Goal: Information Seeking & Learning: Learn about a topic

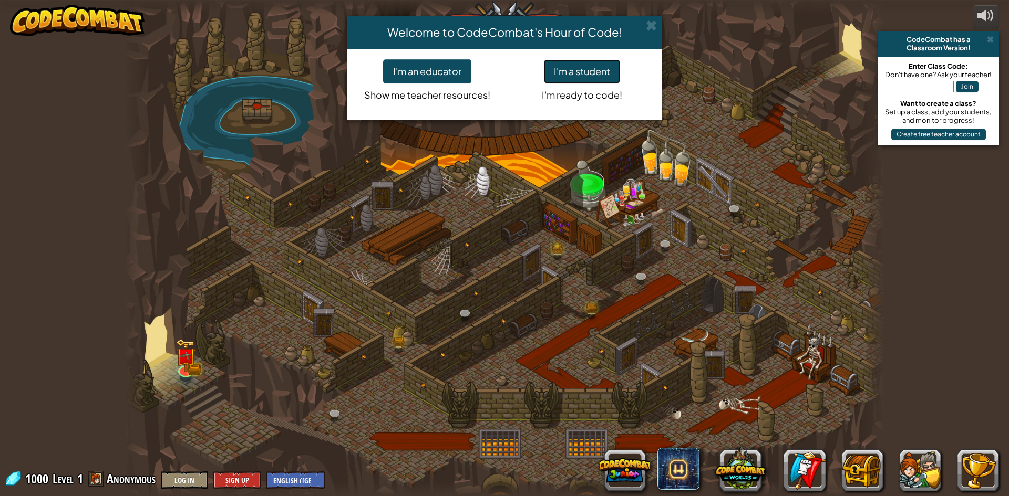
drag, startPoint x: 590, startPoint y: 75, endPoint x: 603, endPoint y: 76, distance: 12.6
click at [603, 76] on button "I'm a student" at bounding box center [582, 71] width 76 height 24
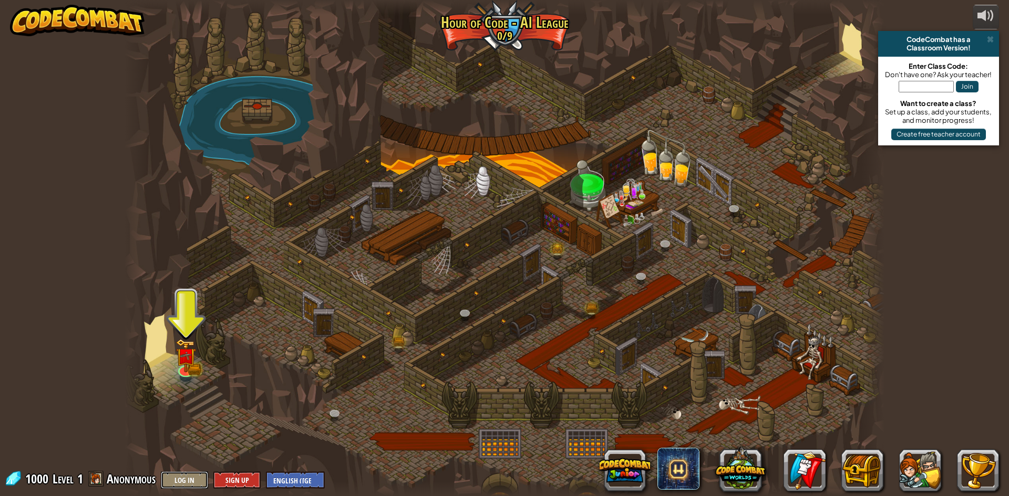
click at [173, 482] on button "Log In" at bounding box center [184, 480] width 47 height 17
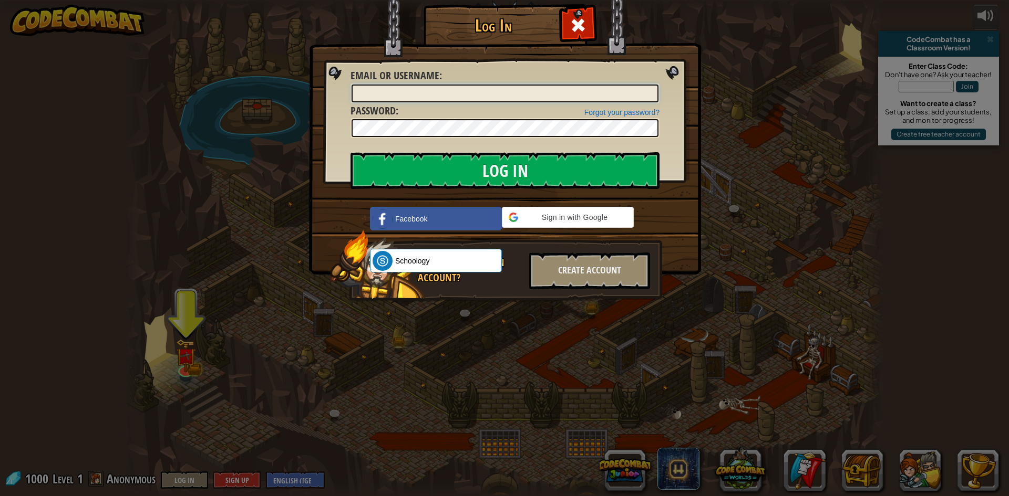
click at [515, 100] on input "Email or Username :" at bounding box center [504, 94] width 307 height 18
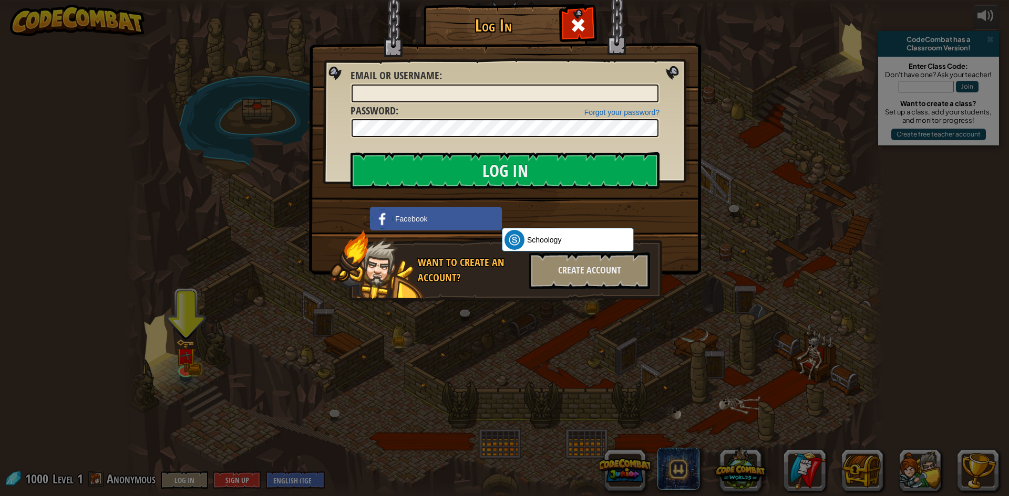
click at [255, 141] on div "Log In Unknown Error Email or Username : Forgot your password? Password : Log I…" at bounding box center [504, 248] width 1009 height 496
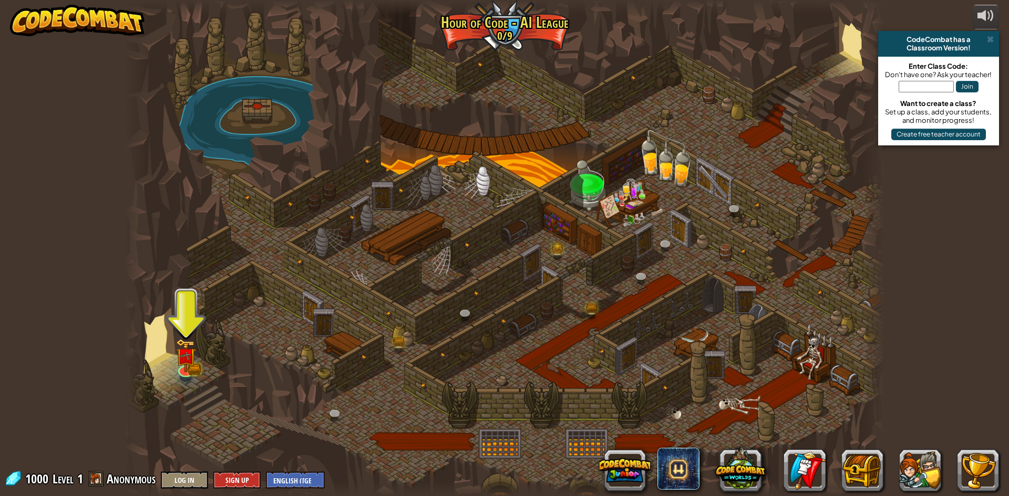
drag, startPoint x: 230, startPoint y: 493, endPoint x: 259, endPoint y: 487, distance: 30.5
click at [259, 487] on div "powered by CodeCombat has a Classroom Version! Enter Class Code: Don't have one…" at bounding box center [504, 248] width 1009 height 496
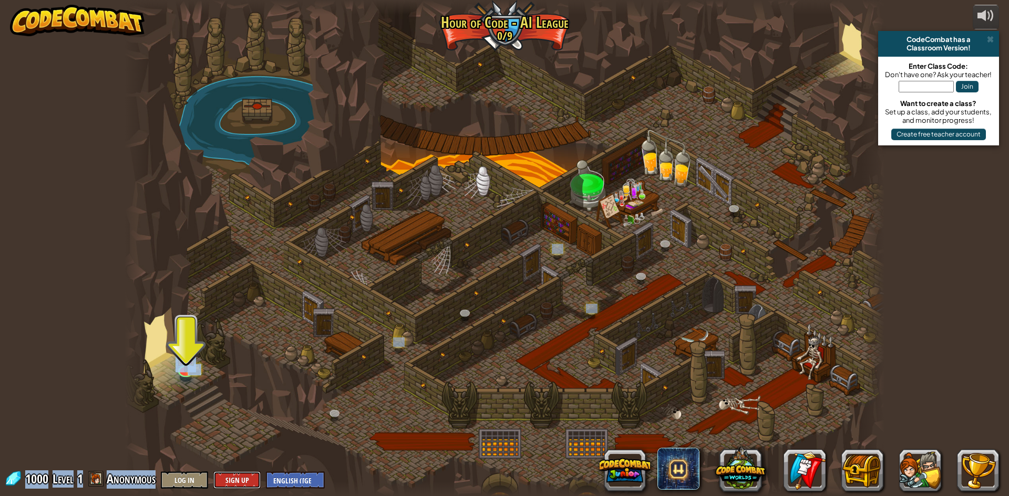
click at [257, 482] on button "Sign Up" at bounding box center [236, 480] width 47 height 17
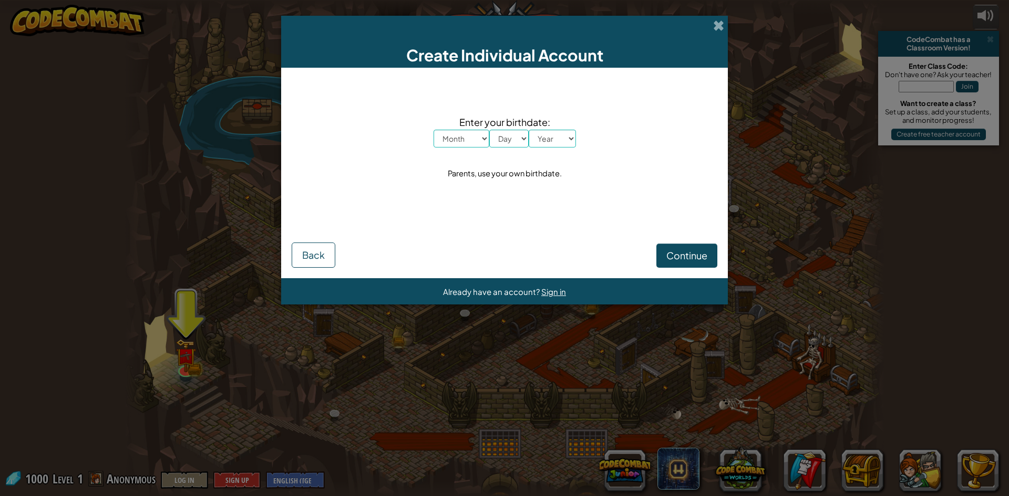
drag, startPoint x: 347, startPoint y: 343, endPoint x: 361, endPoint y: 339, distance: 14.8
click at [354, 341] on div "Create Individual Account Enter your birthdate: Month January February March Ap…" at bounding box center [504, 248] width 1009 height 496
click at [720, 21] on span at bounding box center [718, 25] width 11 height 11
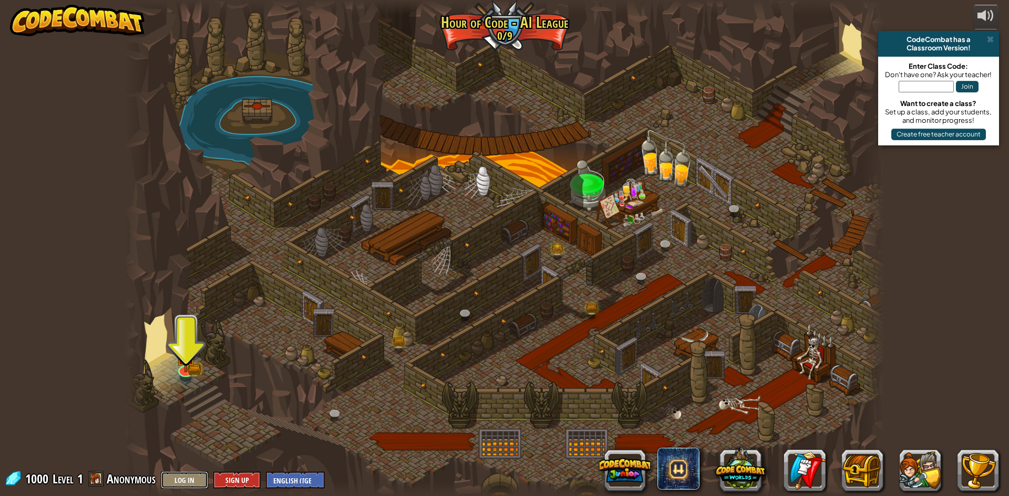
click at [174, 478] on button "Log In" at bounding box center [184, 480] width 47 height 17
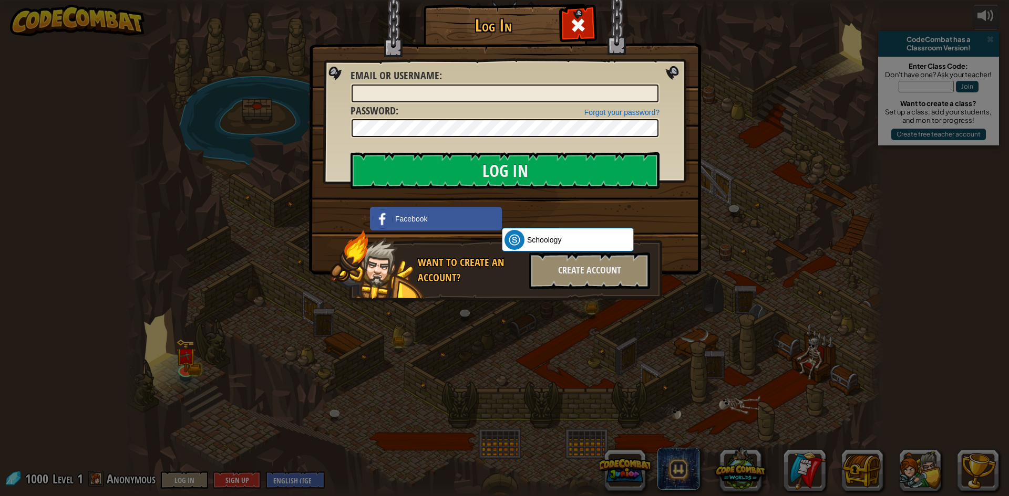
click at [147, 395] on div "Log In Unknown Error Email or Username : Forgot your password? Password : Log I…" at bounding box center [504, 248] width 1009 height 496
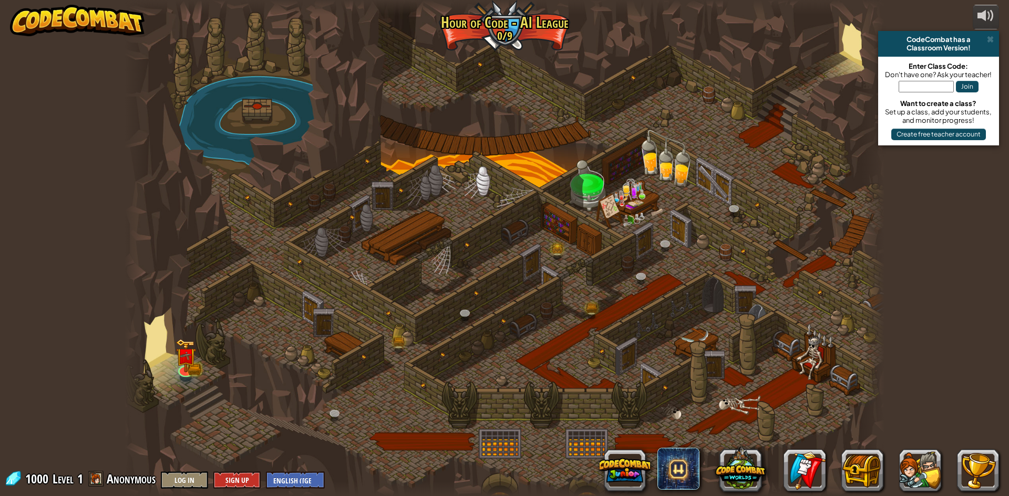
drag, startPoint x: 260, startPoint y: 317, endPoint x: 198, endPoint y: 74, distance: 250.5
click at [198, 74] on div at bounding box center [504, 248] width 760 height 496
click at [777, 170] on div at bounding box center [504, 248] width 760 height 496
drag, startPoint x: 762, startPoint y: 176, endPoint x: 733, endPoint y: 210, distance: 45.1
click at [749, 194] on div at bounding box center [504, 248] width 760 height 496
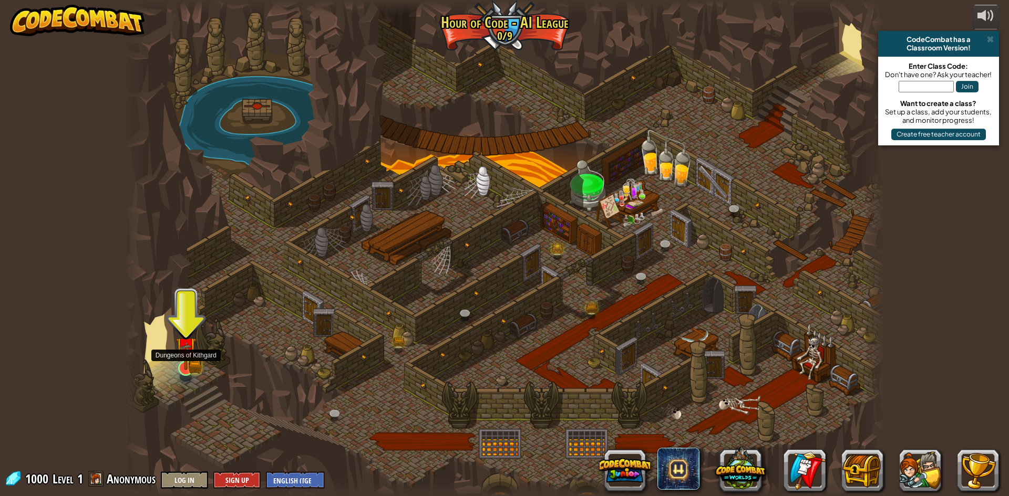
click at [186, 361] on div at bounding box center [185, 368] width 15 height 15
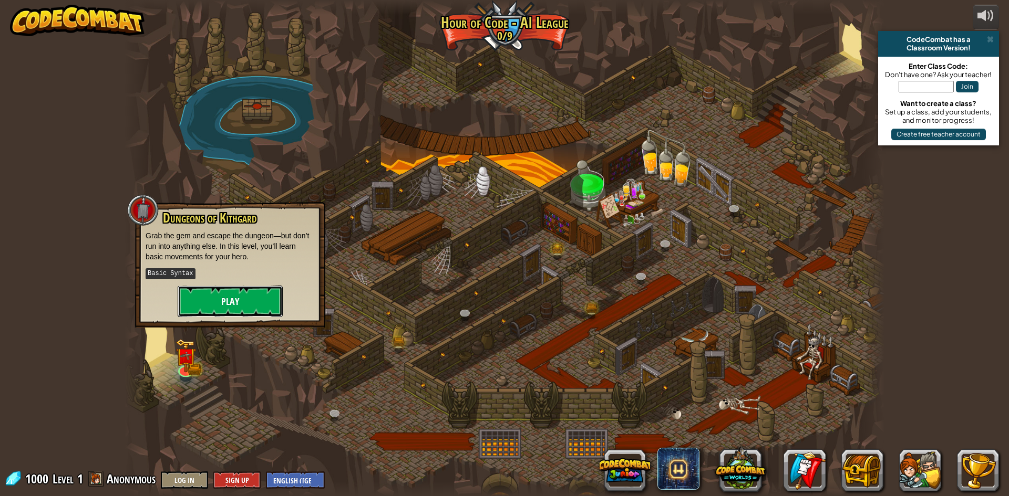
click at [228, 286] on button "Play" at bounding box center [230, 302] width 105 height 32
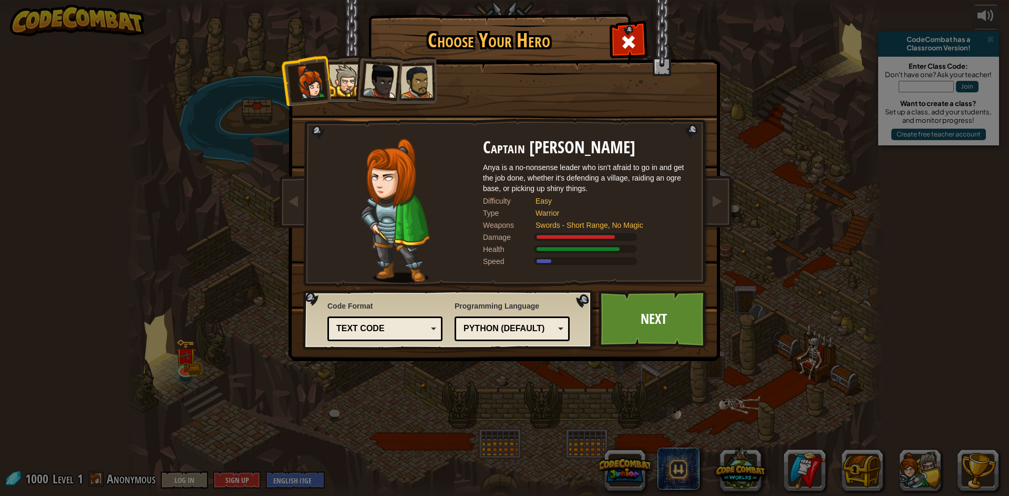
click at [683, 290] on img at bounding box center [506, 173] width 455 height 376
drag, startPoint x: 785, startPoint y: 349, endPoint x: 808, endPoint y: 378, distance: 36.6
click at [807, 376] on div "Choose Your Hero 1000 Captain [PERSON_NAME] Anya is a no-nonsense leader who is…" at bounding box center [504, 248] width 1009 height 496
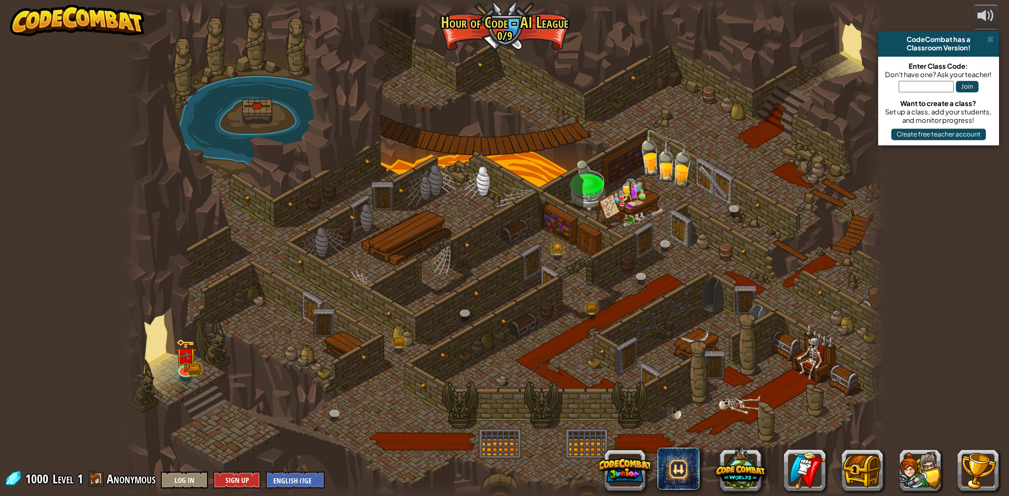
click at [1002, 261] on div "powered by CodeCombat has a Classroom Version! Enter Class Code: Don't have one…" at bounding box center [504, 248] width 1009 height 496
drag, startPoint x: 992, startPoint y: 266, endPoint x: 992, endPoint y: 298, distance: 32.0
click at [992, 298] on div "powered by CodeCombat has a Classroom Version! Enter Class Code: Don't have one…" at bounding box center [504, 248] width 1009 height 496
drag, startPoint x: 980, startPoint y: 298, endPoint x: 914, endPoint y: 298, distance: 65.7
click at [978, 298] on div "powered by CodeCombat has a Classroom Version! Enter Class Code: Don't have one…" at bounding box center [504, 248] width 1009 height 496
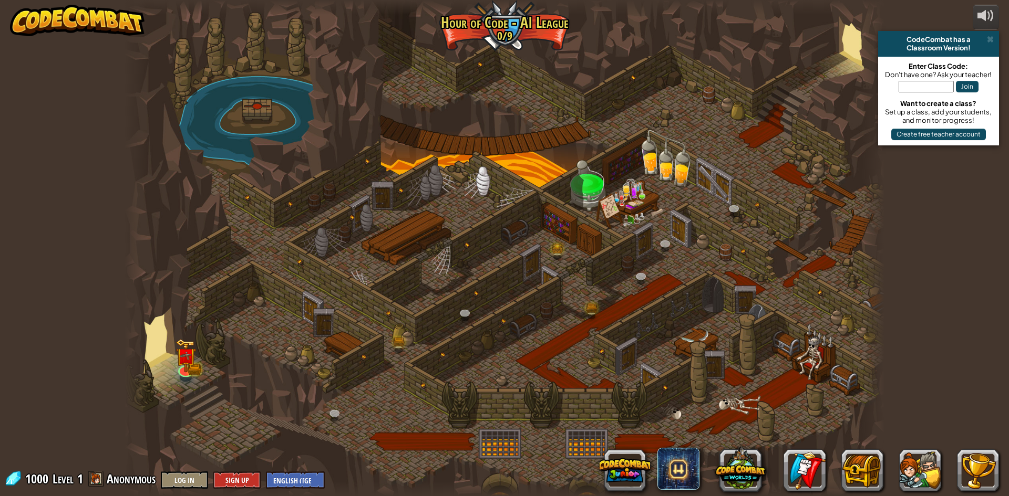
drag, startPoint x: 880, startPoint y: 302, endPoint x: 857, endPoint y: 295, distance: 24.8
click at [860, 297] on div "Storm Siege (Locked) Deep in the [GEOGRAPHIC_DATA]... two forces emerged! Magic…" at bounding box center [504, 248] width 760 height 496
click at [570, 224] on div at bounding box center [504, 248] width 760 height 496
click at [573, 201] on div at bounding box center [504, 248] width 760 height 496
click at [571, 180] on div at bounding box center [504, 248] width 760 height 496
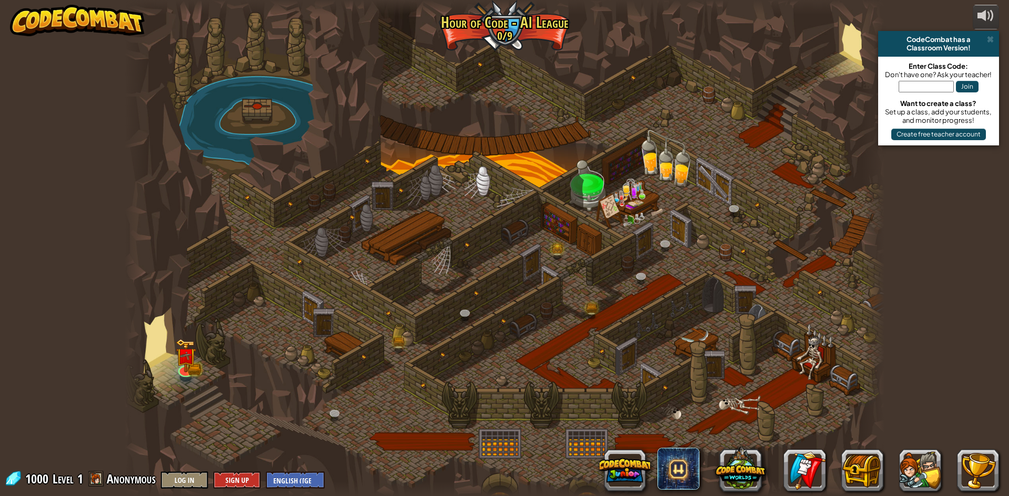
click at [619, 172] on div at bounding box center [504, 248] width 760 height 496
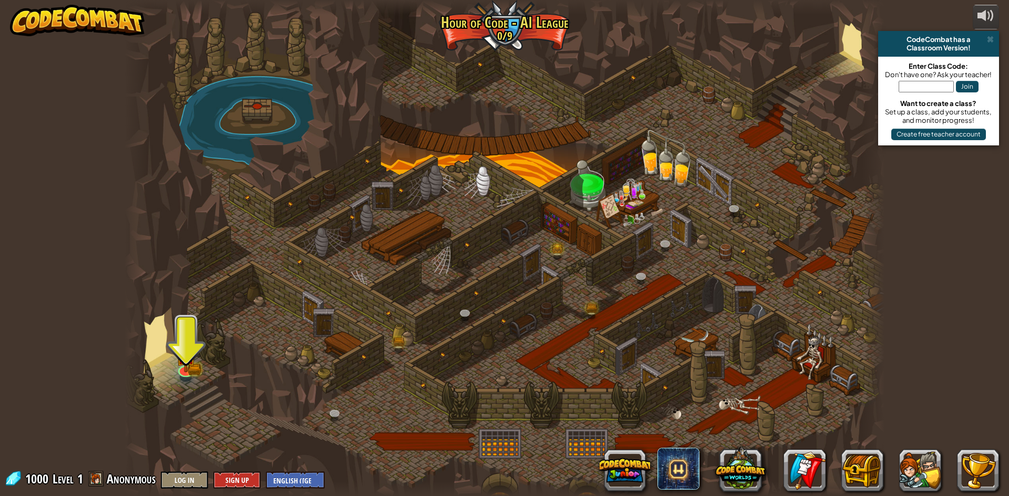
click at [742, 253] on div at bounding box center [504, 248] width 760 height 496
click at [185, 361] on div at bounding box center [185, 368] width 15 height 15
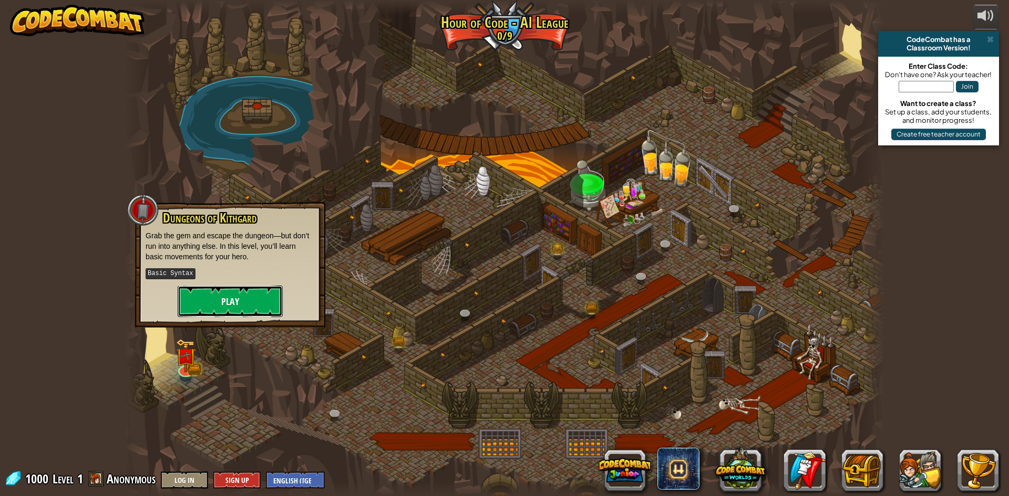
click at [257, 309] on button "Play" at bounding box center [230, 302] width 105 height 32
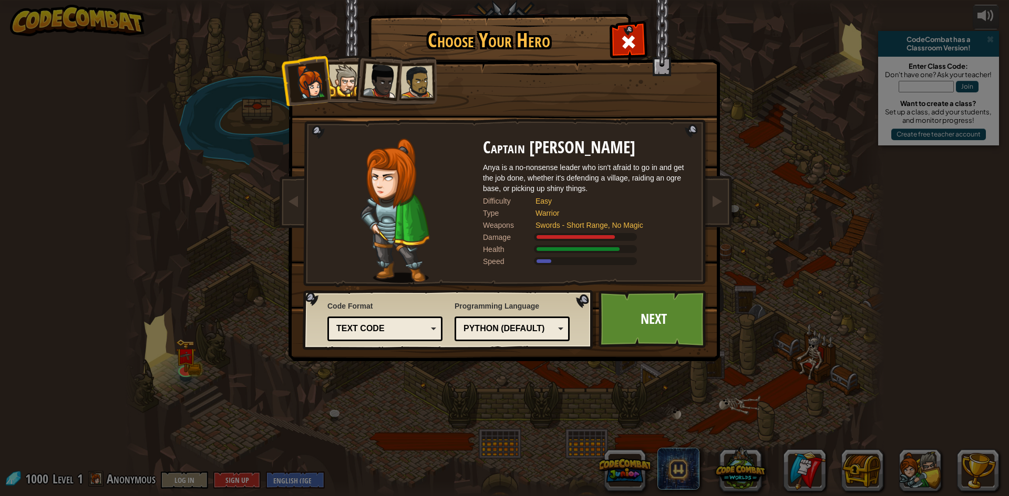
click at [357, 63] on li at bounding box center [376, 78] width 51 height 51
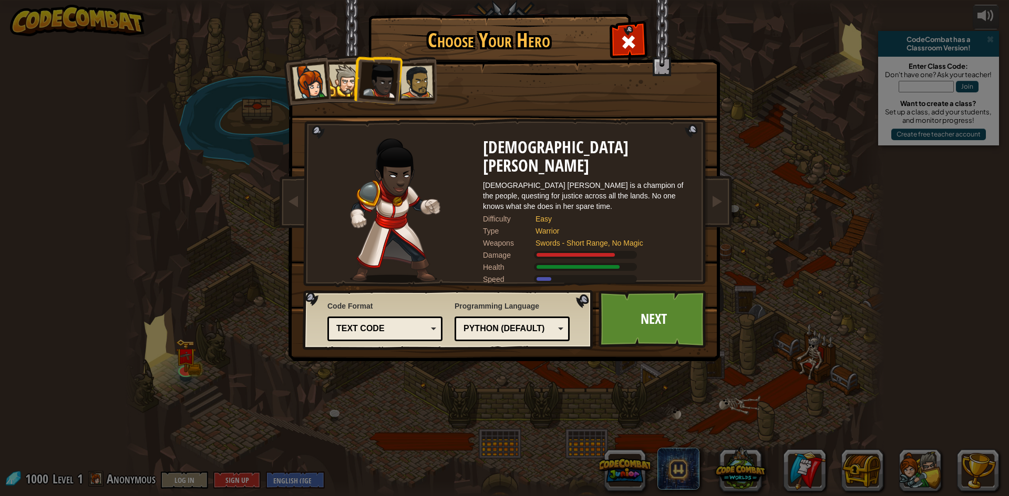
click at [412, 78] on div at bounding box center [416, 82] width 33 height 33
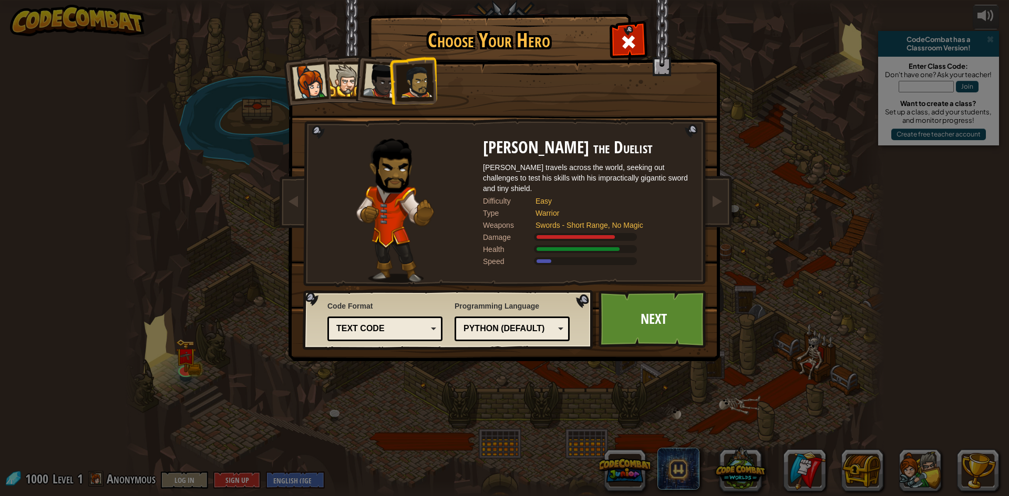
click at [412, 78] on div at bounding box center [416, 82] width 33 height 33
click at [381, 78] on div at bounding box center [380, 81] width 35 height 35
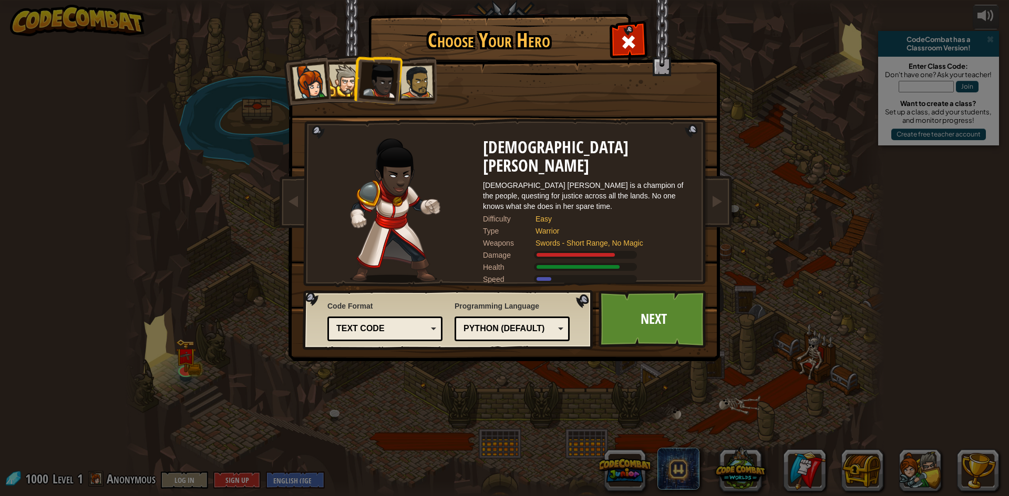
click at [331, 81] on div at bounding box center [345, 81] width 32 height 32
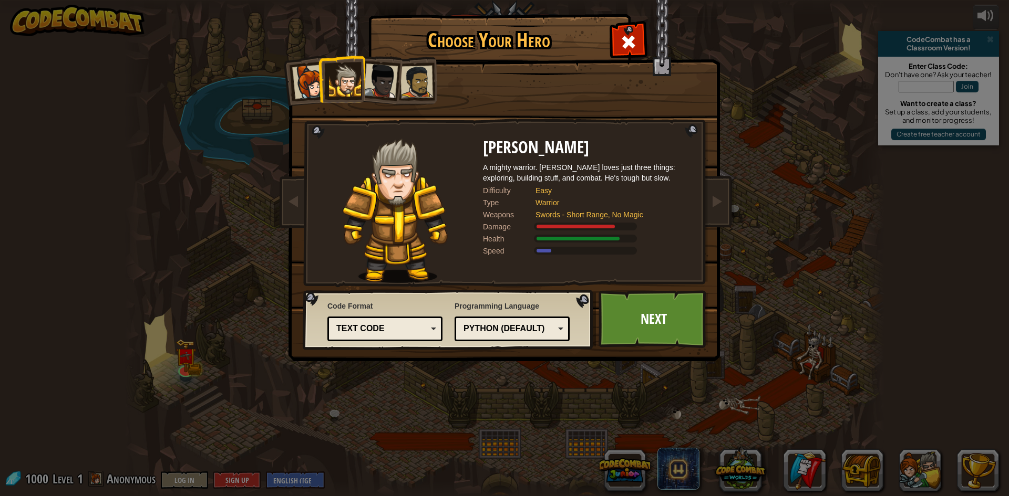
click at [488, 335] on div "Python (Default)" at bounding box center [511, 329] width 101 height 16
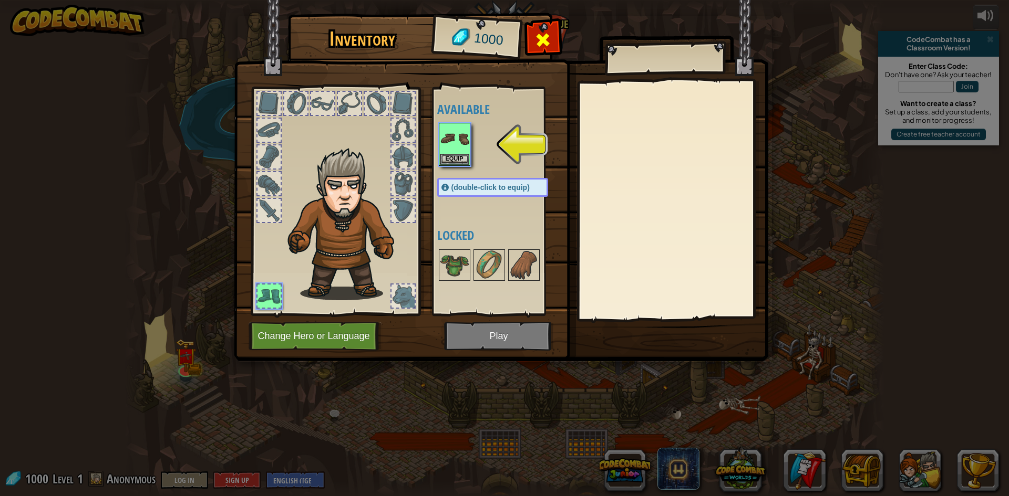
click at [537, 44] on span at bounding box center [542, 40] width 17 height 17
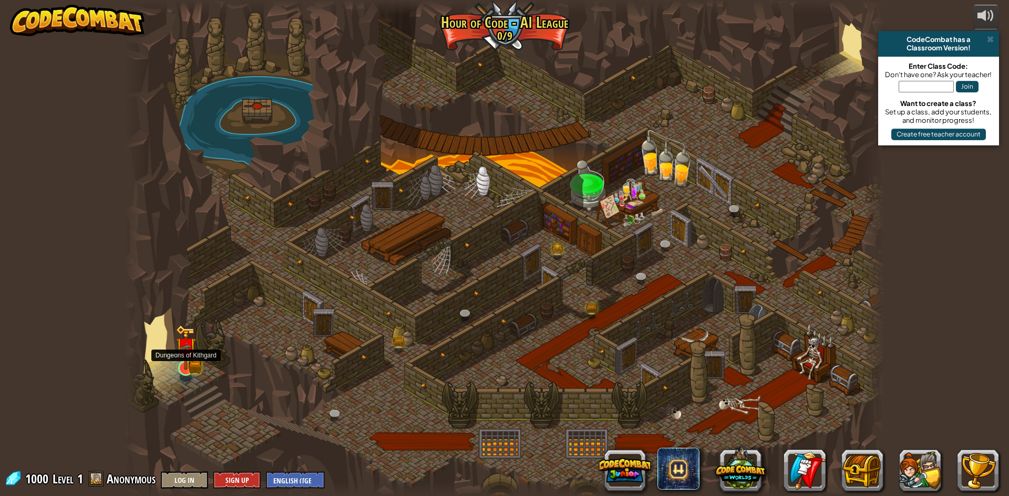
click at [185, 362] on img at bounding box center [185, 347] width 20 height 45
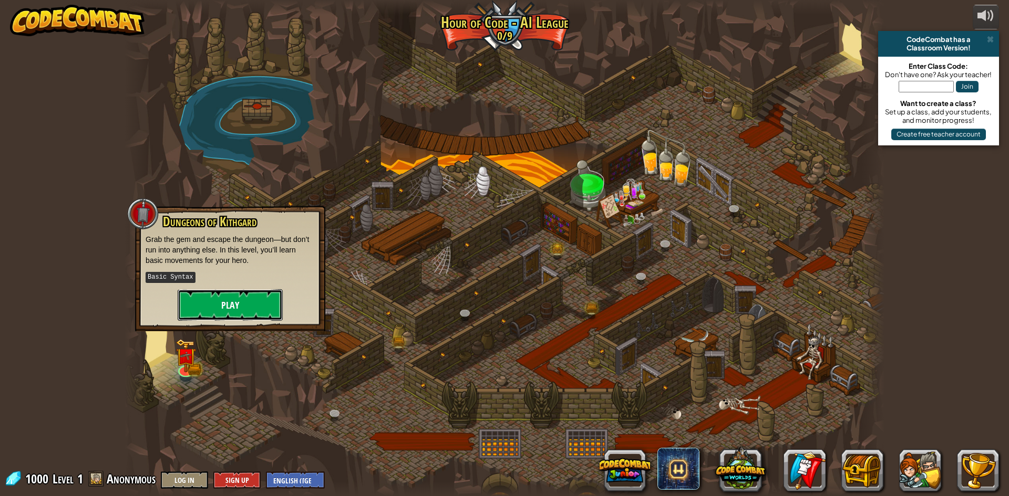
click at [242, 315] on button "Play" at bounding box center [230, 305] width 105 height 32
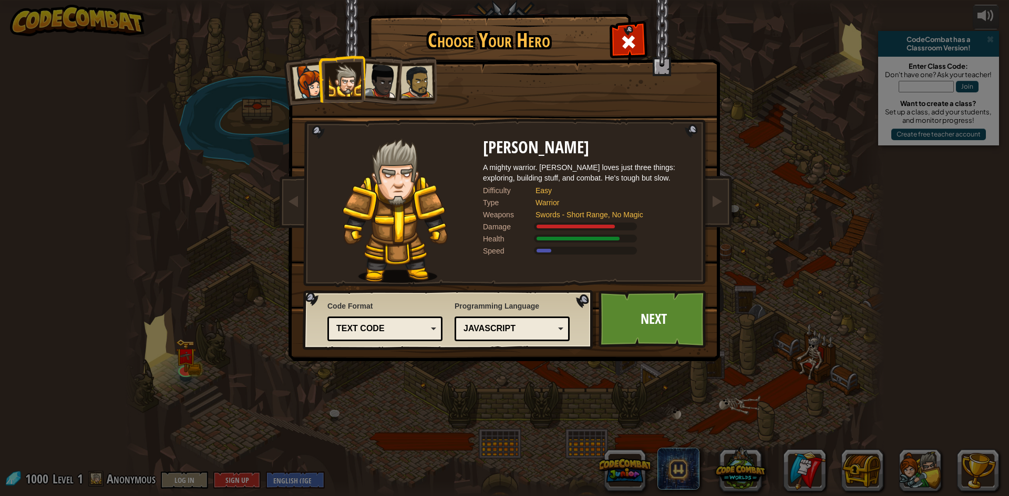
click at [479, 319] on div "Python (Default) JavaScript Lua C++ Java (Experimental) JavaScript" at bounding box center [511, 329] width 115 height 25
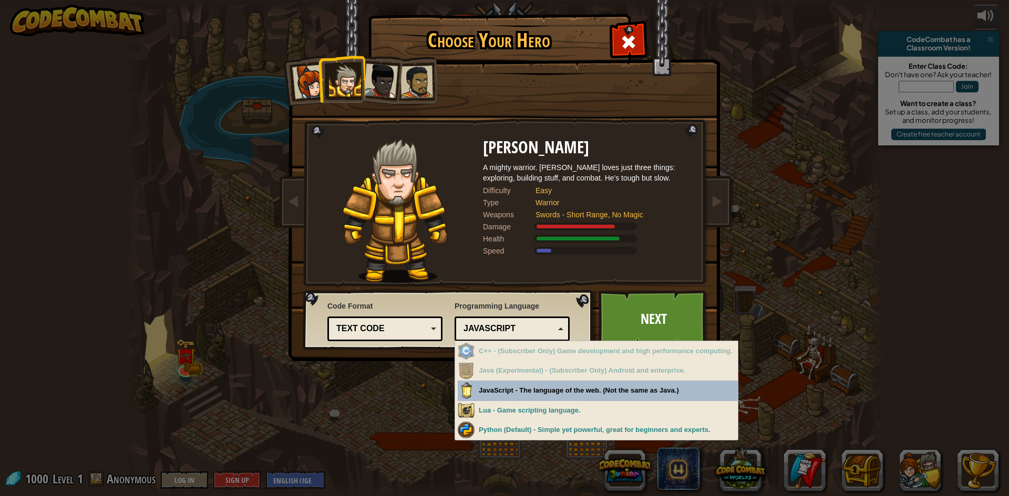
click at [498, 397] on div "Choose Your Hero 1000 Captain [PERSON_NAME] Anya is a no-nonsense leader who is…" at bounding box center [504, 248] width 1009 height 496
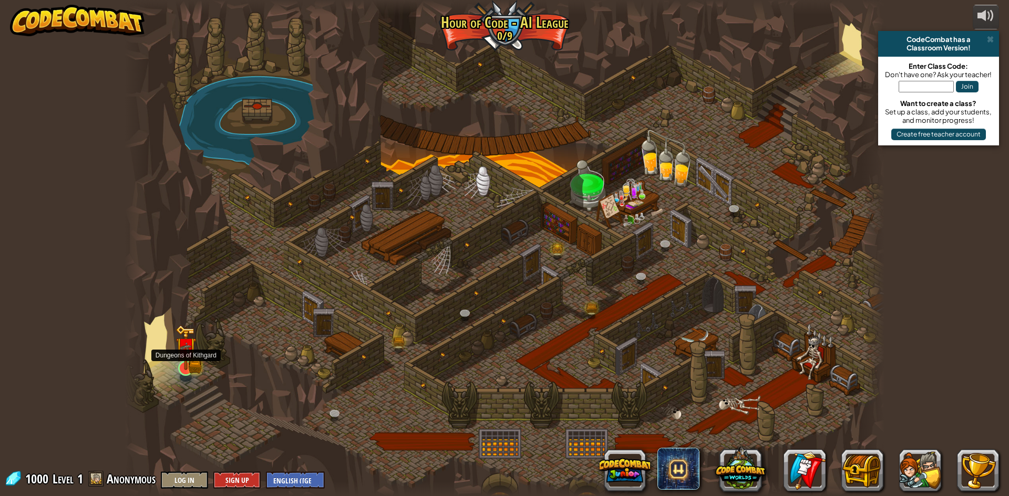
click at [196, 364] on img at bounding box center [195, 366] width 14 height 15
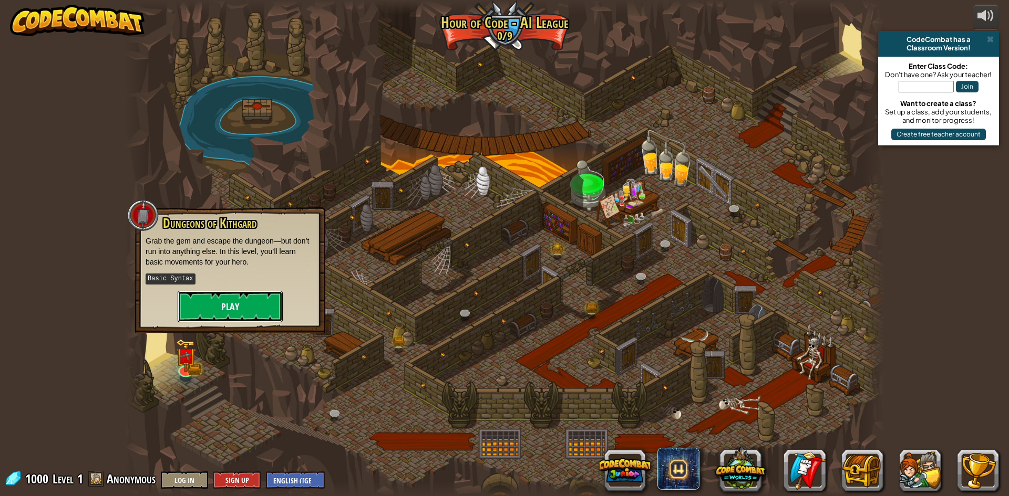
click at [225, 308] on button "Play" at bounding box center [230, 307] width 105 height 32
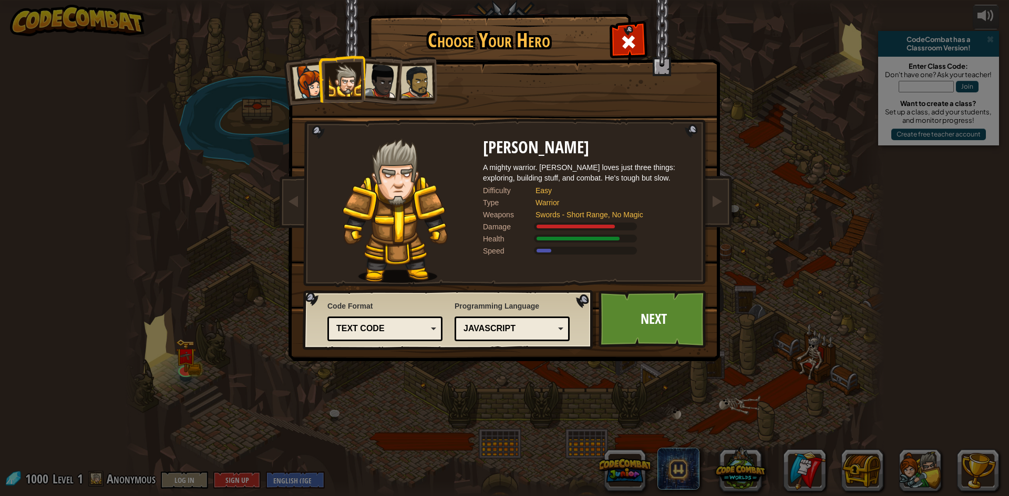
click at [495, 340] on div "Python (Default) JavaScript Lua C++ Java (Experimental) JavaScript" at bounding box center [511, 329] width 115 height 25
click at [664, 329] on link "Next" at bounding box center [653, 319] width 110 height 58
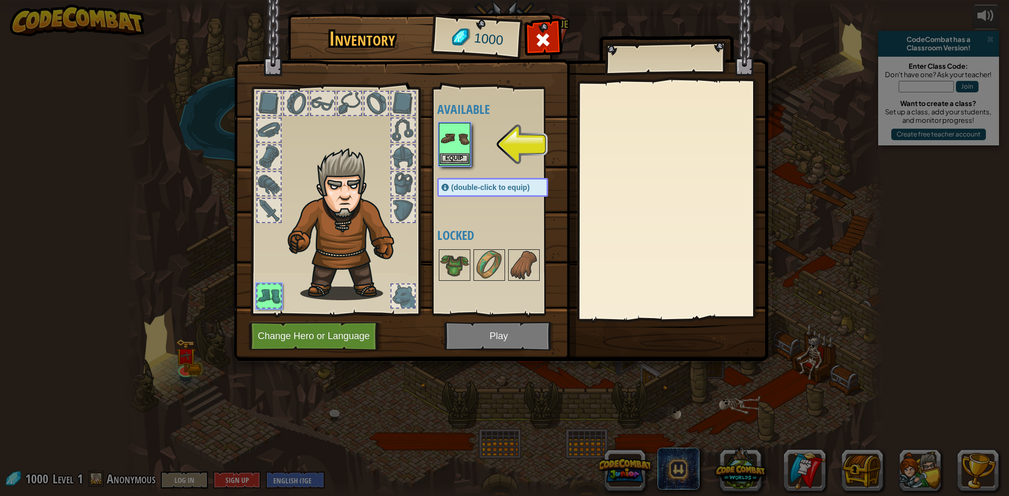
click at [465, 148] on img at bounding box center [454, 138] width 29 height 29
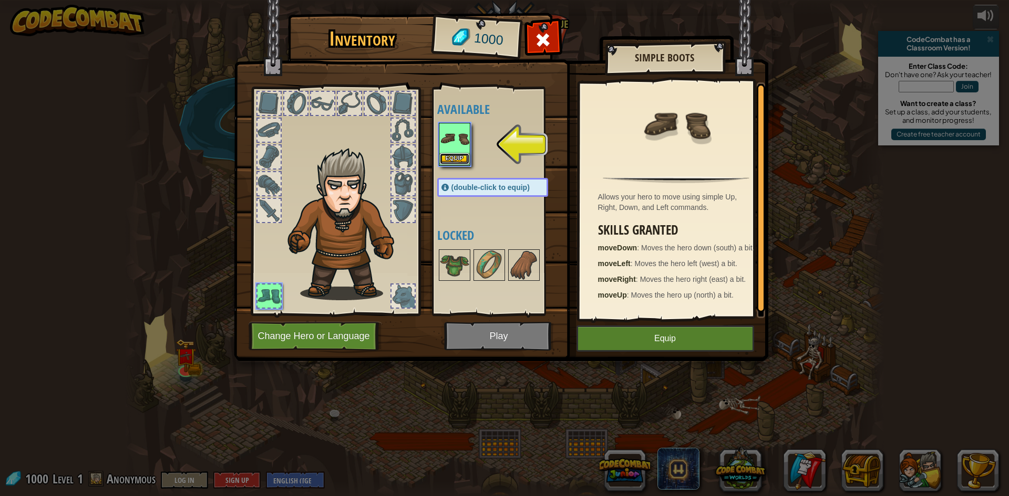
click at [465, 159] on button "Equip" at bounding box center [454, 158] width 29 height 11
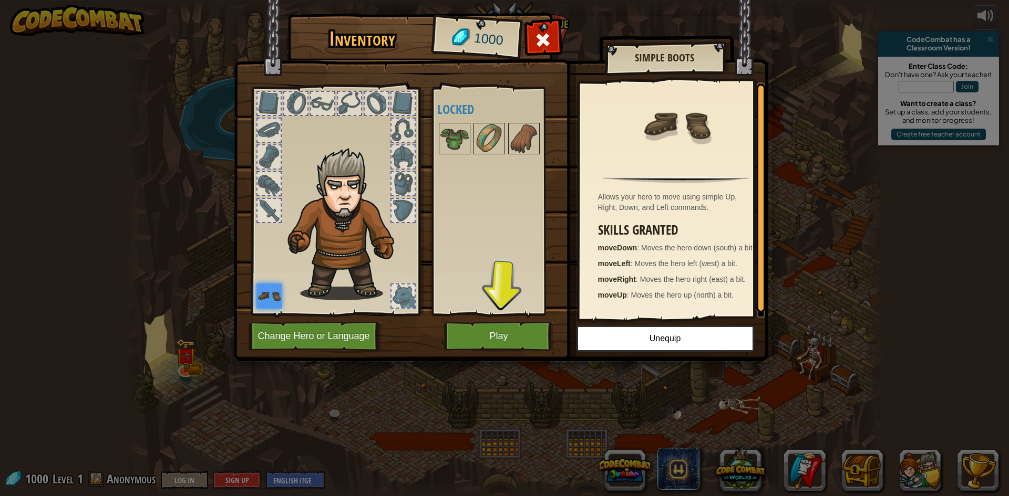
click at [500, 353] on img at bounding box center [501, 170] width 534 height 381
click at [498, 327] on button "Play" at bounding box center [499, 336] width 110 height 29
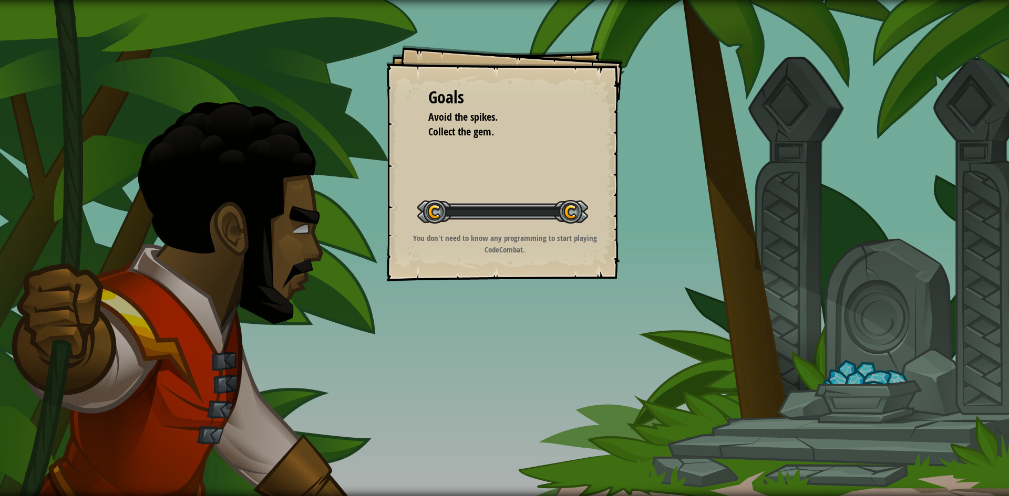
click at [498, 327] on div "Goals Avoid the spikes. Collect the gem. Start Level Error loading from server.…" at bounding box center [504, 248] width 1009 height 496
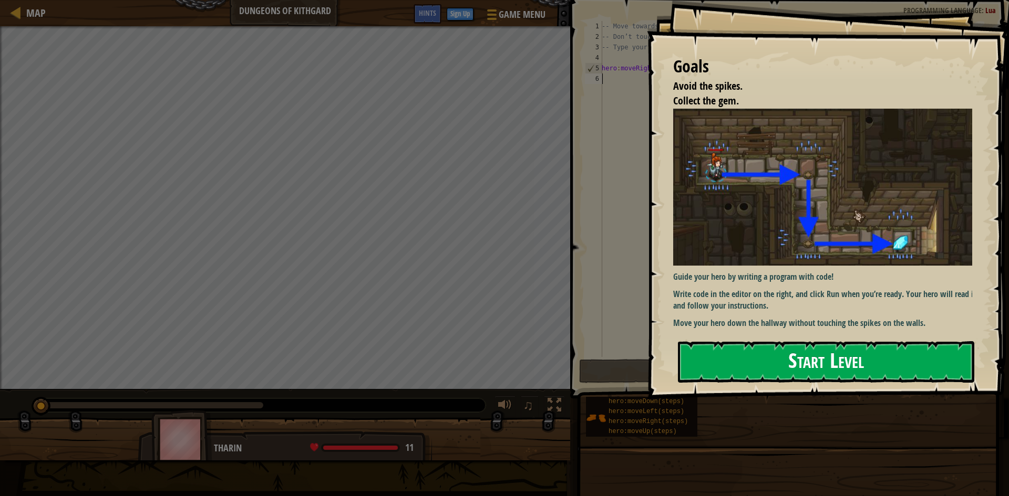
click at [756, 360] on button "Start Level" at bounding box center [826, 361] width 296 height 41
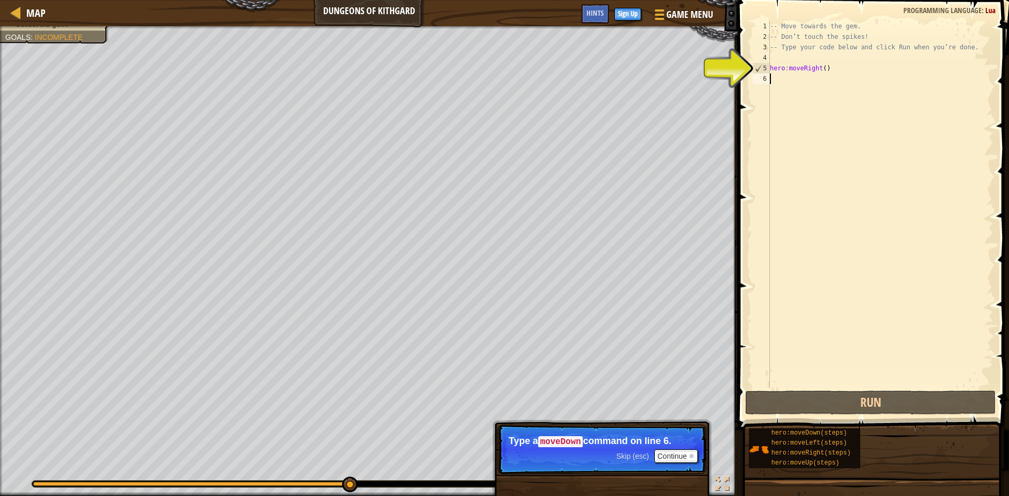
click at [791, 77] on div "-- Move towards the gem. -- Don’t touch the spikes! -- Type your code below and…" at bounding box center [879, 215] width 225 height 389
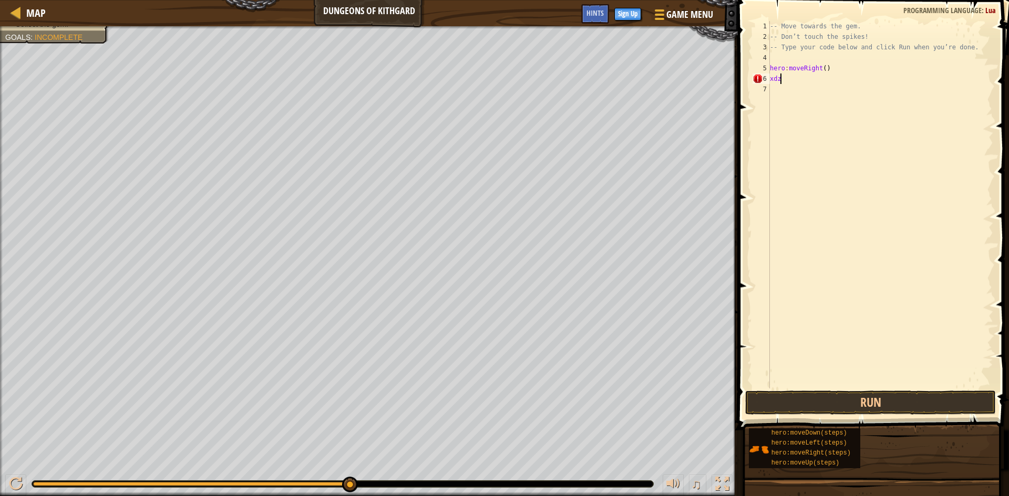
scroll to position [5, 0]
type textarea "x"
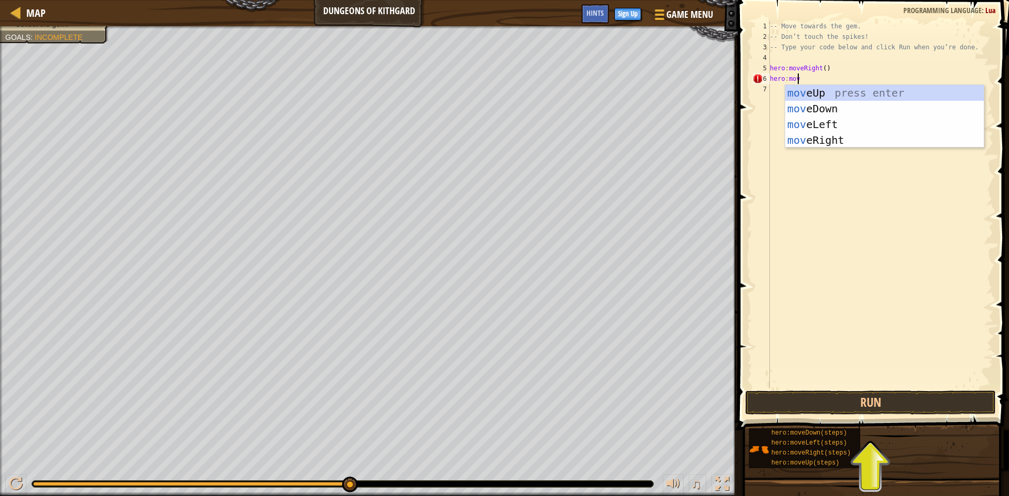
type textarea "hero:move"
click at [827, 102] on div "move Up press enter move Down press enter move Left press enter move Right pres…" at bounding box center [884, 132] width 199 height 95
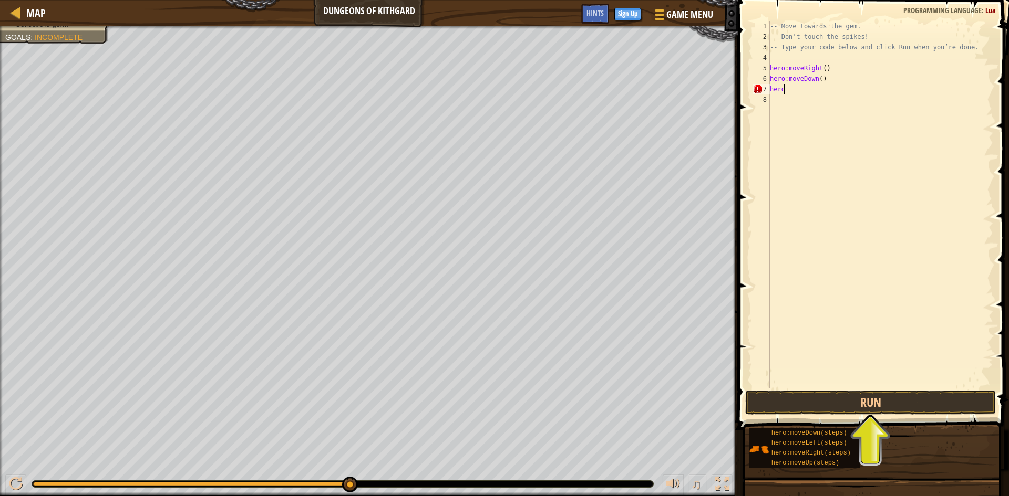
scroll to position [5, 1]
type textarea "hero:m"
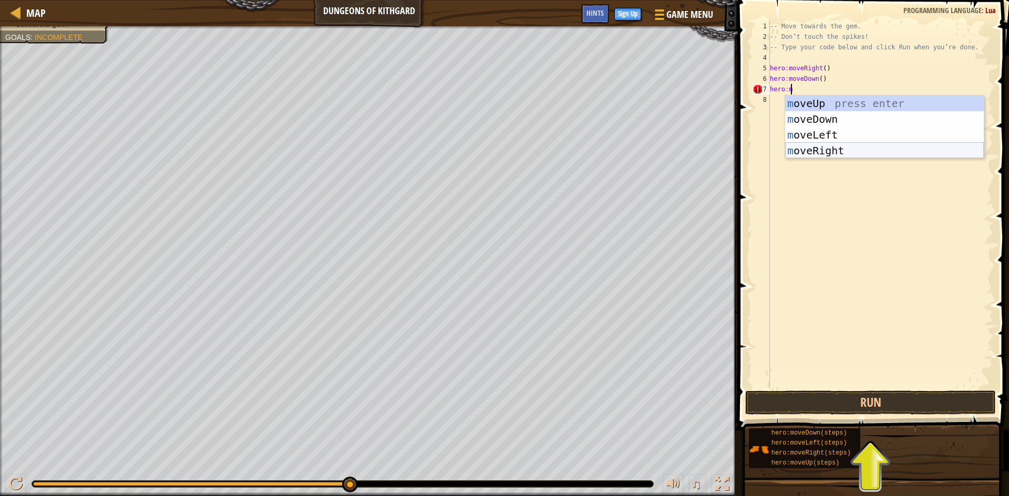
click at [797, 152] on div "m oveUp press enter m oveDown press enter m oveLeft press enter m oveRight pres…" at bounding box center [884, 143] width 199 height 95
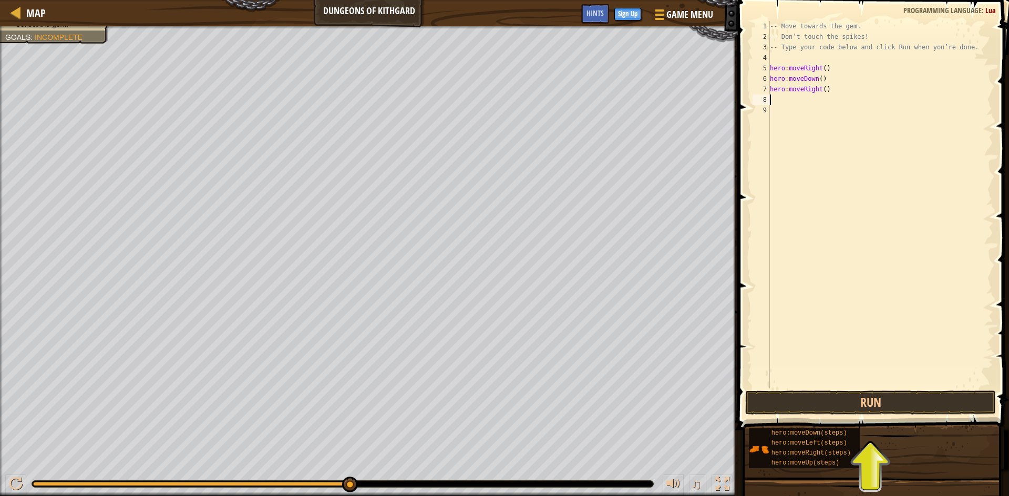
scroll to position [5, 0]
click at [875, 407] on button "Run" at bounding box center [870, 403] width 251 height 24
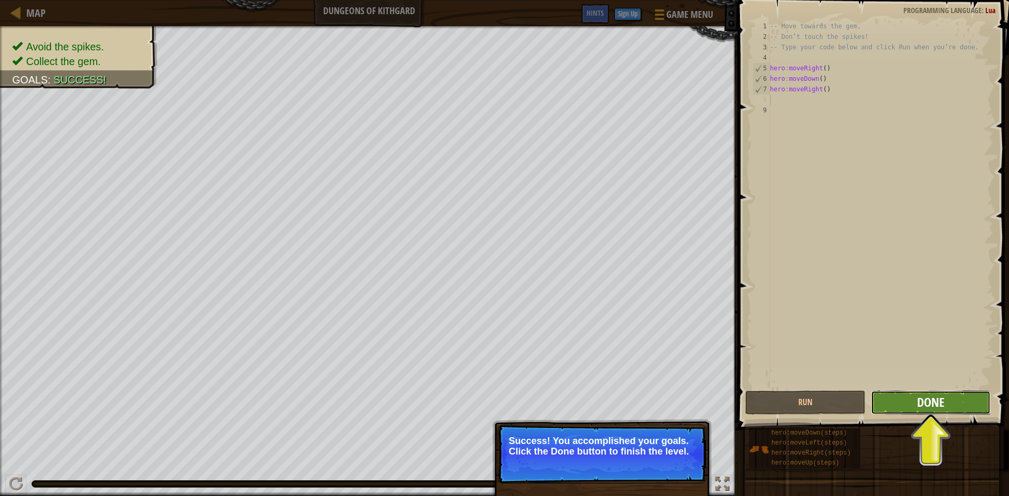
click at [937, 405] on span "Done" at bounding box center [930, 402] width 27 height 17
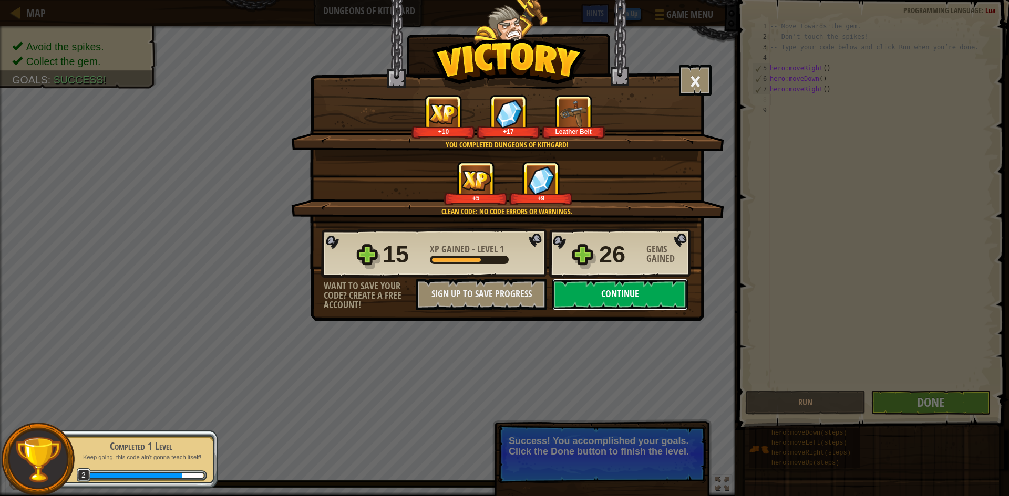
click at [629, 288] on button "Continue" at bounding box center [620, 295] width 136 height 32
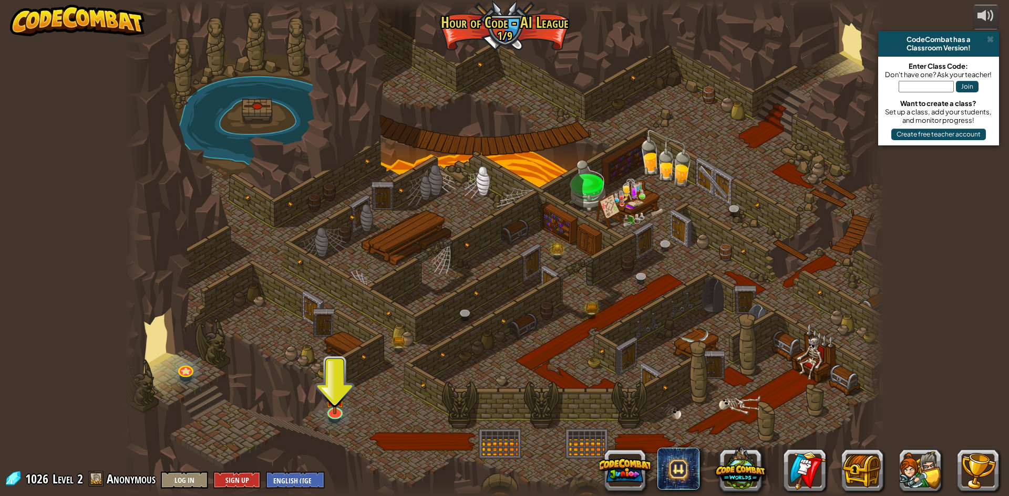
click at [725, 356] on div at bounding box center [504, 248] width 760 height 496
drag, startPoint x: 735, startPoint y: 355, endPoint x: 698, endPoint y: 354, distance: 37.3
drag, startPoint x: 698, startPoint y: 354, endPoint x: 637, endPoint y: 281, distance: 94.7
drag, startPoint x: 637, startPoint y: 281, endPoint x: 604, endPoint y: 214, distance: 74.9
drag, startPoint x: 604, startPoint y: 214, endPoint x: 617, endPoint y: 153, distance: 61.7
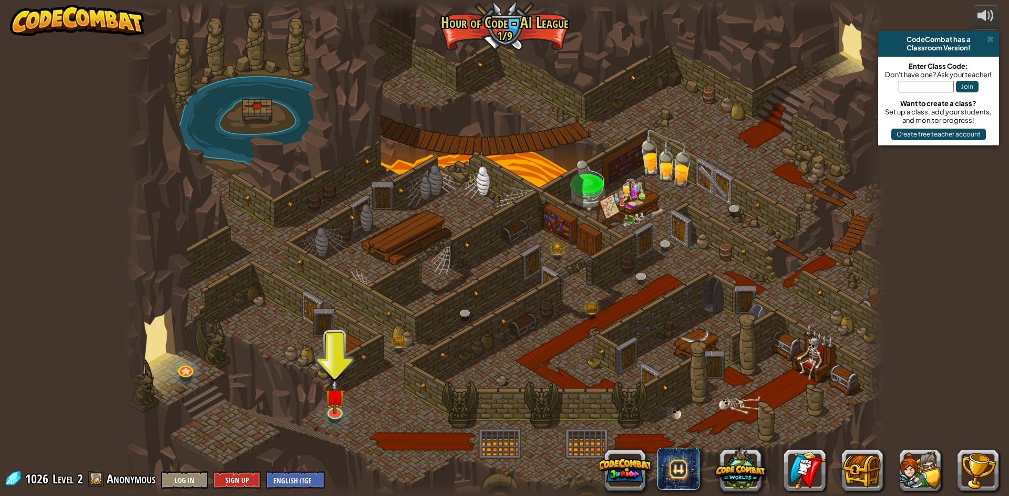
click at [617, 153] on div at bounding box center [504, 248] width 760 height 496
click at [338, 404] on img at bounding box center [335, 388] width 20 height 47
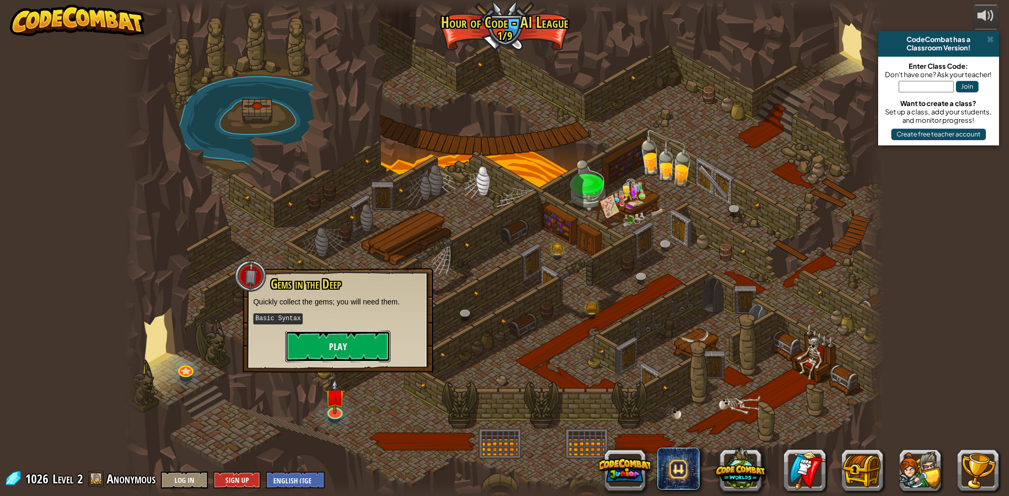
click at [359, 344] on button "Play" at bounding box center [337, 347] width 105 height 32
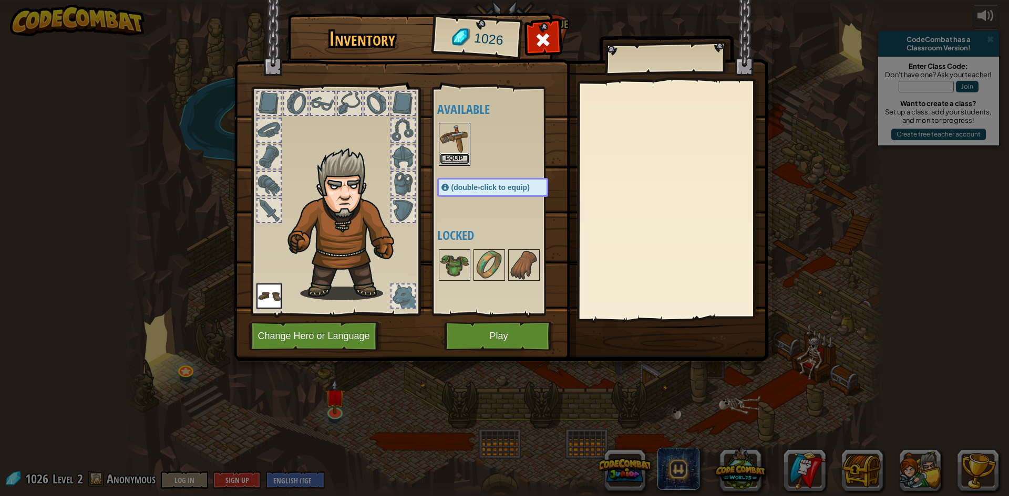
click at [451, 159] on button "Equip" at bounding box center [454, 158] width 29 height 11
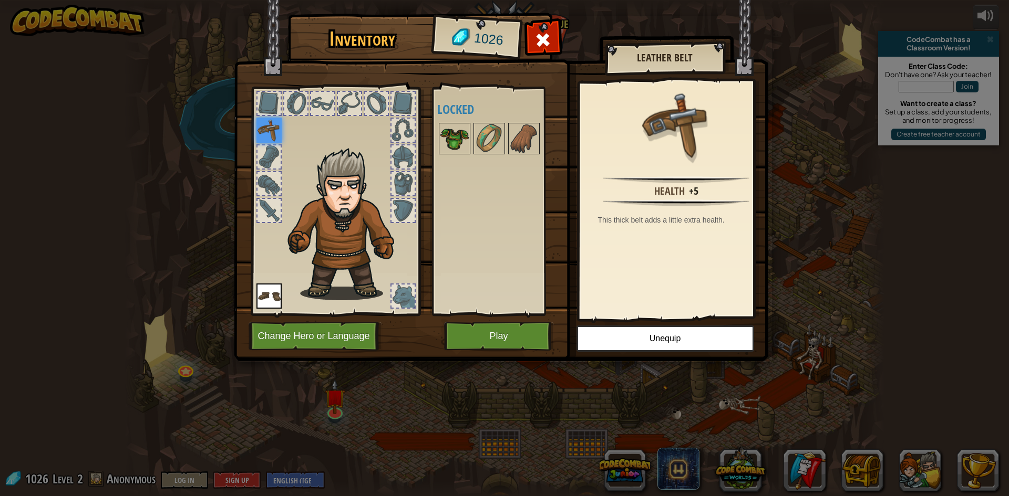
click at [455, 124] on img at bounding box center [454, 138] width 29 height 29
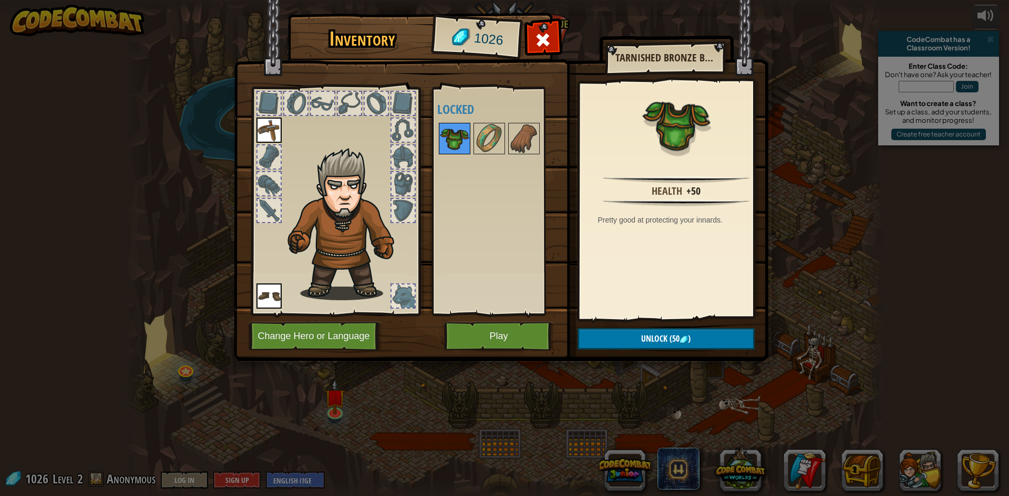
click at [464, 135] on img at bounding box center [454, 138] width 29 height 29
click at [688, 335] on span ")" at bounding box center [689, 339] width 3 height 12
click at [696, 328] on img at bounding box center [501, 170] width 534 height 381
click at [690, 336] on button "Unlock" at bounding box center [665, 339] width 177 height 22
click at [688, 334] on button "Confirm" at bounding box center [665, 339] width 177 height 22
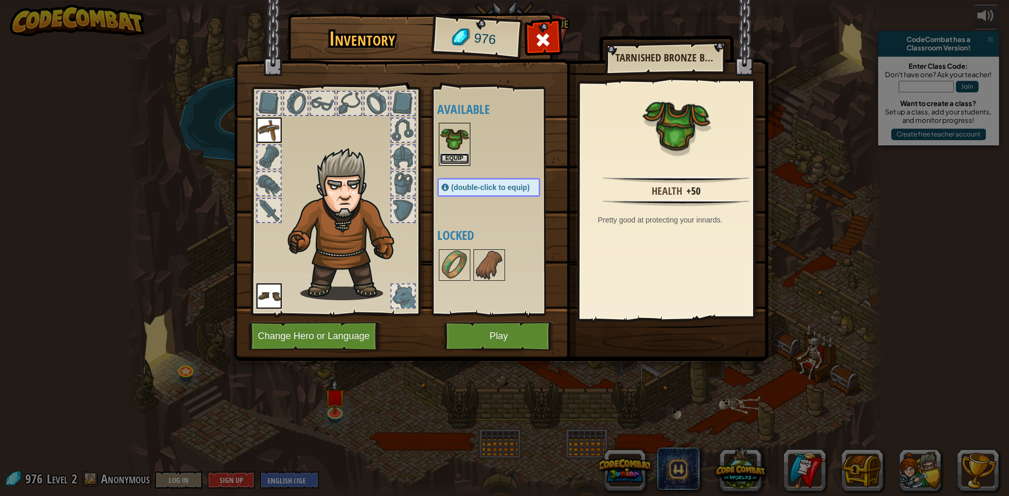
click at [459, 155] on button "Equip" at bounding box center [454, 158] width 29 height 11
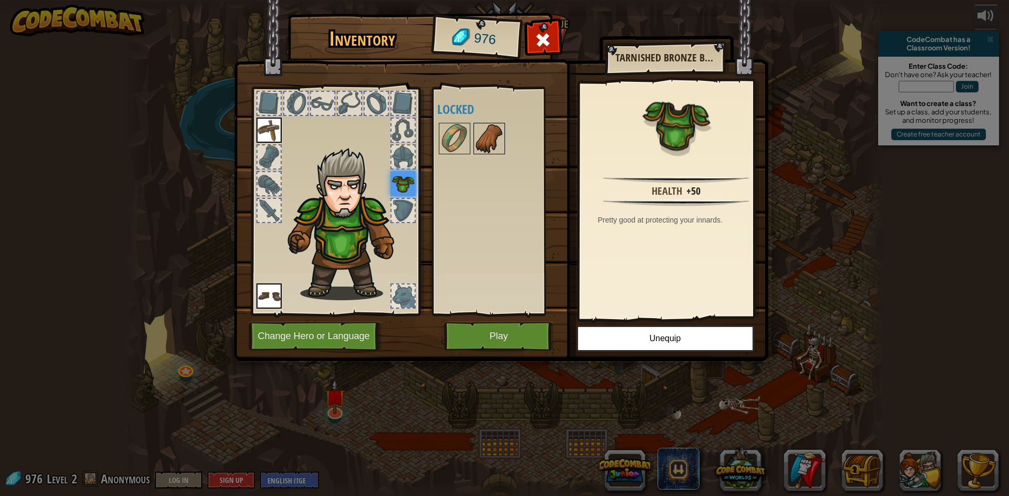
click at [503, 151] on img at bounding box center [488, 138] width 29 height 29
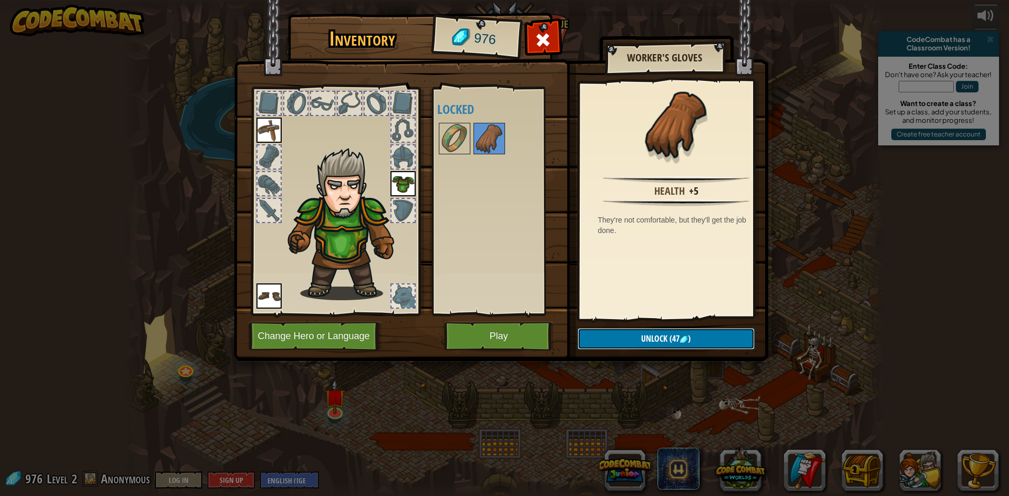
drag, startPoint x: 640, startPoint y: 330, endPoint x: 651, endPoint y: 345, distance: 18.1
click at [642, 331] on button "Unlock (47 )" at bounding box center [665, 339] width 177 height 22
click at [732, 341] on button "Confirm" at bounding box center [665, 339] width 177 height 22
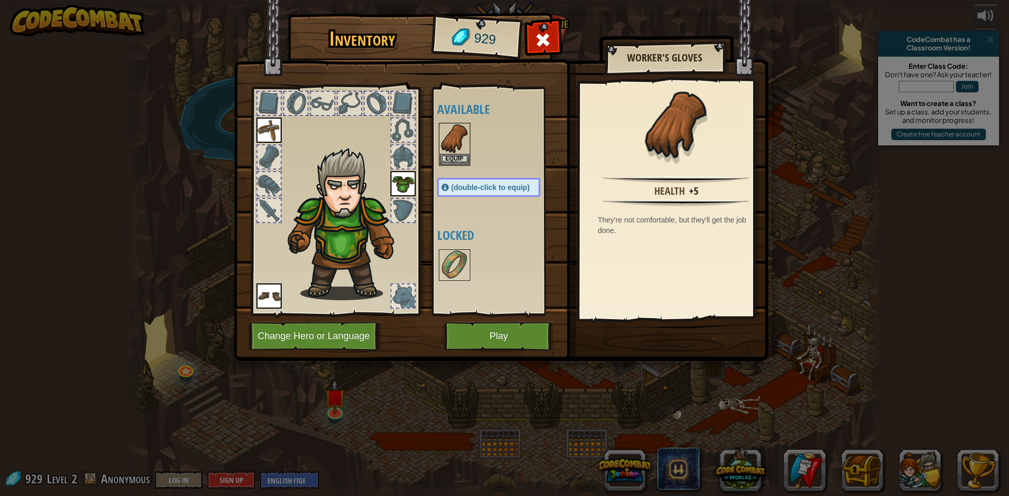
drag, startPoint x: 454, startPoint y: 251, endPoint x: 480, endPoint y: 254, distance: 25.9
click at [456, 251] on img at bounding box center [454, 265] width 29 height 29
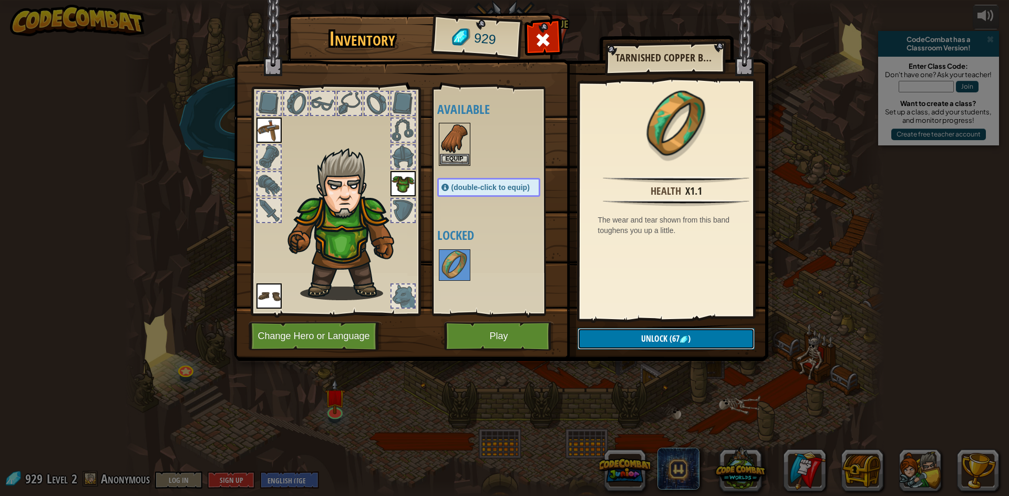
drag, startPoint x: 719, startPoint y: 335, endPoint x: 704, endPoint y: 333, distance: 14.9
click at [718, 335] on button "Unlock (67 )" at bounding box center [665, 339] width 177 height 22
drag, startPoint x: 668, startPoint y: 328, endPoint x: 681, endPoint y: 332, distance: 13.5
click at [681, 332] on div "Inventory 929 Available Equip Equip Equip Equip (double-click to equip) Locked …" at bounding box center [504, 189] width 534 height 347
click at [681, 333] on button "Unlock" at bounding box center [665, 339] width 177 height 22
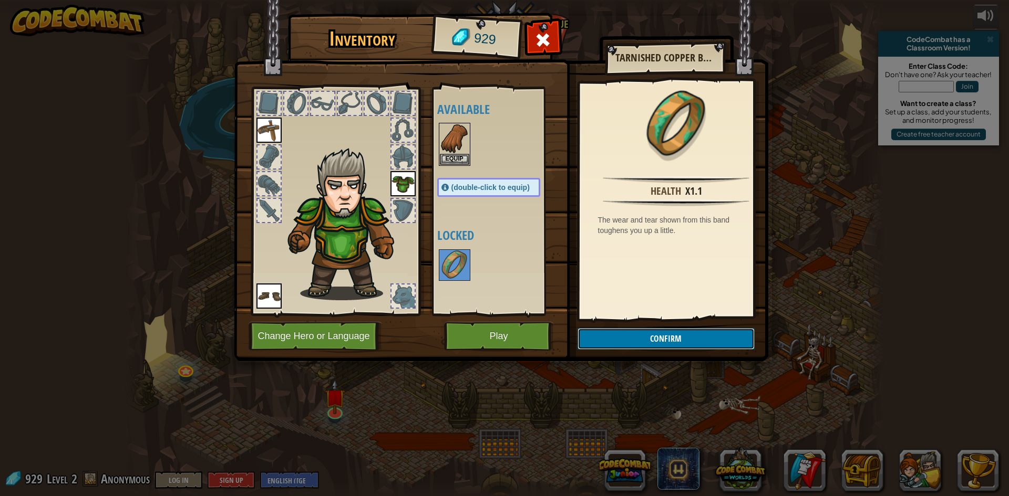
click at [668, 333] on button "Confirm" at bounding box center [665, 339] width 177 height 22
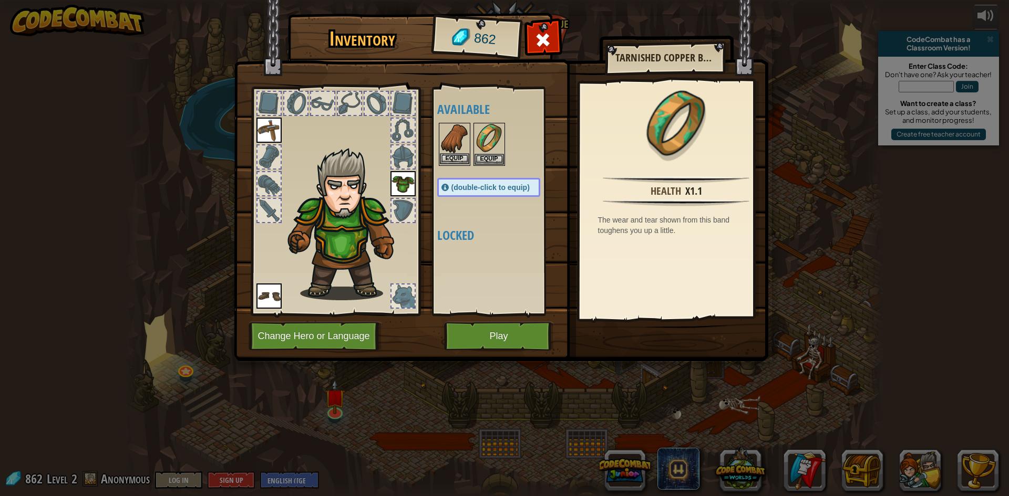
click at [473, 153] on div "Inventory 862 Available Equip Equip Equip Equip Equip (double-click to equip) L…" at bounding box center [504, 248] width 1009 height 496
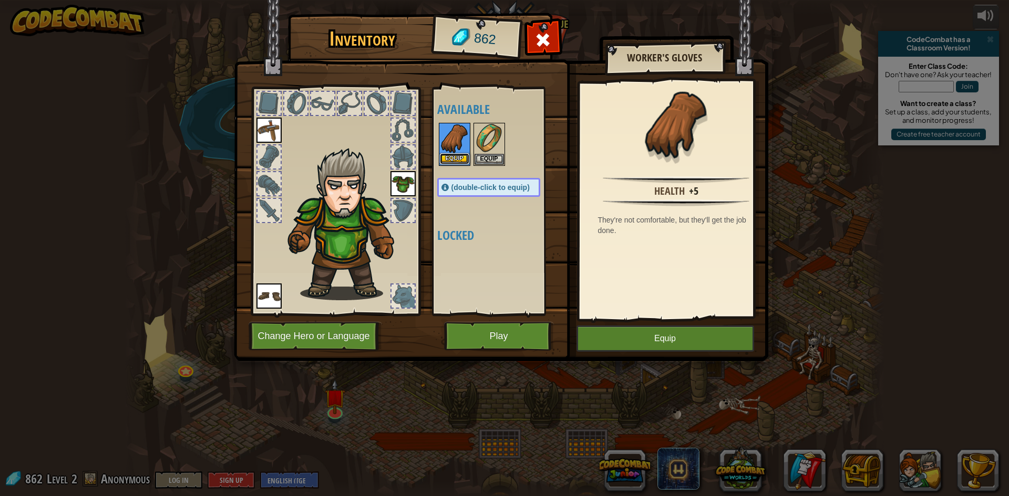
click at [451, 158] on button "Equip" at bounding box center [454, 158] width 29 height 11
click at [474, 159] on button "Equip" at bounding box center [488, 158] width 29 height 11
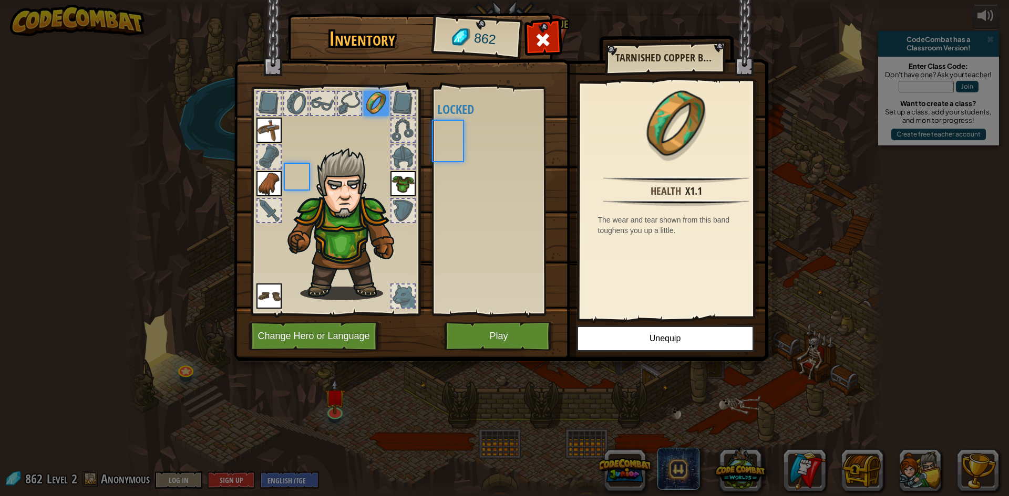
click at [453, 159] on div "Available Equip Equip Equip Equip Equip (double-click to equip) Locked" at bounding box center [499, 201] width 124 height 219
click at [493, 326] on button "Play" at bounding box center [499, 336] width 110 height 29
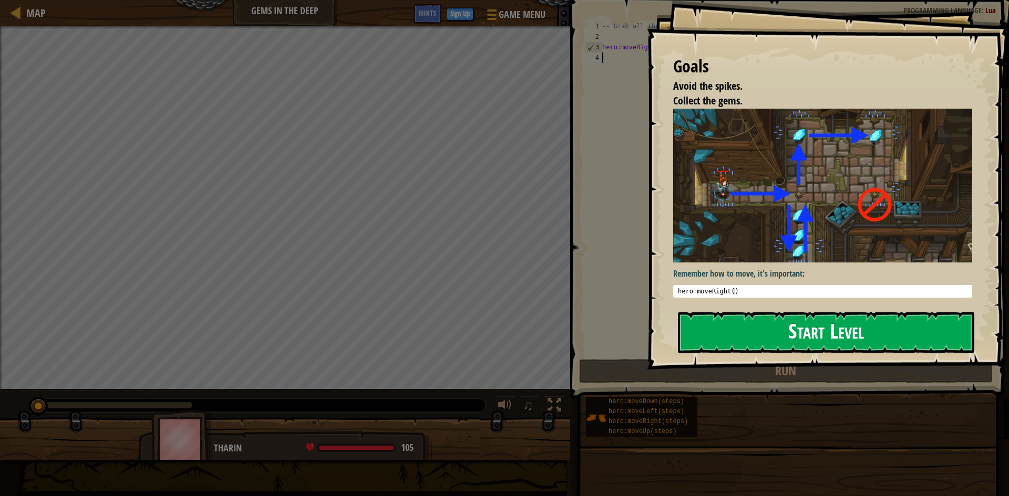
click at [695, 323] on button "Start Level" at bounding box center [826, 332] width 296 height 41
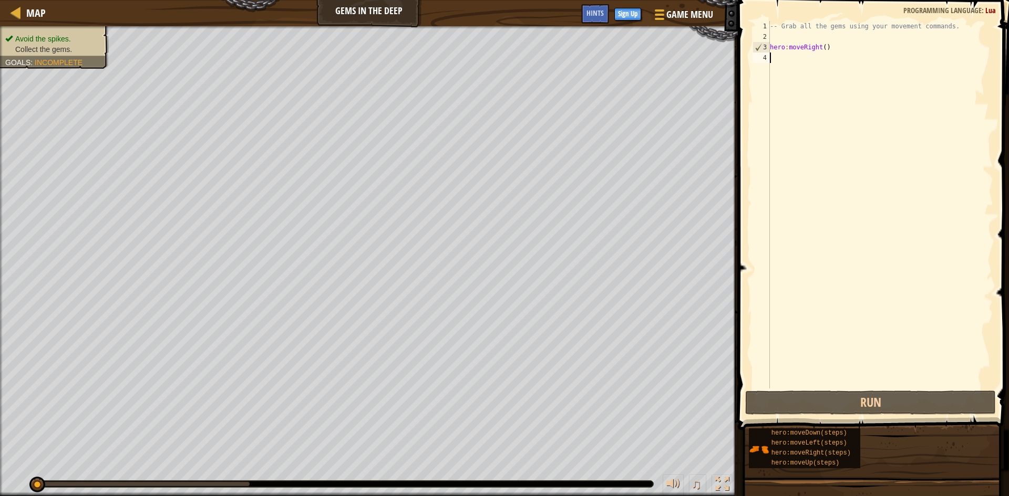
click at [774, 64] on div "-- Grab all the gems using your movement commands. hero : moveRight ( )" at bounding box center [879, 215] width 225 height 389
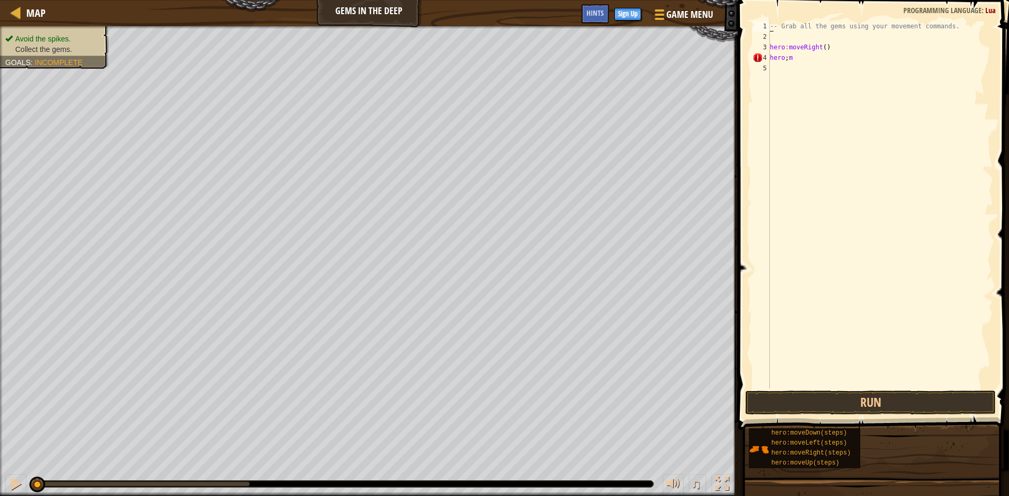
scroll to position [5, 1]
click at [828, 55] on div "- Grab all the gems using your movement commands . hero : moveRight ( ) hero ; m" at bounding box center [879, 215] width 225 height 389
type textarea "hero:m"
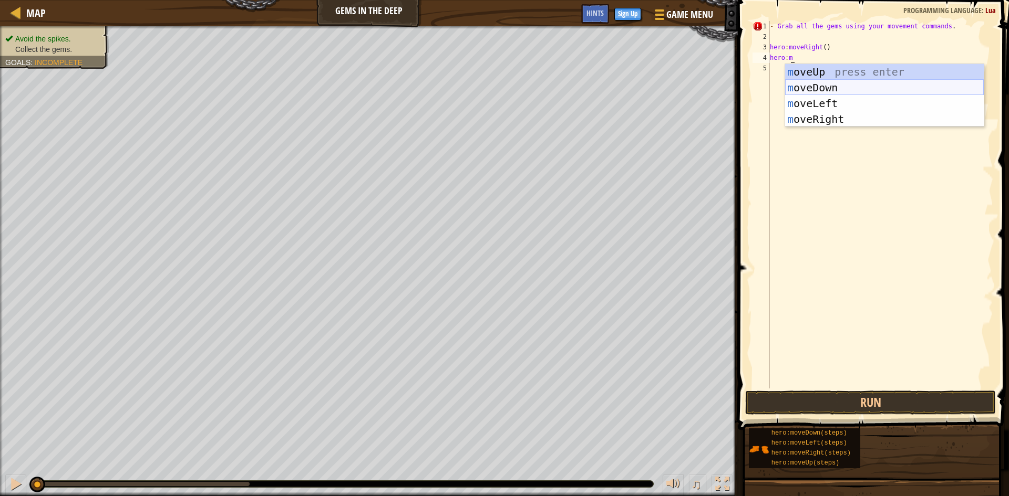
click at [817, 94] on div "m oveUp press enter m oveDown press enter m oveLeft press enter m oveRight pres…" at bounding box center [884, 111] width 199 height 95
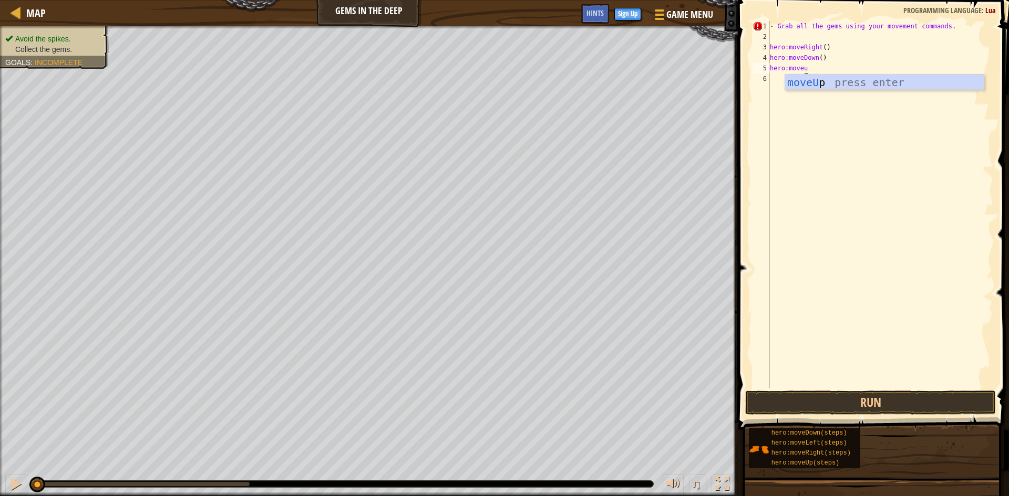
scroll to position [5, 3]
type textarea "hero:moveup"
click at [774, 27] on div "- Grab all the gems using your movement commands . hero : moveRight ( ) hero : …" at bounding box center [879, 215] width 225 height 389
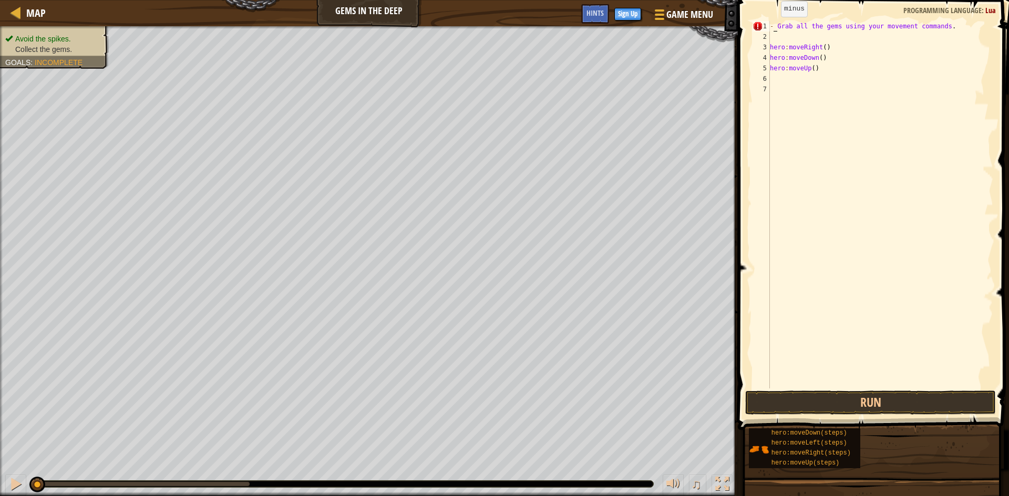
click at [772, 27] on div "- Grab all the gems using your movement commands . hero : moveRight ( ) hero : …" at bounding box center [879, 215] width 225 height 389
click at [796, 73] on div "Grab all the gems using your movement commands . hero : moveRight ( ) hero : mo…" at bounding box center [879, 215] width 225 height 389
type textarea "hero:moveUp()"
click at [774, 77] on div "Grab all the gems using your movement commands . hero : moveRight ( ) hero : mo…" at bounding box center [879, 215] width 225 height 389
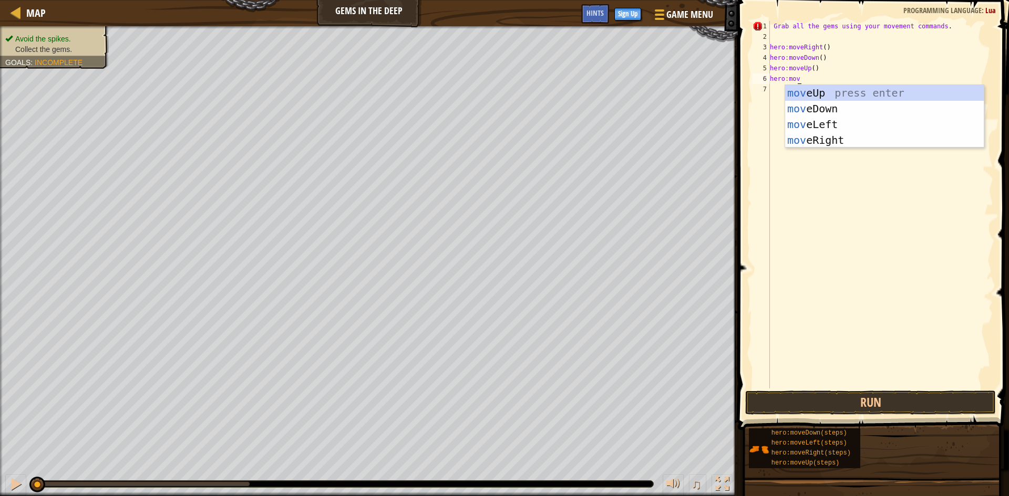
type textarea "hero:move"
click at [806, 142] on div "move Up press enter move Down press enter move Left press enter move Right pres…" at bounding box center [884, 132] width 199 height 95
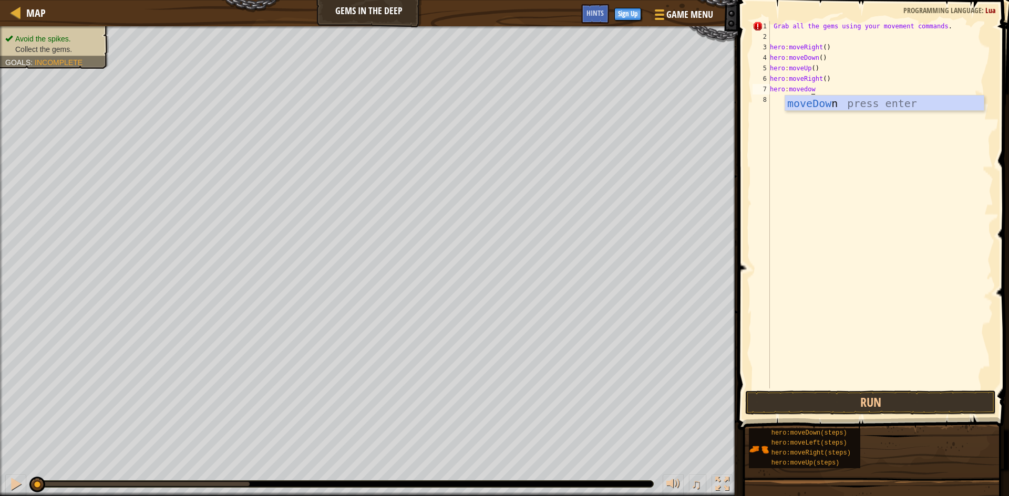
scroll to position [5, 3]
type textarea "hero:movedown"
click at [849, 410] on button "Run" at bounding box center [870, 403] width 251 height 24
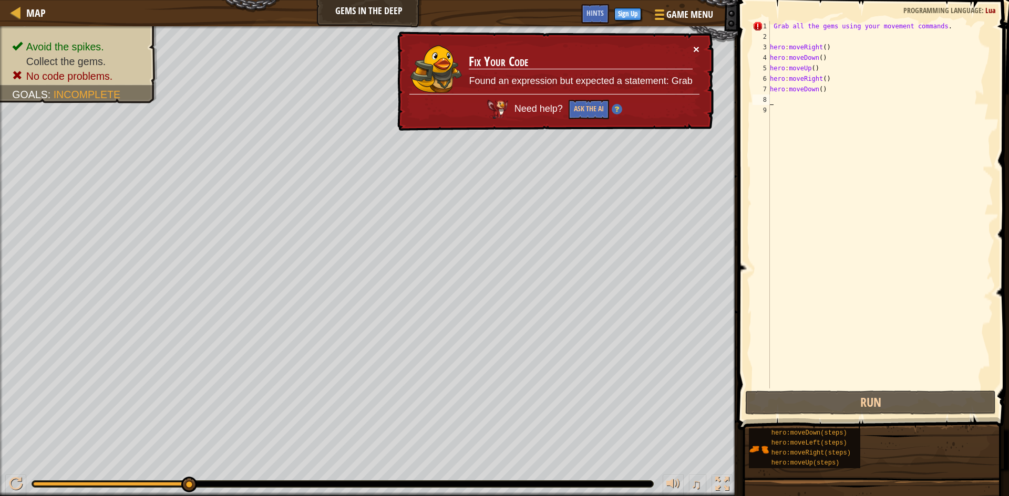
click at [695, 45] on button "×" at bounding box center [696, 49] width 6 height 11
drag, startPoint x: 943, startPoint y: 24, endPoint x: 643, endPoint y: 23, distance: 299.9
click at [643, 23] on div "Map Gems in the Deep Game Menu Done Sign Up Hints 1 ההההההההההההההההההההההההההה…" at bounding box center [504, 248] width 1009 height 496
type textarea "Grab all the gems using your movement commands."
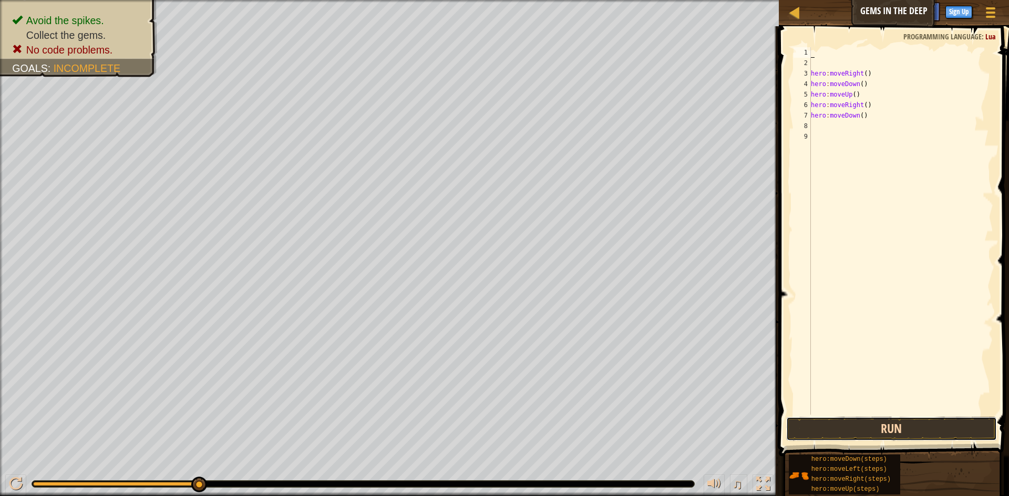
drag, startPoint x: 854, startPoint y: 424, endPoint x: 848, endPoint y: 425, distance: 6.4
click at [854, 424] on button "Run" at bounding box center [891, 429] width 211 height 24
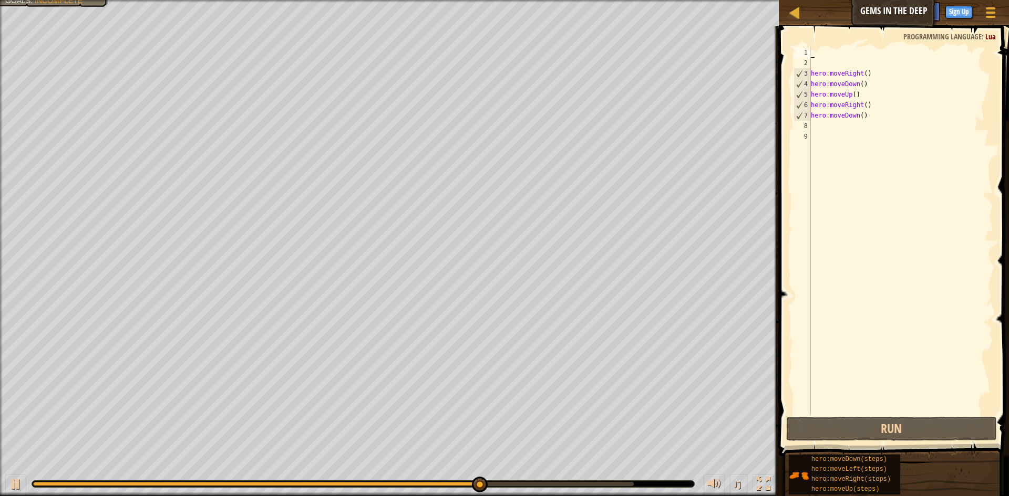
click at [850, 127] on div "hero : moveRight ( ) hero : moveDown ( ) hero : moveUp ( ) hero : moveRight ( )…" at bounding box center [900, 241] width 184 height 389
click at [861, 94] on div "hero : moveRight ( ) hero : moveDown ( ) hero : moveUp ( ) hero : moveRight ( )…" at bounding box center [900, 241] width 184 height 389
type textarea "hero:moveUp()"
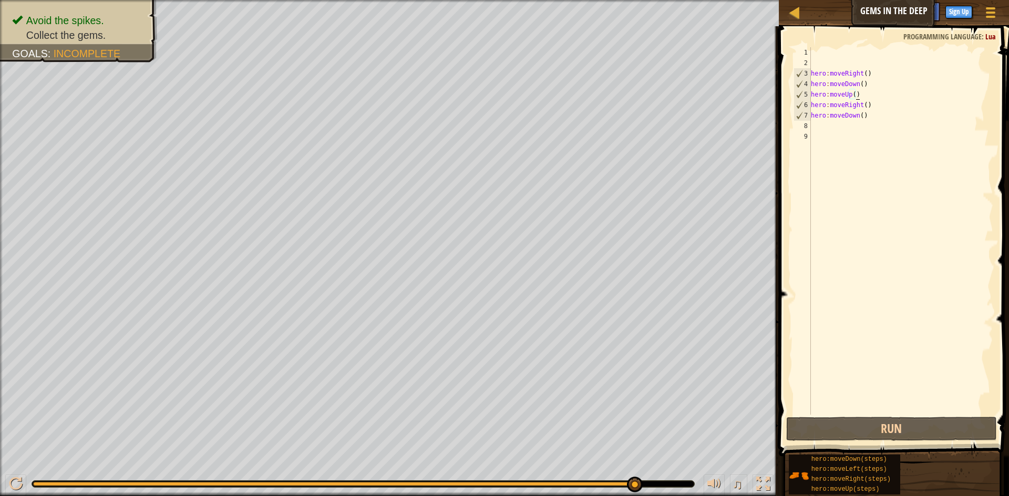
click at [861, 94] on div "hero : moveRight ( ) hero : moveDown ( ) hero : moveUp ( ) hero : moveRight ( )…" at bounding box center [900, 241] width 184 height 389
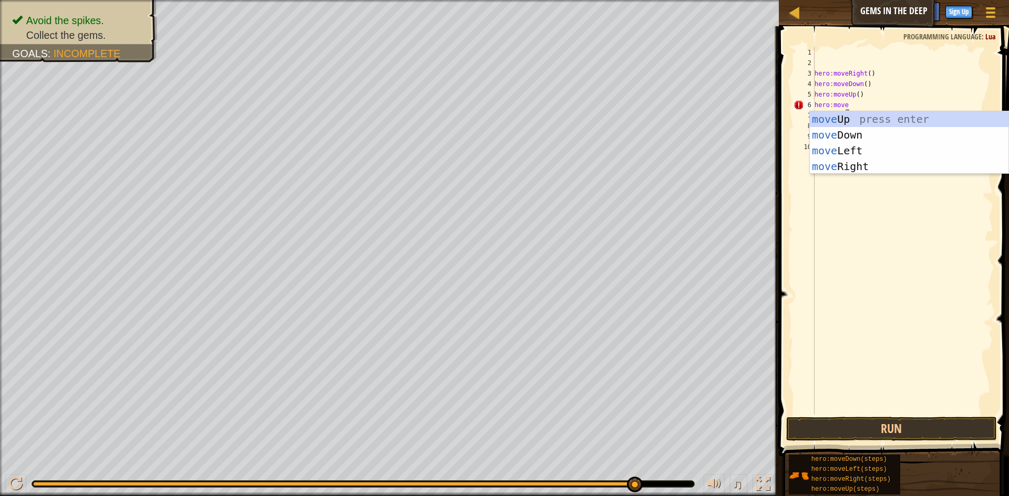
scroll to position [5, 3]
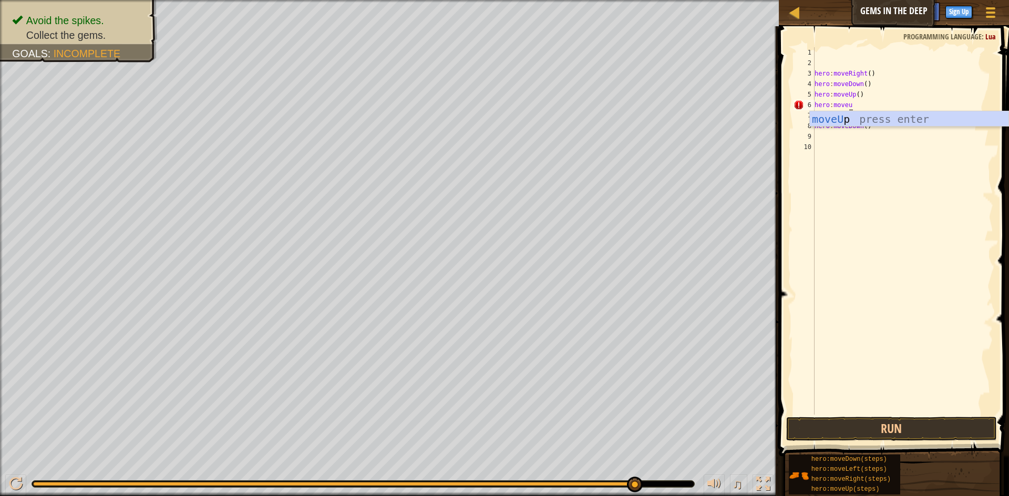
type textarea "hero:moveup"
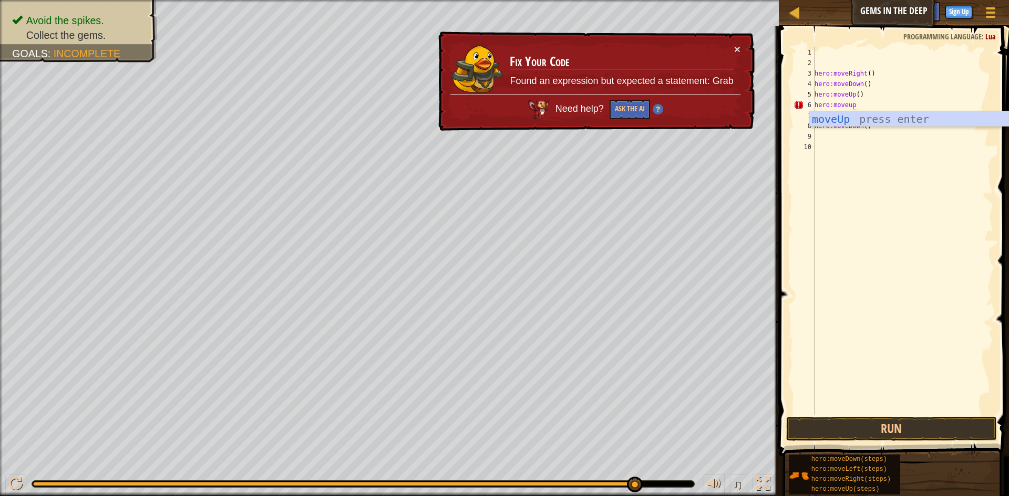
scroll to position [5, 0]
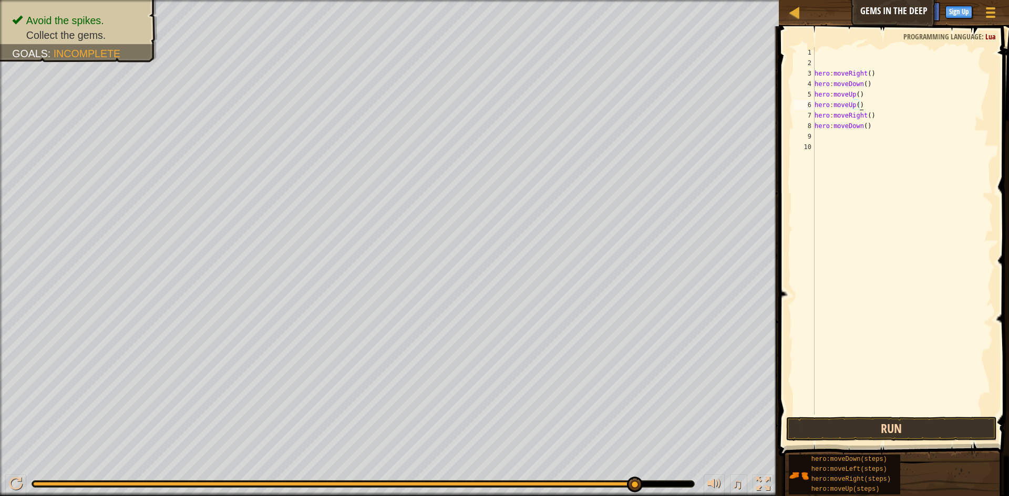
type textarea "hero:moveUp()"
click at [852, 437] on button "Run" at bounding box center [891, 429] width 211 height 24
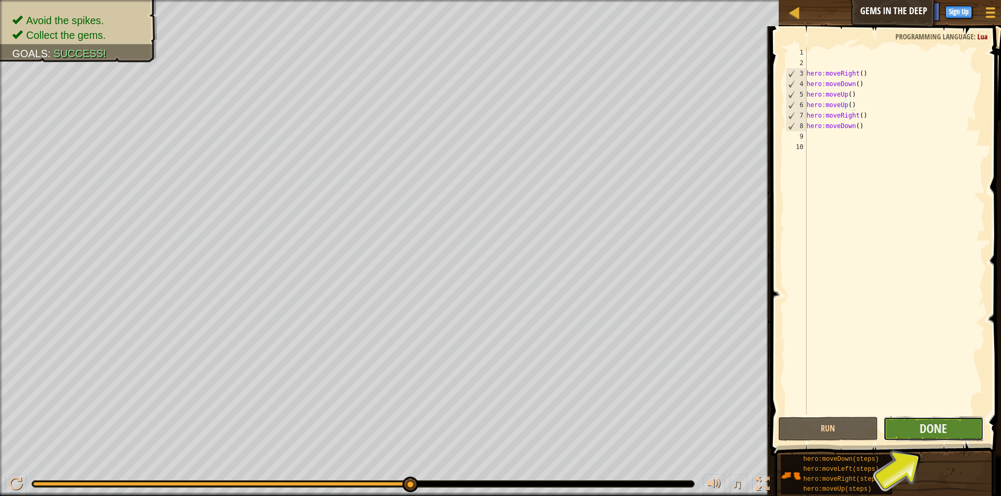
click at [912, 424] on button "Done" at bounding box center [933, 429] width 100 height 24
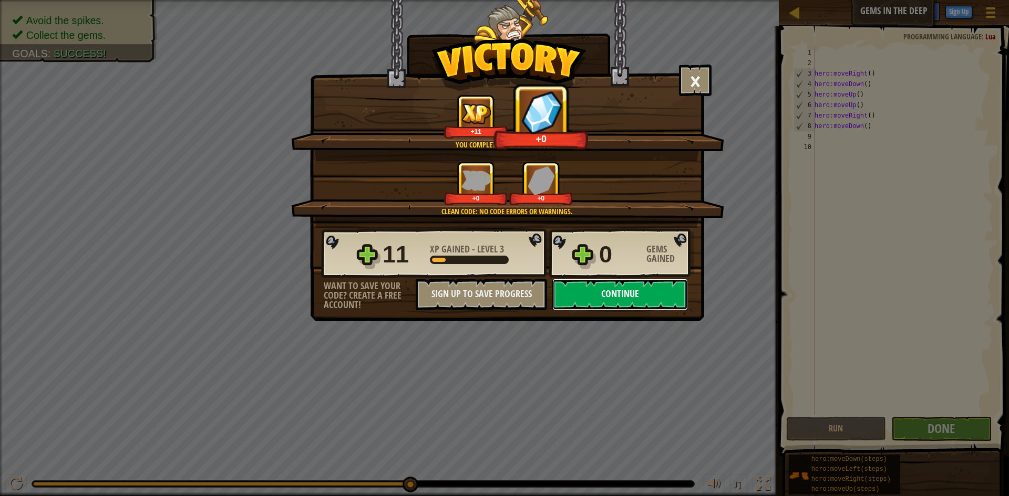
click at [666, 306] on button "Continue" at bounding box center [620, 295] width 136 height 32
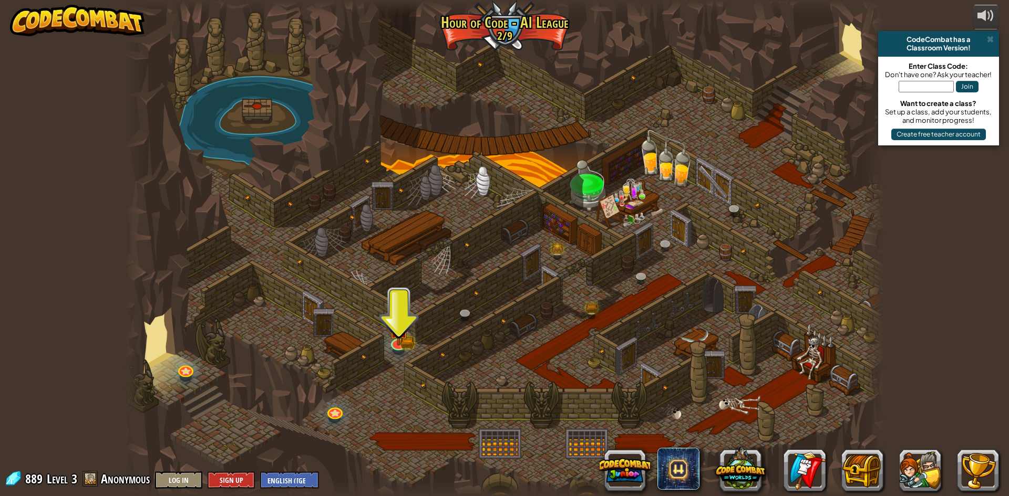
drag, startPoint x: 584, startPoint y: 303, endPoint x: 520, endPoint y: 254, distance: 80.6
click at [527, 265] on div at bounding box center [504, 248] width 760 height 496
drag, startPoint x: 539, startPoint y: 242, endPoint x: 564, endPoint y: 246, distance: 25.5
click at [556, 242] on div at bounding box center [504, 248] width 760 height 496
drag, startPoint x: 564, startPoint y: 246, endPoint x: 576, endPoint y: 253, distance: 14.1
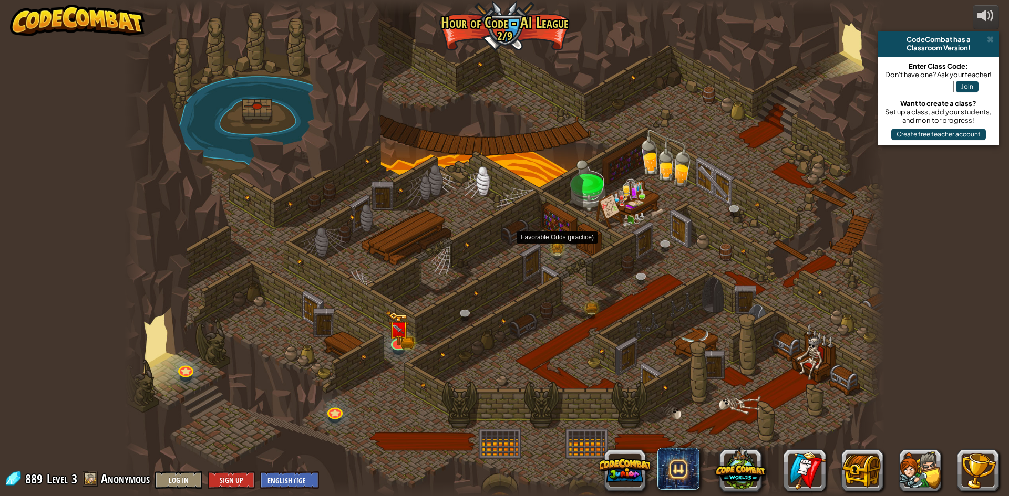
click at [565, 248] on div "Storm Siege (Locked) Deep in the [GEOGRAPHIC_DATA]... two forces emerged! Magic…" at bounding box center [504, 248] width 760 height 496
click at [578, 282] on div at bounding box center [504, 248] width 760 height 496
drag, startPoint x: 568, startPoint y: 289, endPoint x: 562, endPoint y: 290, distance: 5.9
click at [564, 289] on div at bounding box center [504, 248] width 760 height 496
click at [531, 222] on div at bounding box center [504, 248] width 760 height 496
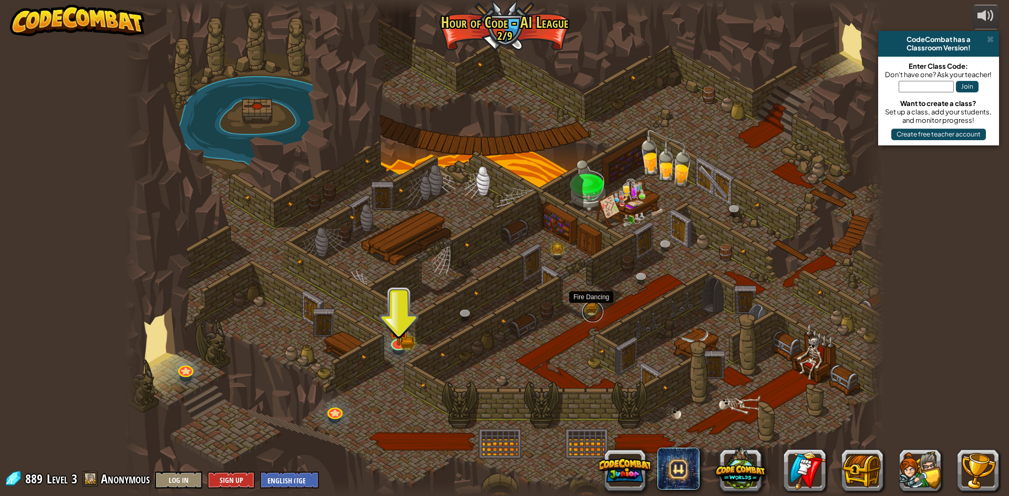
click at [585, 309] on link at bounding box center [592, 312] width 21 height 21
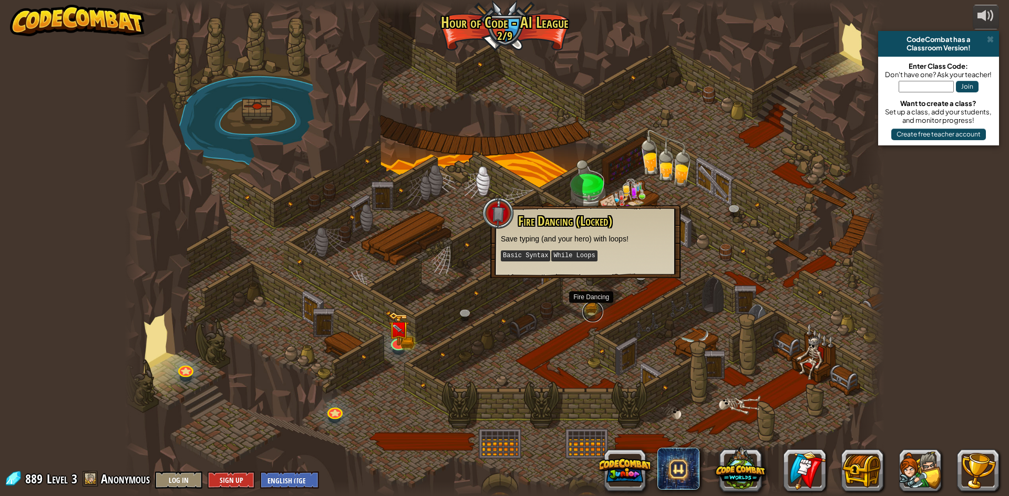
click at [585, 309] on link at bounding box center [592, 312] width 21 height 21
click at [403, 338] on img at bounding box center [398, 320] width 20 height 45
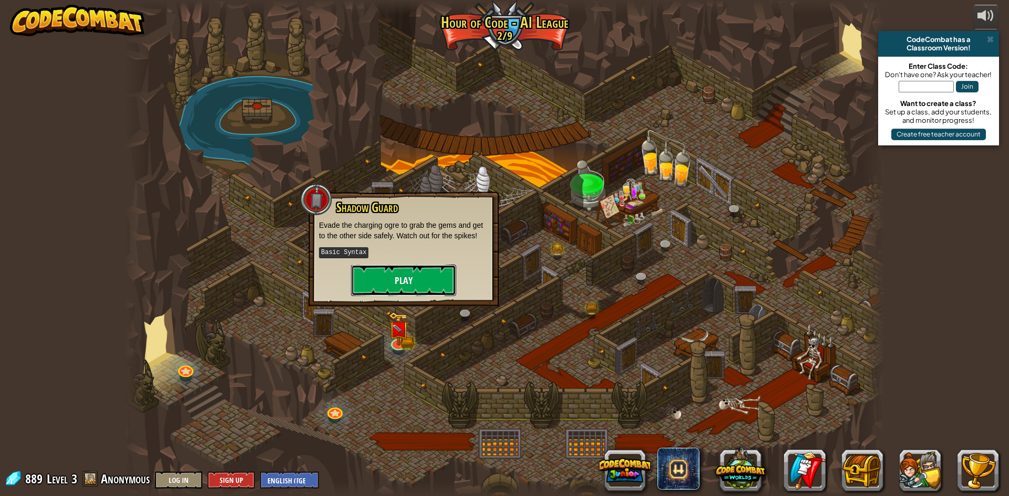
click at [427, 284] on button "Play" at bounding box center [403, 281] width 105 height 32
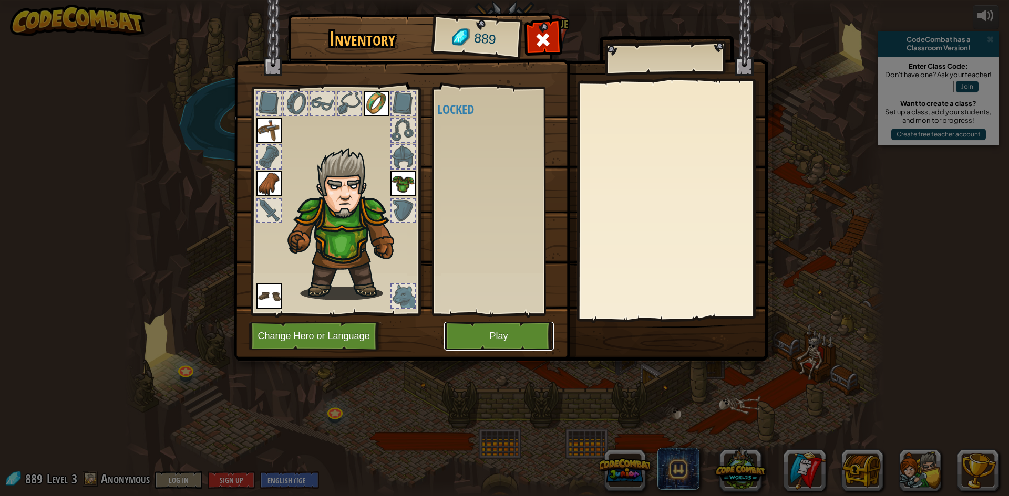
click at [502, 337] on button "Play" at bounding box center [499, 336] width 110 height 29
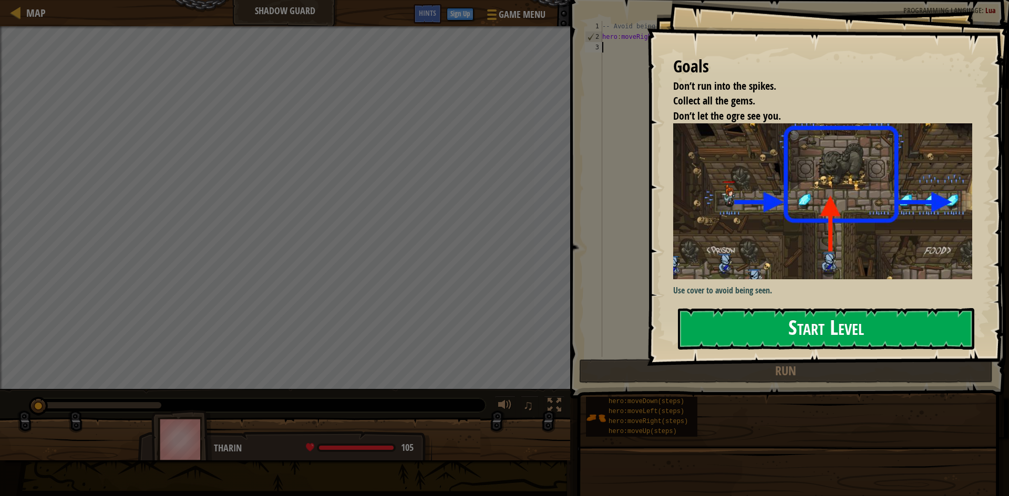
click at [751, 337] on button "Start Level" at bounding box center [826, 328] width 296 height 41
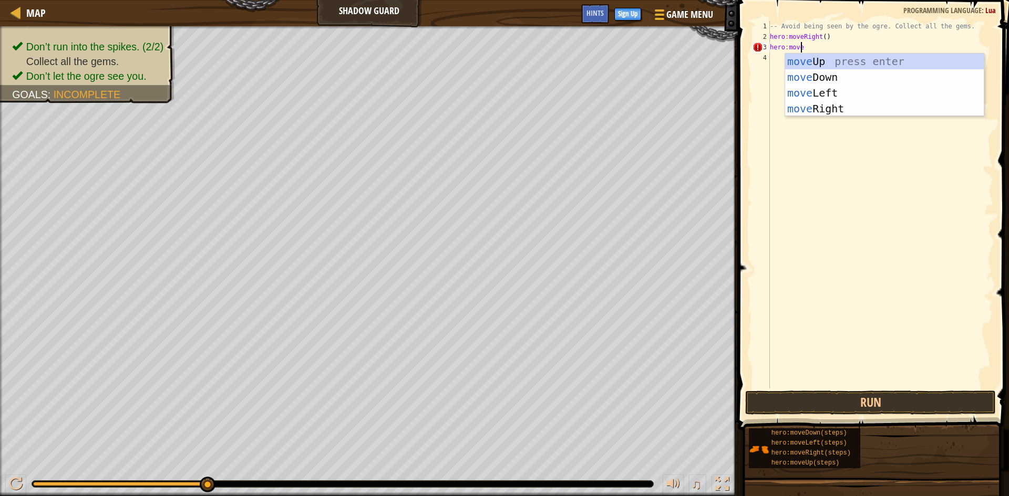
scroll to position [5, 2]
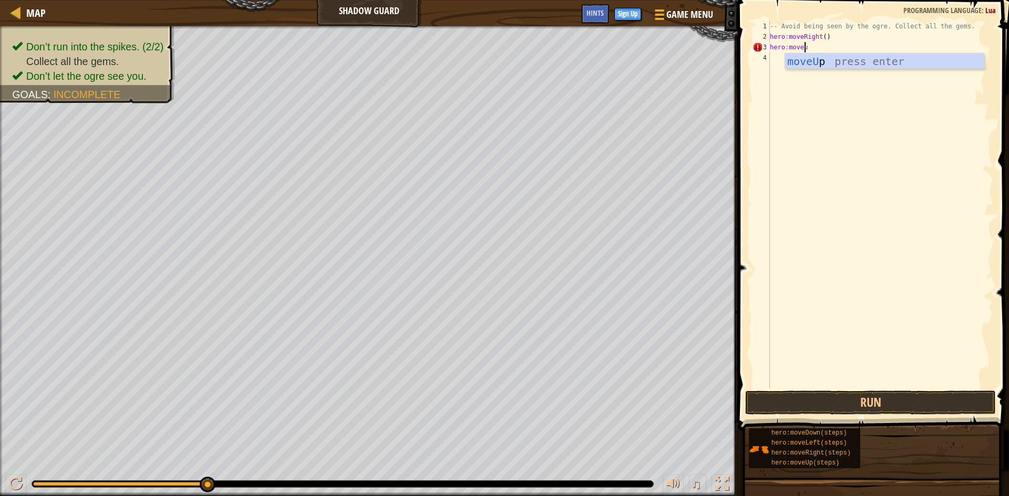
type textarea "hero:moveup"
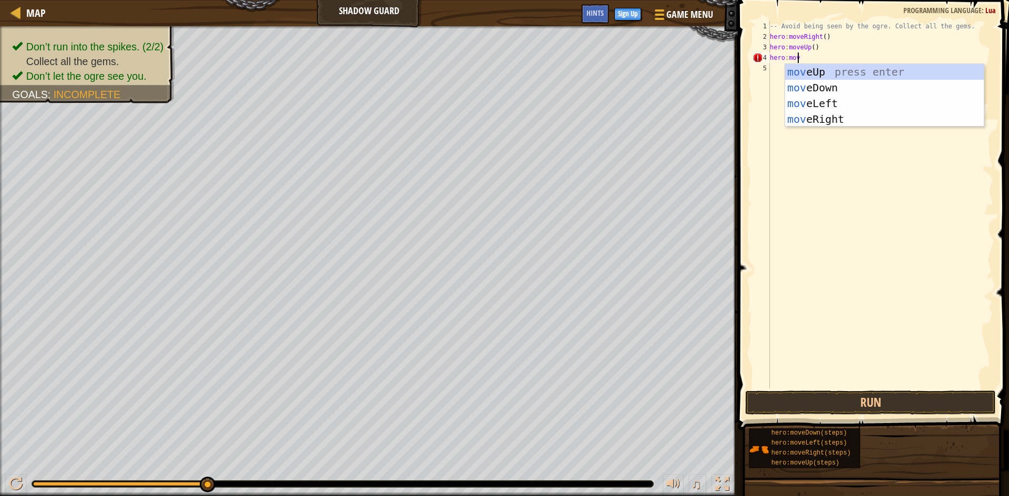
type textarea "hero:move"
click at [827, 120] on div "move Up press enter move Down press enter move Left press enter move Right pres…" at bounding box center [884, 111] width 199 height 95
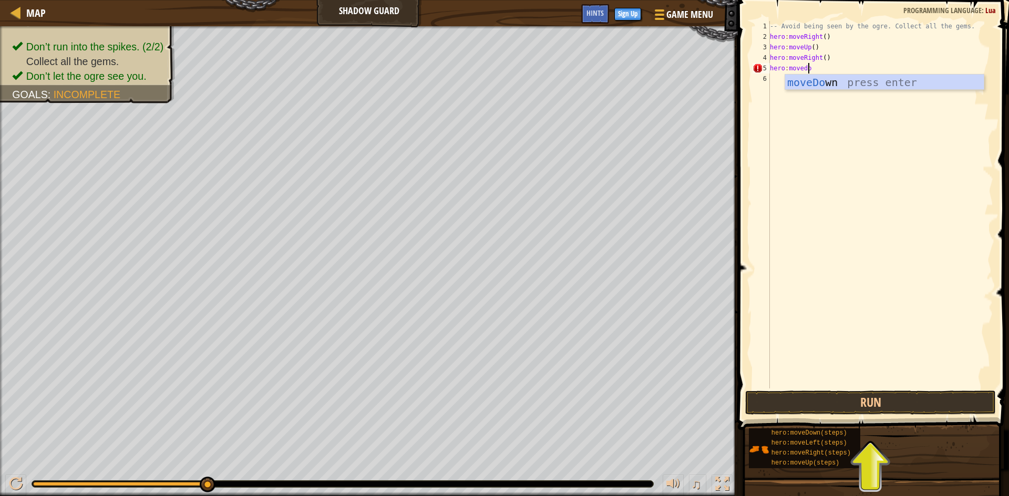
scroll to position [5, 3]
type textarea "hero:movedown"
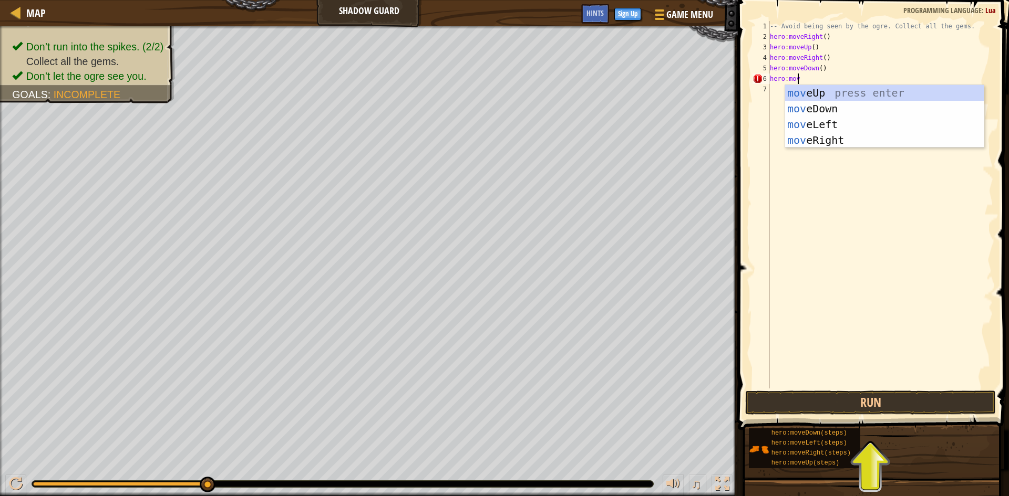
scroll to position [5, 2]
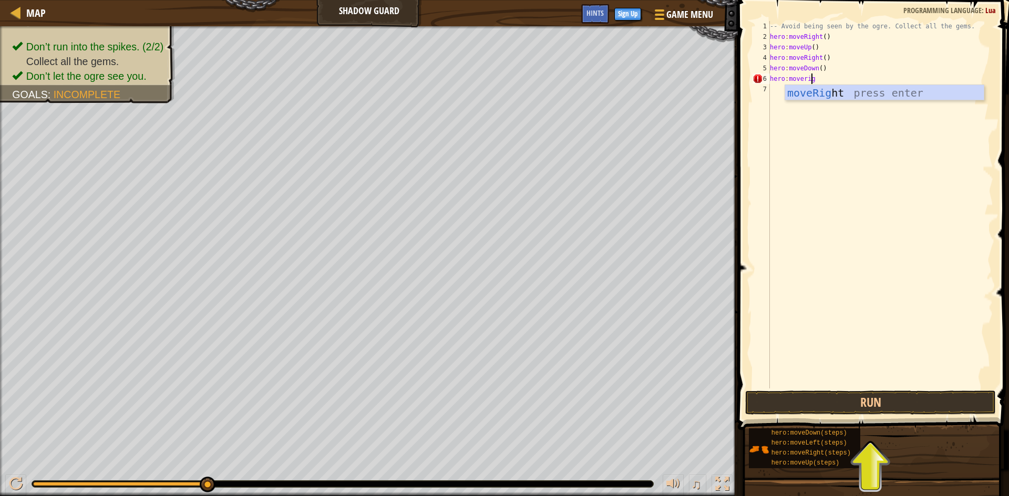
type textarea "hero:moveright"
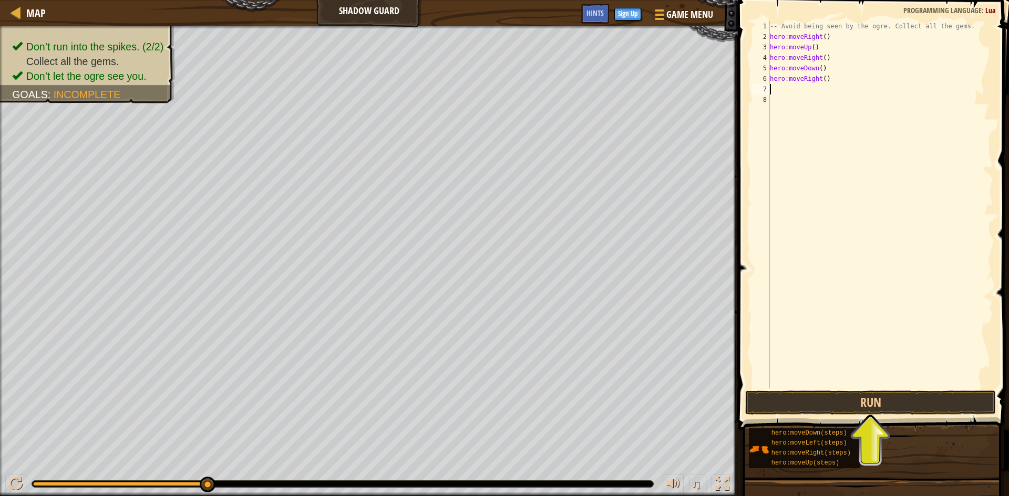
scroll to position [5, 0]
drag, startPoint x: 854, startPoint y: 406, endPoint x: 852, endPoint y: 400, distance: 6.1
click at [854, 406] on button "Run" at bounding box center [870, 403] width 251 height 24
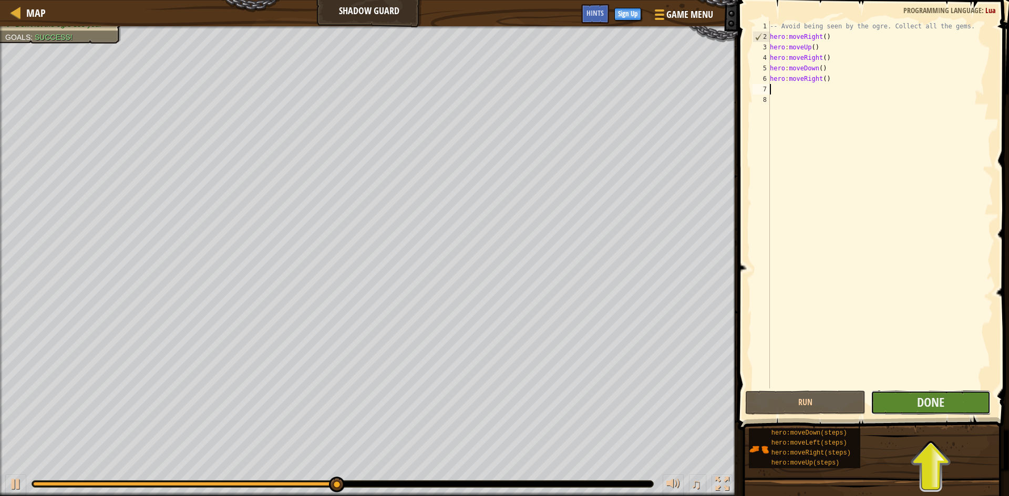
click at [910, 411] on button "Done" at bounding box center [930, 403] width 120 height 24
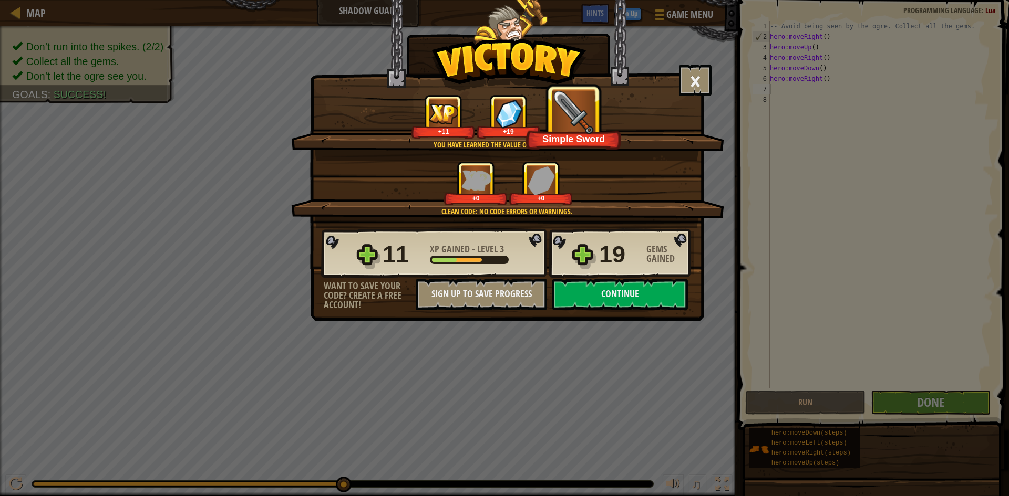
click at [668, 310] on div "× Nicely done. You finished undetected. Keep going—there will come a time when …" at bounding box center [507, 160] width 394 height 321
click at [572, 296] on button "Continue" at bounding box center [620, 295] width 136 height 32
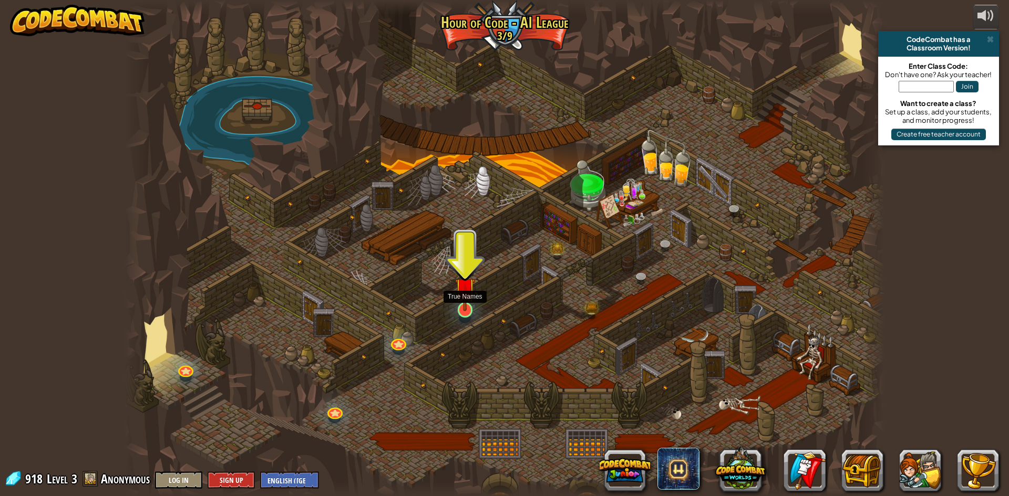
click at [471, 300] on img at bounding box center [465, 288] width 20 height 47
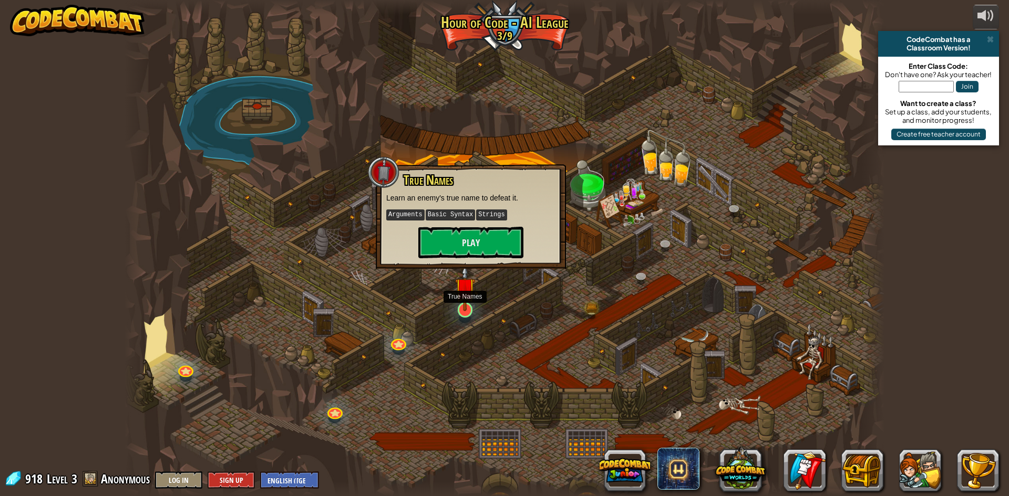
click at [471, 300] on img at bounding box center [465, 288] width 20 height 47
click at [472, 221] on p "Arguments Basic Syntax Strings" at bounding box center [470, 215] width 169 height 13
click at [500, 235] on button "Play" at bounding box center [470, 243] width 105 height 32
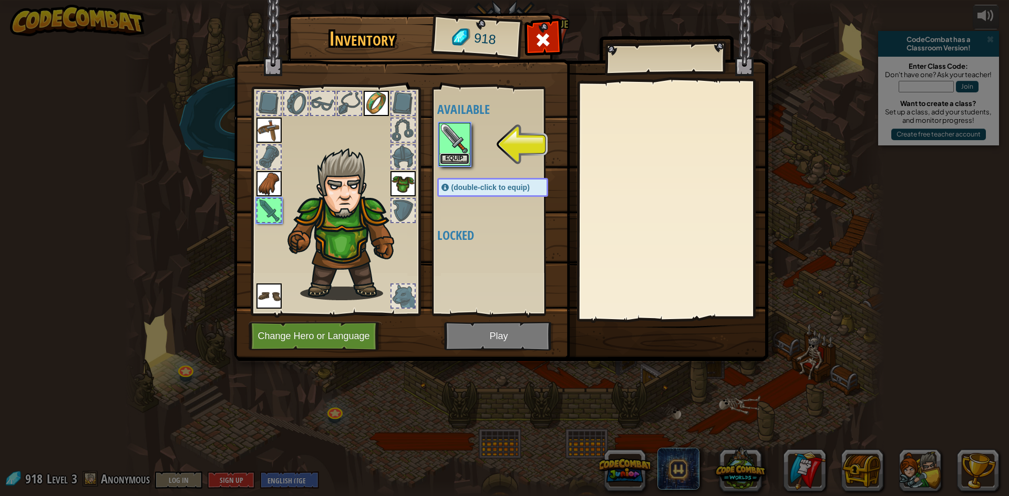
click at [458, 153] on button "Equip" at bounding box center [454, 158] width 29 height 11
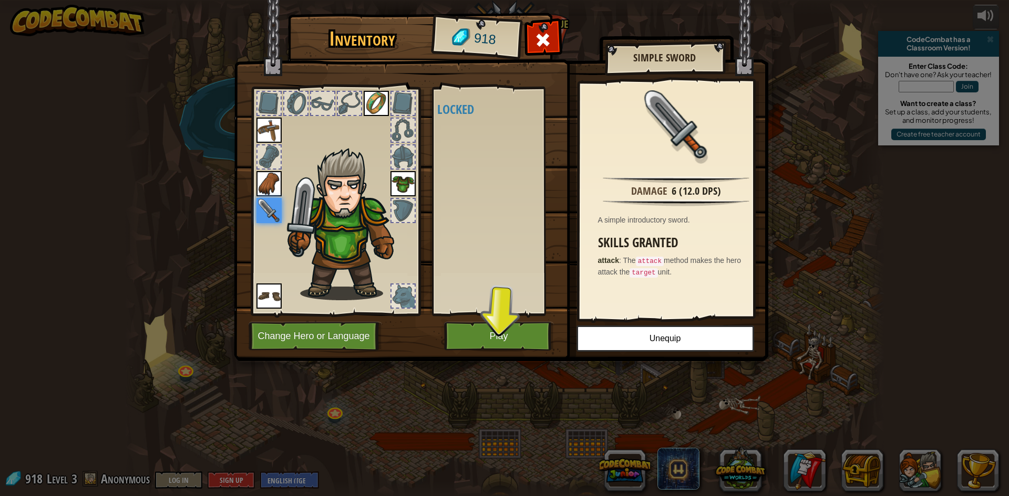
click at [486, 229] on div "Available Equip Equip Equip Equip Equip Equip (double-click to equip) Locked" at bounding box center [503, 201] width 132 height 219
click at [543, 328] on button "Play" at bounding box center [499, 336] width 110 height 29
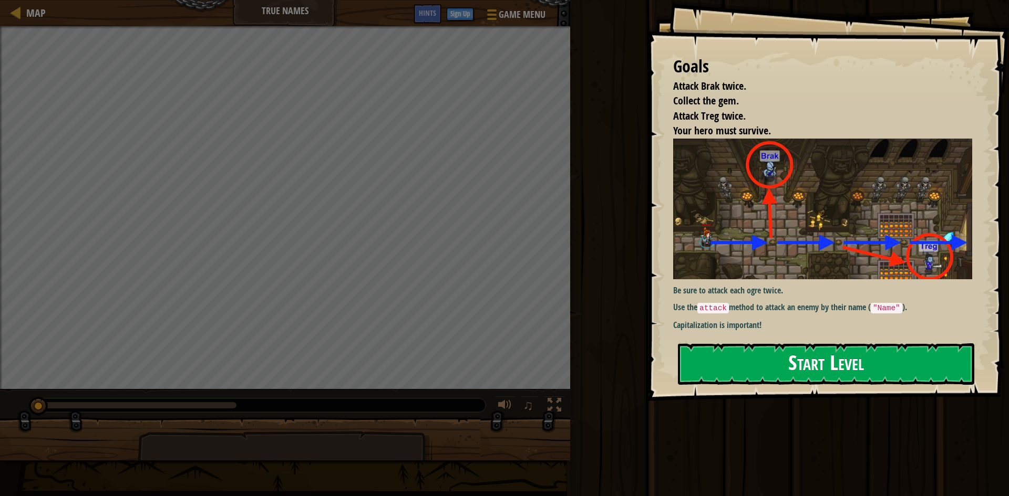
click at [780, 352] on button "Start Level" at bounding box center [826, 364] width 296 height 41
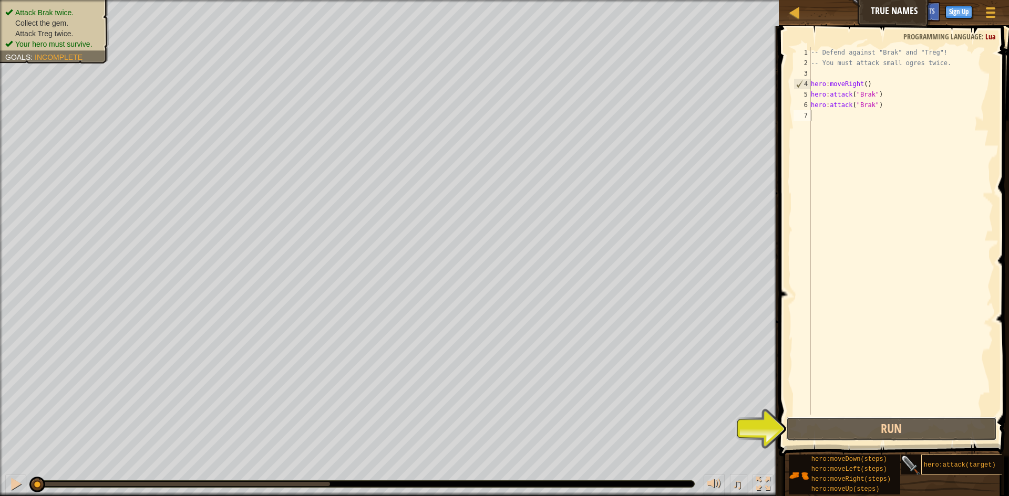
drag, startPoint x: 935, startPoint y: 426, endPoint x: 938, endPoint y: 471, distance: 45.2
click at [938, 471] on div "Hints 1 2 3 4 5 6 7 -- Defend against "Brak" and "Treg"! -- You must attack sma…" at bounding box center [891, 258] width 233 height 465
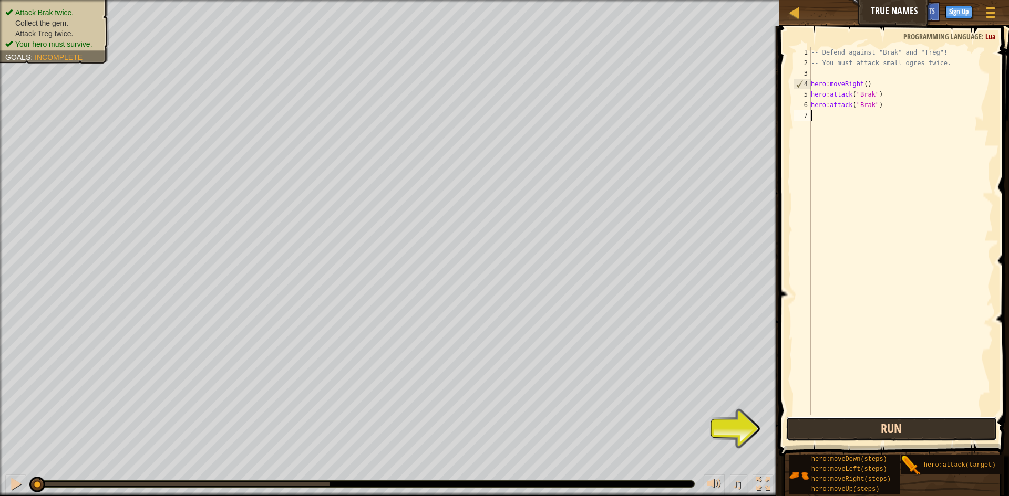
click at [894, 426] on button "Run" at bounding box center [891, 429] width 211 height 24
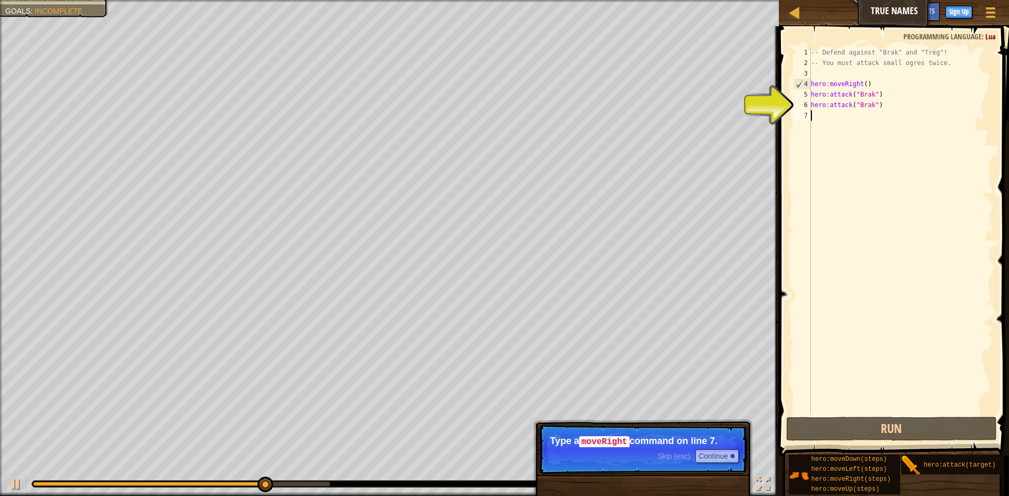
click at [858, 204] on div "-- Defend against "Brak" and "Treg"! -- You must attack small ogres twice. hero…" at bounding box center [900, 241] width 184 height 389
click at [723, 453] on button "Continue" at bounding box center [717, 457] width 44 height 14
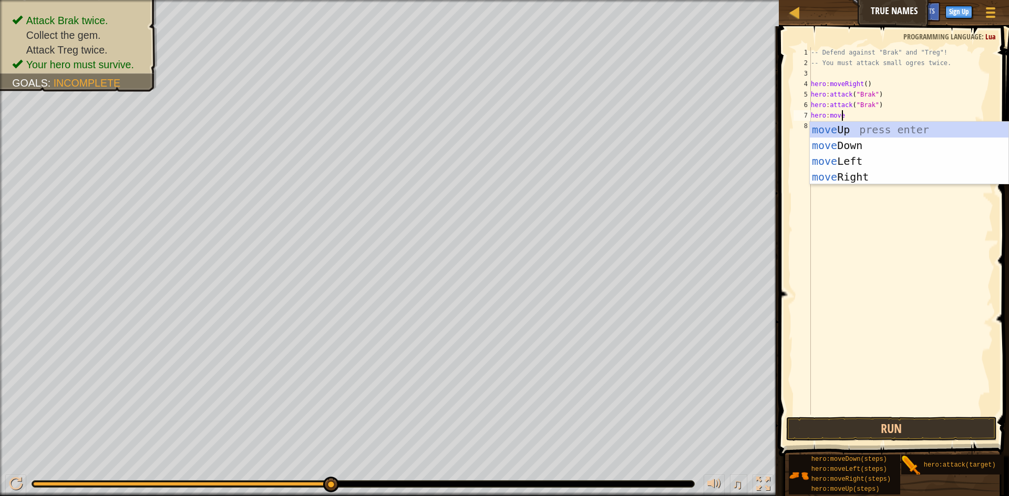
scroll to position [5, 3]
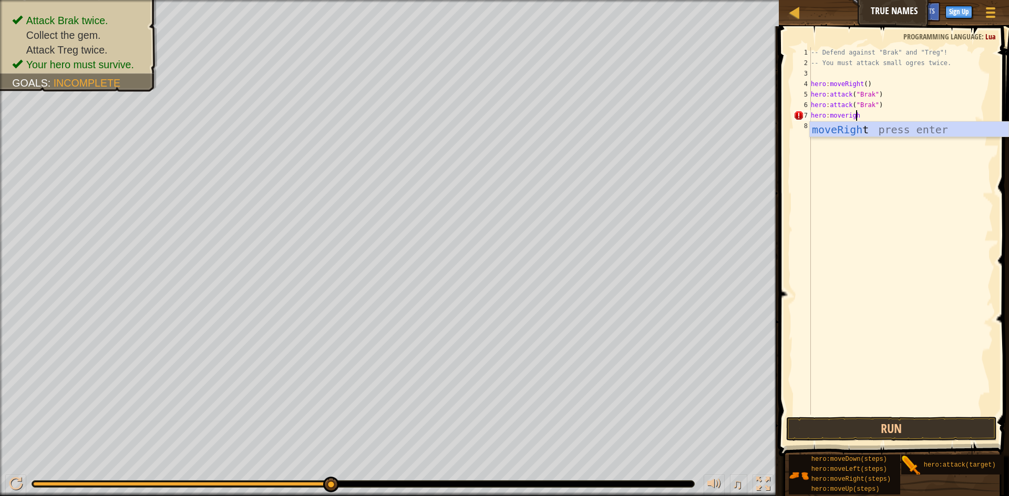
type textarea "hero:moveright"
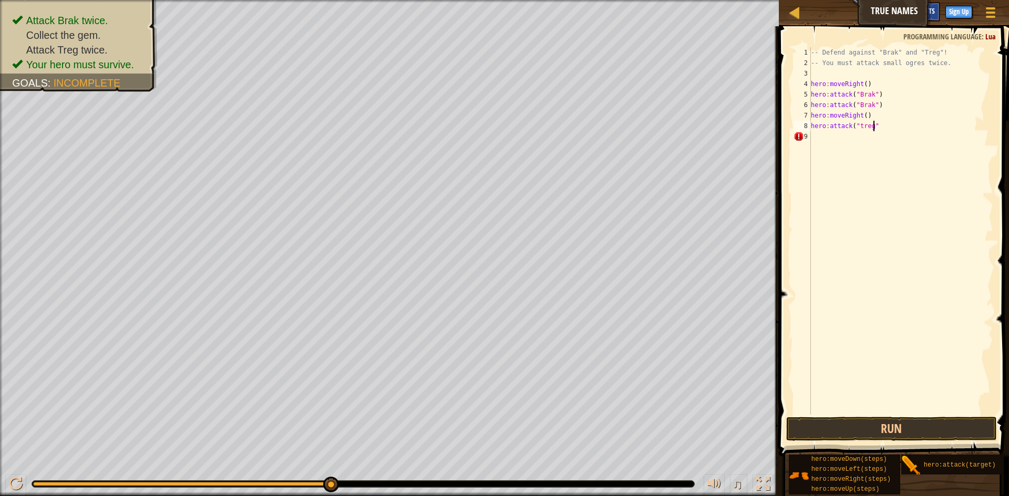
type textarea "hero:attack("treg")"
click at [815, 131] on div "-- Defend against "Brak" and "Treg"! -- You must attack small ogres twice. hero…" at bounding box center [900, 241] width 184 height 389
click at [886, 125] on div "-- Defend against "Brak" and "Treg"! -- You must attack small ogres twice. hero…" at bounding box center [900, 241] width 184 height 389
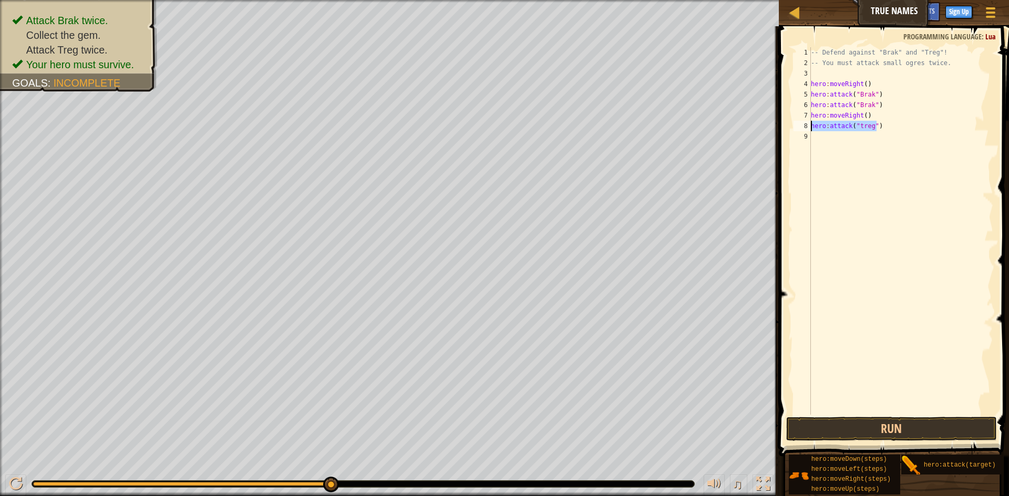
drag, startPoint x: 886, startPoint y: 125, endPoint x: 812, endPoint y: 131, distance: 74.3
click at [812, 131] on div "-- Defend against "Brak" and "Treg"! -- You must attack small ogres twice. hero…" at bounding box center [900, 241] width 184 height 389
type textarea "hero:attack("treg")"
click at [812, 131] on div "-- Defend against "Brak" and "Treg"! -- You must attack small ogres twice. hero…" at bounding box center [900, 231] width 184 height 368
drag, startPoint x: 878, startPoint y: 121, endPoint x: 809, endPoint y: 129, distance: 69.8
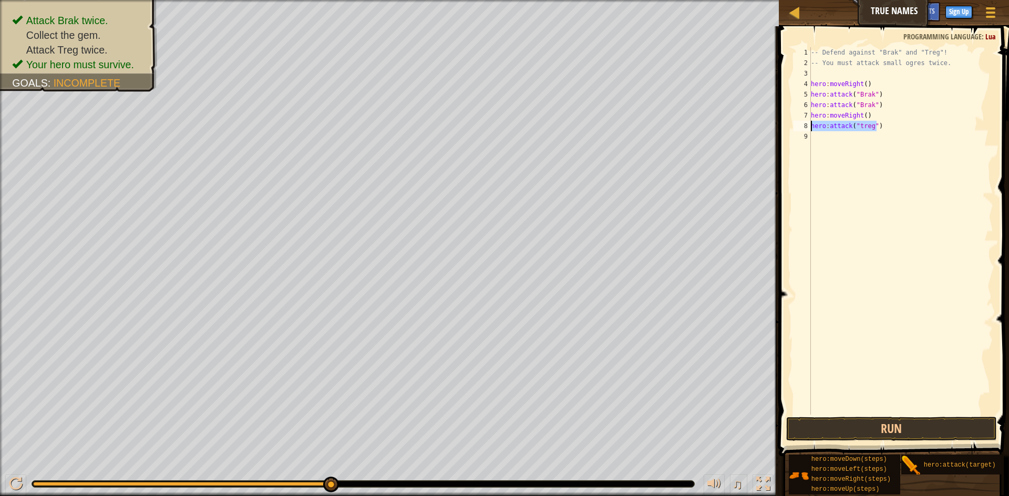
click at [809, 129] on div "hero:attack("treg") 1 2 3 4 5 6 7 8 9 -- Defend against "Brak" and "Treg"! -- Y…" at bounding box center [892, 231] width 202 height 368
click at [917, 137] on div "-- Defend against "Brak" and "Treg"! -- You must attack small ogres twice. hero…" at bounding box center [900, 241] width 184 height 389
paste textarea "hero:attack("treg")"
type textarea "hero:attack("treg")"
click at [948, 318] on div "-- Defend against "Brak" and "Treg"! -- You must attack small ogres twice. hero…" at bounding box center [902, 241] width 181 height 389
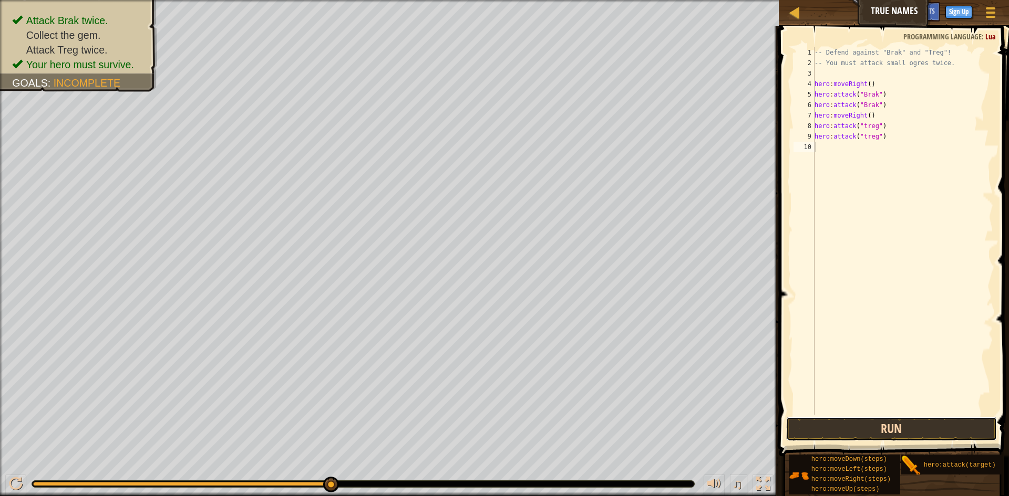
click at [867, 427] on button "Run" at bounding box center [891, 429] width 211 height 24
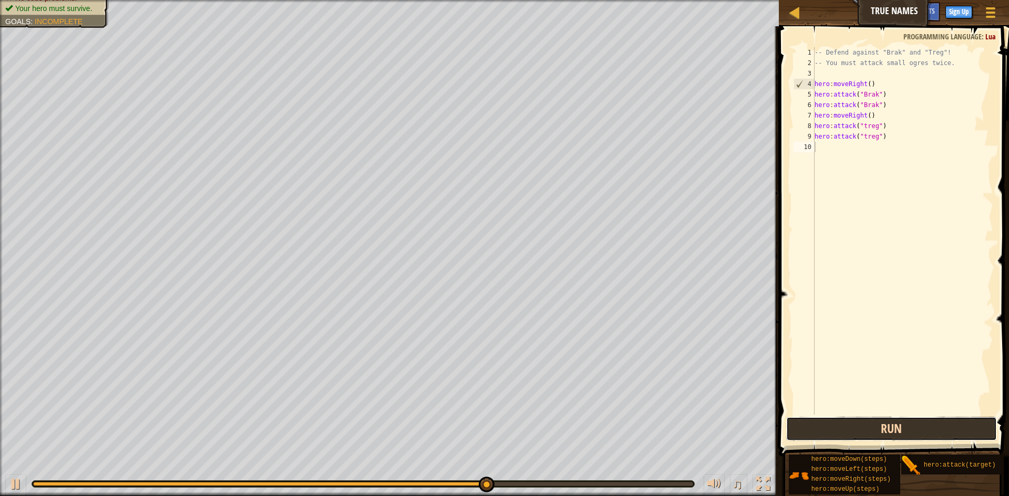
click at [804, 428] on button "Run" at bounding box center [891, 429] width 211 height 24
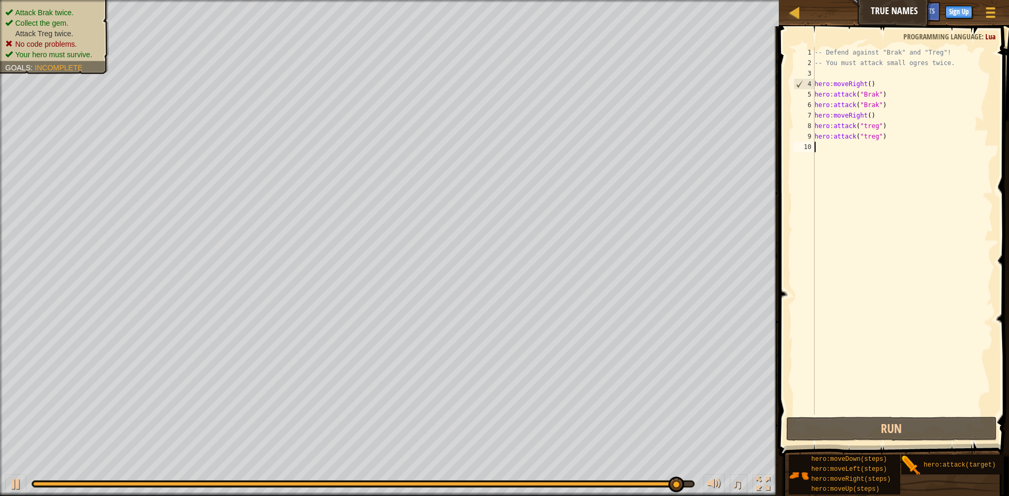
click at [98, 11] on ul "Attack Brak twice. Collect the gem. Attack Treg twice. No code problems. Your h…" at bounding box center [54, 33] width 98 height 53
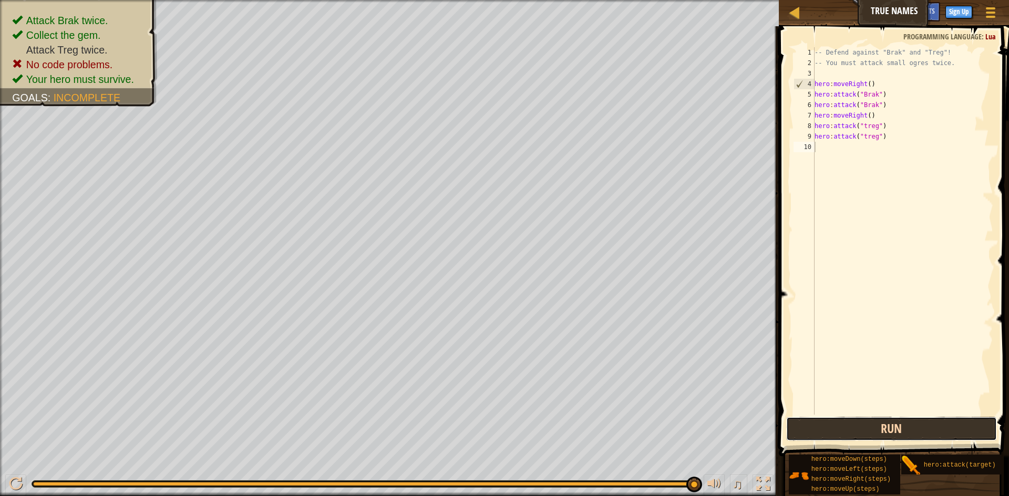
click at [846, 430] on button "Run" at bounding box center [891, 429] width 211 height 24
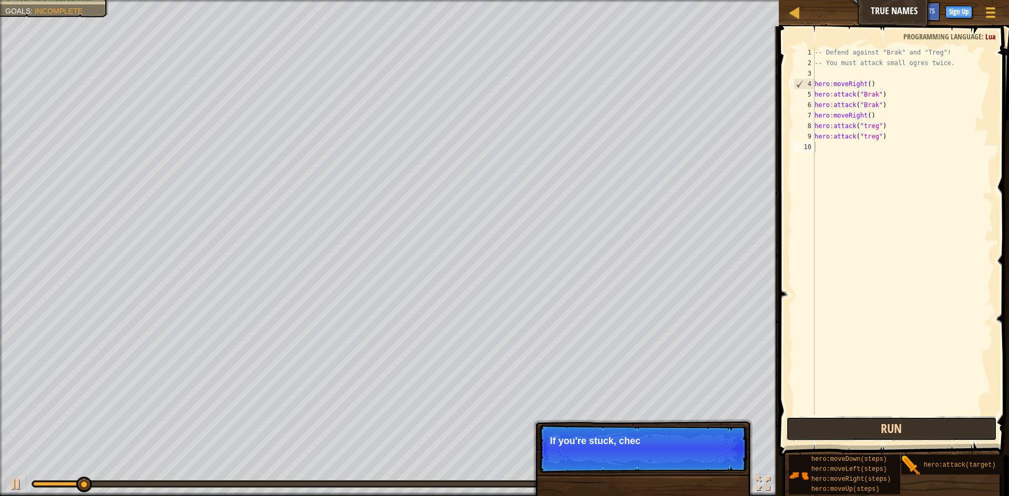
click at [846, 430] on button "Run" at bounding box center [891, 429] width 211 height 24
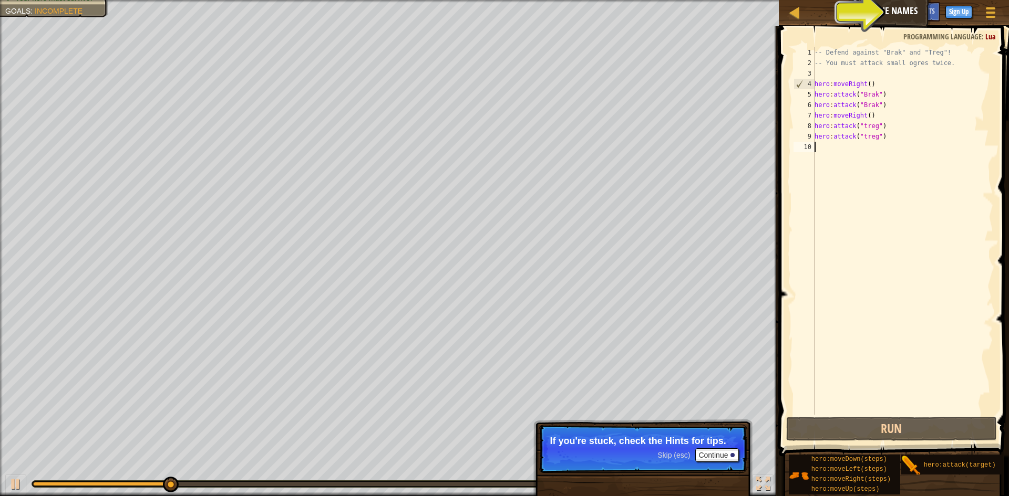
click at [880, 111] on div "-- Defend against "Brak" and "Treg"! -- You must attack small ogres twice. hero…" at bounding box center [902, 241] width 181 height 389
type textarea "hero:moveRight()"
click at [878, 113] on div "-- Defend against "Brak" and "Treg"! -- You must attack small ogres twice. hero…" at bounding box center [902, 241] width 181 height 389
drag, startPoint x: 878, startPoint y: 113, endPoint x: 797, endPoint y: 117, distance: 81.0
click at [797, 117] on div "hero:moveRight() 1 2 3 4 5 6 7 8 9 10 -- Defend against "Brak" and "Treg"! -- Y…" at bounding box center [892, 231] width 202 height 368
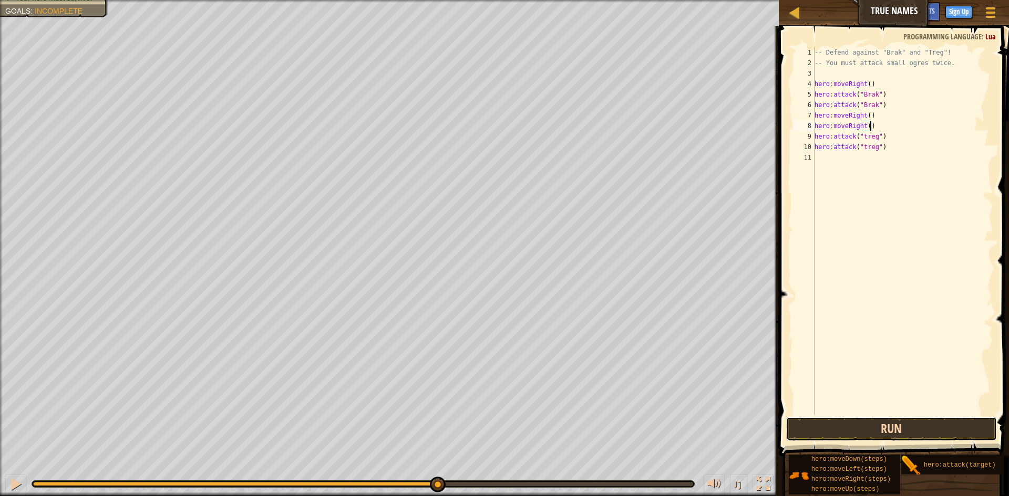
click at [876, 428] on button "Run" at bounding box center [891, 429] width 211 height 24
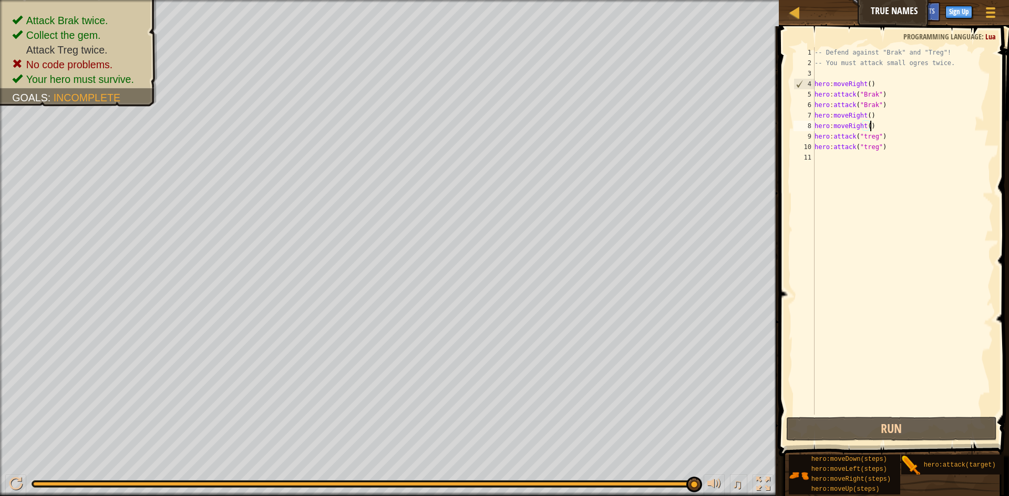
click at [814, 124] on div "-- Defend against "Brak" and "Treg"! -- You must attack small ogres twice. hero…" at bounding box center [902, 241] width 181 height 389
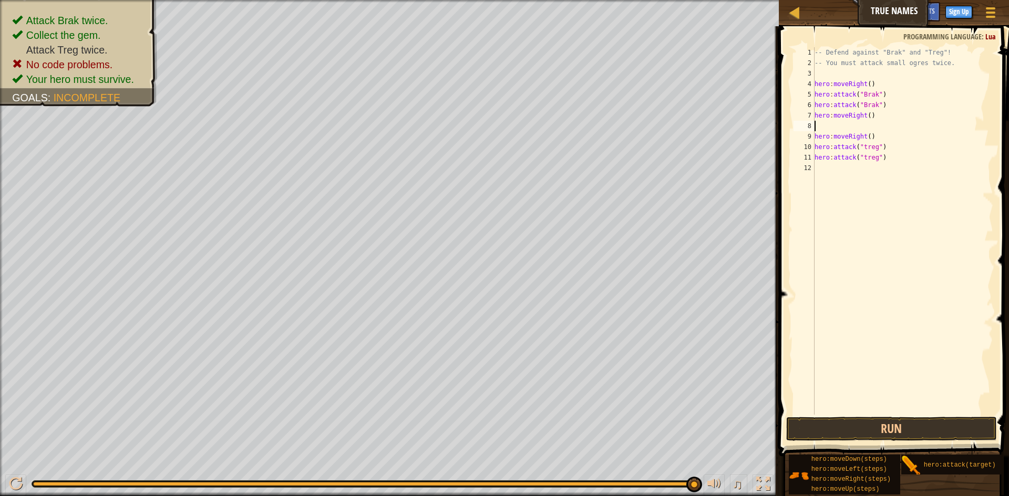
click at [831, 129] on div "-- Defend against "Brak" and "Treg"! -- You must attack small ogres twice. hero…" at bounding box center [902, 241] width 181 height 389
paste textarea "hero:moveRight()"
type textarea "hero:moveRight()"
click at [895, 199] on div "-- Defend against "Brak" and "Treg"! -- You must attack small ogres twice. hero…" at bounding box center [902, 241] width 181 height 389
click at [867, 430] on button "Run" at bounding box center [891, 429] width 211 height 24
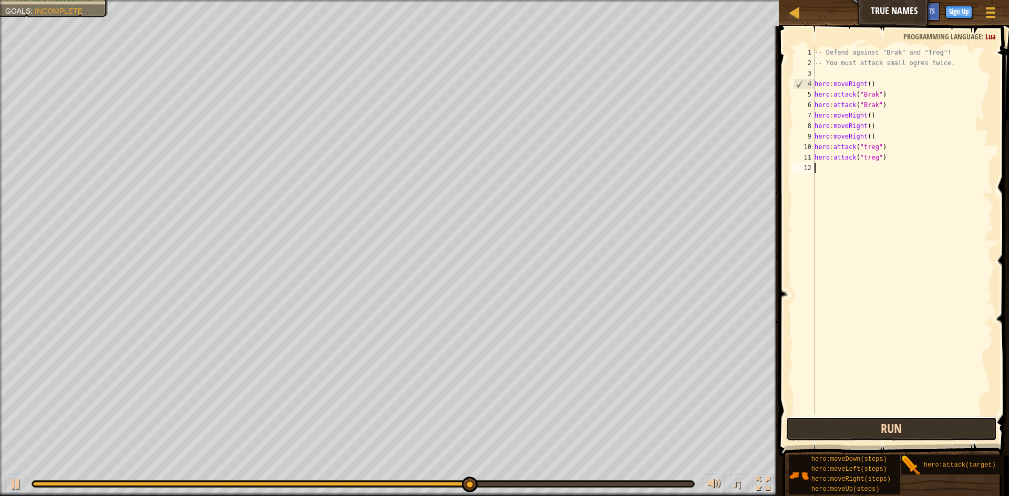
click at [820, 424] on button "Run" at bounding box center [891, 429] width 211 height 24
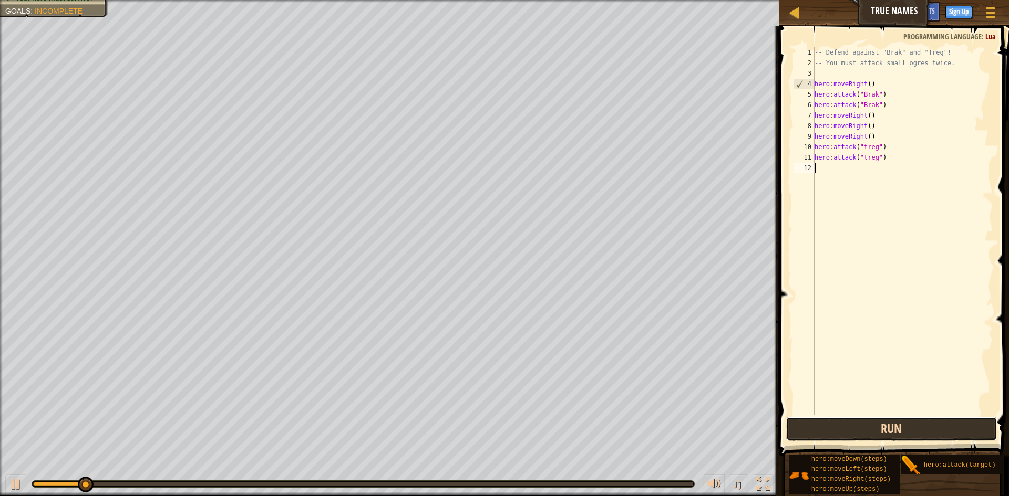
click at [820, 424] on button "Run" at bounding box center [891, 429] width 211 height 24
click at [820, 424] on button "Running" at bounding box center [891, 429] width 211 height 24
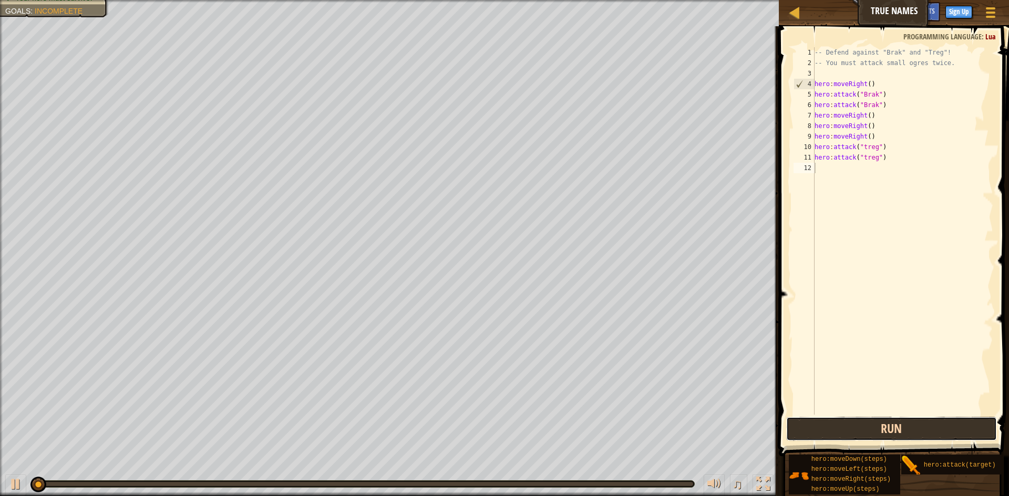
click at [816, 425] on button "Run" at bounding box center [891, 429] width 211 height 24
click at [816, 425] on button "Running" at bounding box center [891, 429] width 211 height 24
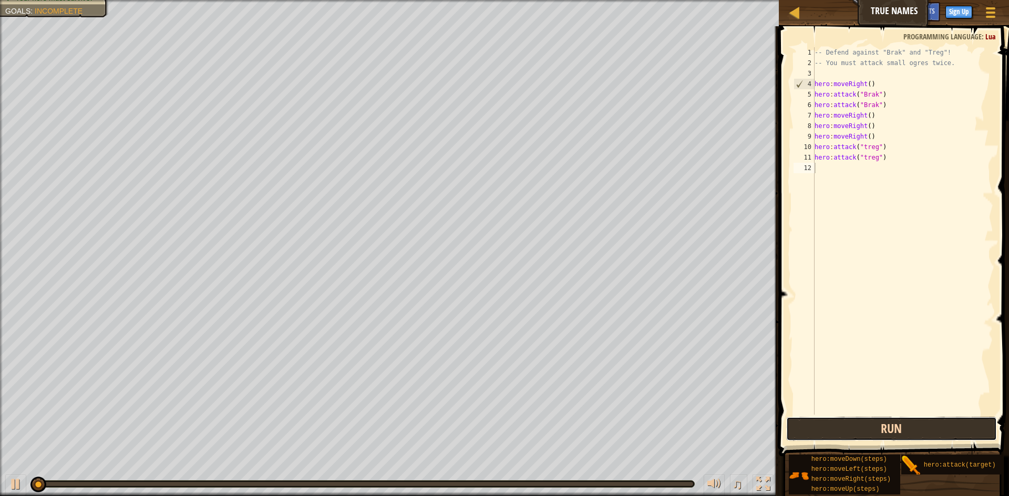
click at [815, 425] on button "Run" at bounding box center [891, 429] width 211 height 24
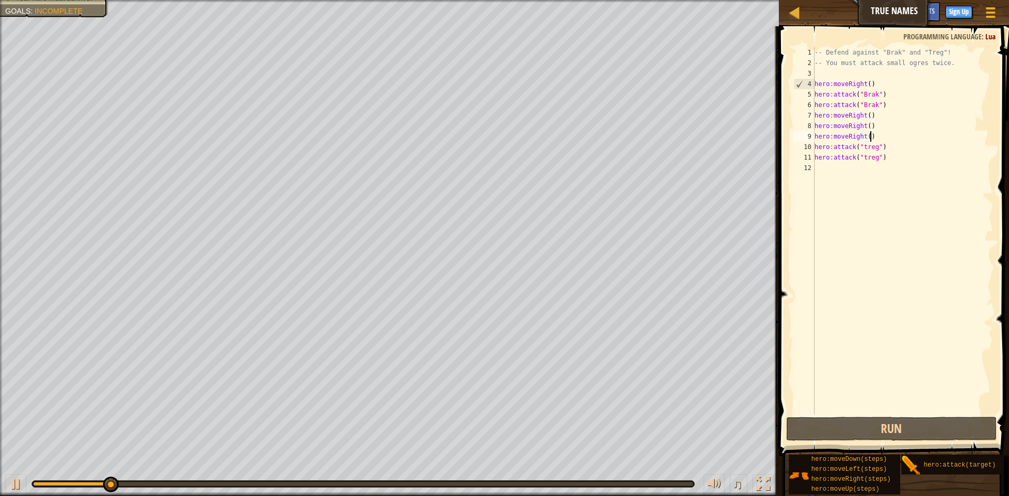
click at [877, 139] on div "-- Defend against "Brak" and "Treg"! -- You must attack small ogres twice. hero…" at bounding box center [902, 241] width 181 height 389
click at [878, 124] on div "-- Defend against "Brak" and "Treg"! -- You must attack small ogres twice. hero…" at bounding box center [902, 241] width 181 height 389
click at [914, 162] on div "-- Defend against "Brak" and "Treg"! -- You must attack small ogres twice. hero…" at bounding box center [902, 241] width 181 height 389
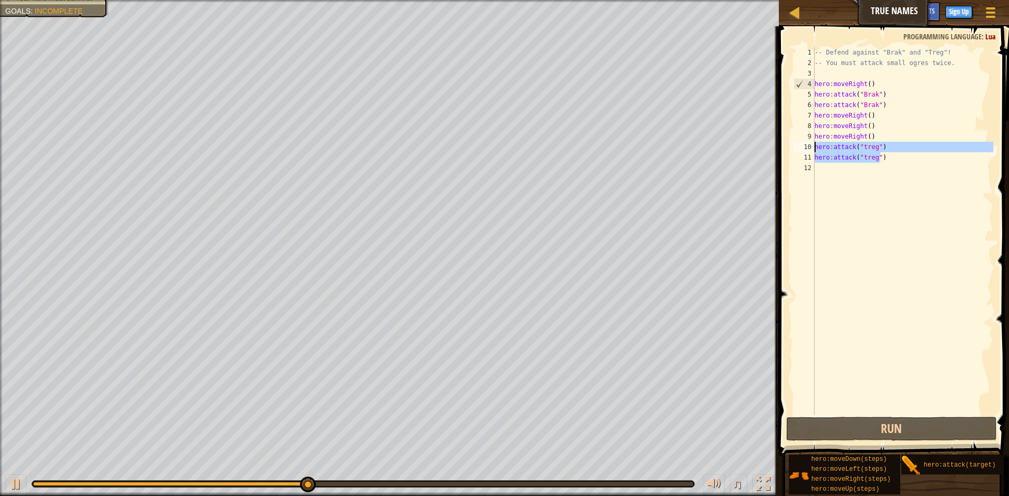
drag, startPoint x: 914, startPoint y: 162, endPoint x: 815, endPoint y: 151, distance: 99.8
click at [815, 151] on div "-- Defend against "Brak" and "Treg"! -- You must attack small ogres twice. hero…" at bounding box center [902, 241] width 181 height 389
click at [899, 157] on div "-- Defend against "Brak" and "Treg"! -- You must attack small ogres twice. hero…" at bounding box center [902, 231] width 181 height 368
drag, startPoint x: 880, startPoint y: 161, endPoint x: 813, endPoint y: 143, distance: 68.9
click at [813, 143] on div "hero:attack("treg") 1 2 3 4 5 6 7 8 9 10 11 12 -- Defend against "Brak" and "Tr…" at bounding box center [892, 231] width 202 height 368
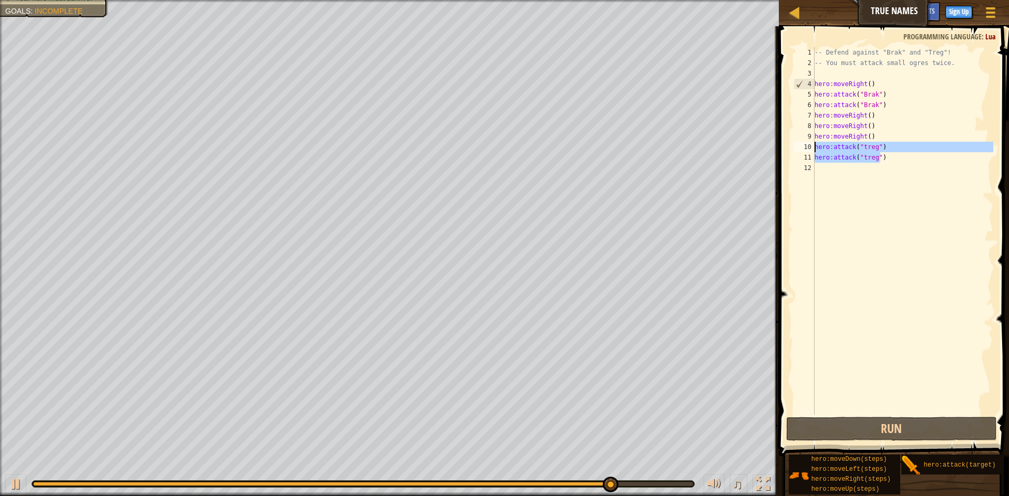
click at [883, 127] on div "-- Defend against "Brak" and "Treg"! -- You must attack small ogres twice. hero…" at bounding box center [902, 241] width 181 height 389
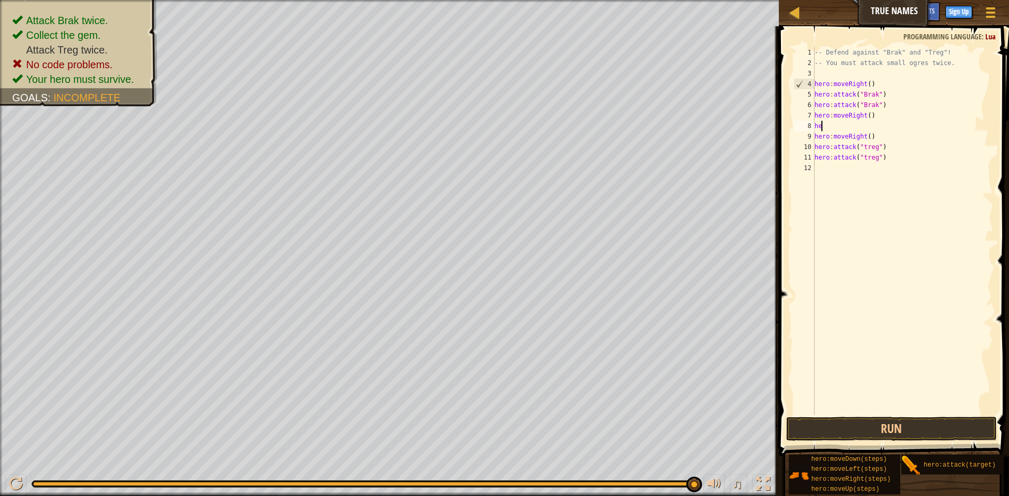
type textarea "h"
paste textarea "hero:attack("treg")"
type textarea "hero:attack("treg")"
click at [620, 239] on div "Map True Names Game Menu Done Sign Up Hints 1 ההההההההההההההההההההההההההההההההה…" at bounding box center [504, 248] width 1009 height 496
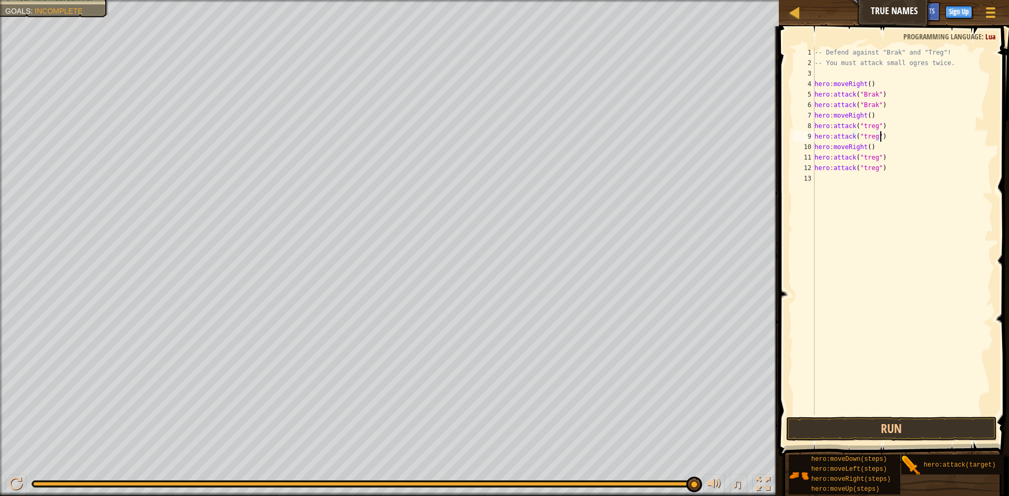
click at [889, 138] on div "-- Defend against "Brak" and "Treg"! -- You must attack small ogres twice. hero…" at bounding box center [902, 241] width 181 height 389
drag, startPoint x: 889, startPoint y: 138, endPoint x: 854, endPoint y: 131, distance: 36.3
click at [854, 131] on div "-- Defend against "Brak" and "Treg"! -- You must attack small ogres twice. hero…" at bounding box center [902, 241] width 181 height 389
click at [901, 140] on div "-- Defend against "Brak" and "Treg"! -- You must attack small ogres twice. hero…" at bounding box center [902, 231] width 181 height 368
click at [865, 139] on div "-- Defend against "Brak" and "Treg"! -- You must attack small ogres twice. hero…" at bounding box center [902, 241] width 181 height 389
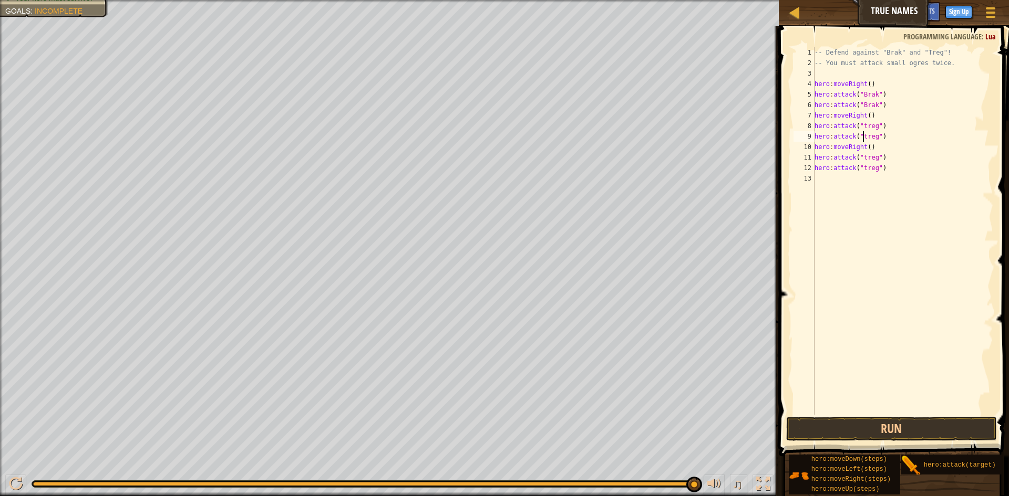
click at [862, 140] on div "-- Defend against "Brak" and "Treg"! -- You must attack small ogres twice. hero…" at bounding box center [902, 241] width 181 height 389
click at [865, 126] on div "-- Defend against "Brak" and "Treg"! -- You must attack small ogres twice. hero…" at bounding box center [902, 241] width 181 height 389
click at [861, 126] on div "-- Defend against "Brak" and "Treg"! -- You must attack small ogres twice. hero…" at bounding box center [902, 241] width 181 height 389
type textarea "hero:attack("Treg")"
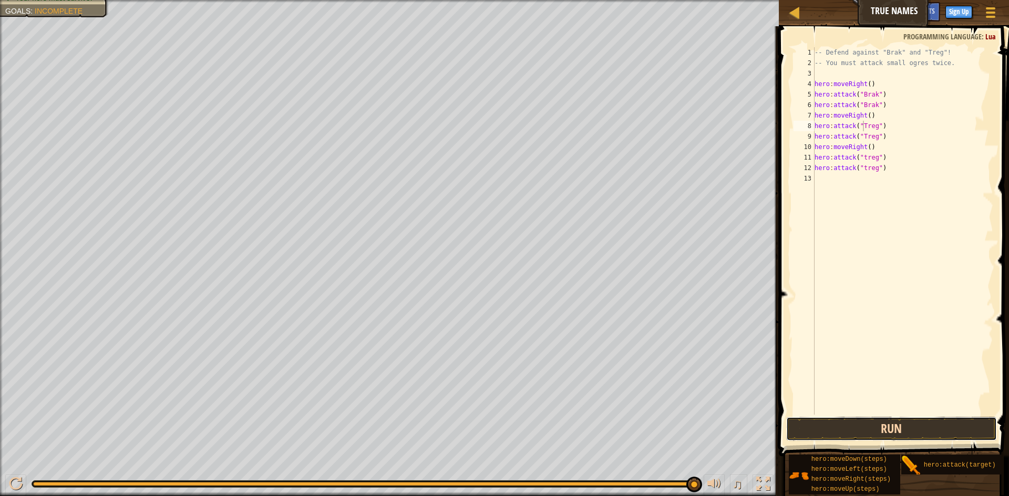
click at [838, 419] on button "Run" at bounding box center [891, 429] width 211 height 24
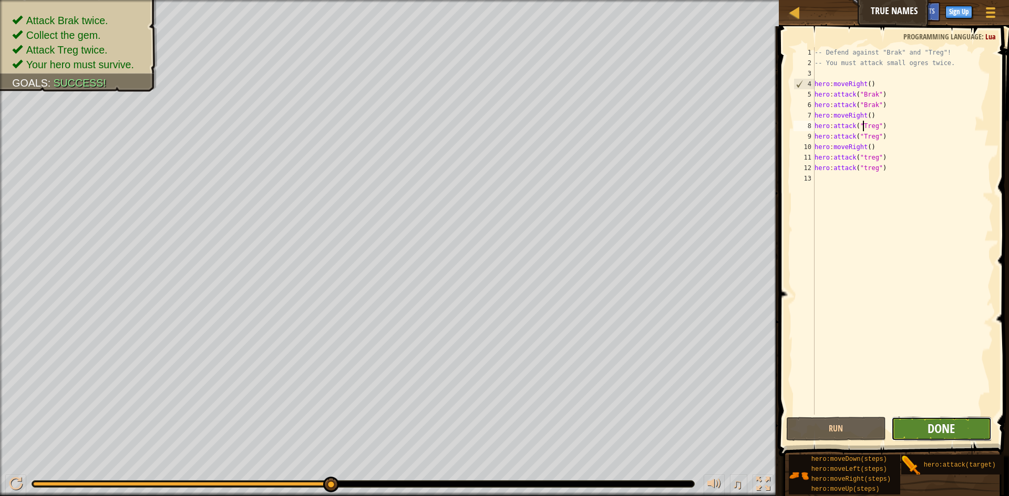
click at [927, 421] on button "Done" at bounding box center [941, 429] width 100 height 24
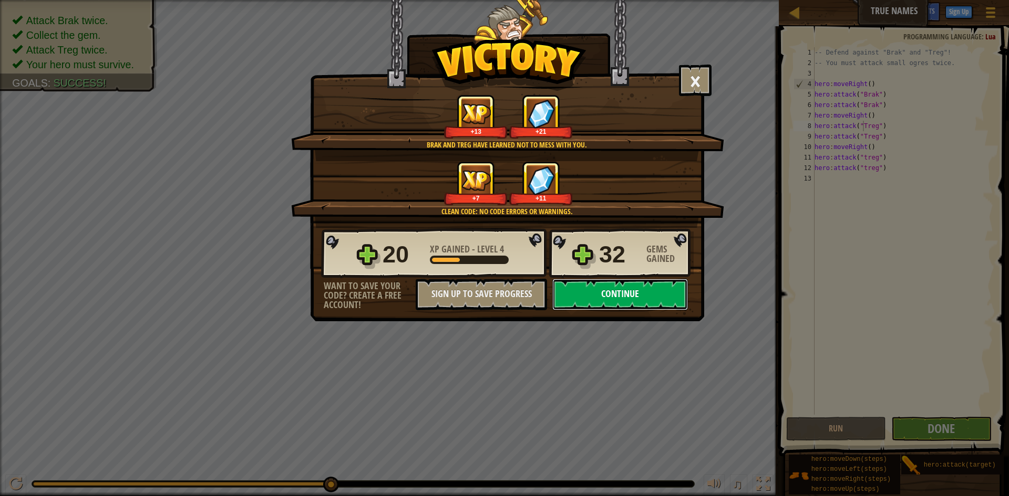
click at [616, 287] on button "Continue" at bounding box center [620, 295] width 136 height 32
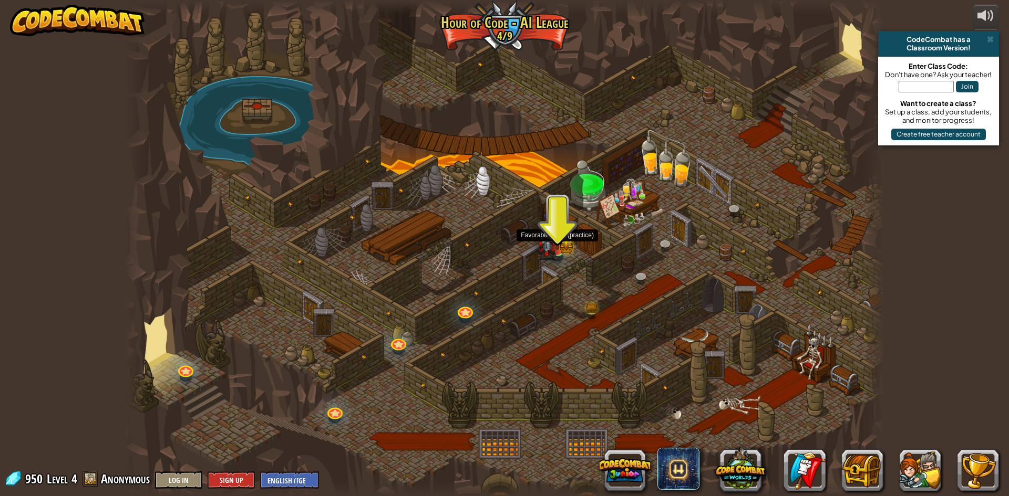
click at [546, 247] on img at bounding box center [547, 240] width 20 height 40
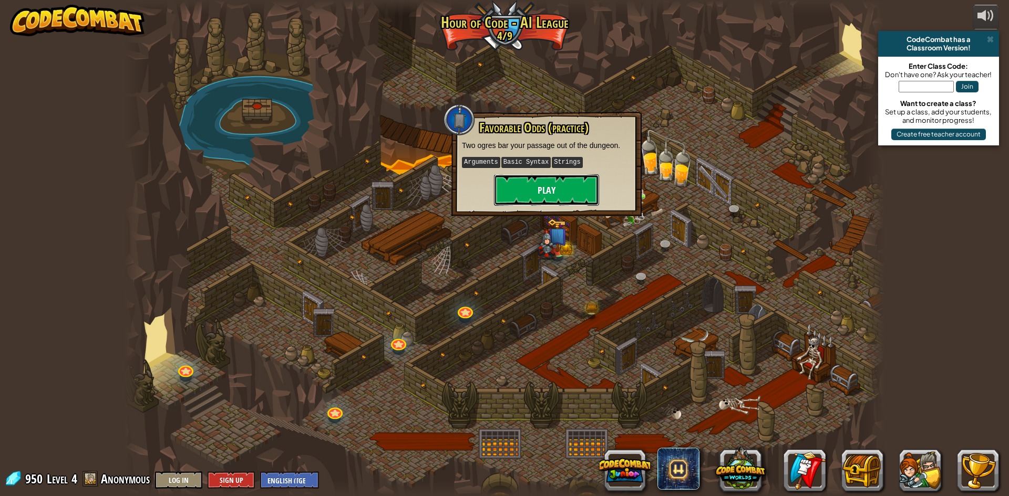
drag, startPoint x: 579, startPoint y: 174, endPoint x: 580, endPoint y: 186, distance: 12.1
click at [580, 186] on button "Play" at bounding box center [546, 190] width 105 height 32
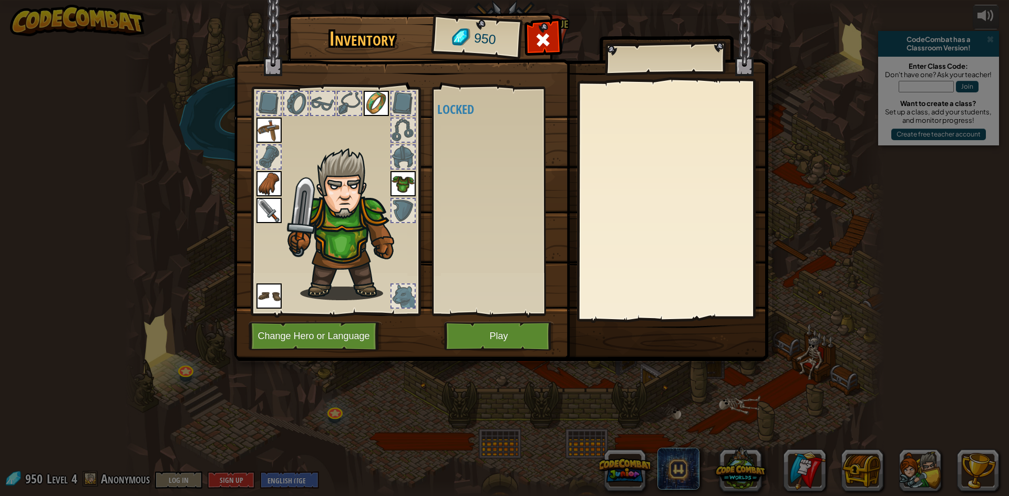
drag, startPoint x: 443, startPoint y: 251, endPoint x: 469, endPoint y: 191, distance: 65.7
click at [453, 220] on div "Available Equip Equip Equip Equip Equip Equip (double-click to equip) Locked" at bounding box center [503, 201] width 132 height 219
click at [471, 188] on div "Available Equip Equip Equip Equip Equip Equip (double-click to equip) Locked" at bounding box center [503, 201] width 132 height 219
click at [471, 191] on div "Available Equip Equip Equip Equip Equip Equip (double-click to equip) Locked" at bounding box center [503, 201] width 132 height 219
click at [458, 350] on div "Inventory 950 Available Equip Equip Equip Equip Equip Equip (double-click to eq…" at bounding box center [504, 189] width 534 height 347
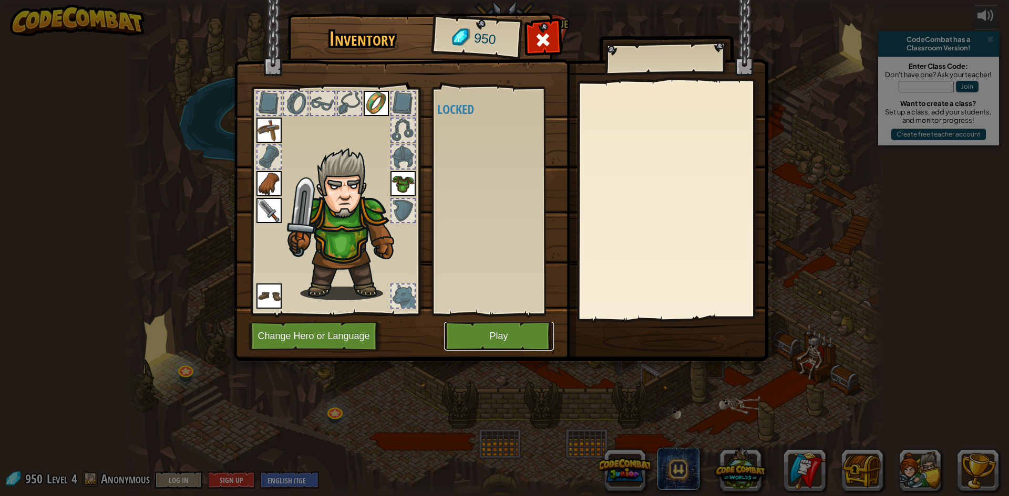
click at [460, 350] on button "Play" at bounding box center [499, 336] width 110 height 29
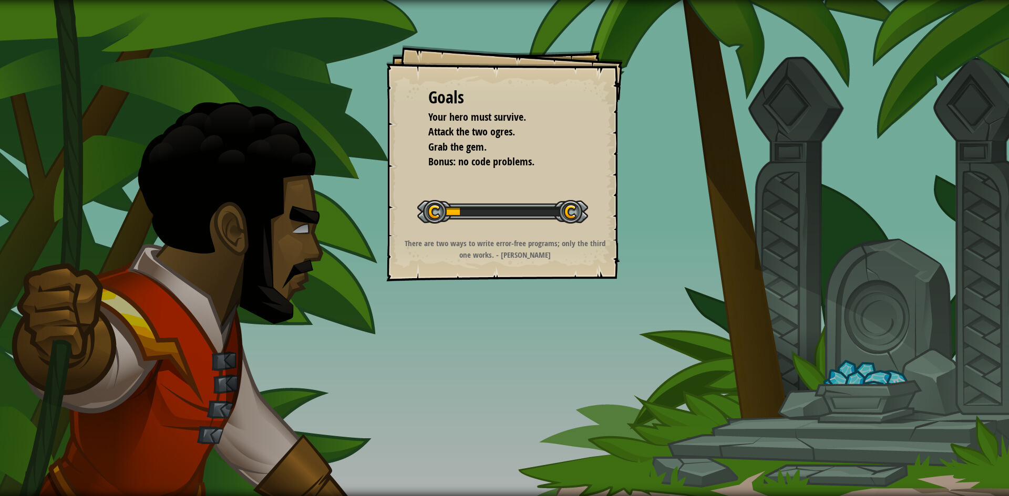
click at [473, 346] on div "Goals Your hero must survive. Attack the two ogres. Grab the gem. Bonus: no cod…" at bounding box center [504, 248] width 1009 height 496
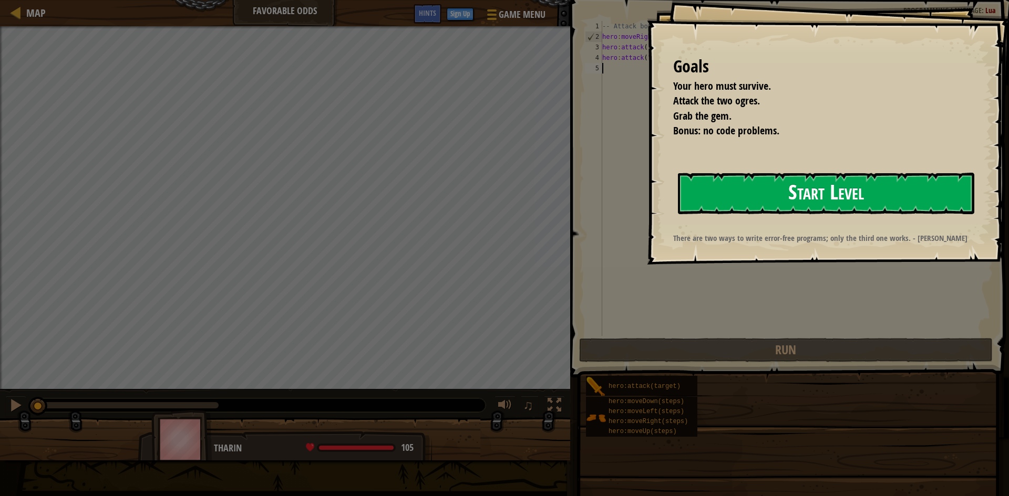
click at [762, 181] on button "Start Level" at bounding box center [826, 193] width 296 height 41
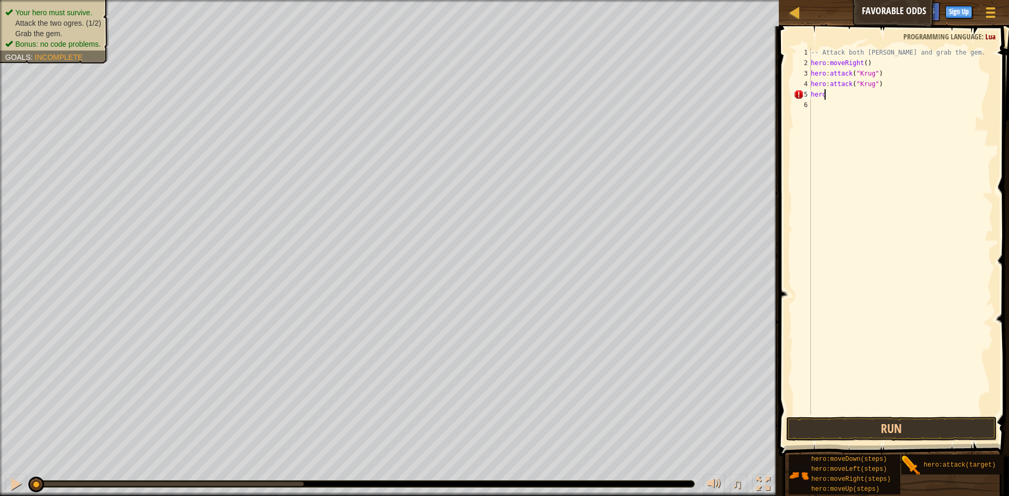
scroll to position [5, 1]
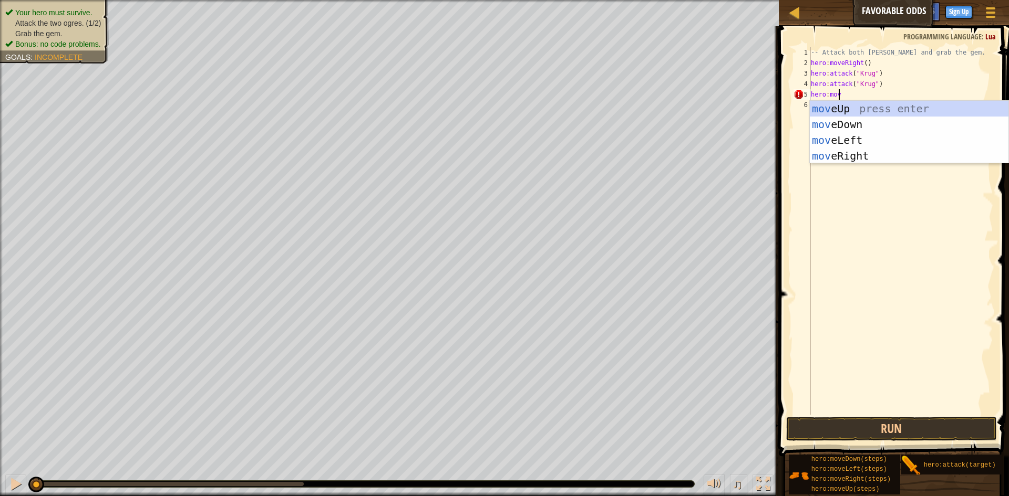
type textarea "hero:move"
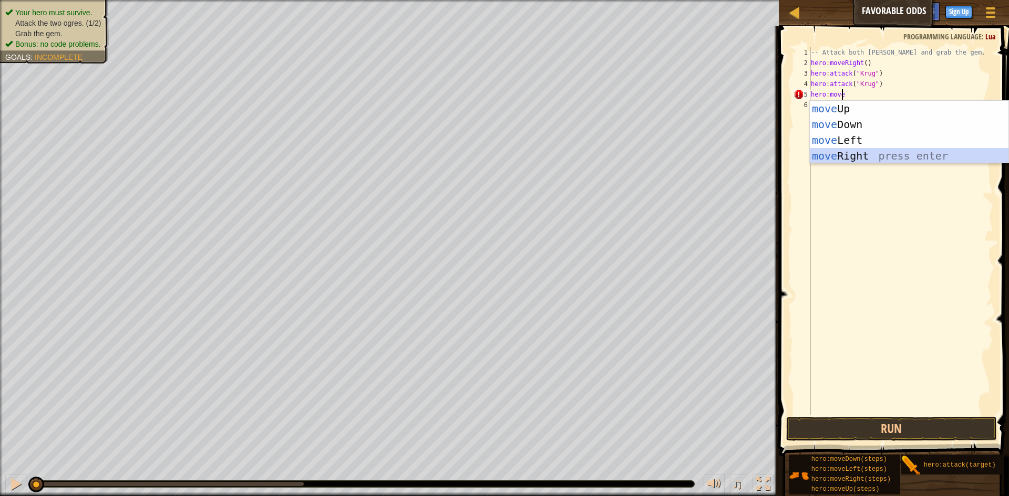
click at [871, 158] on div "move Up press enter move Down press enter move Left press enter move Right pres…" at bounding box center [908, 148] width 199 height 95
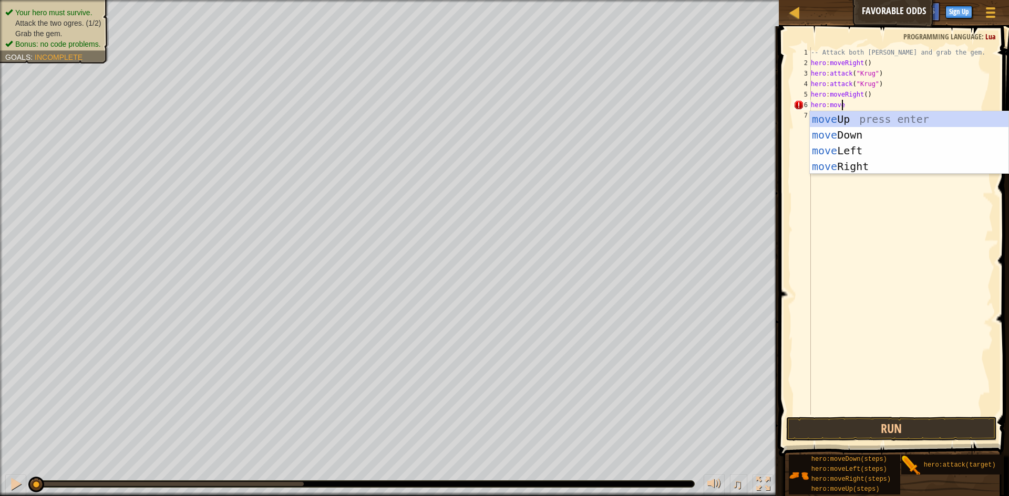
scroll to position [5, 3]
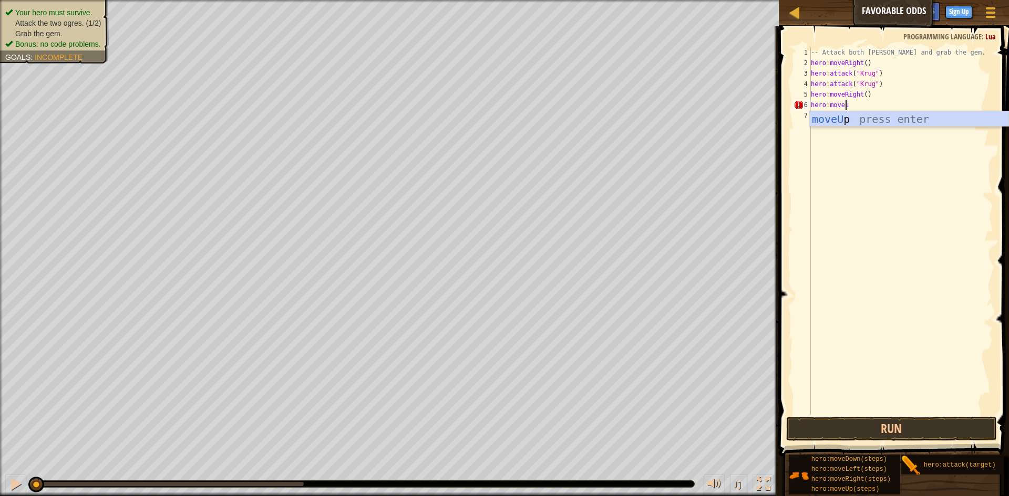
type textarea "hero:moveup"
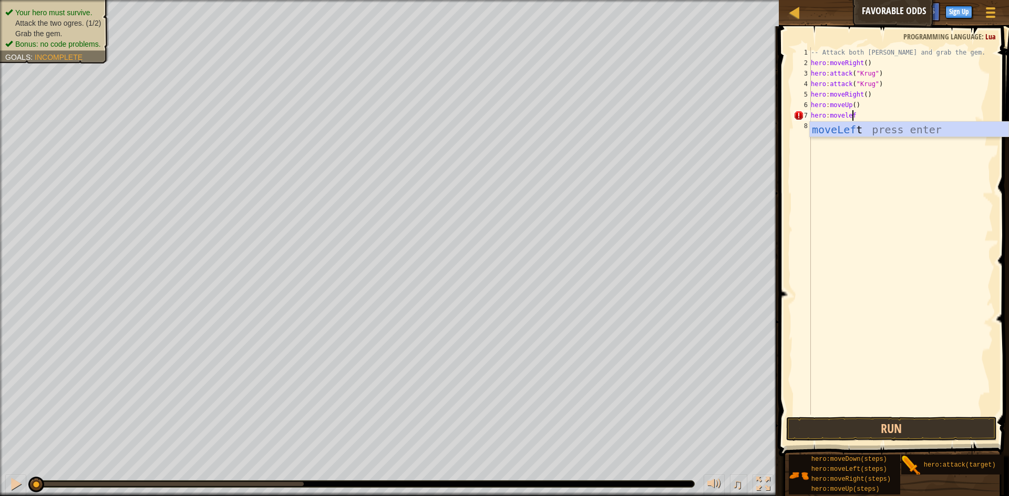
scroll to position [5, 3]
type textarea "hero:moveleft"
type textarea "hero:attack("Grump:)"
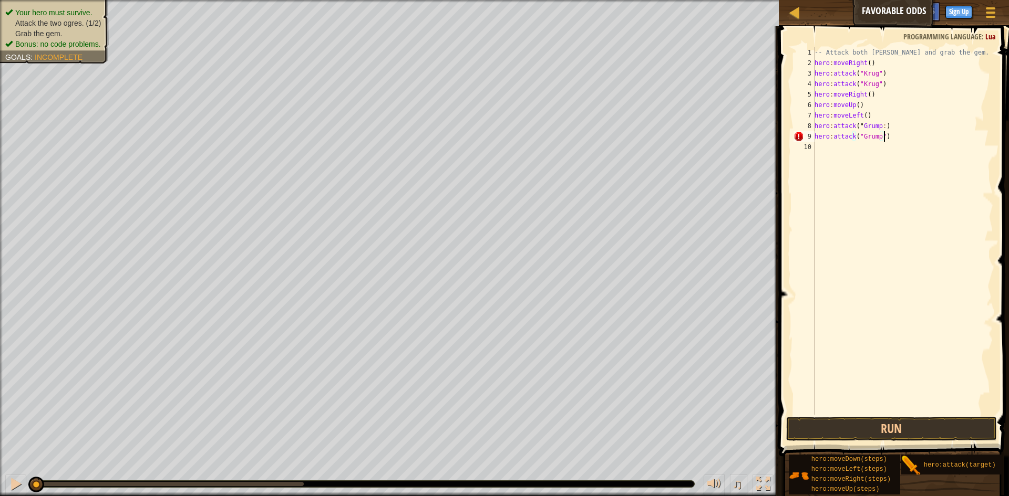
click at [875, 123] on div "-- Attack both [PERSON_NAME] and grab the gem. hero : moveRight ( ) hero : atta…" at bounding box center [902, 241] width 181 height 389
type textarea "hero:attack("Grump")"
click at [873, 177] on div "-- Attack both [PERSON_NAME] and grab the gem. hero : moveRight ( ) hero : atta…" at bounding box center [902, 241] width 181 height 389
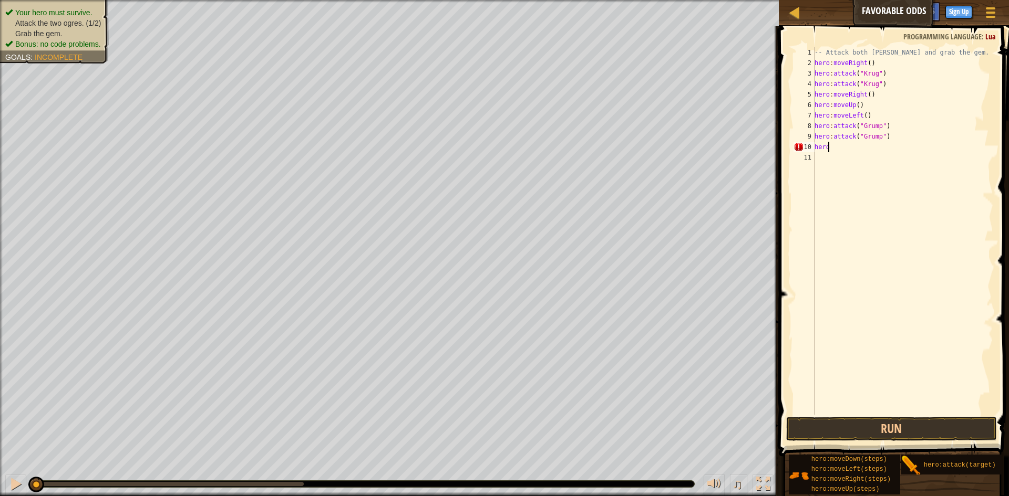
scroll to position [5, 1]
type textarea "hero:left"
click at [837, 423] on button "Run" at bounding box center [891, 429] width 211 height 24
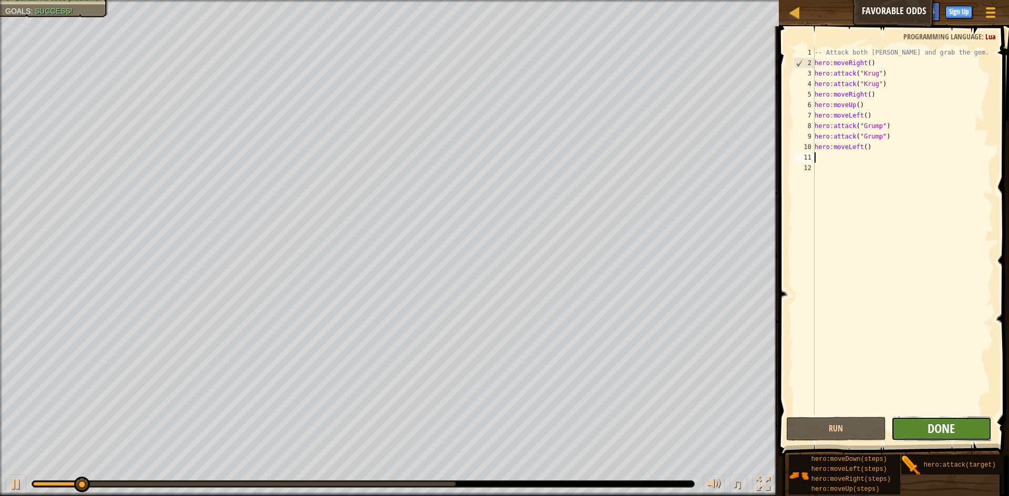
click at [939, 428] on span "Done" at bounding box center [940, 428] width 27 height 17
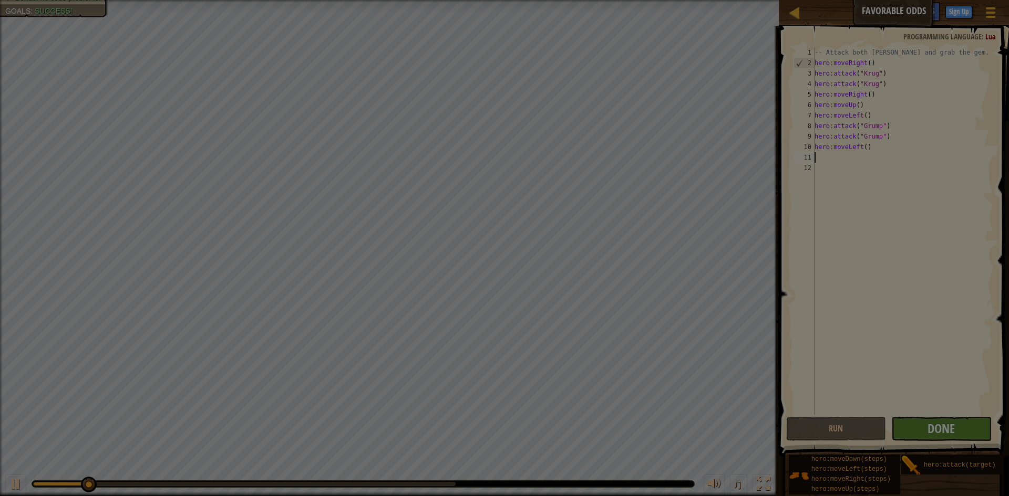
click at [940, 12] on body "Map Favorable Odds Game Menu Done Sign Up Hints 1 ההההההההההההההההההההההההההההה…" at bounding box center [504, 6] width 1009 height 12
click at [0, 0] on div "× How many more doors lead between you and dungeon escape? How fun was this lev…" at bounding box center [0, 0] width 0 height 0
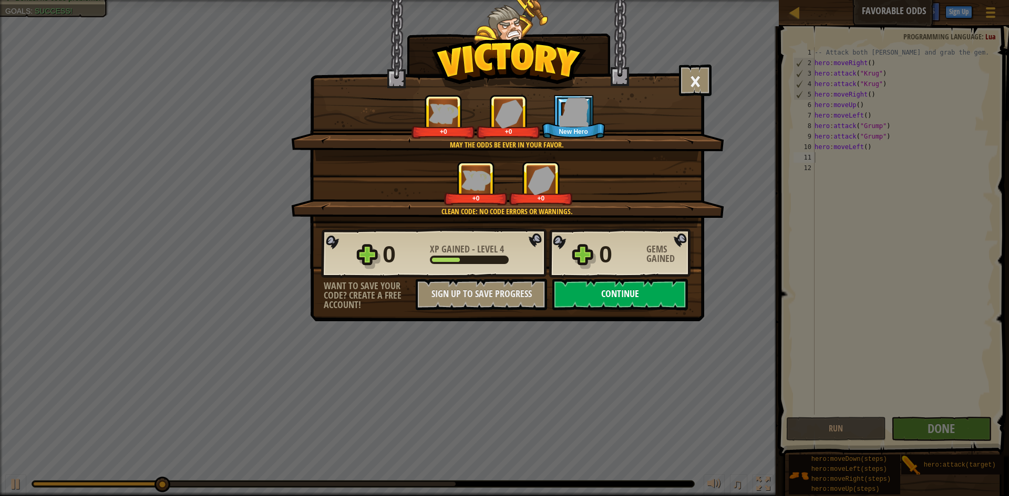
drag, startPoint x: 687, startPoint y: 309, endPoint x: 672, endPoint y: 299, distance: 18.2
click at [681, 304] on div "× How many more doors lead between you and dungeon escape? How fun was this lev…" at bounding box center [507, 160] width 394 height 321
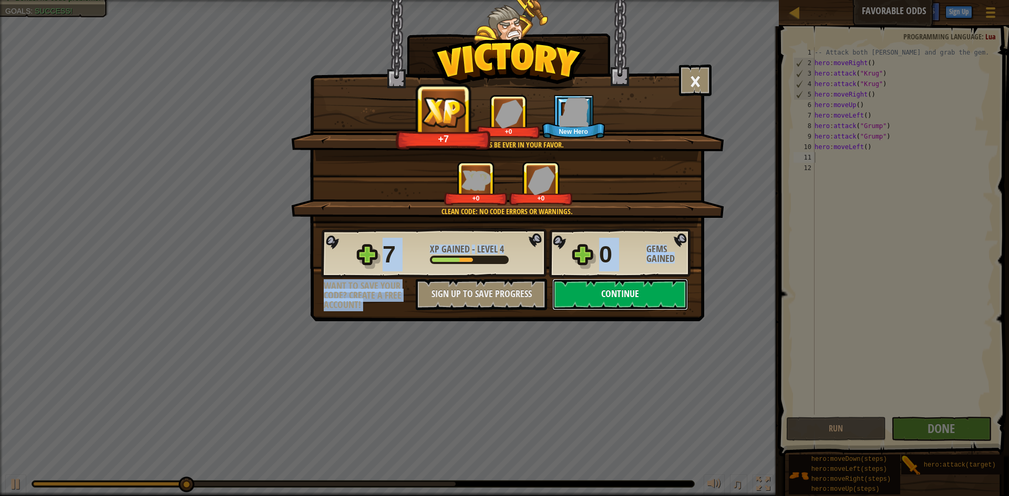
click at [667, 289] on button "Continue" at bounding box center [620, 295] width 136 height 32
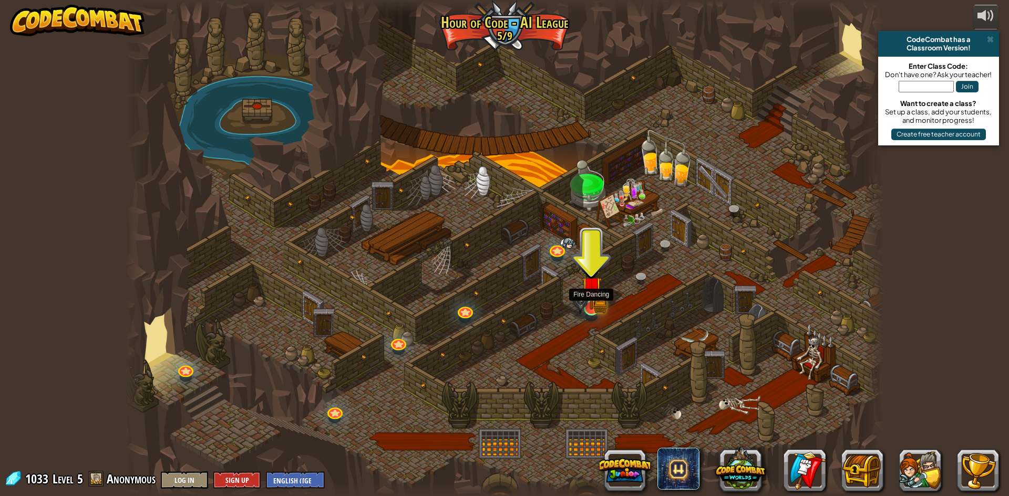
click at [590, 288] on img at bounding box center [591, 287] width 20 height 45
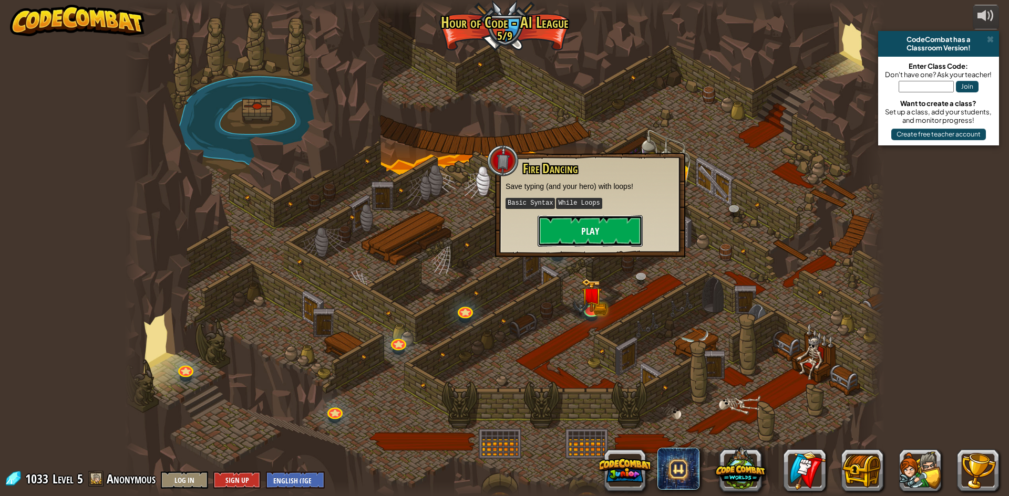
click at [603, 232] on button "Play" at bounding box center [589, 231] width 105 height 32
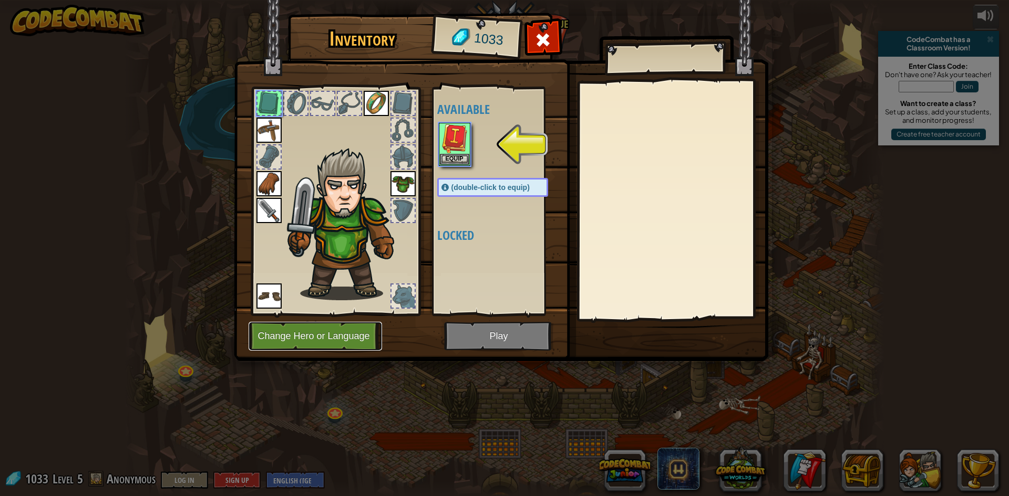
click at [330, 326] on button "Change Hero or Language" at bounding box center [314, 336] width 133 height 29
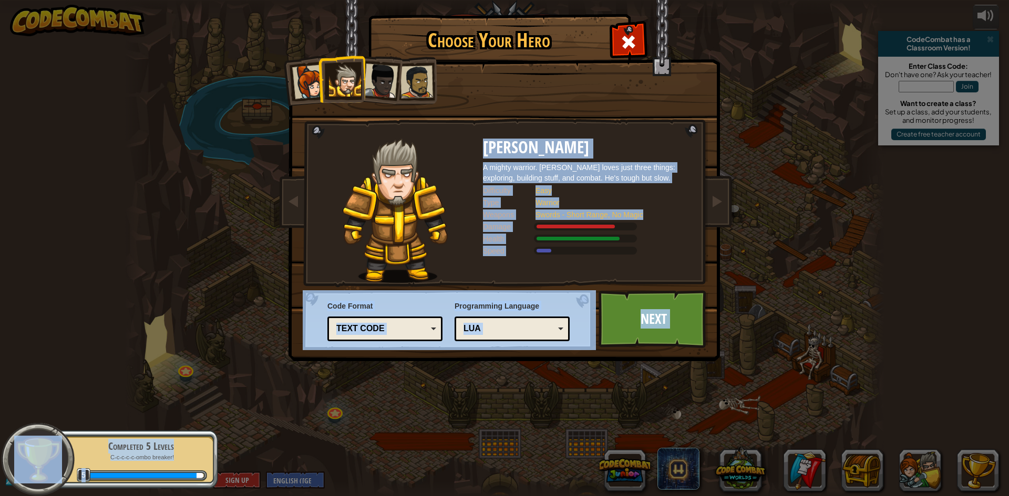
drag, startPoint x: 442, startPoint y: 72, endPoint x: 408, endPoint y: 72, distance: 34.1
click at [408, 72] on div "Captain [PERSON_NAME] Anya is a no-nonsense leader who isn't afraid to go in an…" at bounding box center [504, 165] width 394 height 229
click at [408, 73] on div at bounding box center [416, 82] width 33 height 33
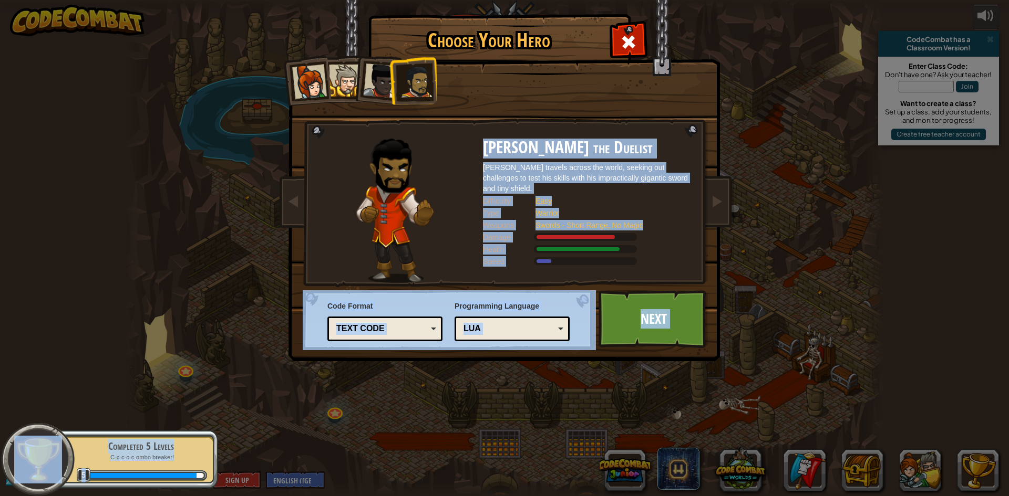
click at [410, 73] on div at bounding box center [416, 82] width 33 height 33
click at [399, 76] on li at bounding box center [413, 80] width 48 height 49
click at [410, 76] on div at bounding box center [416, 82] width 33 height 33
drag, startPoint x: 356, startPoint y: 120, endPoint x: 336, endPoint y: 140, distance: 28.6
click at [350, 127] on div "Captain [PERSON_NAME] Anya is a no-nonsense leader who isn't afraid to go in an…" at bounding box center [504, 165] width 394 height 229
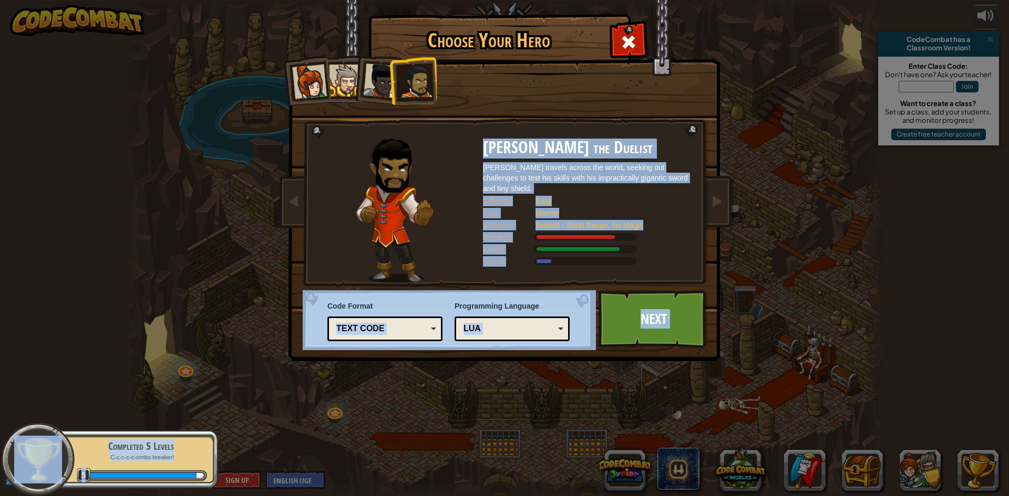
drag, startPoint x: 303, startPoint y: 164, endPoint x: 260, endPoint y: 189, distance: 49.6
click at [260, 189] on div "Choose Your Hero 1033 Captain [PERSON_NAME] is a no-nonsense leader who isn't a…" at bounding box center [504, 248] width 1009 height 496
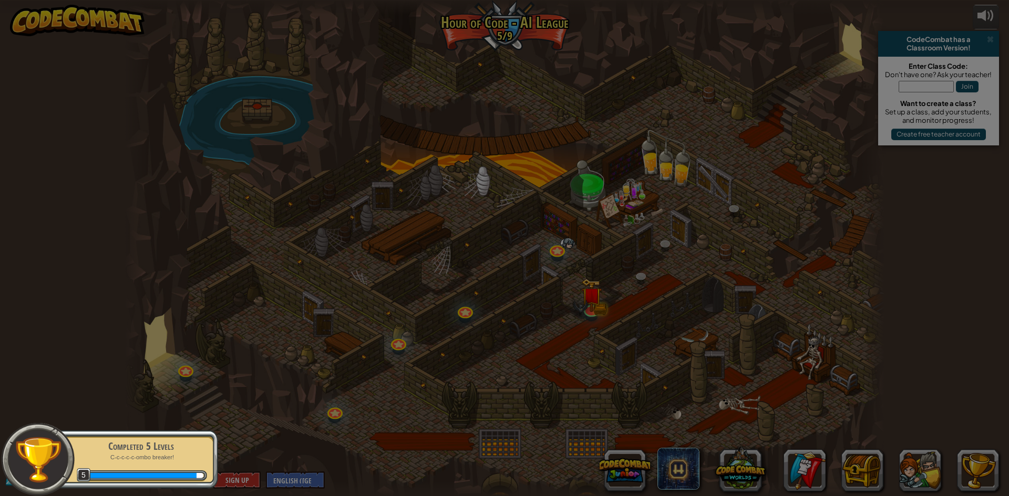
drag, startPoint x: 294, startPoint y: 189, endPoint x: 299, endPoint y: 187, distance: 5.7
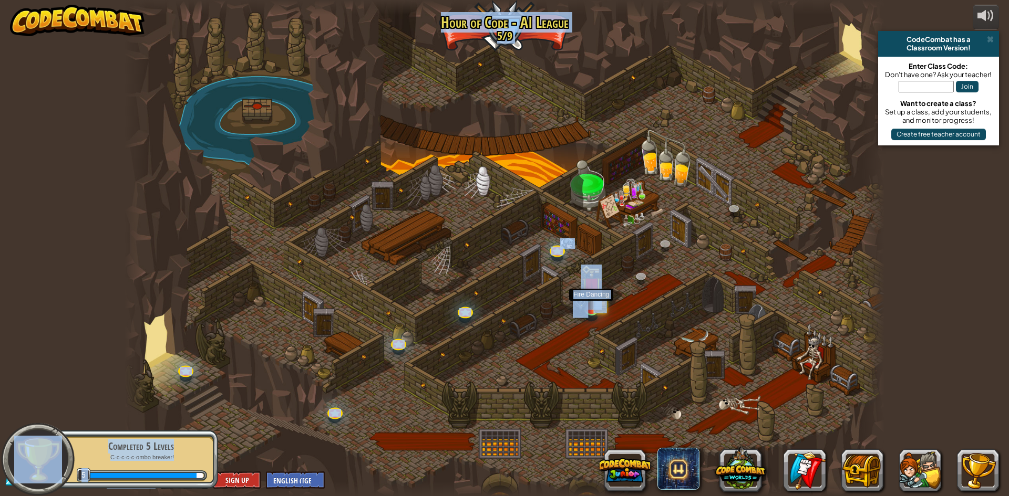
click at [583, 286] on img at bounding box center [591, 287] width 20 height 45
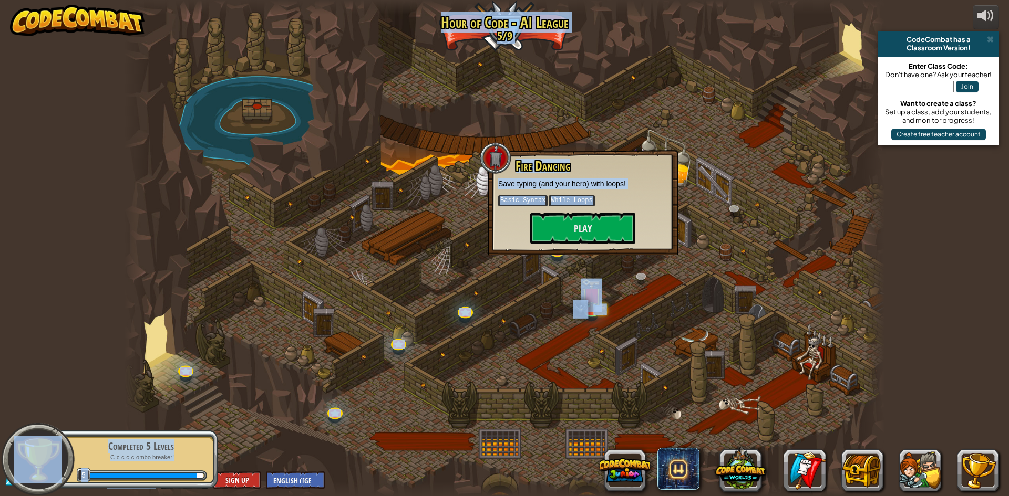
click at [666, 127] on div at bounding box center [504, 248] width 760 height 496
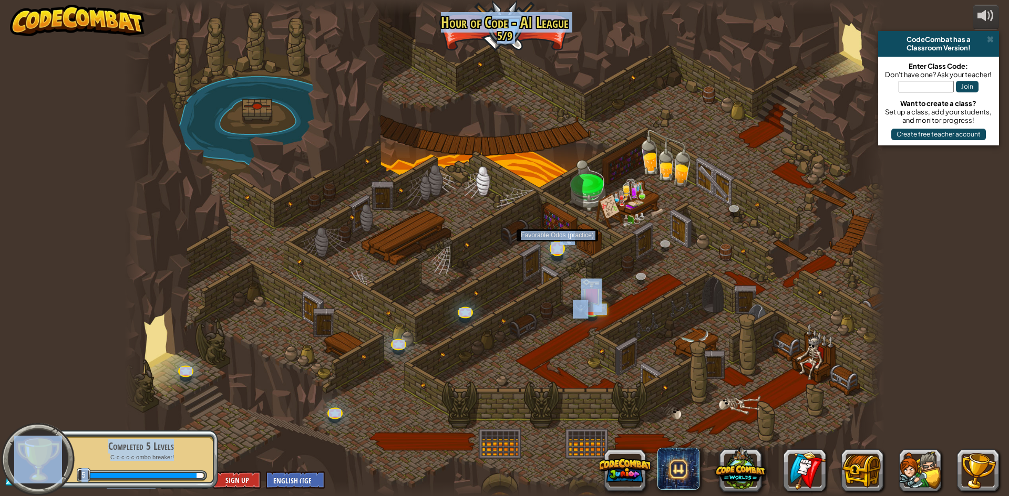
click at [563, 247] on div at bounding box center [556, 248] width 15 height 15
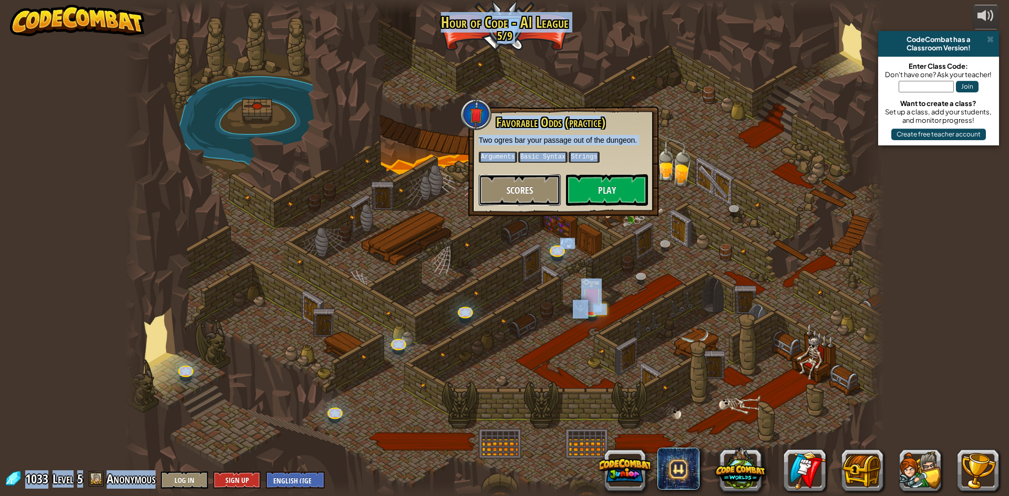
click at [508, 195] on span "Scores" at bounding box center [519, 190] width 26 height 13
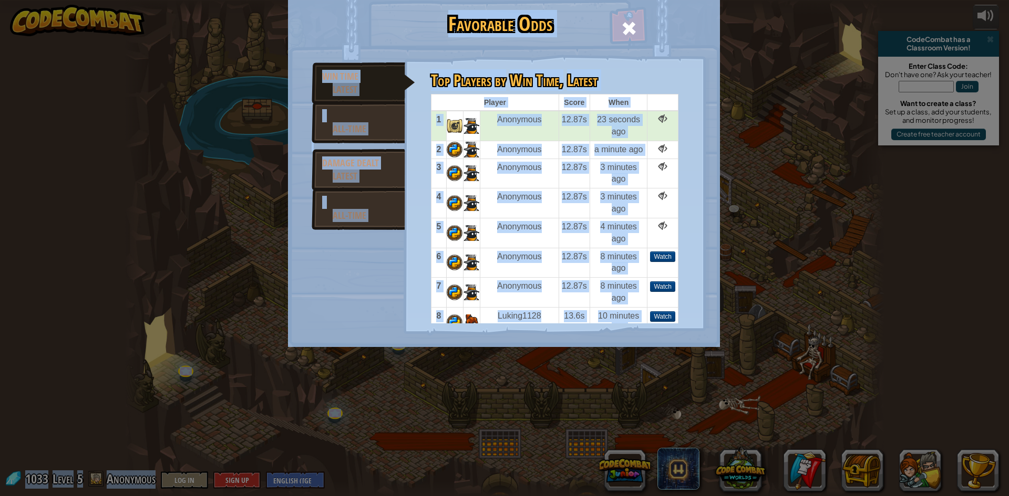
click at [201, 155] on div "Favorable Odds Win Time Latest All-Time Damage Dealt Latest All-Time Top Player…" at bounding box center [504, 248] width 1009 height 496
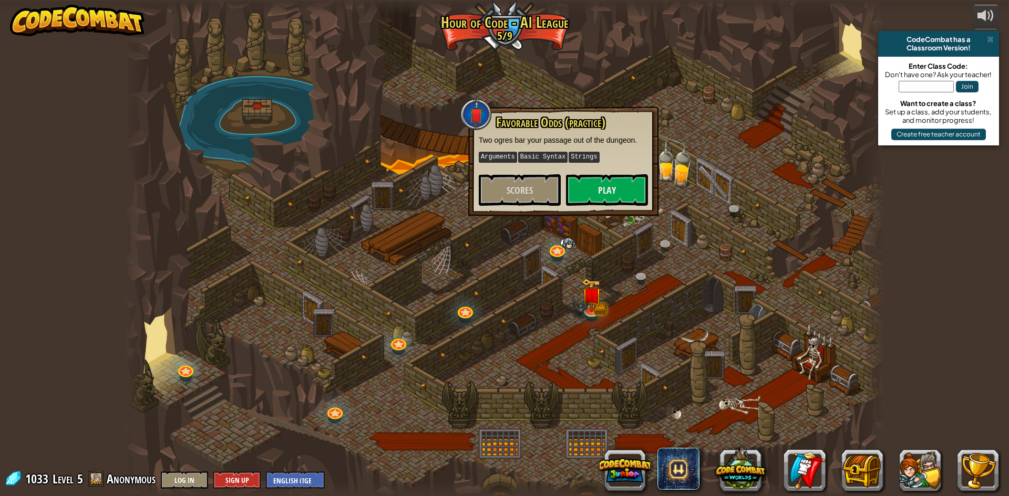
drag, startPoint x: 201, startPoint y: 155, endPoint x: 316, endPoint y: 101, distance: 126.6
click at [201, 12] on body "powered by CodeCombat has a Classroom Version! Enter Class Code: Don't have one…" at bounding box center [504, 6] width 1009 height 12
click at [602, 126] on span "Favorable Odds (practice)" at bounding box center [550, 122] width 109 height 18
drag, startPoint x: 602, startPoint y: 150, endPoint x: 609, endPoint y: 165, distance: 17.0
click at [608, 165] on div "Favorable Odds (practice) Two ogres bar your passage out of the dungeon. Argume…" at bounding box center [563, 161] width 169 height 90
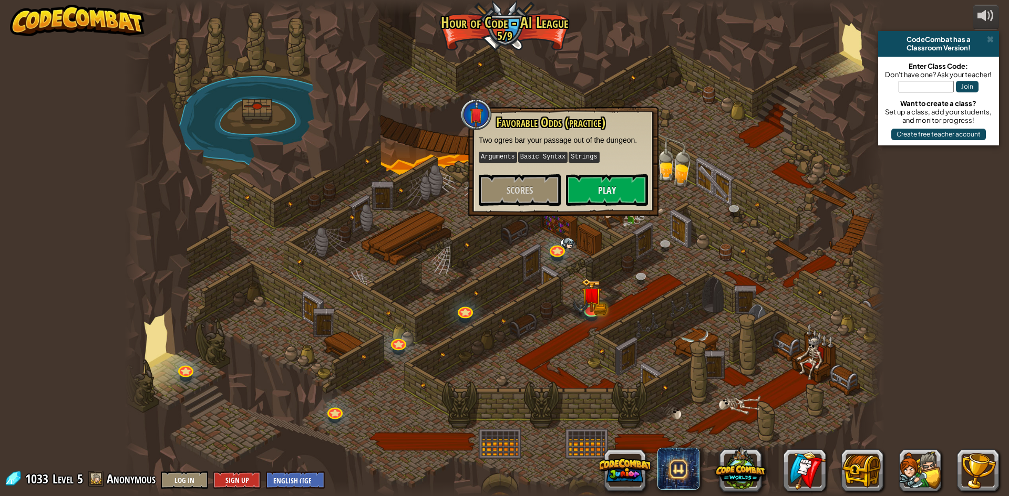
click at [736, 167] on div at bounding box center [504, 248] width 760 height 496
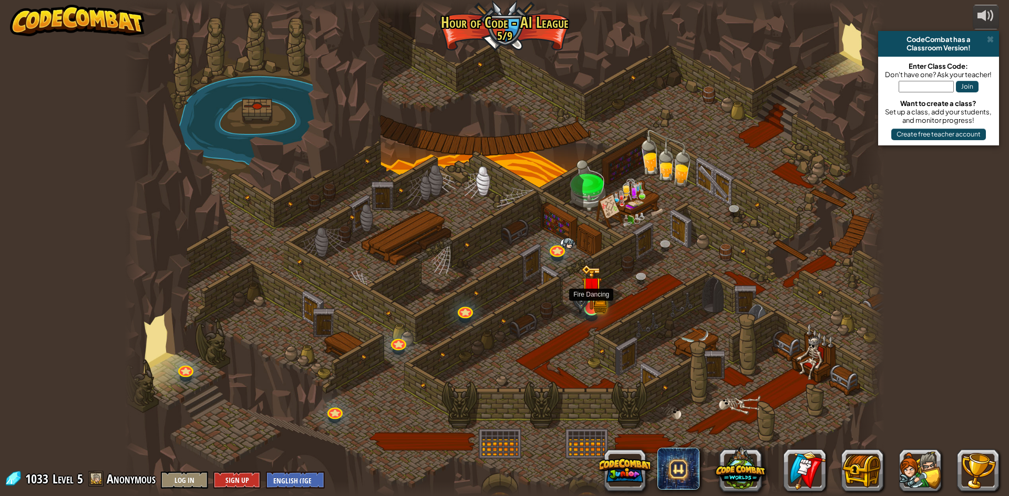
click at [598, 307] on img at bounding box center [591, 287] width 20 height 45
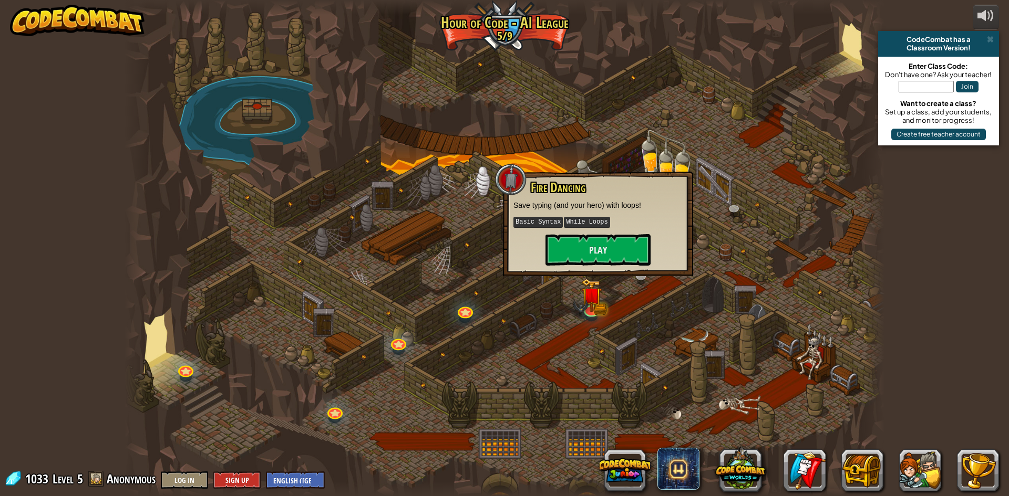
click at [589, 224] on kbd "While Loops" at bounding box center [587, 222] width 46 height 11
drag, startPoint x: 631, startPoint y: 242, endPoint x: 618, endPoint y: 261, distance: 23.5
click at [618, 261] on button "Play" at bounding box center [597, 250] width 105 height 32
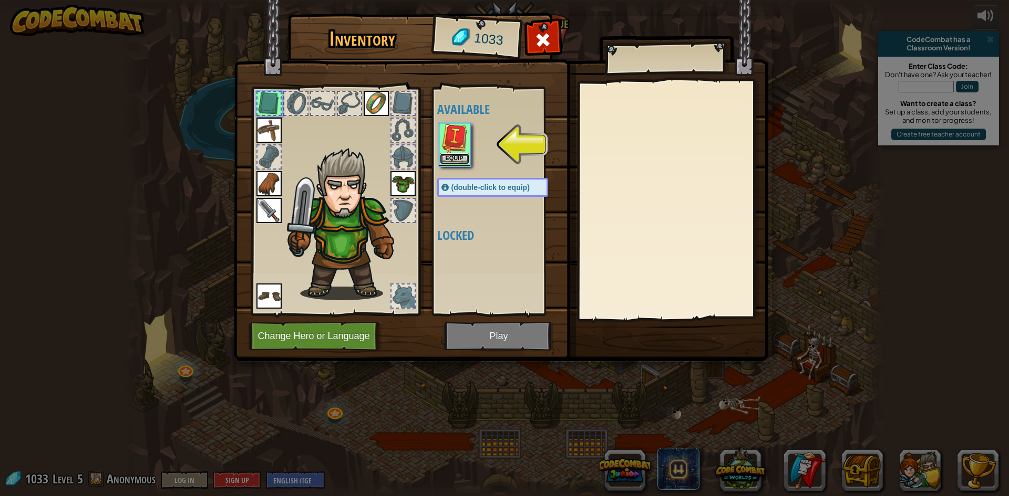
click at [456, 161] on button "Equip" at bounding box center [454, 158] width 29 height 11
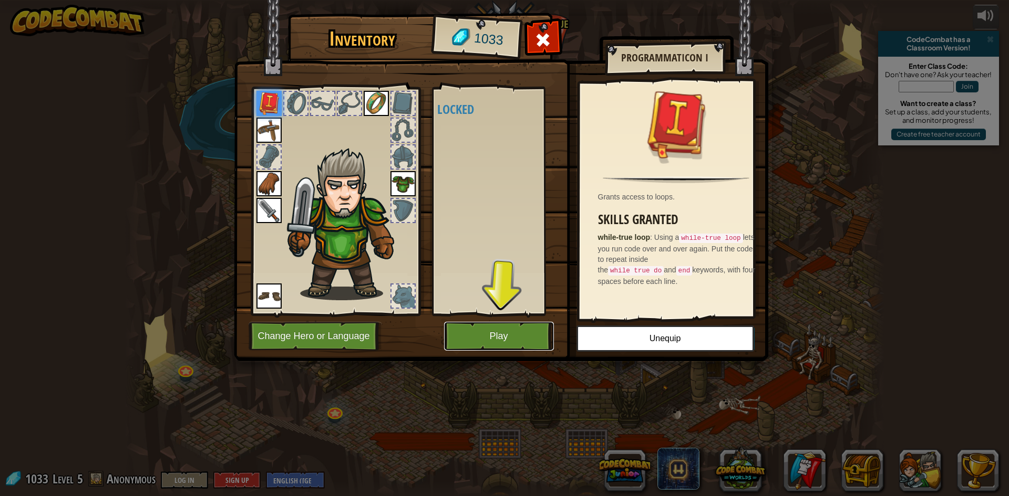
click at [518, 339] on button "Play" at bounding box center [499, 336] width 110 height 29
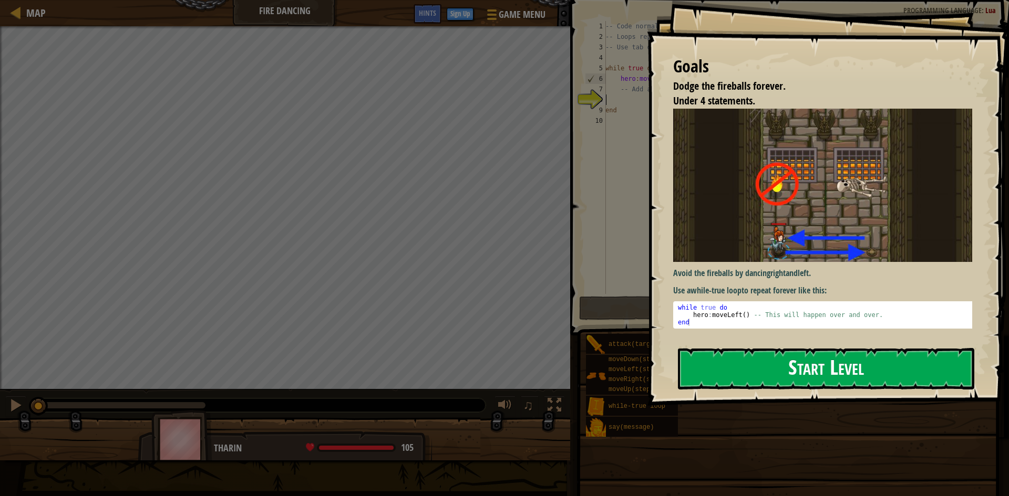
click at [859, 366] on button "Start Level" at bounding box center [826, 368] width 296 height 41
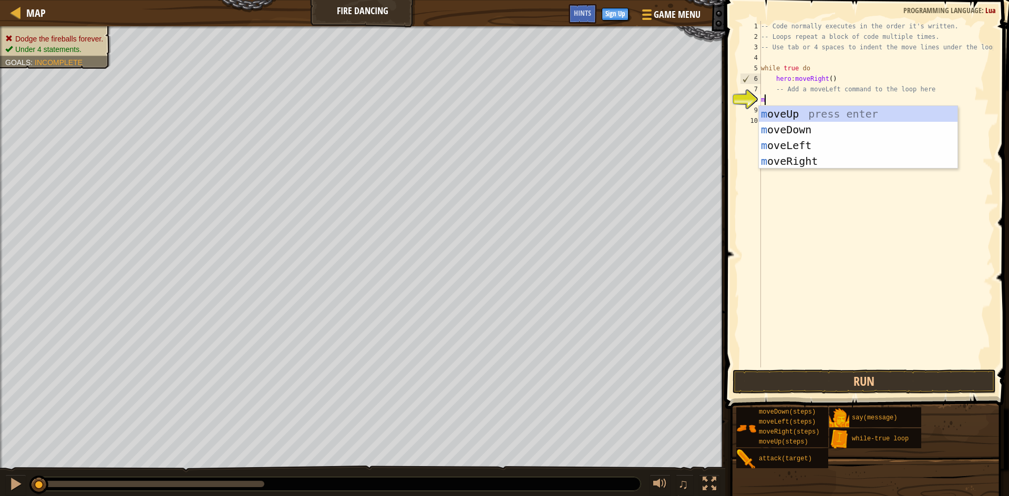
scroll to position [5, 0]
type textarea "move"
click at [827, 132] on div "move Up press enter move Down press enter move Left press enter move Right pres…" at bounding box center [857, 153] width 199 height 95
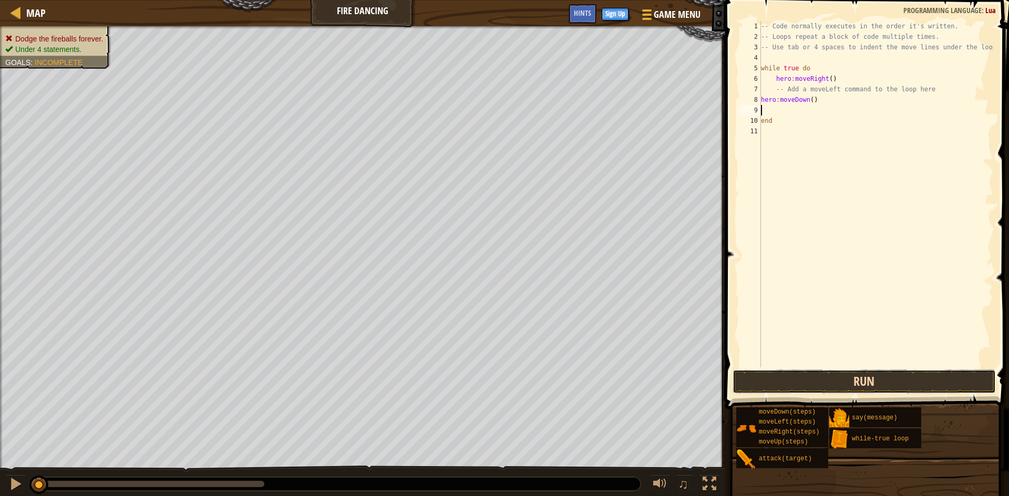
click at [789, 383] on button "Run" at bounding box center [863, 382] width 263 height 24
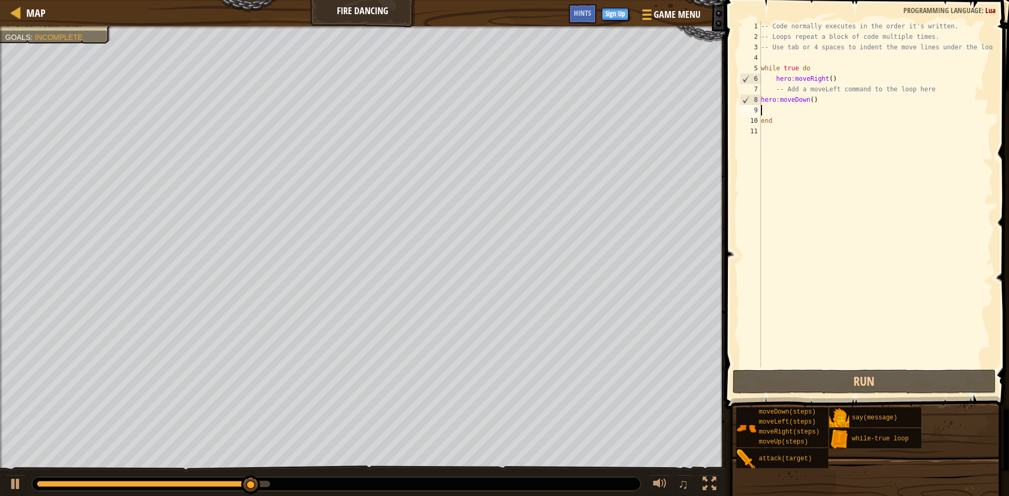
click at [826, 93] on div "-- Code normally executes in the order it's written. -- Loops repeat a block of…" at bounding box center [875, 205] width 234 height 368
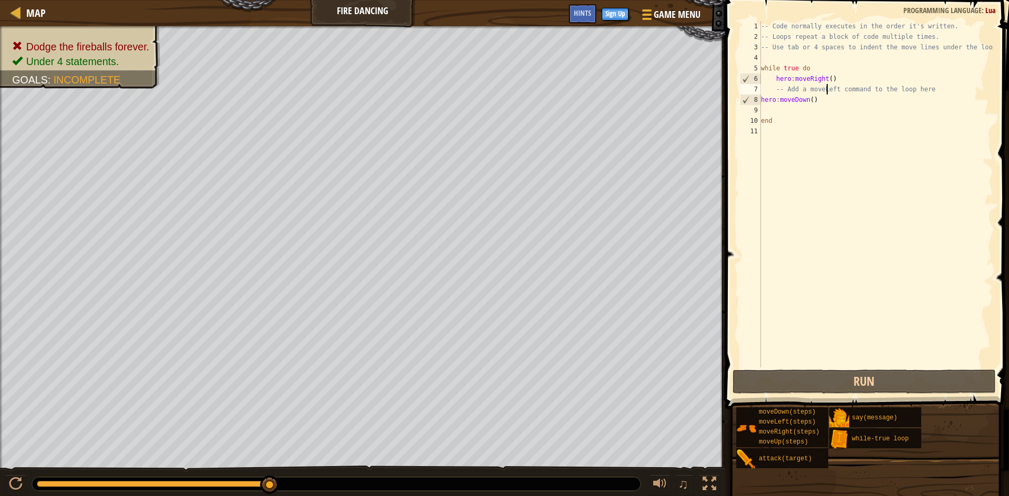
click at [831, 96] on div "-- Code normally executes in the order it's written. -- Loops repeat a block of…" at bounding box center [875, 205] width 234 height 368
type textarea "hero:moveDown()"
click at [831, 97] on div "-- Code normally executes in the order it's written. -- Loops repeat a block of…" at bounding box center [875, 205] width 234 height 368
drag, startPoint x: 831, startPoint y: 97, endPoint x: 725, endPoint y: 98, distance: 105.6
click at [725, 98] on div "hero:moveDown() 1 2 3 4 5 6 7 8 9 10 11 -- Code normally executes in the order …" at bounding box center [865, 225] width 287 height 440
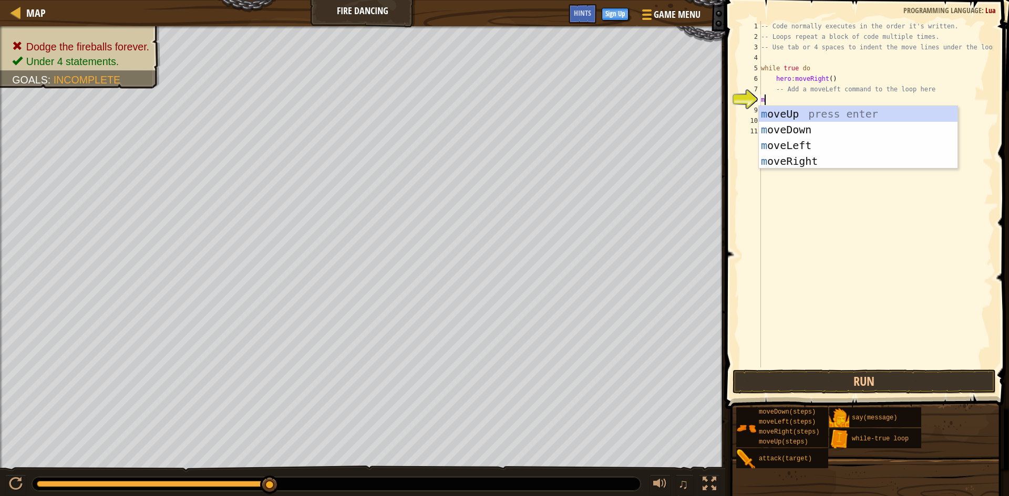
type textarea "mo"
click at [772, 123] on div "mo veUp press enter mo veDown press enter mo veLeft press enter mo veRight pres…" at bounding box center [857, 153] width 199 height 95
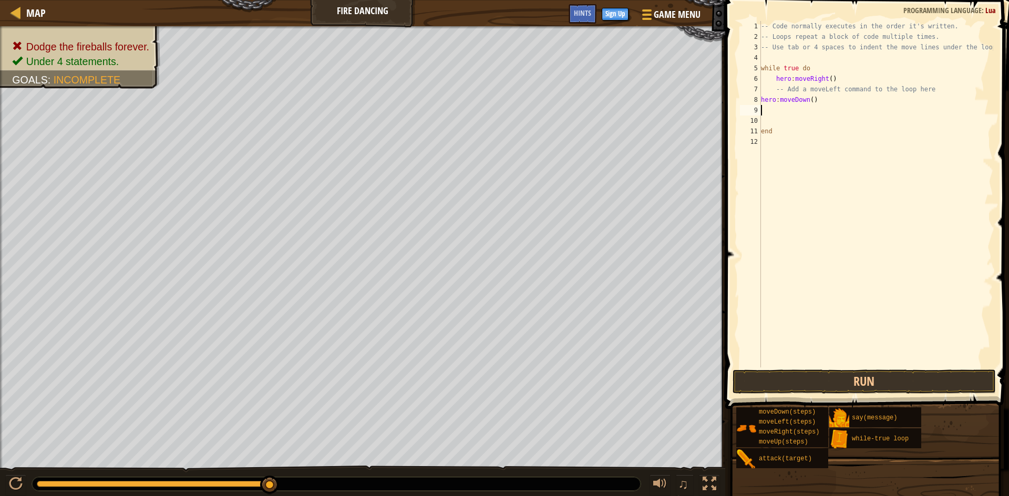
click at [817, 103] on div "-- Code normally executes in the order it's written. -- Loops repeat a block of…" at bounding box center [875, 205] width 234 height 368
drag, startPoint x: 817, startPoint y: 103, endPoint x: 763, endPoint y: 88, distance: 56.2
click at [763, 88] on div "-- Code normally executes in the order it's written. -- Loops repeat a block of…" at bounding box center [875, 205] width 234 height 368
type textarea "-- Add a moveLeft command to the loop here hero:moveDown()"
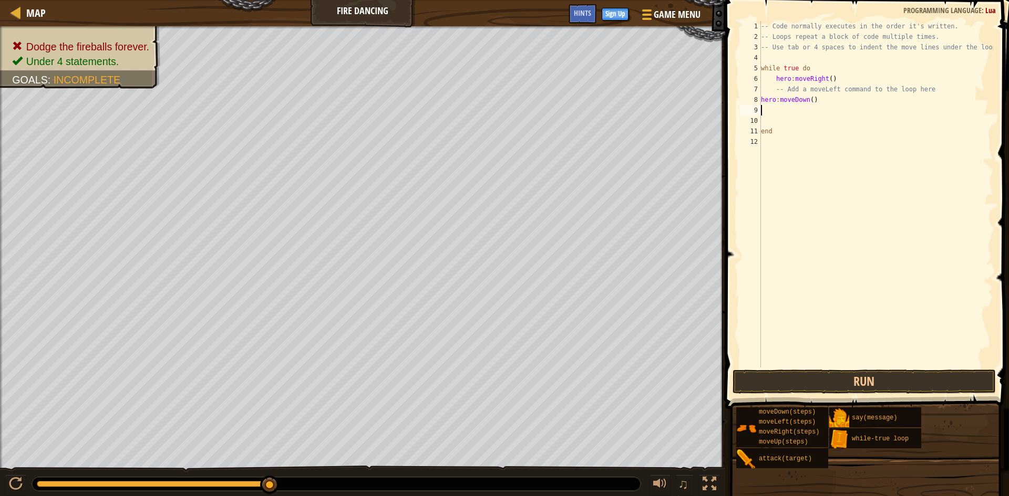
click at [768, 115] on div "-- Code normally executes in the order it's written. -- Loops repeat a block of…" at bounding box center [875, 205] width 234 height 368
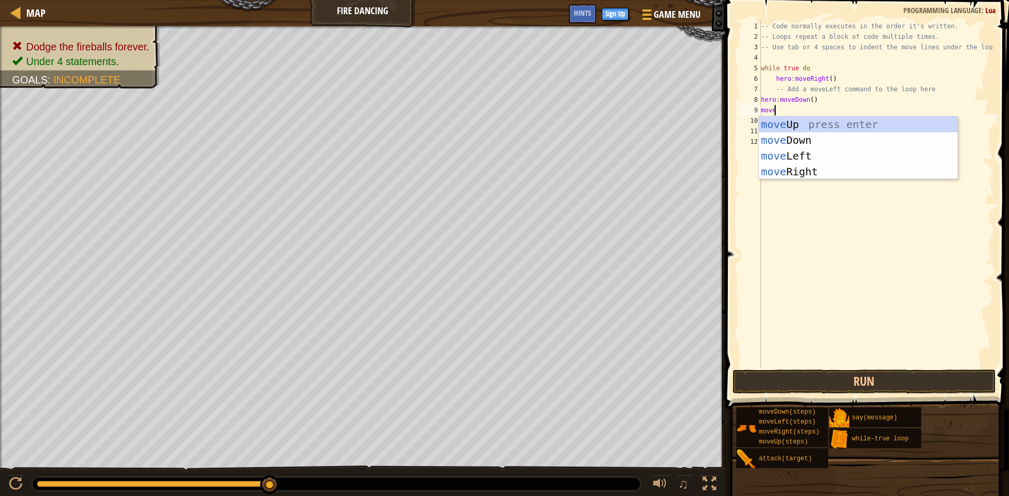
scroll to position [5, 1]
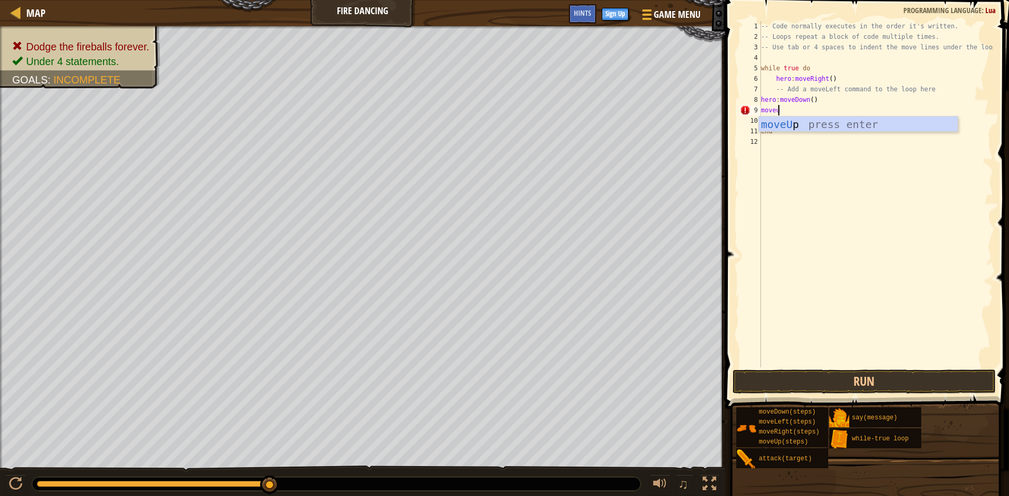
type textarea "moveup"
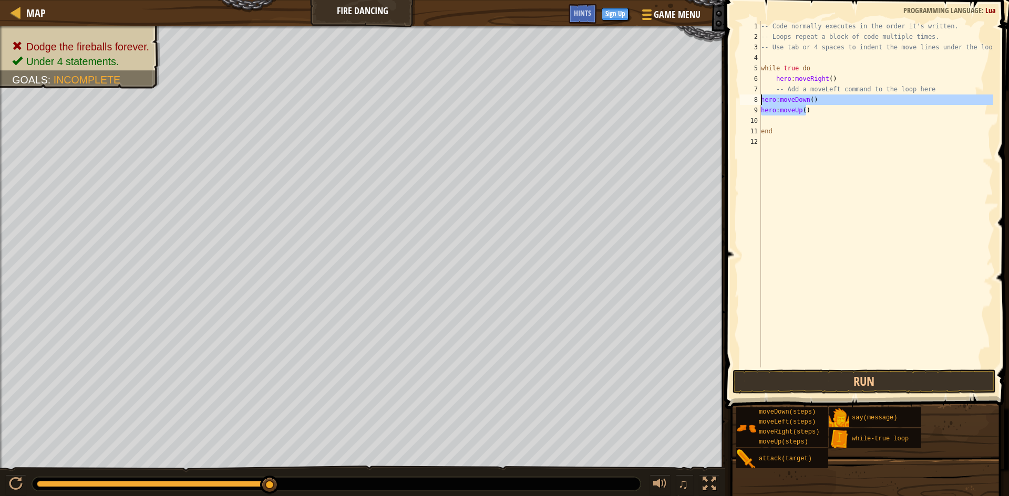
drag, startPoint x: 816, startPoint y: 106, endPoint x: 756, endPoint y: 101, distance: 60.1
click at [756, 101] on div "hero:moveUp() 1 2 3 4 5 6 7 8 9 10 11 12 -- Code normally executes in the order…" at bounding box center [864, 194] width 255 height 347
paste textarea
type textarea "hero:moveUp()"
click at [772, 113] on div "-- Code normally executes in the order it's written. -- Loops repeat a block of…" at bounding box center [875, 205] width 234 height 368
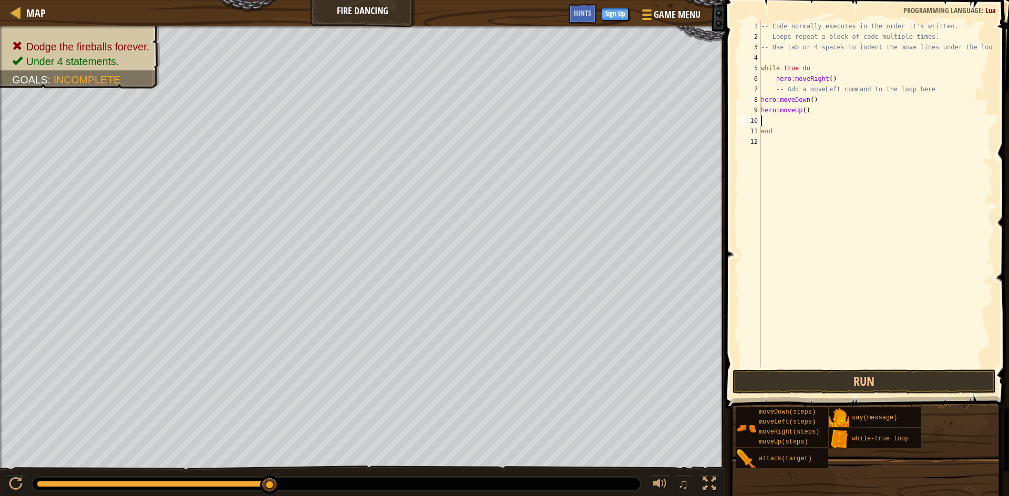
click at [777, 121] on div "-- Code normally executes in the order it's written. -- Loops repeat a block of…" at bounding box center [875, 205] width 234 height 368
paste textarea "hero:moveUp()"
paste textarea "Down"
click at [878, 126] on div "-- Code normally executes in the order it's written. -- Loops repeat a block of…" at bounding box center [875, 205] width 234 height 368
click at [806, 133] on div "-- Code normally executes in the order it's written. -- Loops repeat a block of…" at bounding box center [875, 205] width 234 height 368
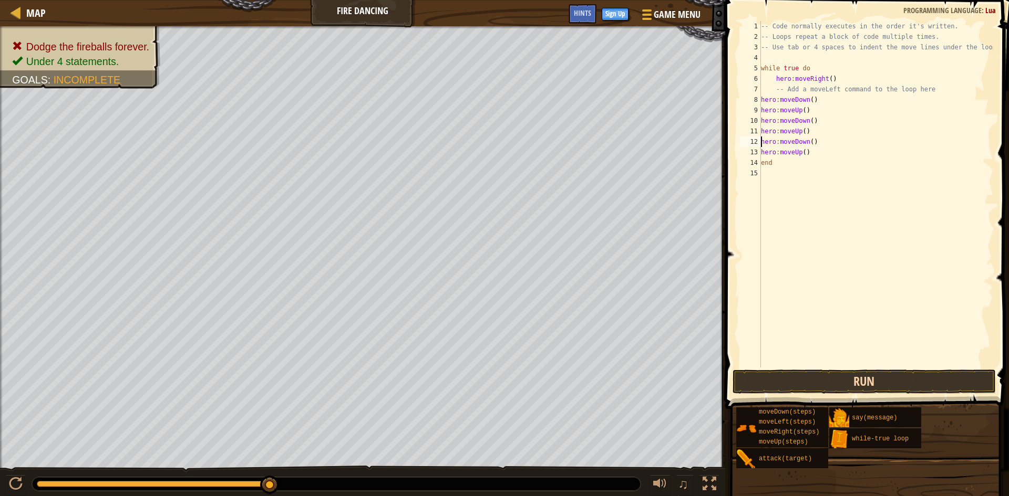
type textarea "hero:moveDown()"
drag, startPoint x: 809, startPoint y: 386, endPoint x: 810, endPoint y: 377, distance: 8.6
click at [809, 383] on button "Run" at bounding box center [863, 382] width 263 height 24
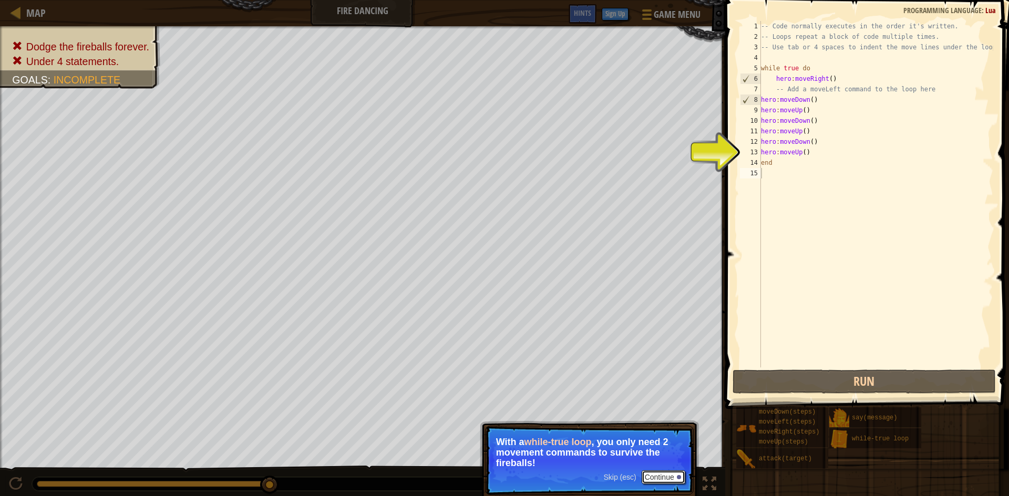
click at [670, 478] on button "Continue" at bounding box center [663, 478] width 44 height 14
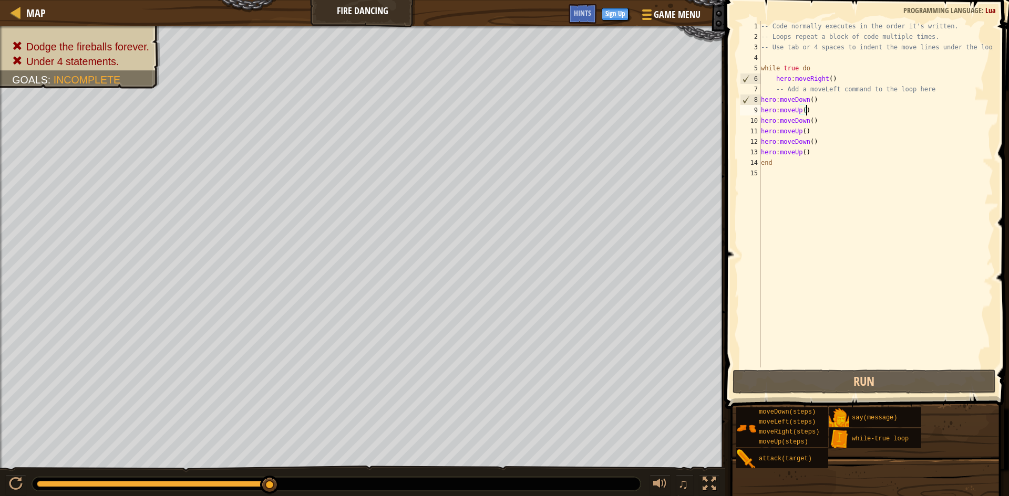
click at [839, 115] on div "-- Code normally executes in the order it's written. -- Loops repeat a block of…" at bounding box center [875, 205] width 234 height 368
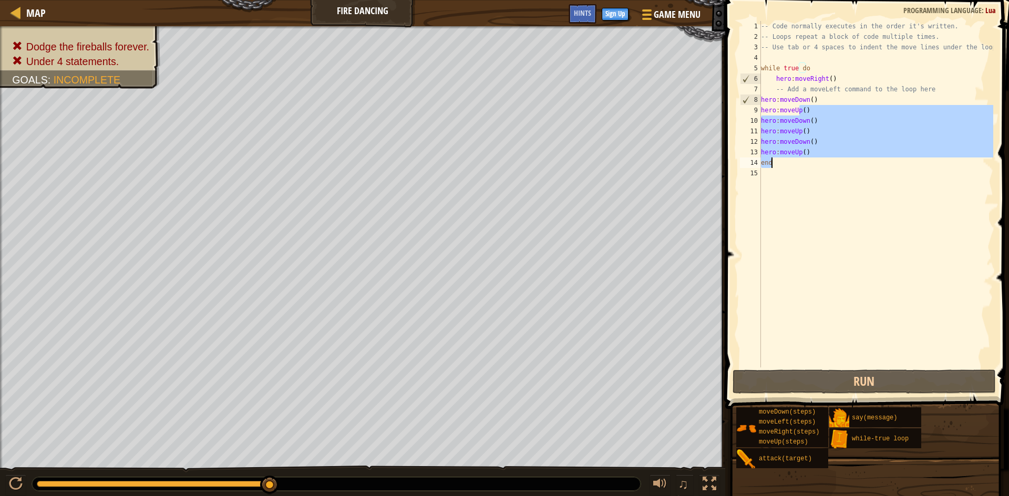
drag, startPoint x: 839, startPoint y: 115, endPoint x: 815, endPoint y: 168, distance: 58.1
click at [815, 168] on div "-- Code normally executes in the order it's written. -- Loops repeat a block of…" at bounding box center [875, 205] width 234 height 368
click at [813, 154] on div "-- Code normally executes in the order it's written. -- Loops repeat a block of…" at bounding box center [875, 194] width 234 height 347
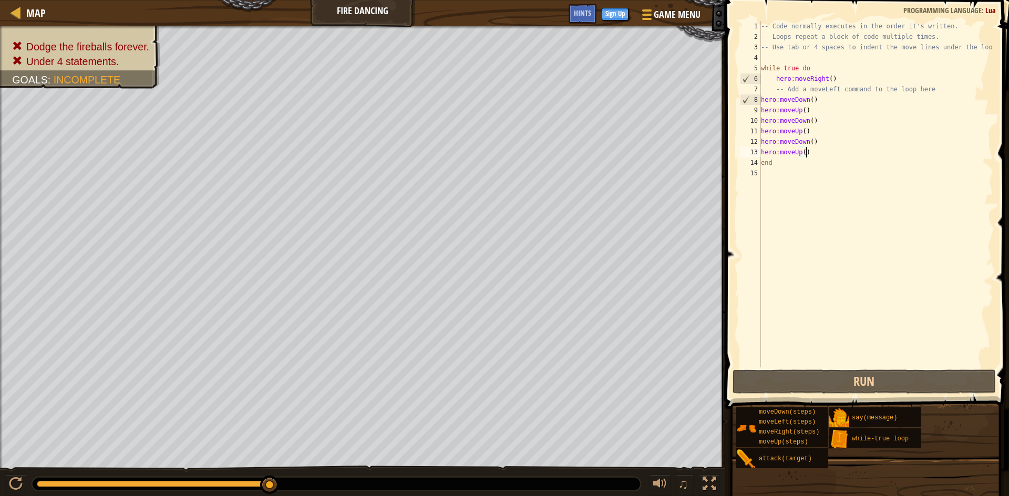
click at [813, 152] on div "-- Code normally executes in the order it's written. -- Loops repeat a block of…" at bounding box center [875, 205] width 234 height 368
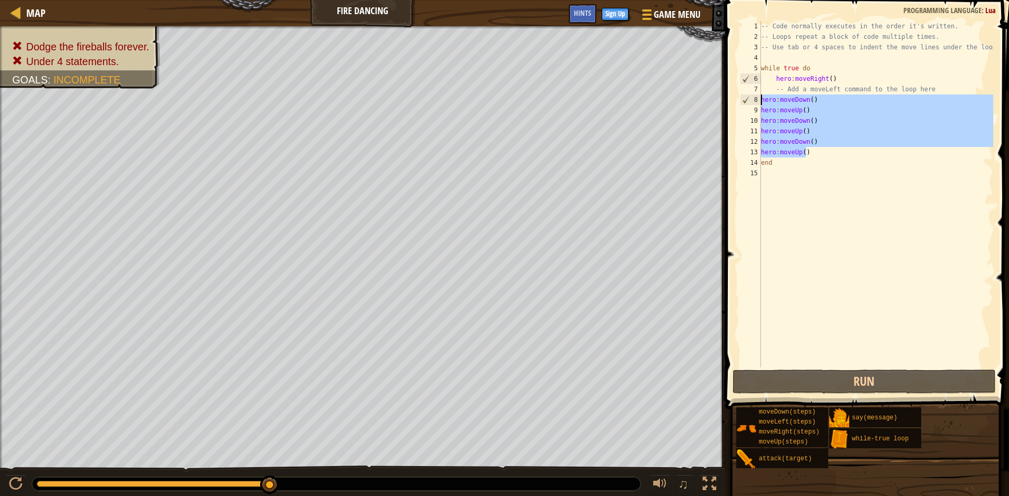
drag, startPoint x: 813, startPoint y: 152, endPoint x: 756, endPoint y: 97, distance: 78.8
click at [756, 97] on div "hero:moveUp() 1 2 3 4 5 6 7 8 9 10 11 12 13 14 15 -- Code normally executes in …" at bounding box center [864, 194] width 255 height 347
type textarea "hero:moveDown() hero:moveUp()"
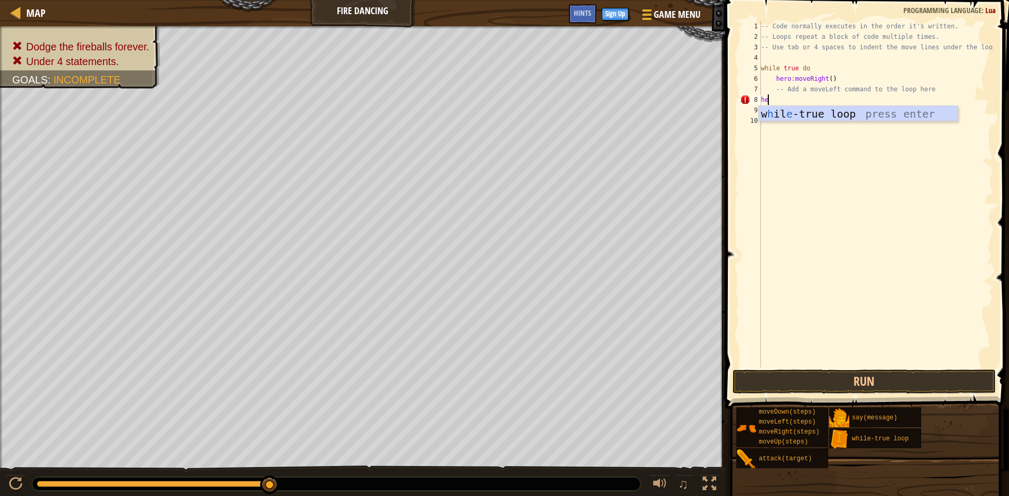
type textarea "h"
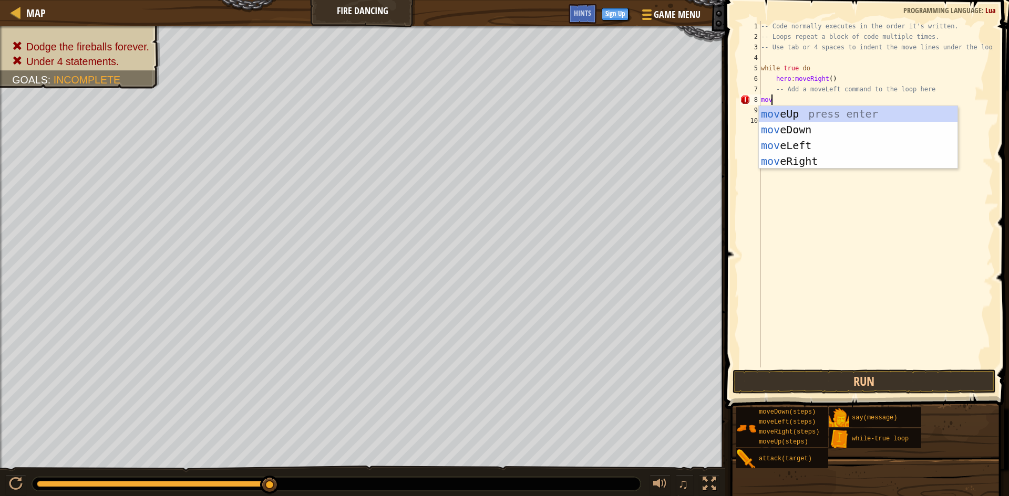
type textarea "move"
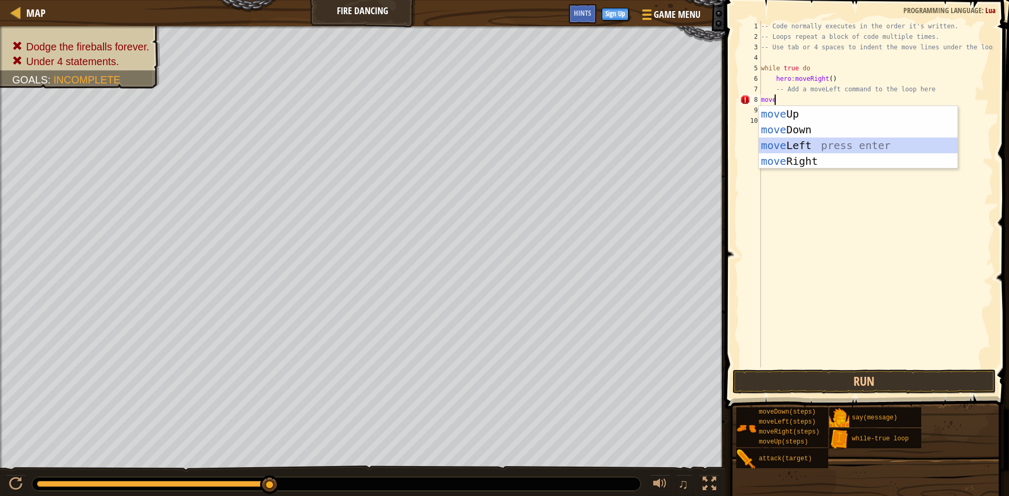
click at [807, 139] on div "move Up press enter move Down press enter move Left press enter move Right pres…" at bounding box center [857, 153] width 199 height 95
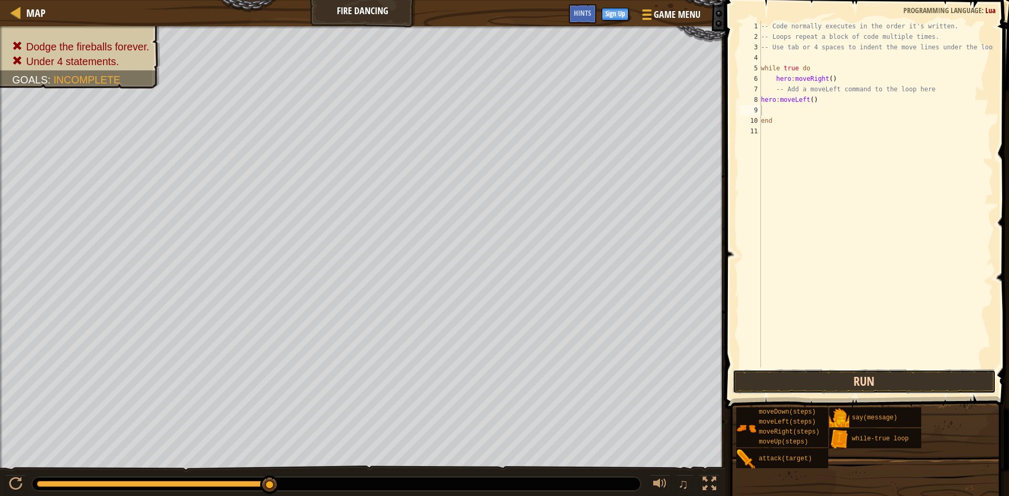
click at [820, 390] on button "Run" at bounding box center [863, 382] width 263 height 24
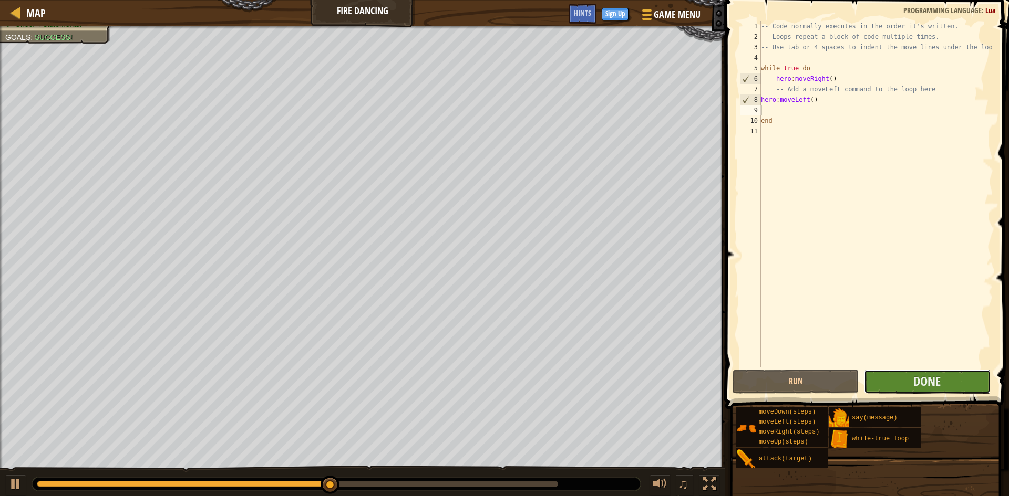
click at [876, 372] on button "Done" at bounding box center [927, 382] width 126 height 24
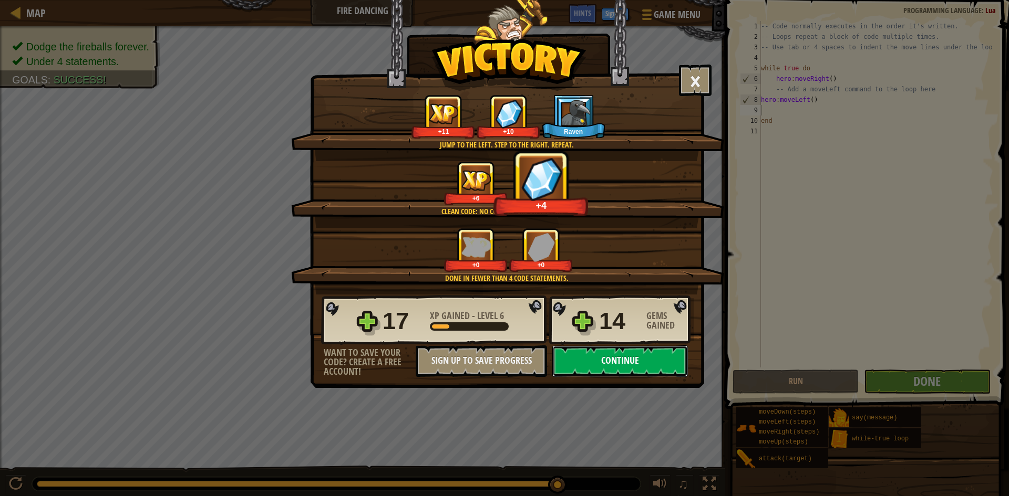
click at [670, 372] on button "Continue" at bounding box center [620, 362] width 136 height 32
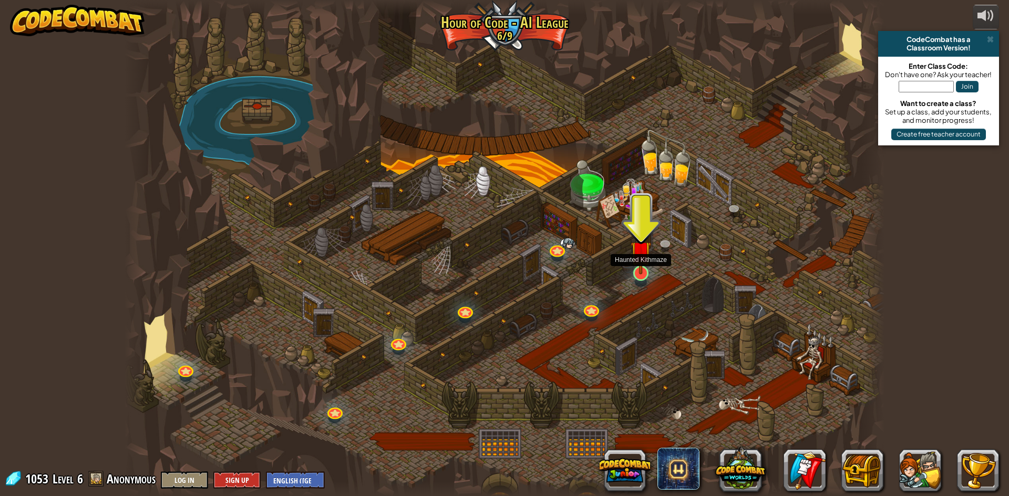
click at [633, 269] on img at bounding box center [640, 251] width 20 height 47
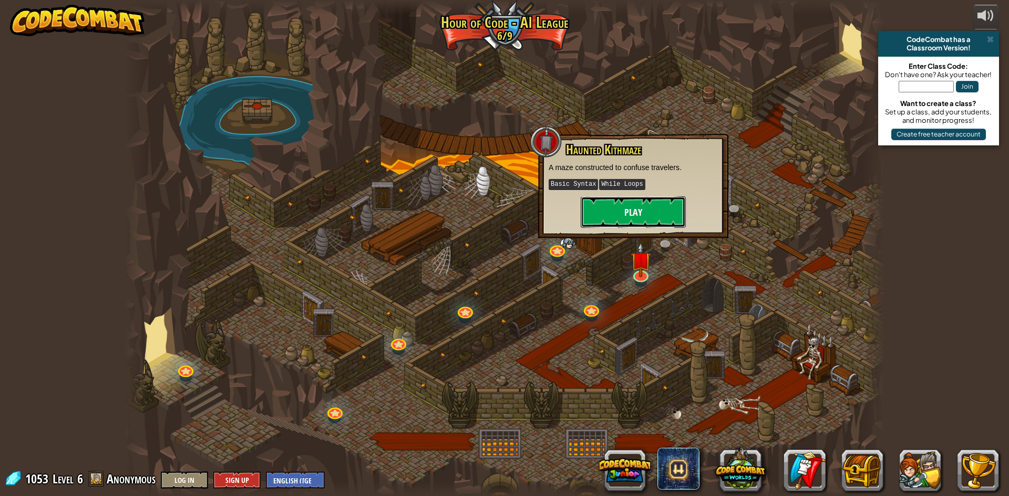
click at [652, 218] on button "Play" at bounding box center [632, 212] width 105 height 32
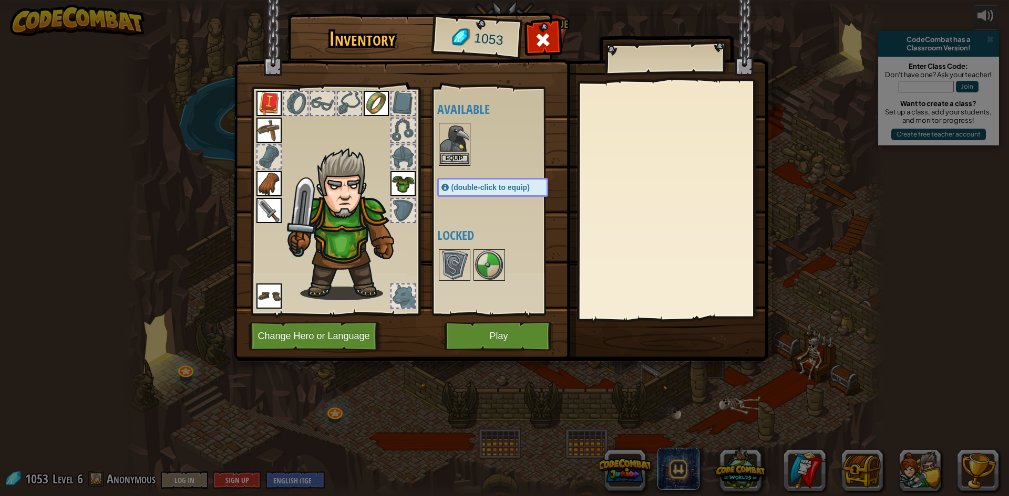
click at [445, 151] on img at bounding box center [454, 138] width 29 height 29
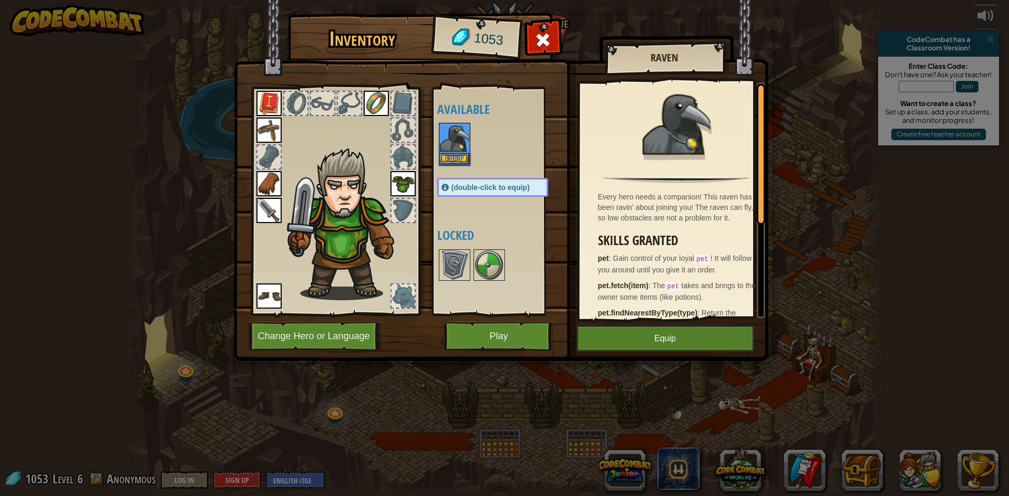
click at [456, 152] on img at bounding box center [454, 138] width 29 height 29
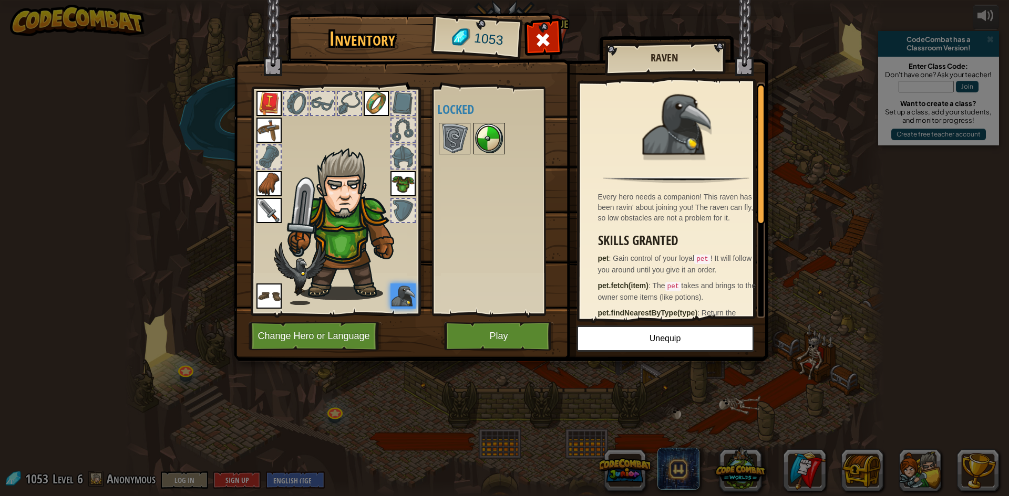
click at [488, 128] on img at bounding box center [488, 138] width 29 height 29
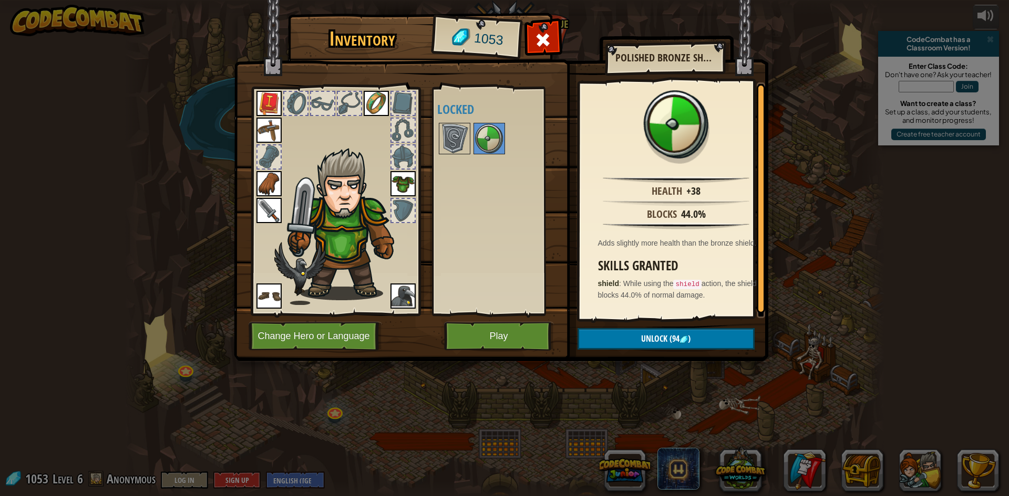
click at [631, 351] on img at bounding box center [501, 170] width 534 height 381
click at [621, 345] on button "Unlock (94 )" at bounding box center [665, 339] width 177 height 22
click at [650, 336] on button "Confirm" at bounding box center [665, 339] width 177 height 22
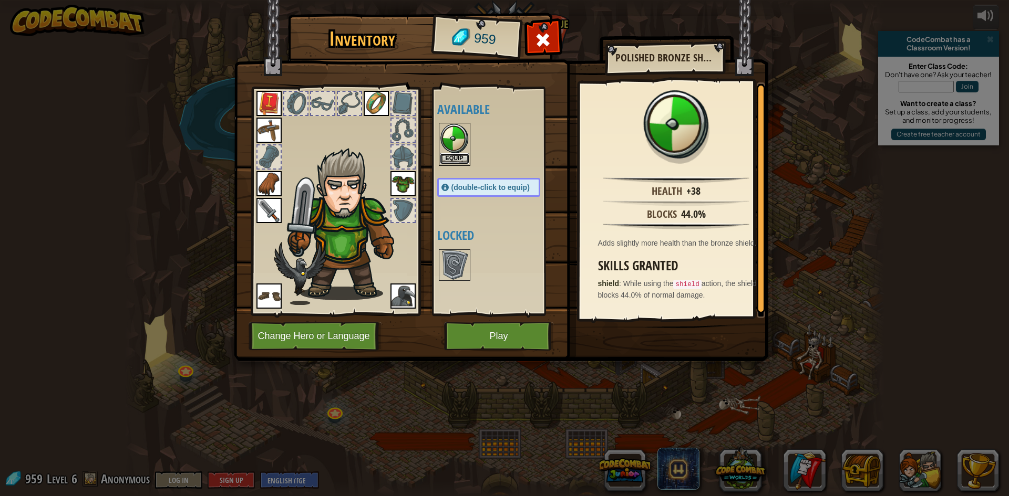
click at [468, 158] on button "Equip" at bounding box center [454, 158] width 29 height 11
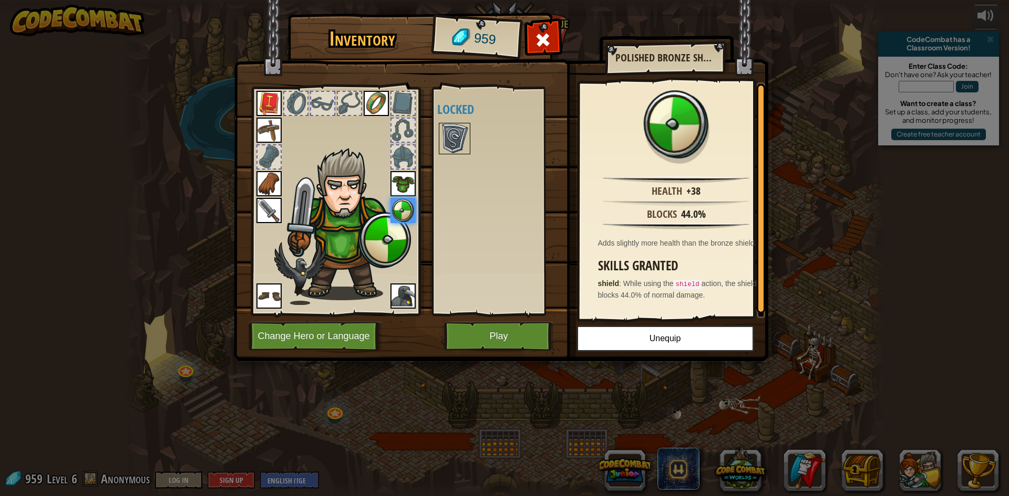
click at [458, 137] on img at bounding box center [454, 138] width 29 height 29
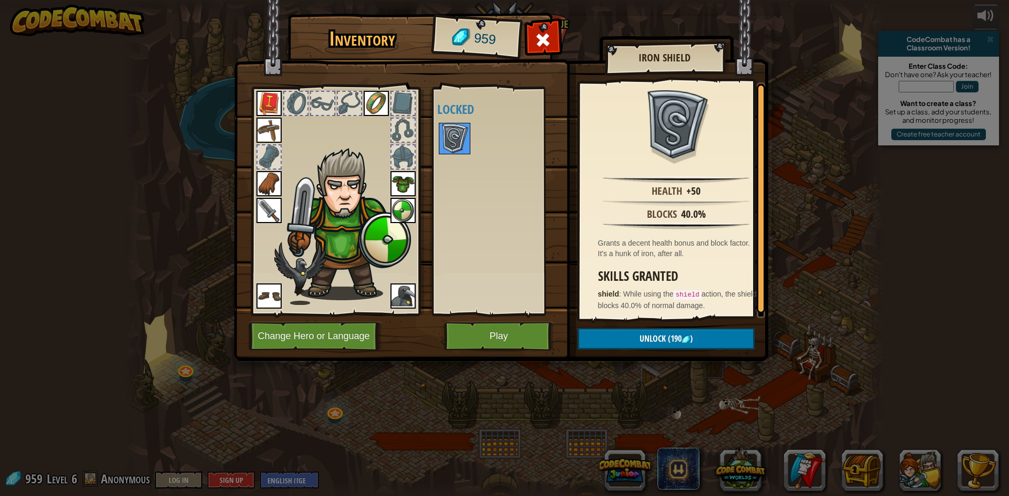
click at [459, 137] on img at bounding box center [454, 138] width 29 height 29
click at [725, 348] on button "Unlock (190 )" at bounding box center [665, 339] width 177 height 22
click at [725, 348] on button "Confirm" at bounding box center [665, 339] width 177 height 22
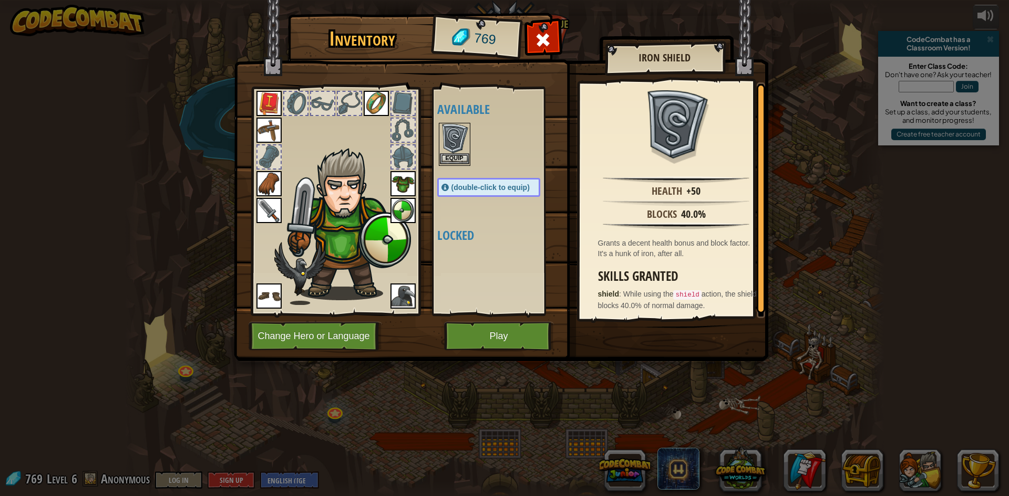
click at [460, 149] on img at bounding box center [454, 138] width 29 height 29
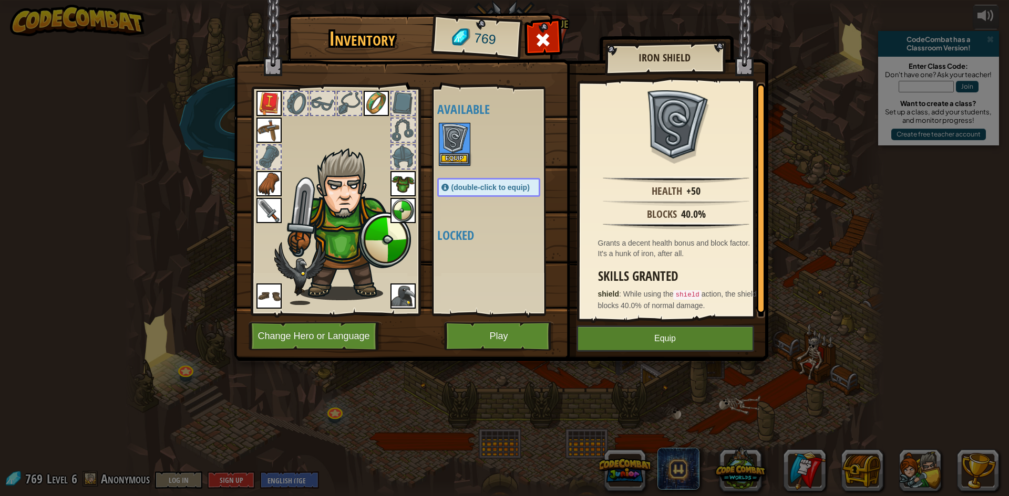
click at [460, 149] on img at bounding box center [454, 138] width 29 height 29
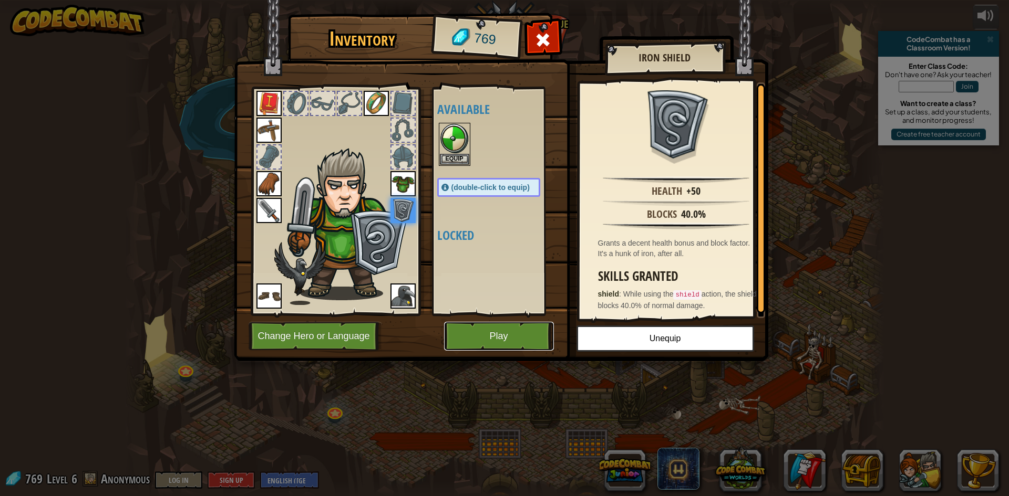
click at [531, 339] on button "Play" at bounding box center [499, 336] width 110 height 29
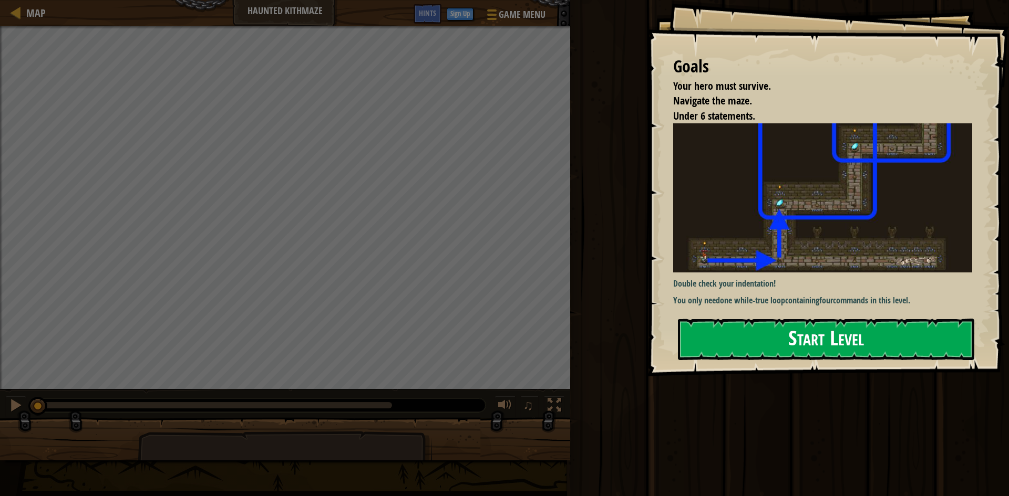
click at [745, 314] on div "Goals Your hero must survive. Navigate the maze. Under 6 statements. Double che…" at bounding box center [828, 188] width 362 height 377
click at [756, 373] on div at bounding box center [826, 383] width 296 height 24
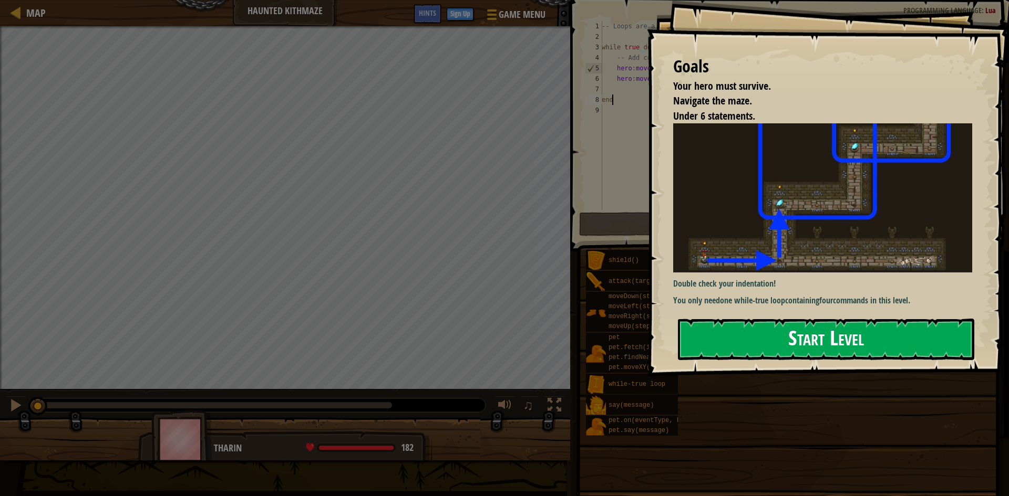
click at [761, 354] on button "Start Level" at bounding box center [826, 339] width 296 height 41
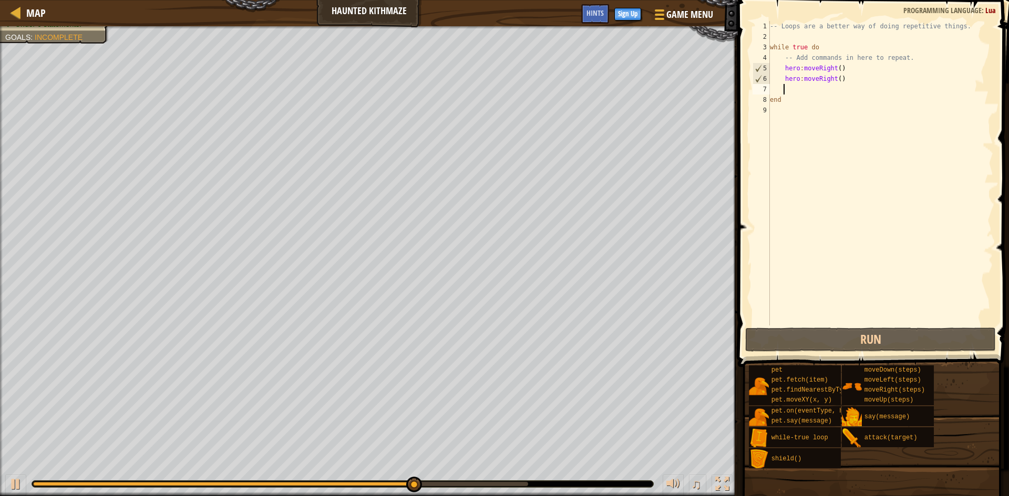
click at [805, 89] on div "-- Loops are a better way of doing repetitive things. while true do -- Add comm…" at bounding box center [879, 184] width 225 height 326
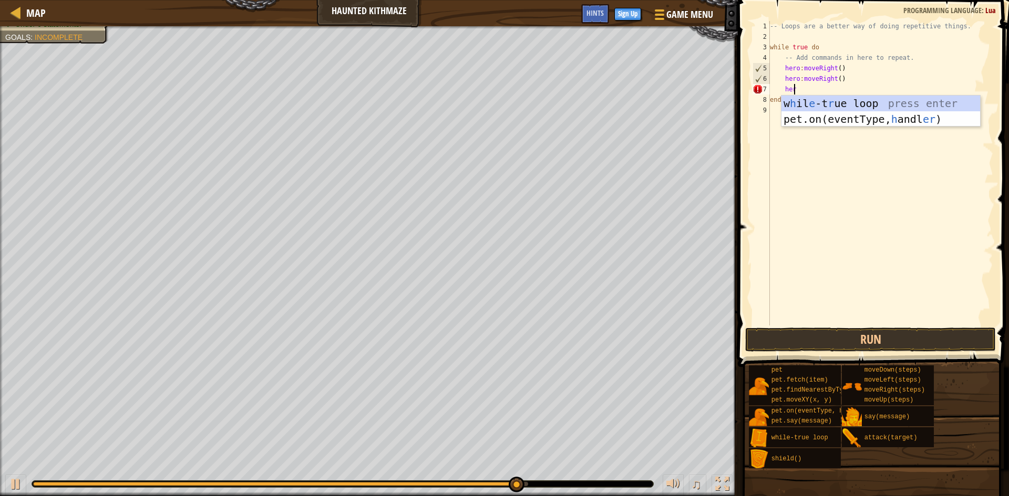
scroll to position [5, 2]
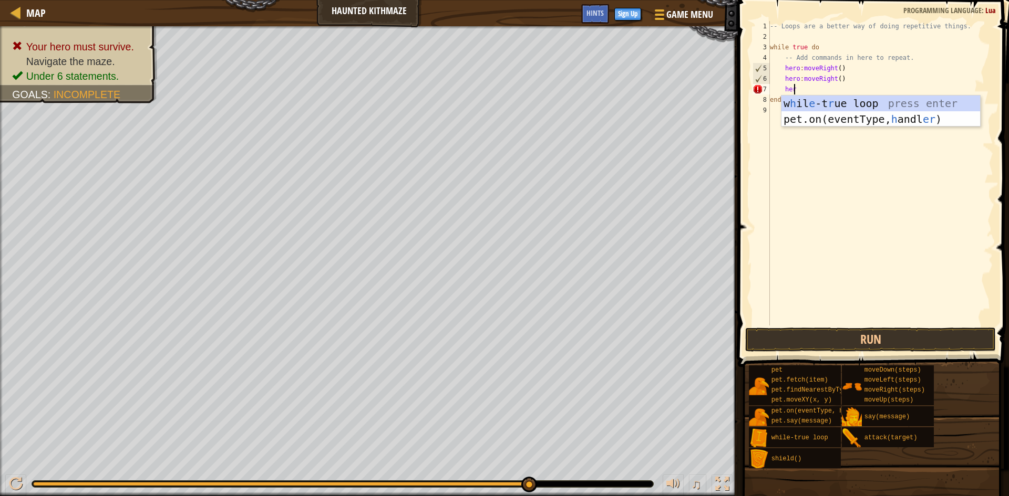
type textarea "h"
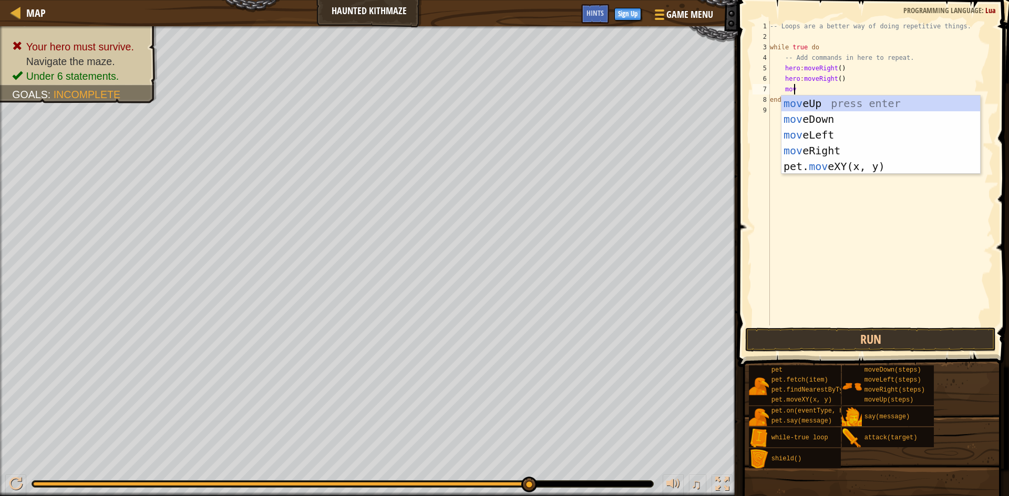
type textarea "move"
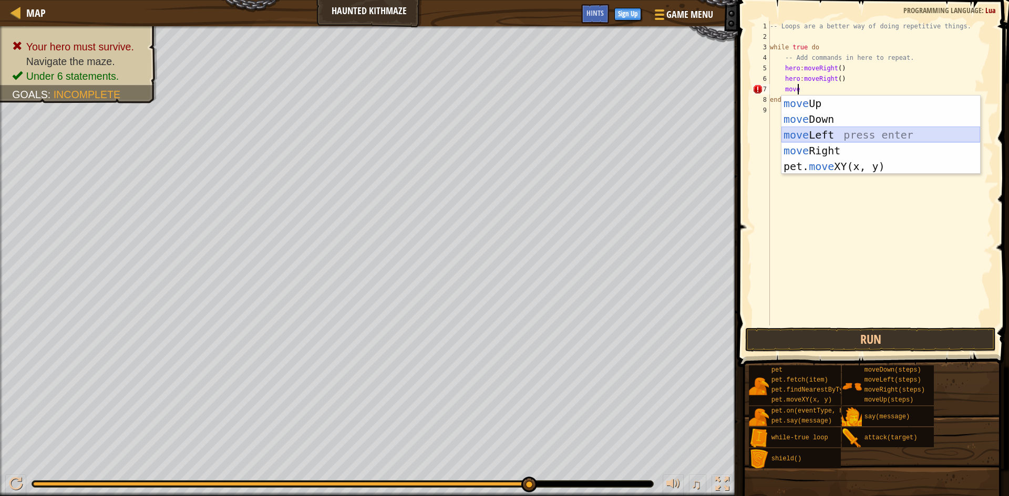
click at [807, 136] on div "move Up press enter move Down press enter move Left press enter move Right pres…" at bounding box center [880, 151] width 199 height 110
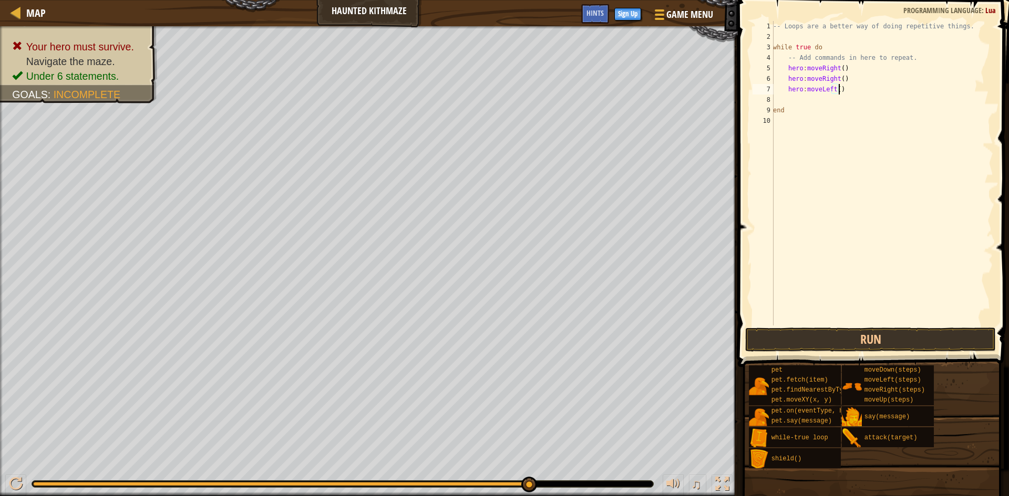
click at [845, 87] on div "-- Loops are a better way of doing repetitive things. while true do -- Add comm…" at bounding box center [882, 184] width 222 height 326
click at [846, 76] on div "-- Loops are a better way of doing repetitive things. while true do -- Add comm…" at bounding box center [882, 184] width 222 height 326
type textarea "hero:moveRight()"
type textarea "whio"
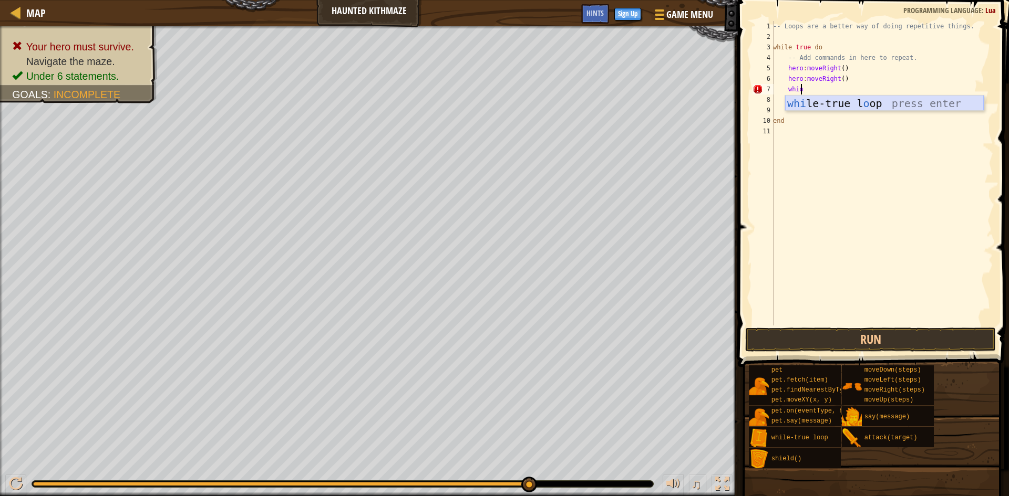
click at [807, 98] on div "whi le-true l o op press enter" at bounding box center [884, 119] width 199 height 47
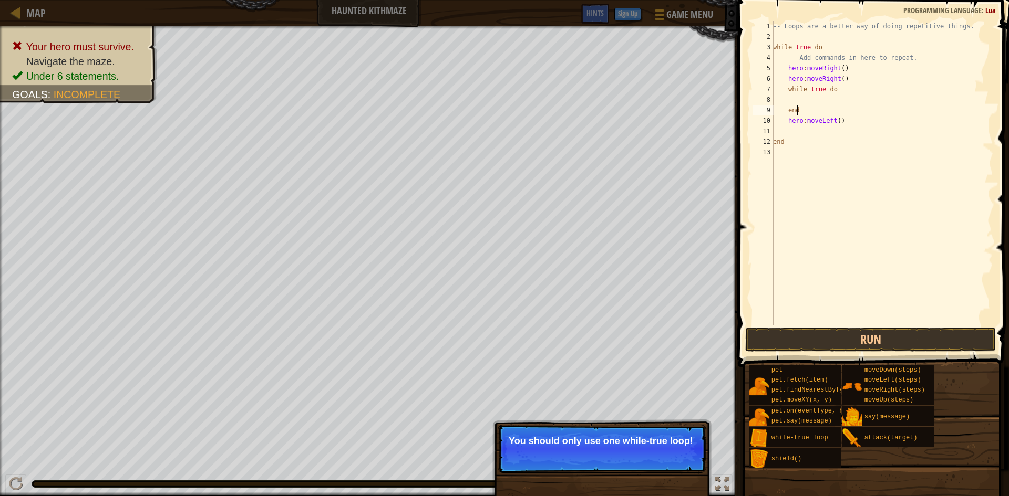
click at [810, 107] on div "-- Loops are a better way of doing repetitive things. while true do -- Add comm…" at bounding box center [882, 184] width 222 height 326
type textarea "e"
type textarea "w"
click at [841, 335] on button "Run" at bounding box center [870, 340] width 251 height 24
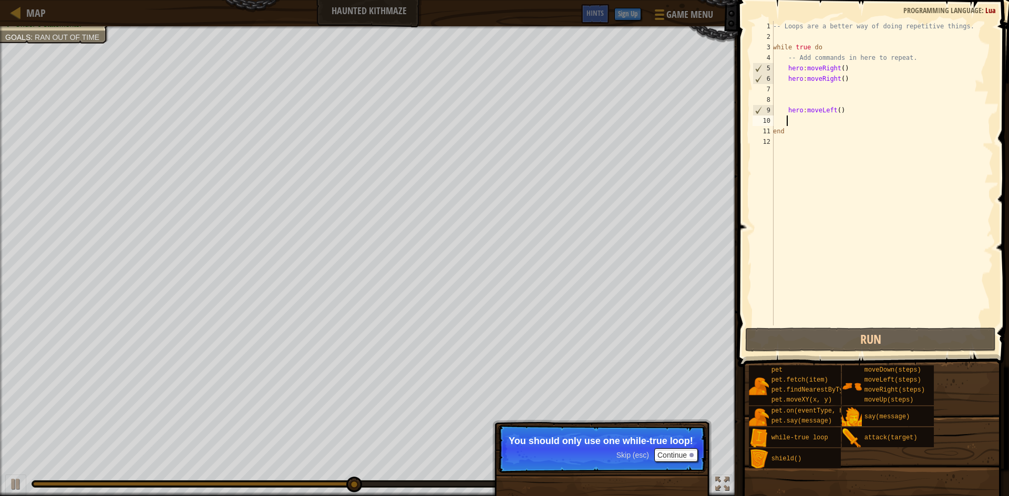
click at [797, 125] on div "-- Loops are a better way of doing repetitive things. while true do -- Add comm…" at bounding box center [882, 184] width 222 height 326
click at [687, 460] on button "Continue" at bounding box center [676, 456] width 44 height 14
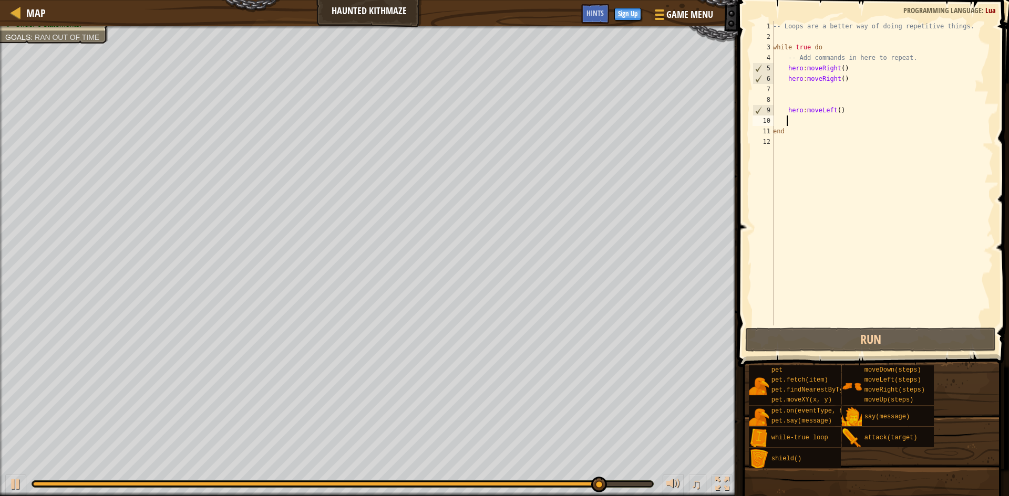
click at [854, 49] on div "-- Loops are a better way of doing repetitive things. while true do -- Add comm…" at bounding box center [882, 184] width 222 height 326
type textarea "while true do"
drag, startPoint x: 854, startPoint y: 49, endPoint x: 761, endPoint y: 49, distance: 92.4
click at [761, 49] on div "while true do 1 2 3 4 5 6 7 8 9 10 11 12 -- Loops are a better way of doing rep…" at bounding box center [871, 173] width 243 height 305
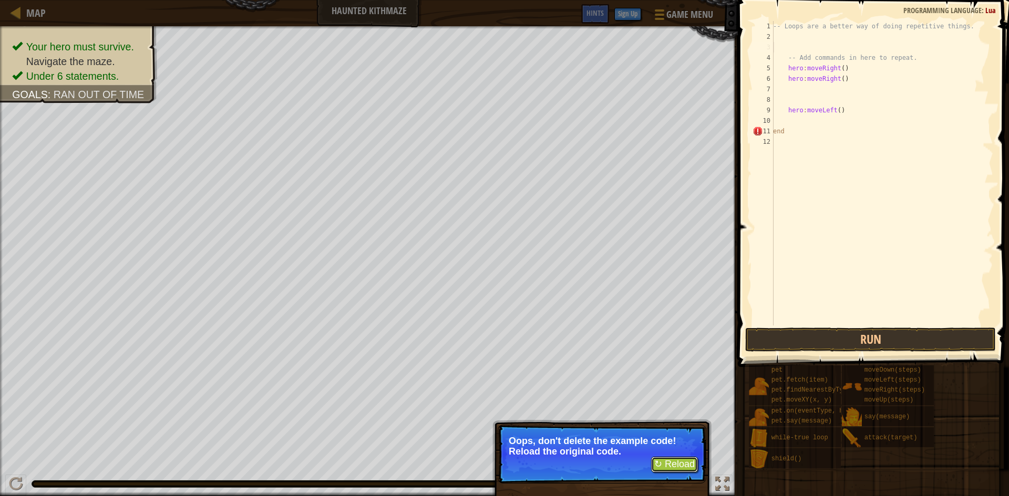
click at [680, 458] on button "↻ Reload" at bounding box center [674, 465] width 47 height 16
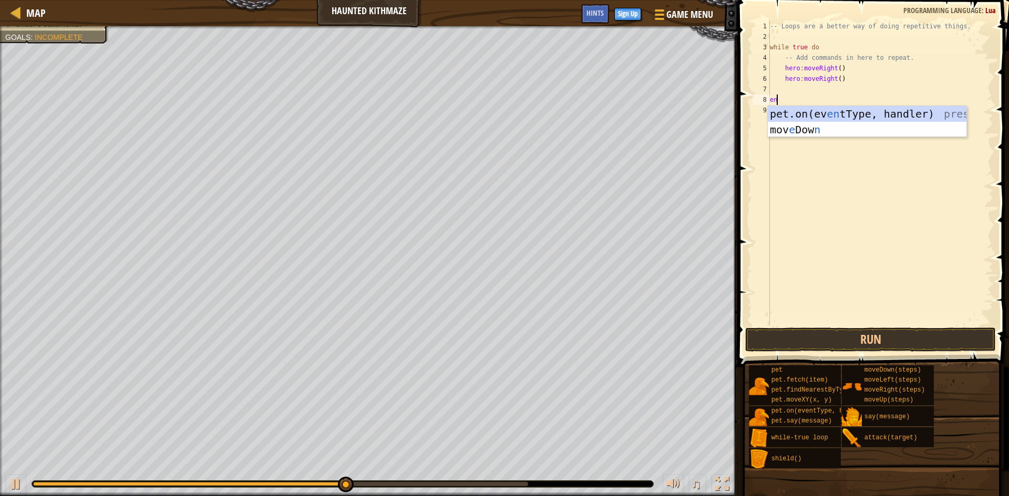
type textarea "e"
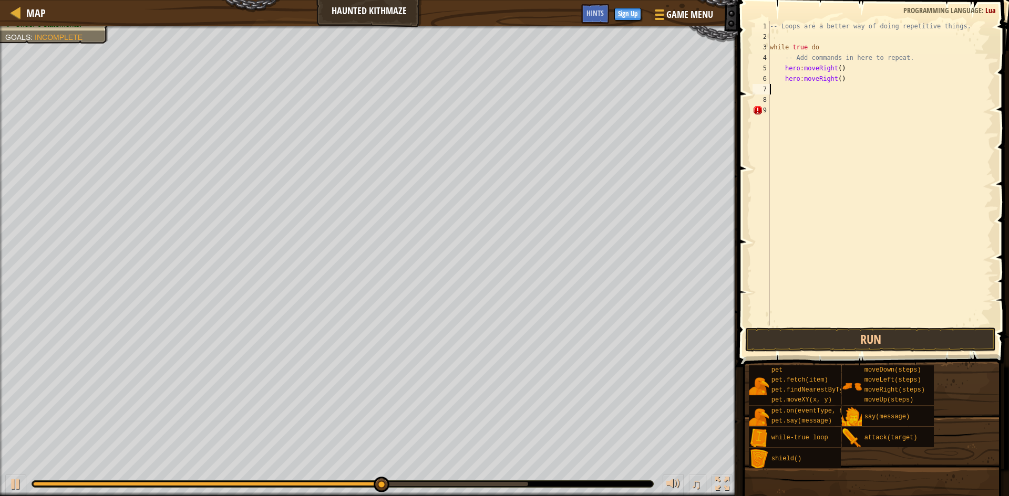
type textarea "hero:moveRight()"
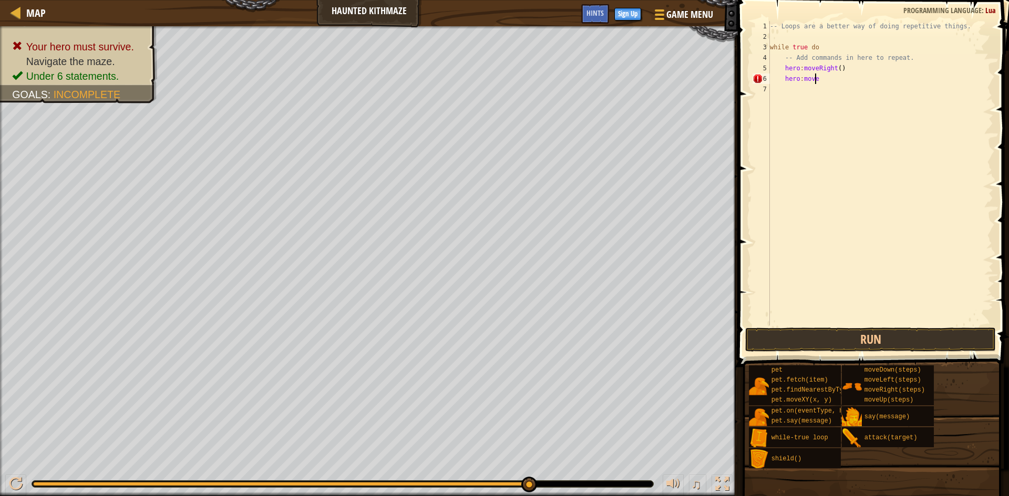
type textarea "hero:moveu"
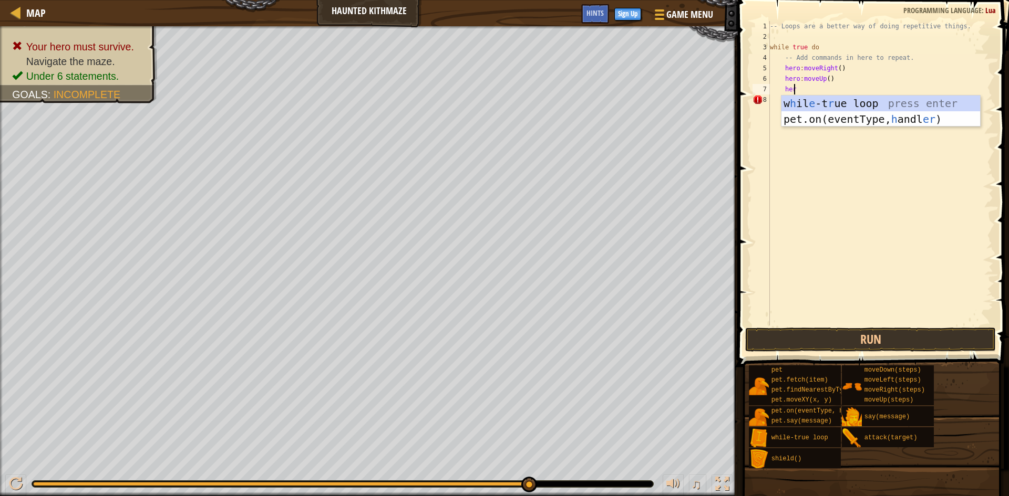
scroll to position [5, 2]
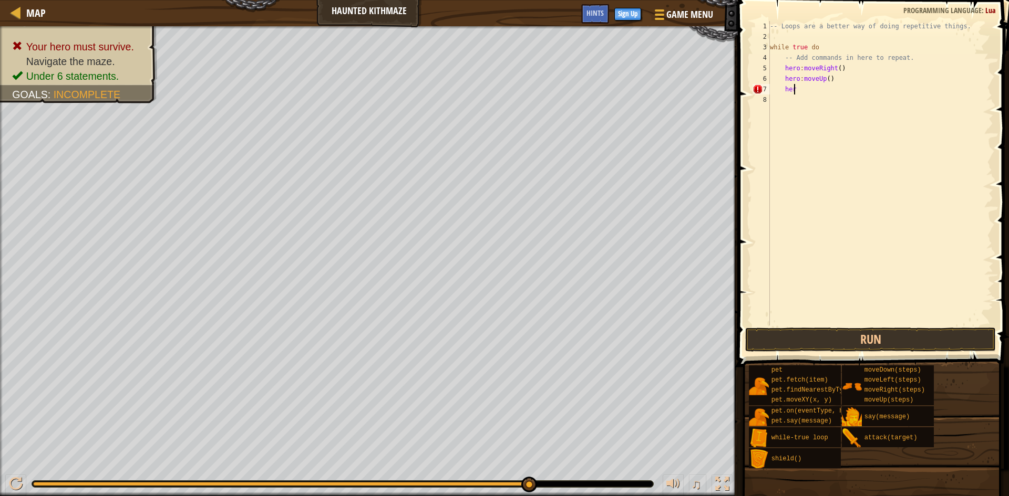
type textarea "h"
click at [900, 332] on button "Run" at bounding box center [870, 340] width 251 height 24
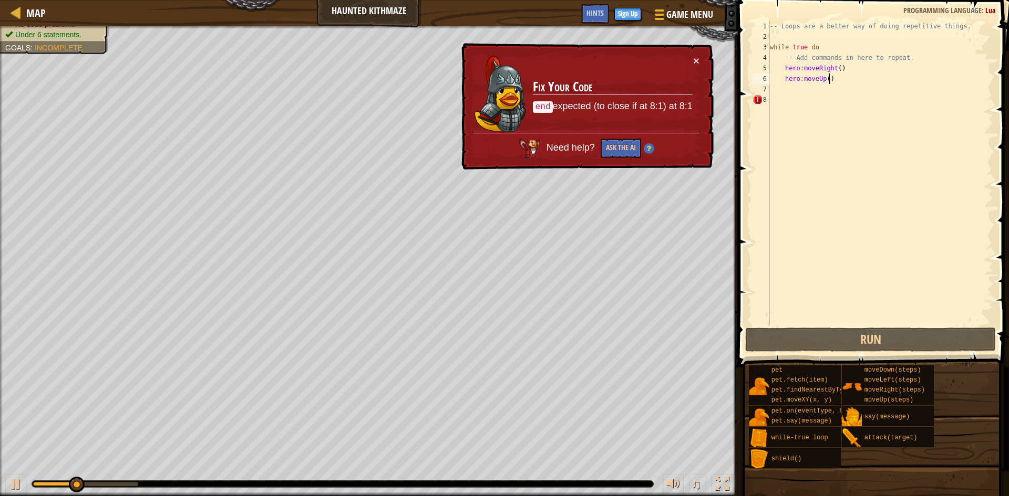
click at [850, 82] on div "-- Loops are a better way of doing repetitive things. while true do -- Add comm…" at bounding box center [879, 184] width 225 height 326
click at [859, 75] on div "-- Loops are a better way of doing repetitive things. while true do -- Add comm…" at bounding box center [879, 184] width 225 height 326
click at [845, 69] on div "-- Loops are a better way of doing repetitive things. while true do -- Add comm…" at bounding box center [879, 184] width 225 height 326
type textarea "hero:moveRight()"
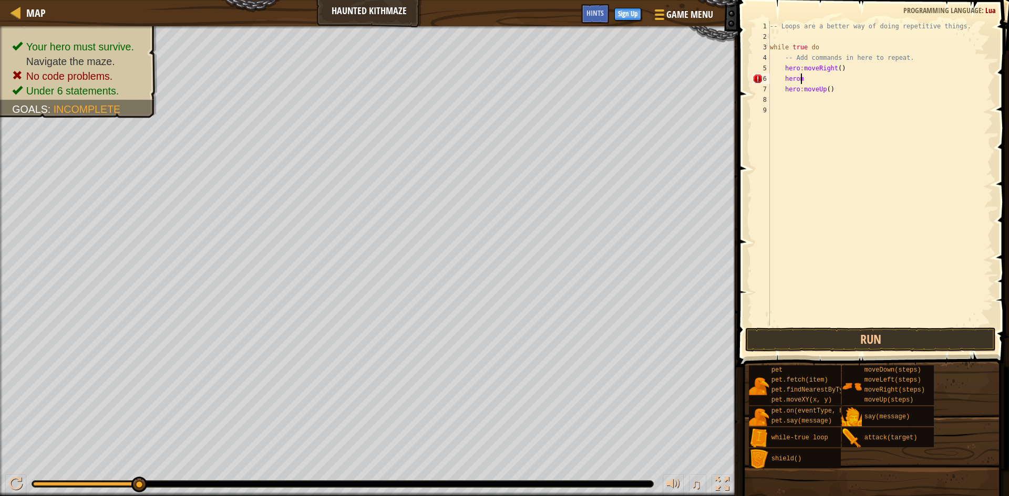
scroll to position [5, 2]
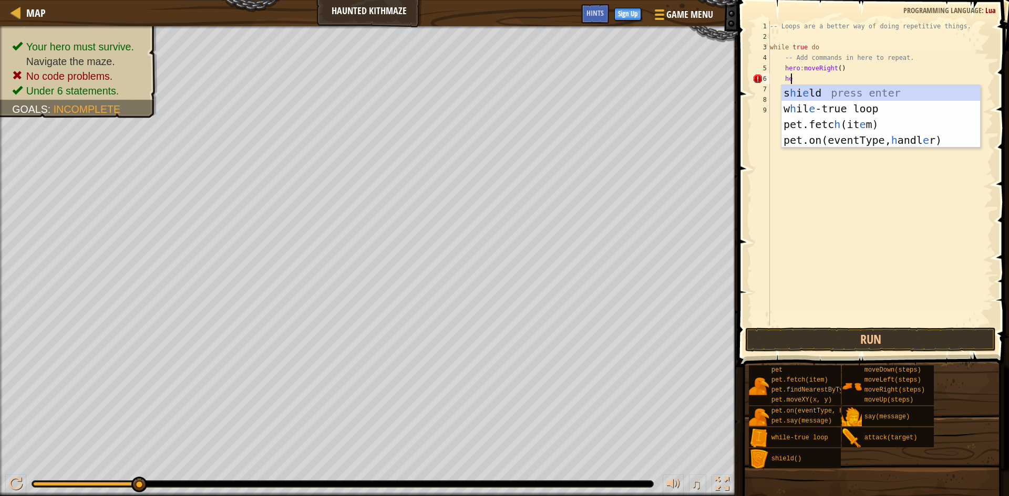
type textarea "h"
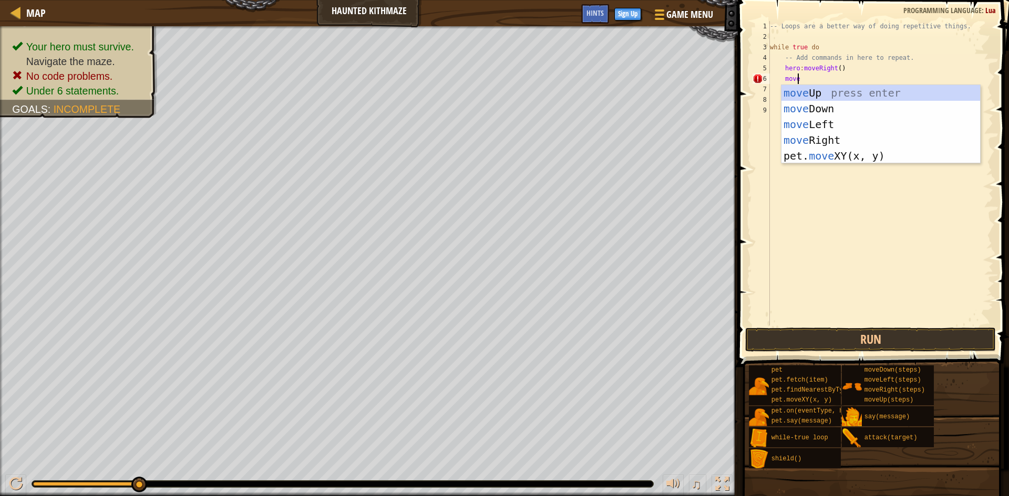
type textarea "mover"
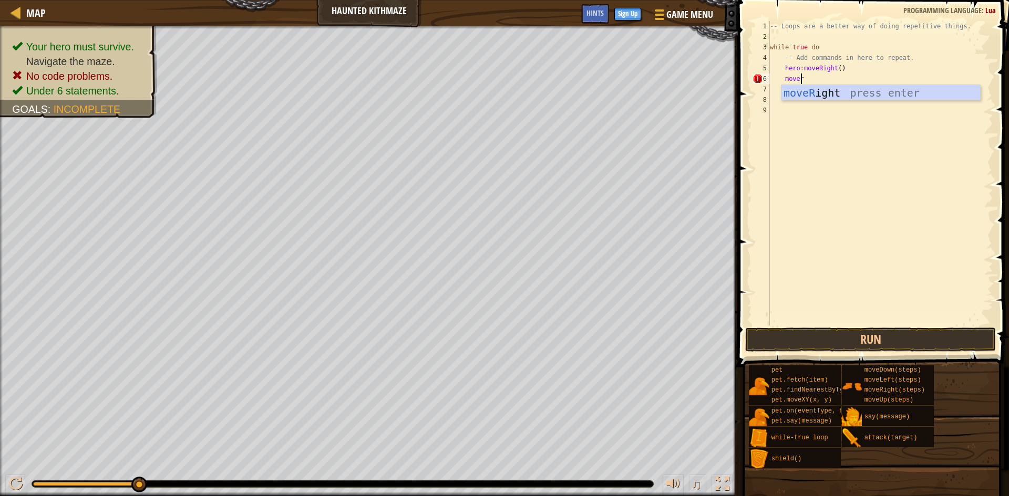
scroll to position [5, 1]
type textarea "="
type textarea "hero:moveUp()"
click at [840, 347] on button "Run" at bounding box center [870, 340] width 251 height 24
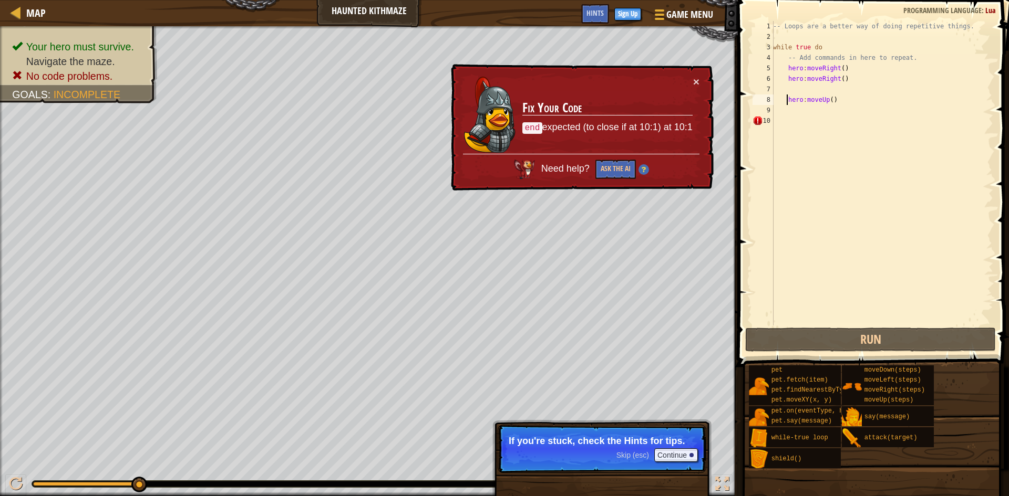
click at [782, 121] on div "-- Loops are a better way of doing repetitive things. while true do -- Add comm…" at bounding box center [882, 184] width 222 height 326
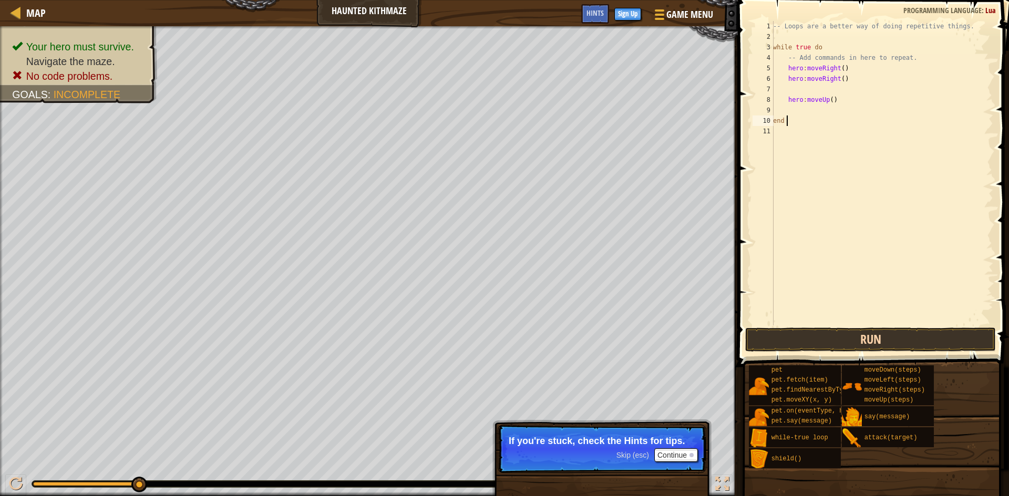
type textarea "end"
click at [863, 347] on button "Run" at bounding box center [870, 340] width 251 height 24
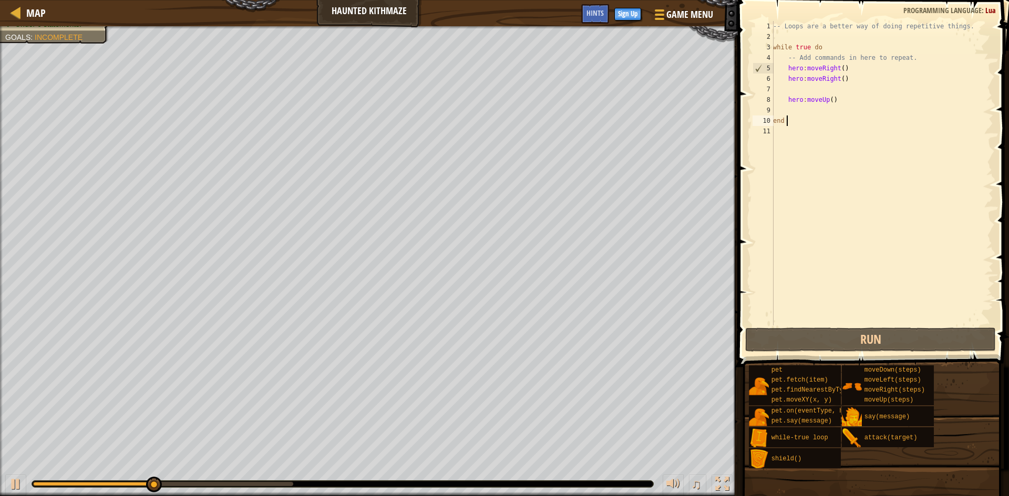
click at [846, 107] on div "-- Loops are a better way of doing repetitive things. while true do -- Add comm…" at bounding box center [882, 184] width 222 height 326
click at [838, 96] on div "-- Loops are a better way of doing repetitive things. while true do -- Add comm…" at bounding box center [882, 184] width 222 height 326
type textarea "hero:moveUp()"
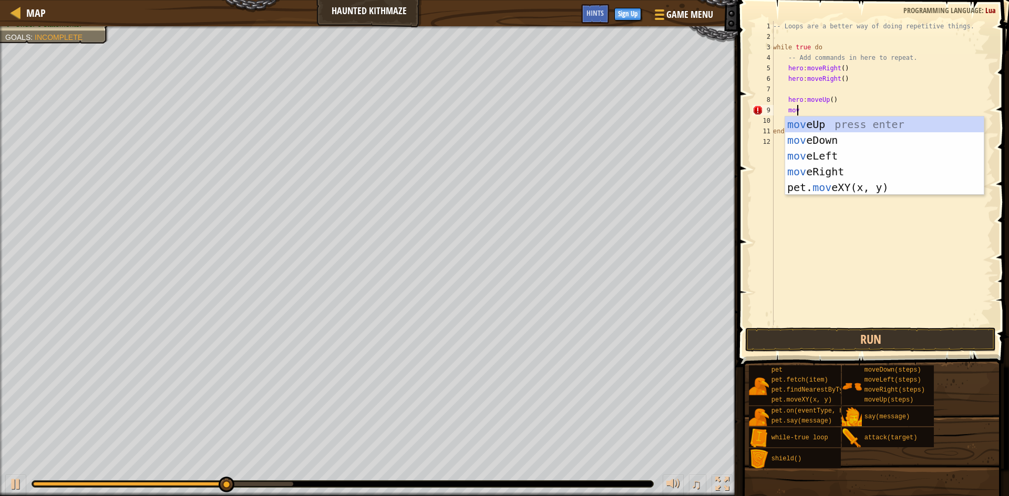
type textarea "move"
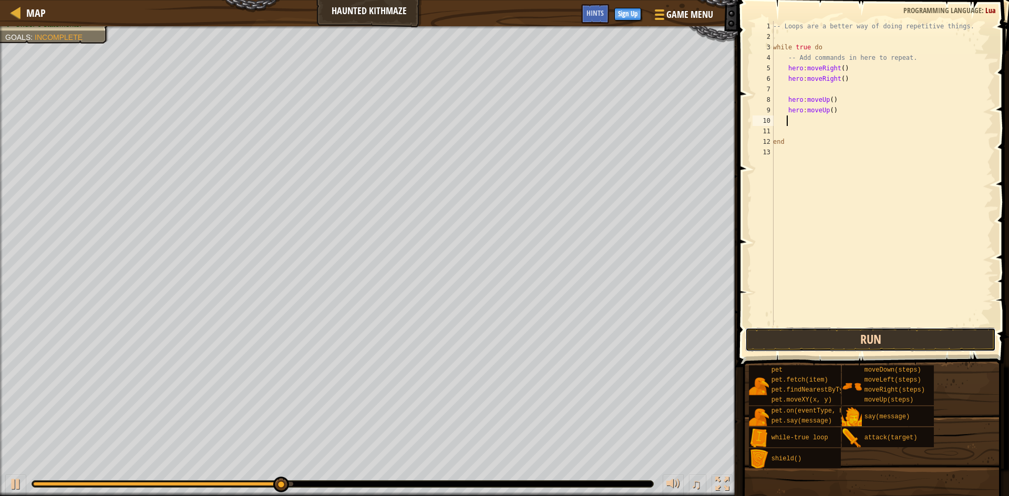
click at [844, 335] on button "Run" at bounding box center [870, 340] width 251 height 24
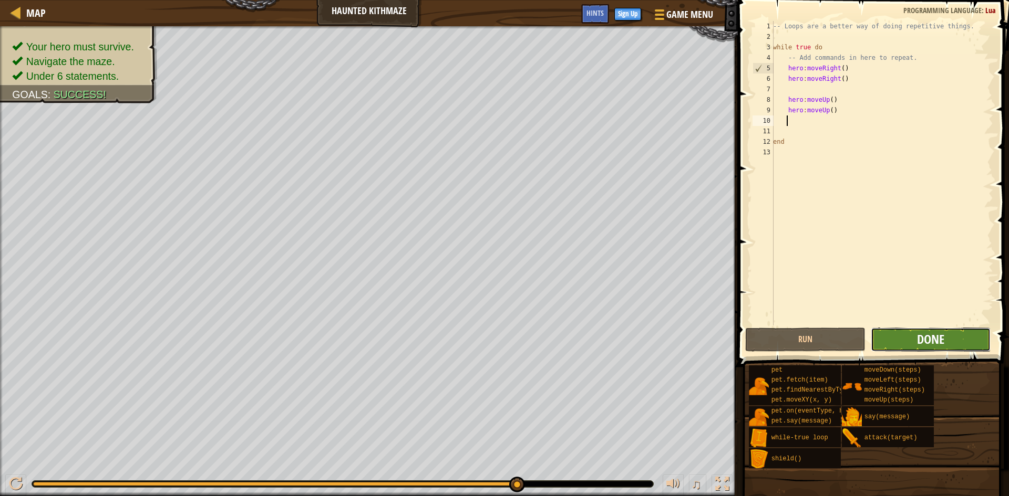
click at [934, 340] on span "Done" at bounding box center [930, 339] width 27 height 17
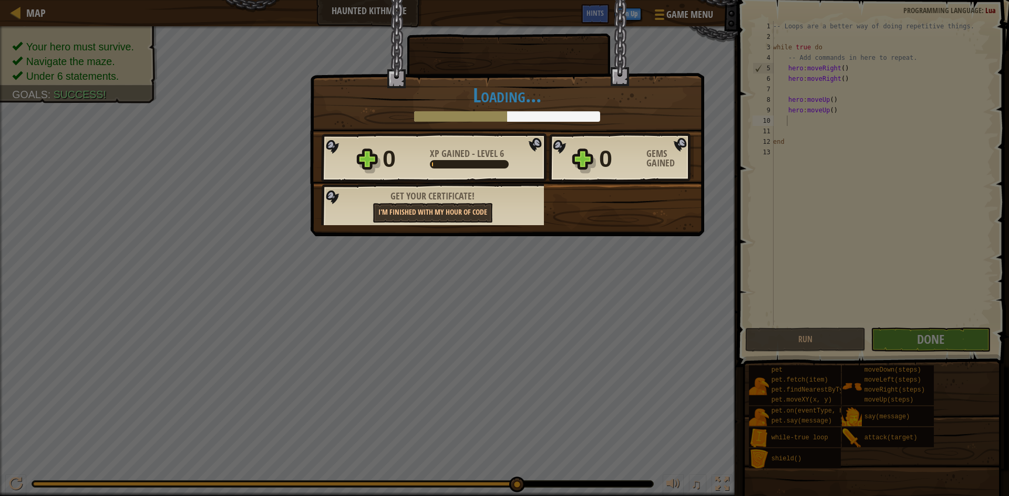
click at [761, 256] on div "× This maze was the work of junior Kithmen. Prepare for harder challenges! How …" at bounding box center [504, 248] width 1009 height 496
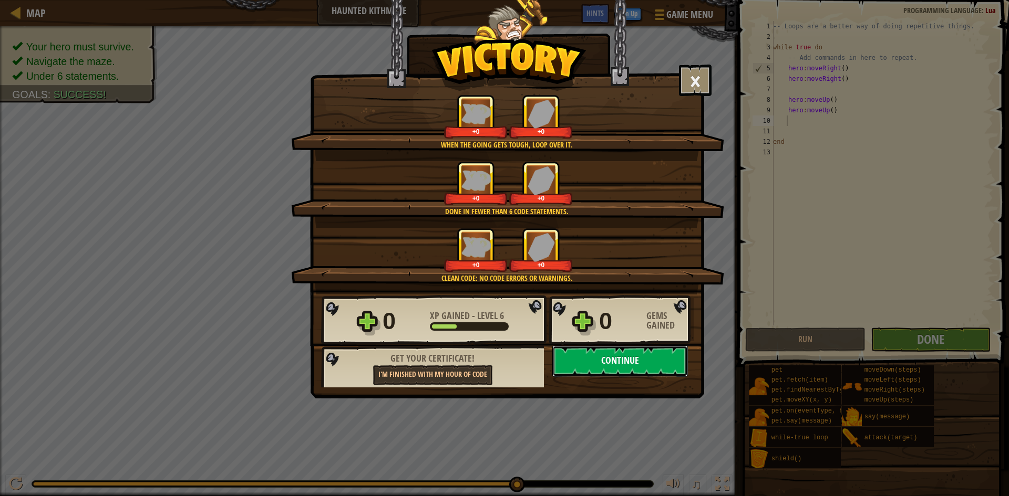
click at [653, 349] on button "Continue" at bounding box center [620, 362] width 136 height 32
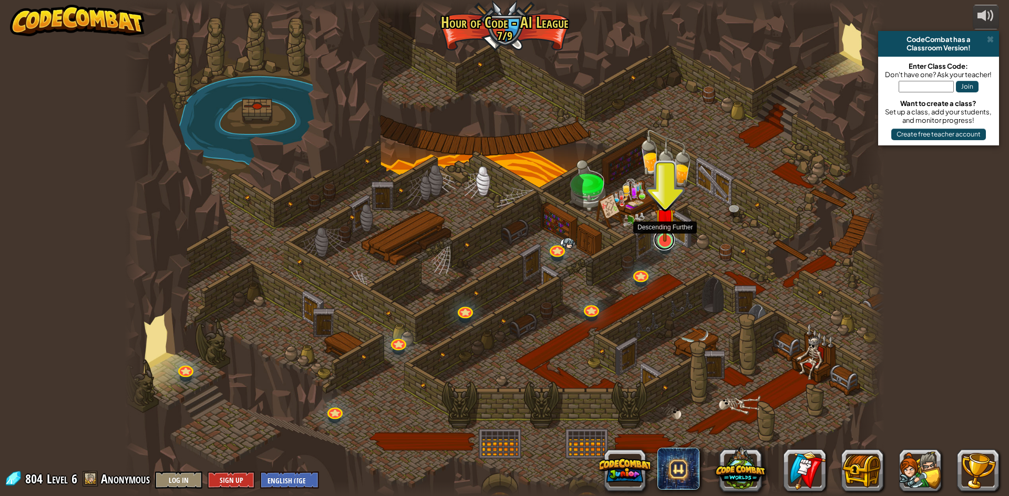
click at [673, 246] on link at bounding box center [663, 240] width 21 height 21
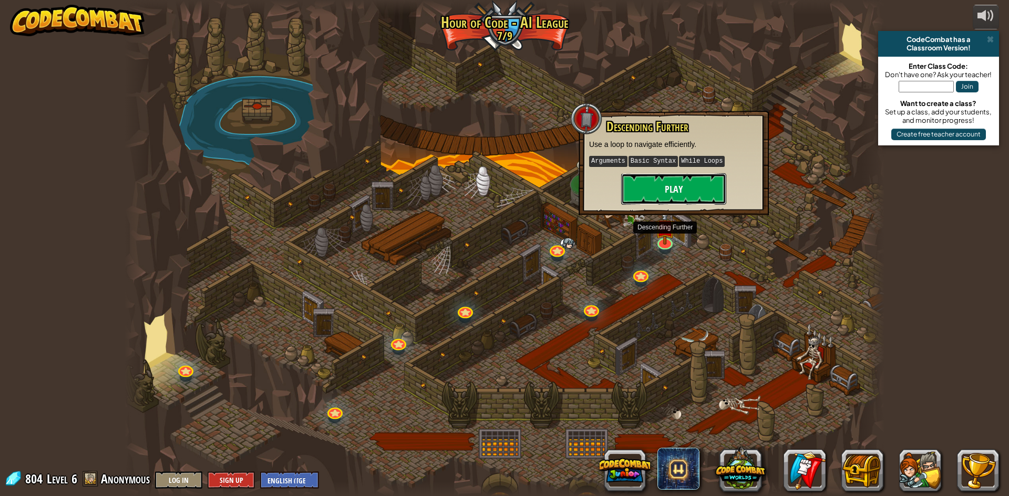
click at [702, 179] on button "Play" at bounding box center [673, 189] width 105 height 32
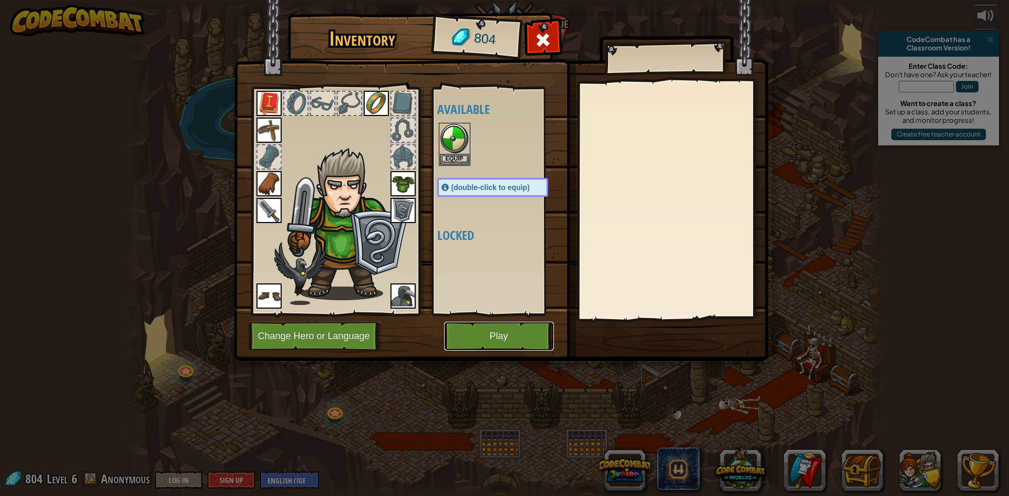
click at [482, 339] on button "Play" at bounding box center [499, 336] width 110 height 29
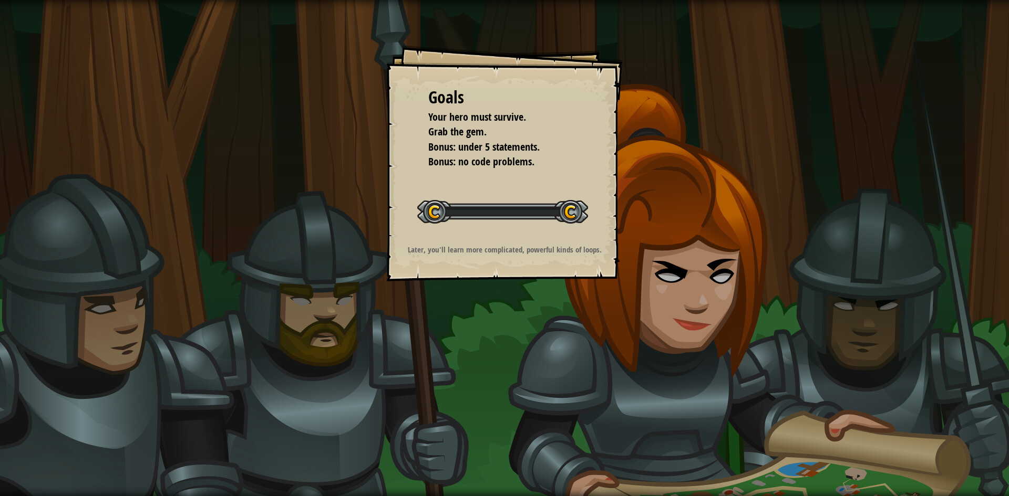
click at [517, 233] on div "Goals Your hero must survive. Grab the gem. Bonus: under 5 statements. Bonus: n…" at bounding box center [504, 163] width 236 height 236
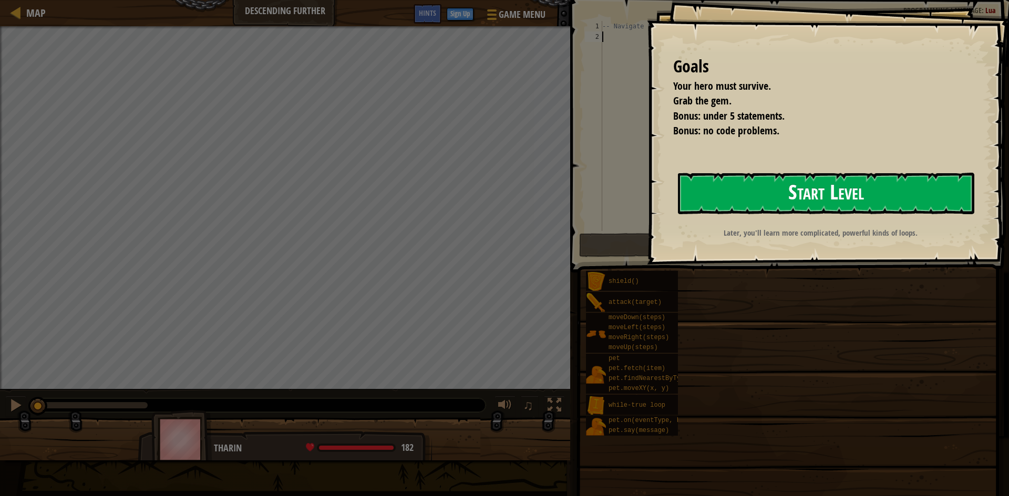
click at [842, 178] on button "Start Level" at bounding box center [826, 193] width 296 height 41
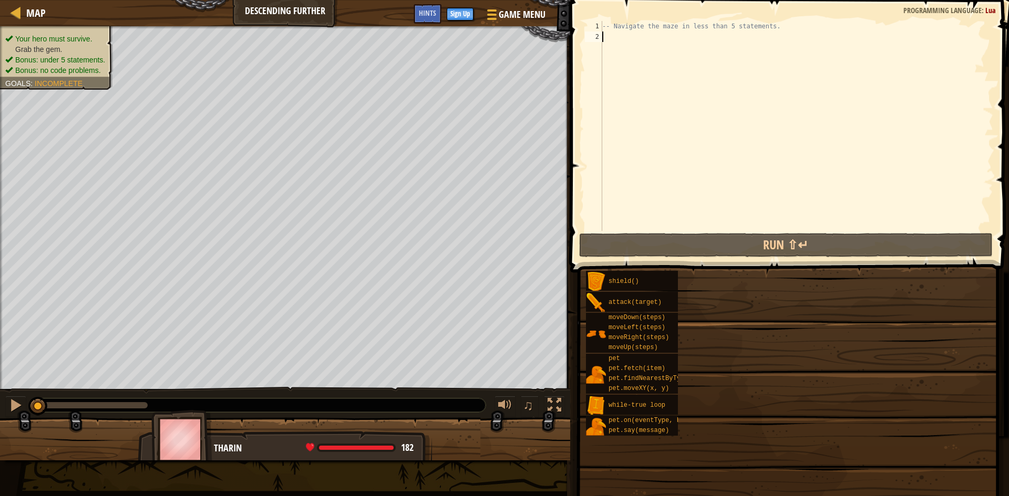
click at [570, 161] on div "Your hero must survive. Grab the gem. Bonus: under 5 statements. Bonus: no code…" at bounding box center [285, 207] width 570 height 363
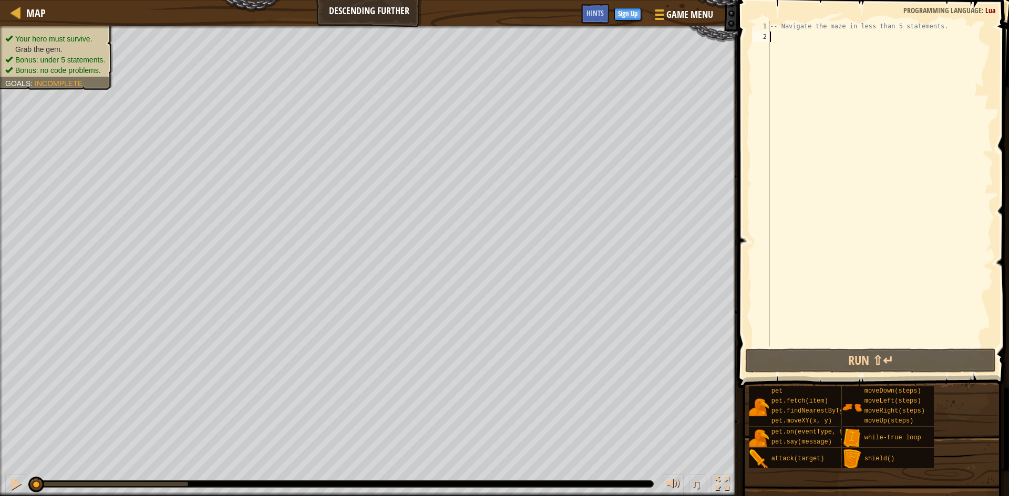
click at [824, 43] on div "-- Navigate the maze in less than 5 statements." at bounding box center [879, 194] width 225 height 347
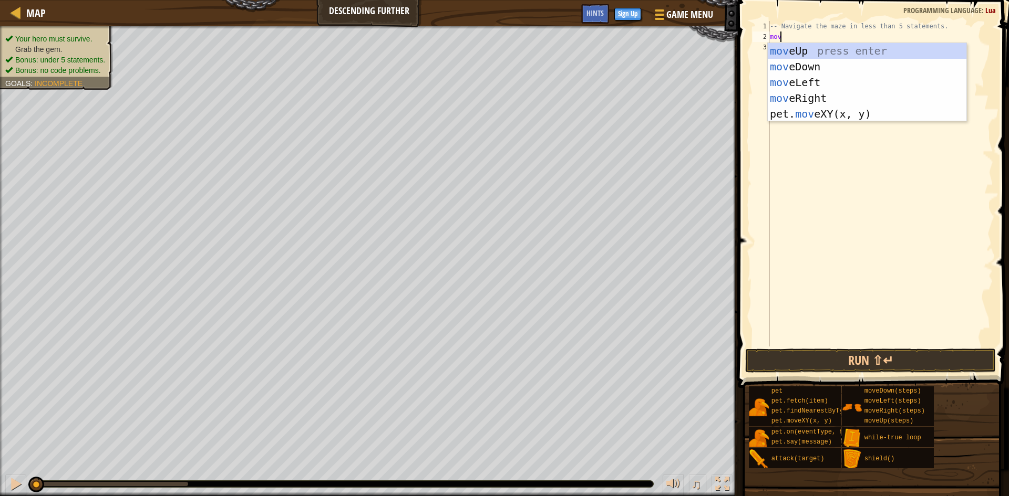
scroll to position [5, 1]
type textarea "move"
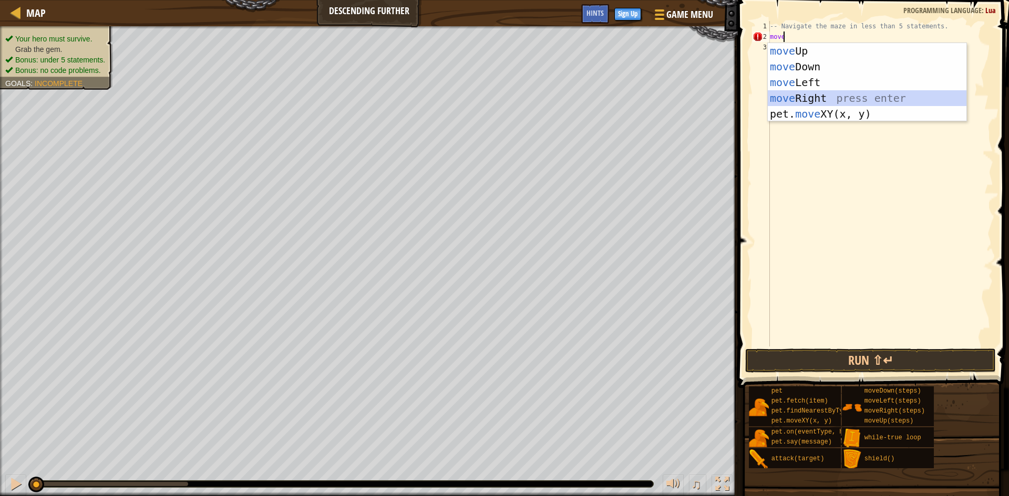
click at [822, 95] on div "move Up press enter move Down press enter move Left press enter move Right pres…" at bounding box center [866, 98] width 199 height 110
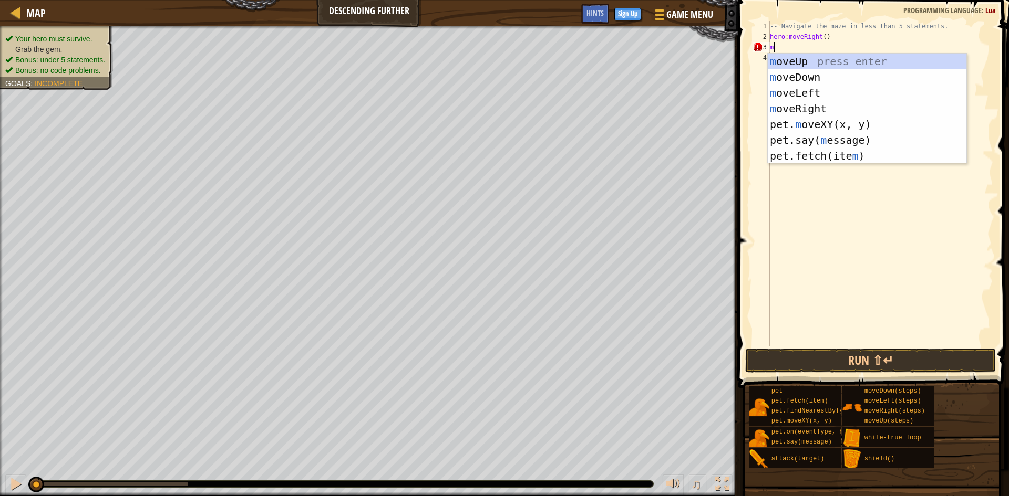
type textarea "mo"
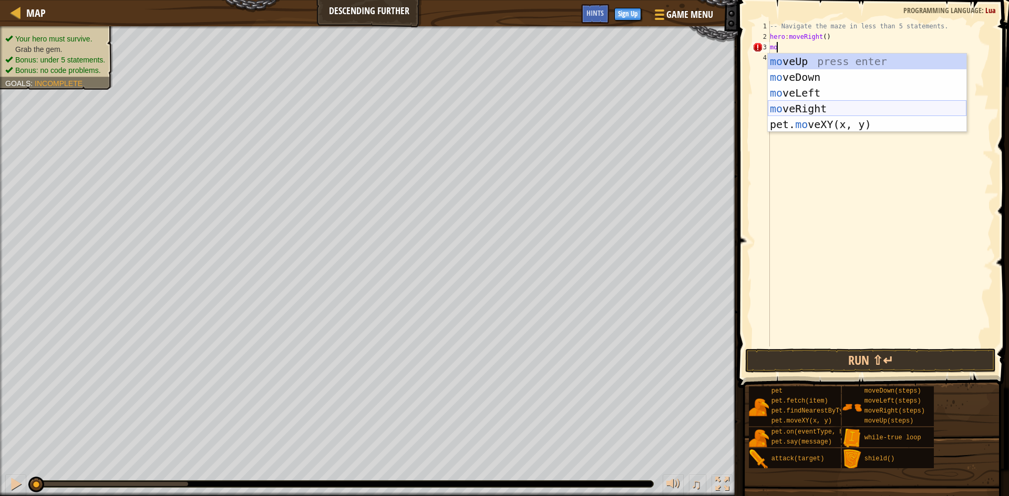
click at [804, 112] on div "mo veUp press enter mo veDown press enter mo veLeft press enter mo veRight pres…" at bounding box center [866, 109] width 199 height 110
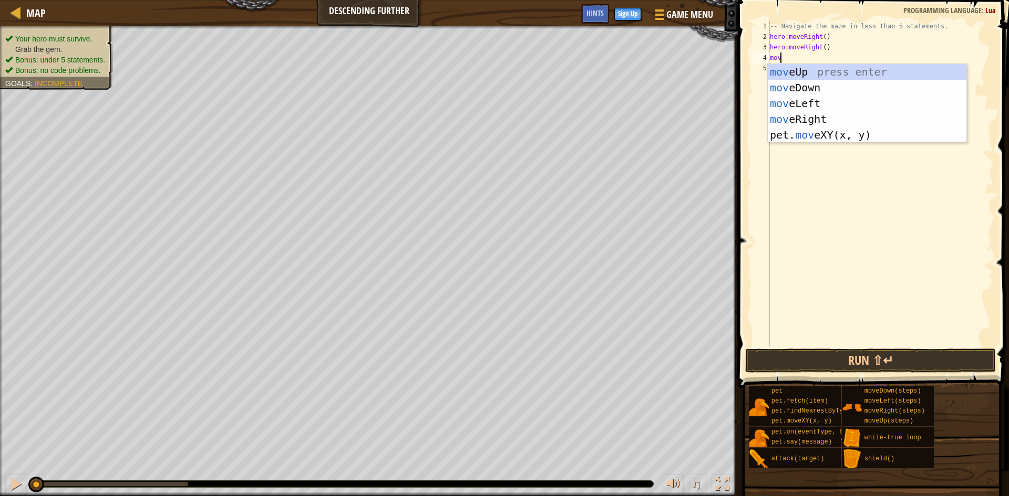
scroll to position [5, 1]
type textarea "move"
click at [813, 90] on div "move Up press enter move Down press enter move Left press enter move Right pres…" at bounding box center [866, 119] width 199 height 110
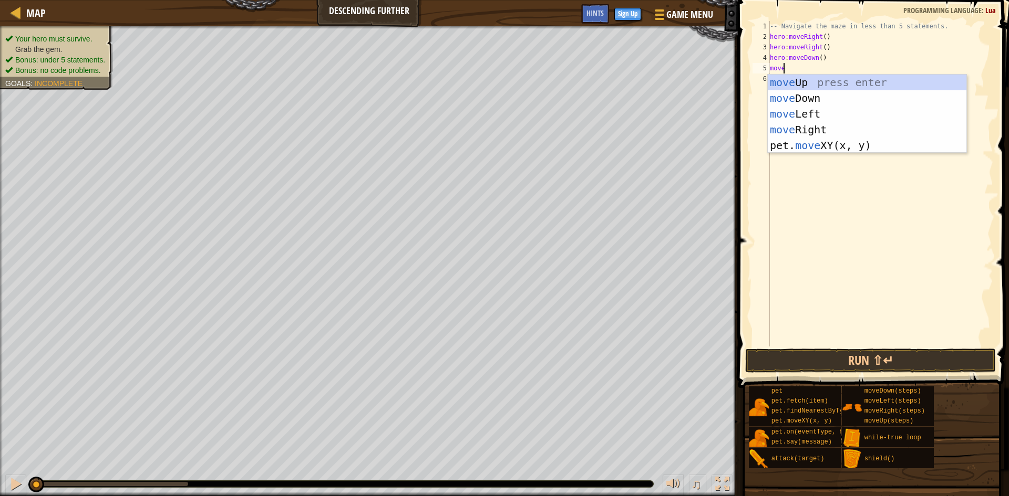
type textarea "move"
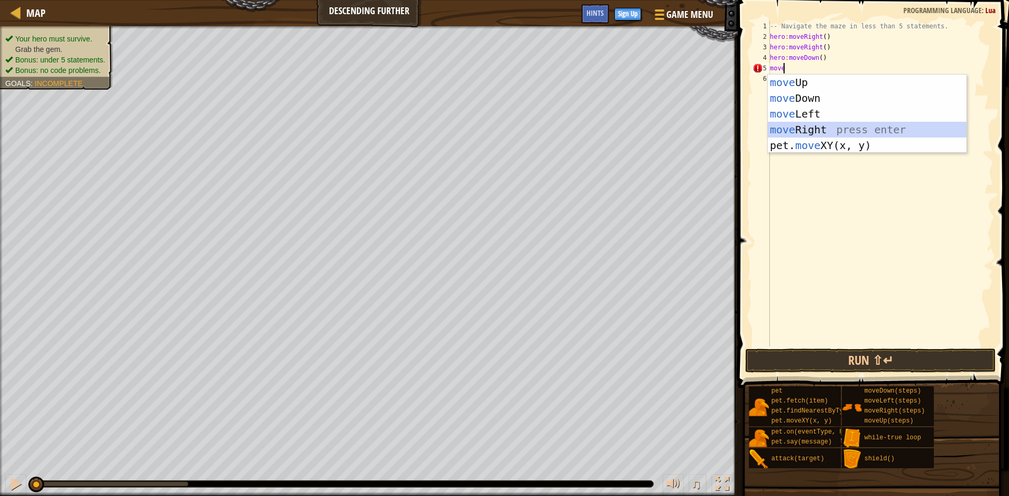
click at [794, 136] on div "move Up press enter move Down press enter move Left press enter move Right pres…" at bounding box center [866, 130] width 199 height 110
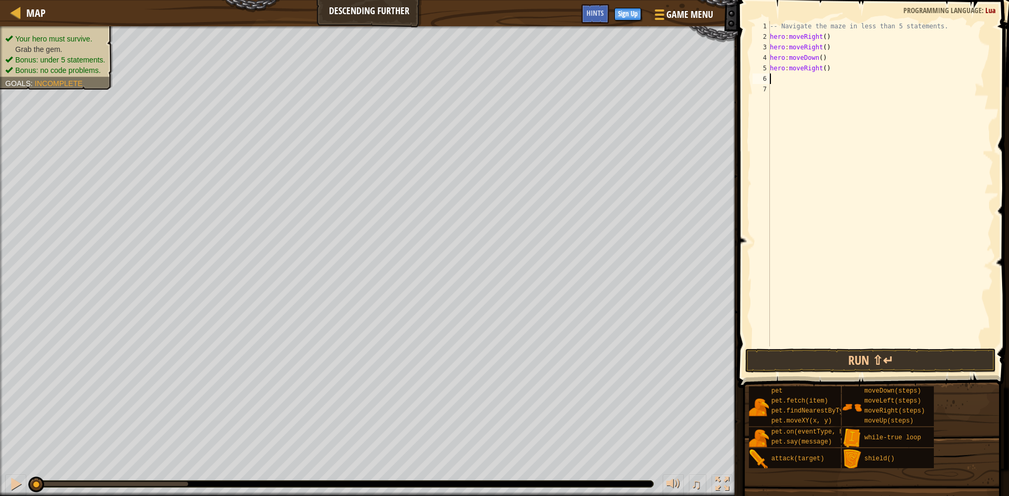
type textarea "m"
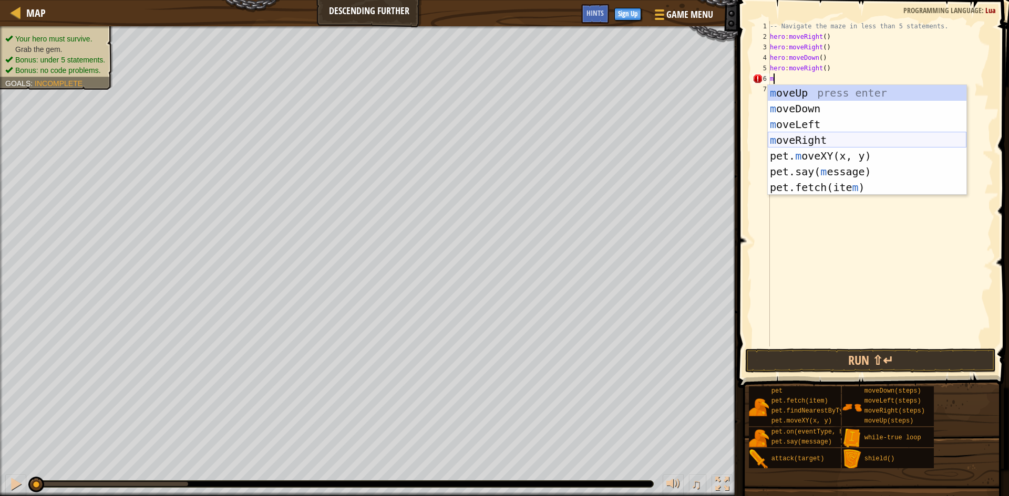
click at [795, 144] on div "m oveUp press enter m oveDown press enter m oveLeft press enter m oveRight pres…" at bounding box center [866, 156] width 199 height 142
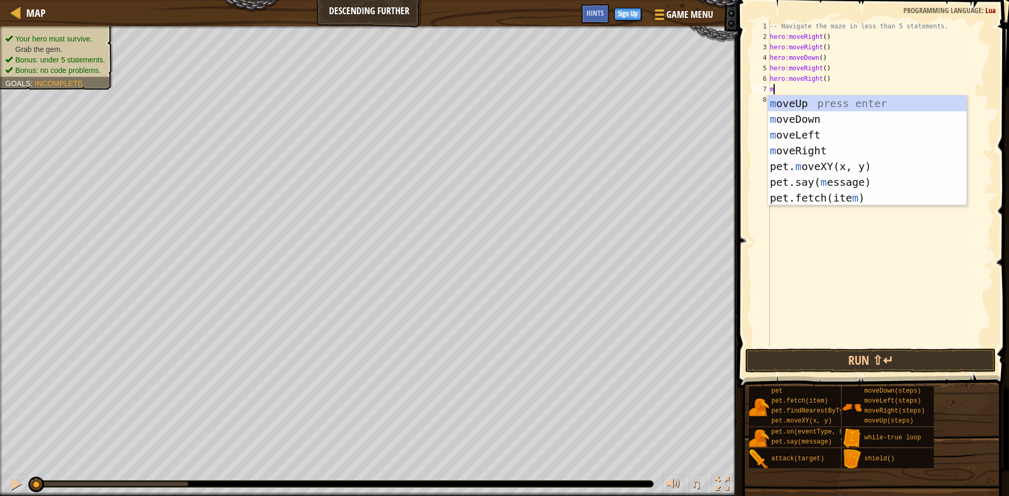
type textarea "mo"
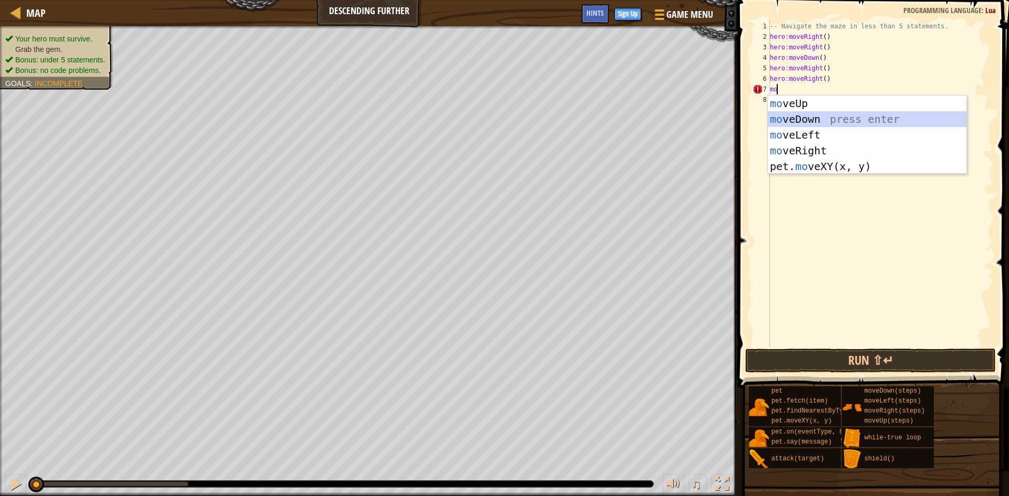
click at [803, 113] on div "mo veUp press enter mo veDown press enter mo veLeft press enter mo veRight pres…" at bounding box center [866, 151] width 199 height 110
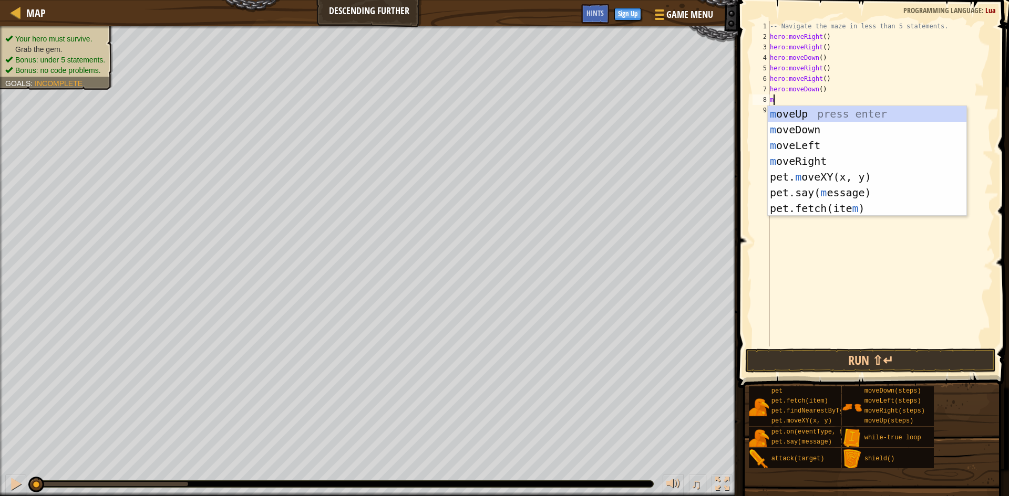
type textarea "mo"
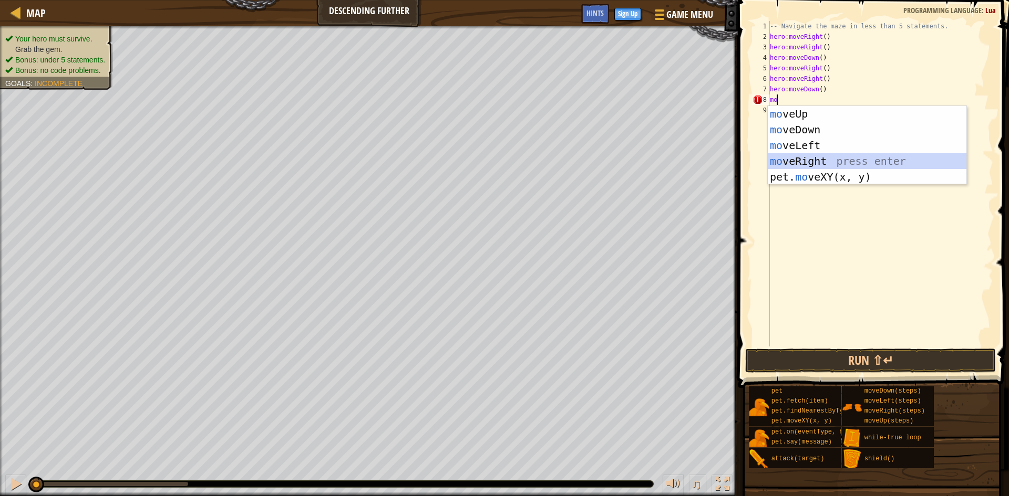
click at [794, 155] on div "mo veUp press enter mo veDown press enter mo veLeft press enter mo veRight pres…" at bounding box center [866, 161] width 199 height 110
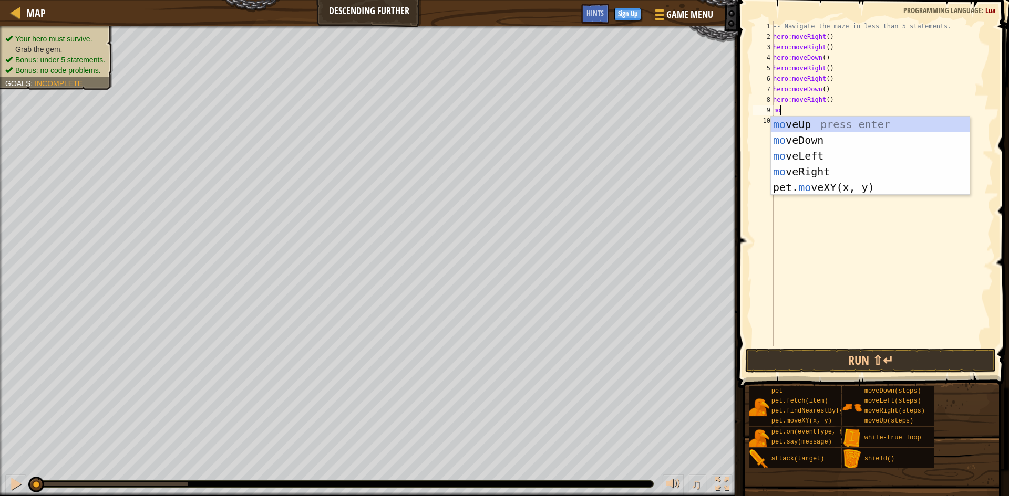
type textarea "mov"
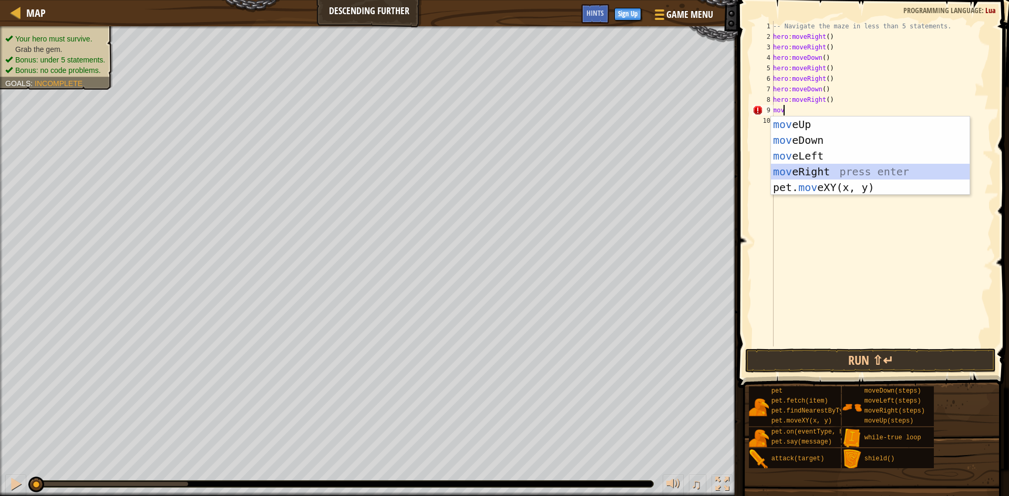
click at [800, 167] on div "mov eUp press enter mov eDown press enter mov eLeft press enter mov eRight pres…" at bounding box center [870, 172] width 199 height 110
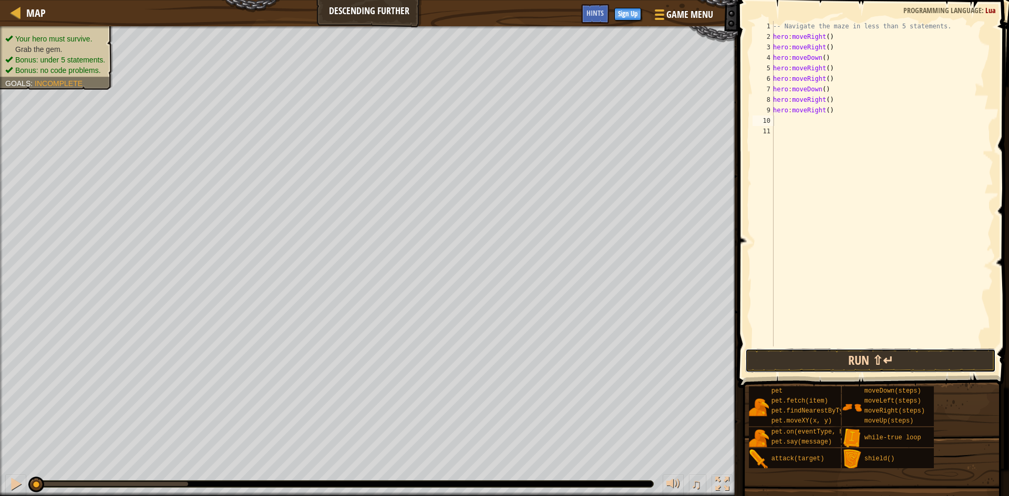
click at [846, 363] on button "Run ⇧↵" at bounding box center [870, 361] width 251 height 24
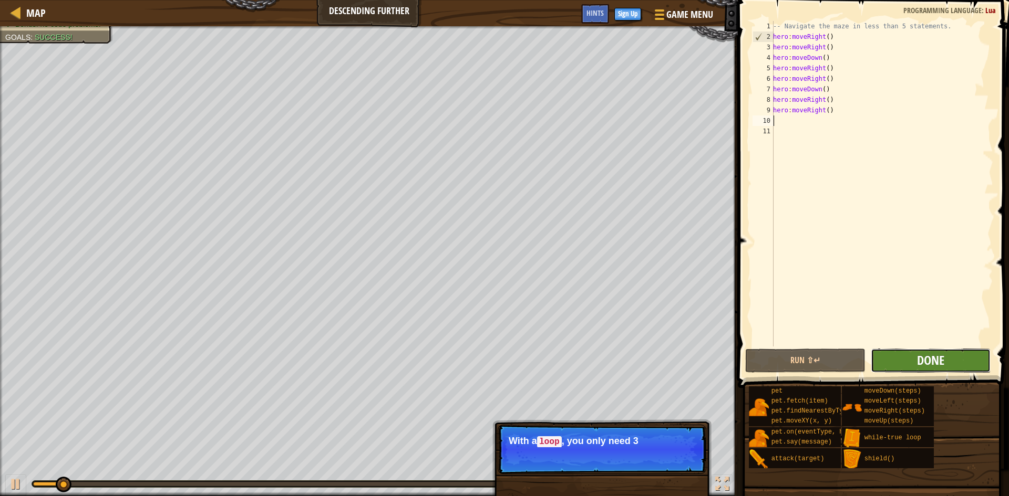
click at [917, 357] on span "Done" at bounding box center [930, 360] width 27 height 17
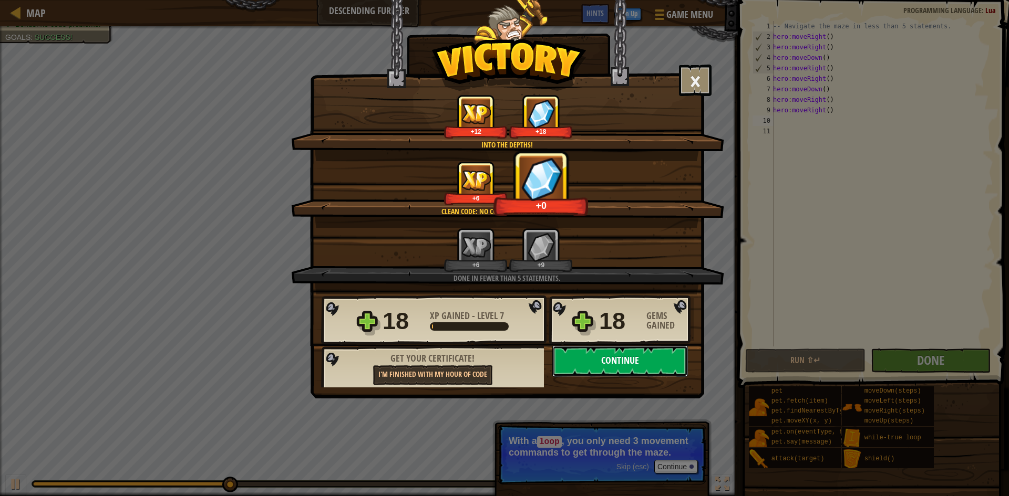
click at [608, 358] on button "Continue" at bounding box center [620, 362] width 136 height 32
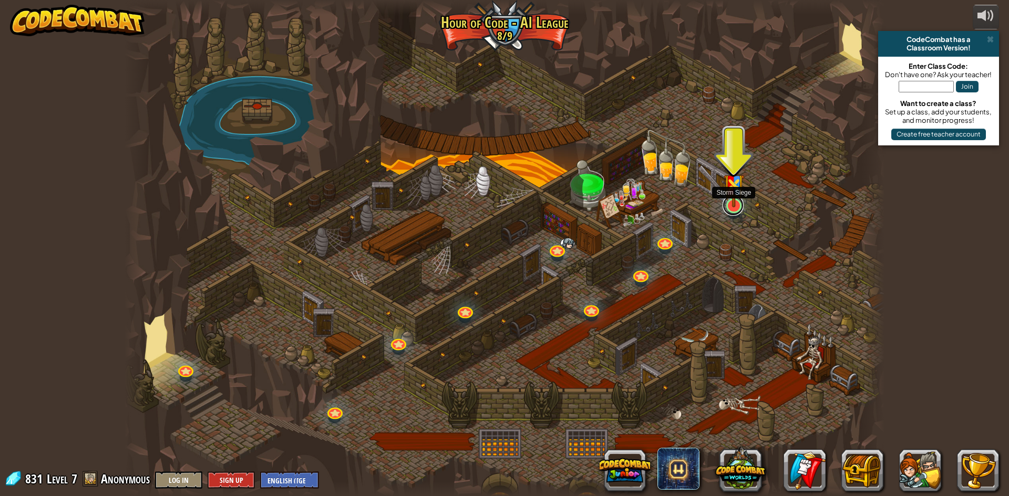
click at [741, 209] on link at bounding box center [732, 205] width 21 height 21
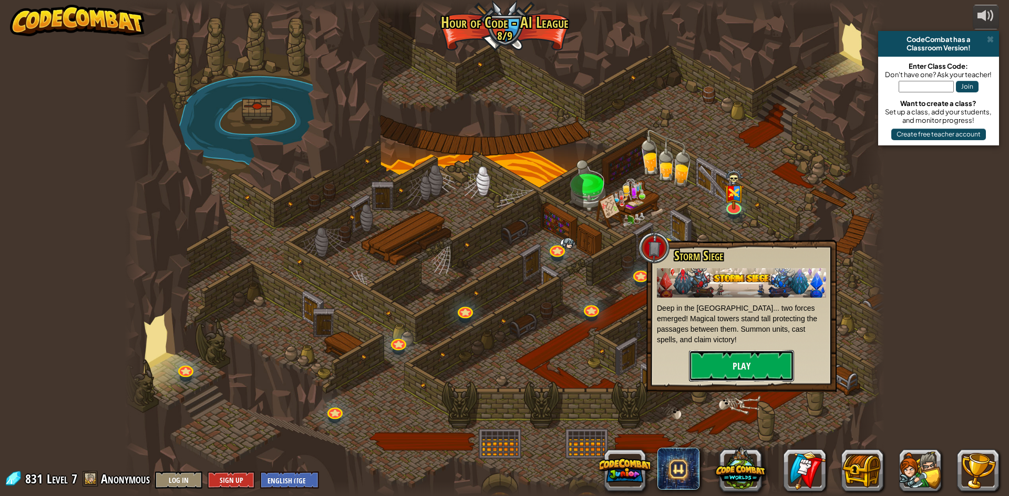
click at [763, 365] on button "Play" at bounding box center [741, 366] width 105 height 32
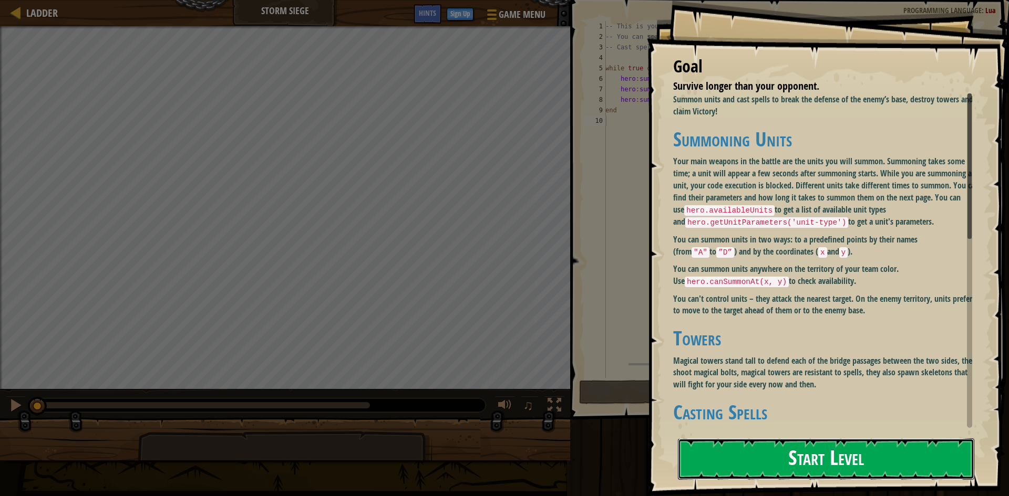
click at [768, 455] on button "Start Level" at bounding box center [826, 459] width 296 height 41
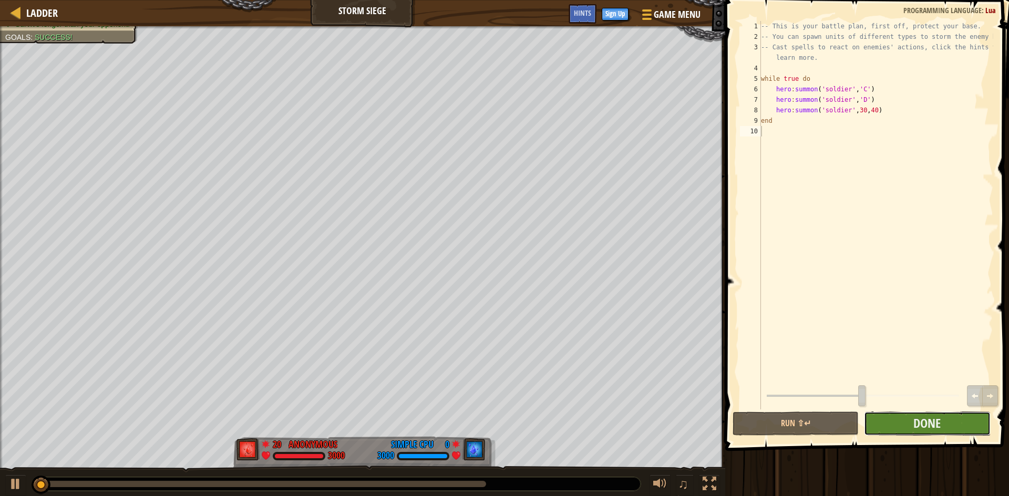
click at [953, 431] on button "Done" at bounding box center [927, 424] width 126 height 24
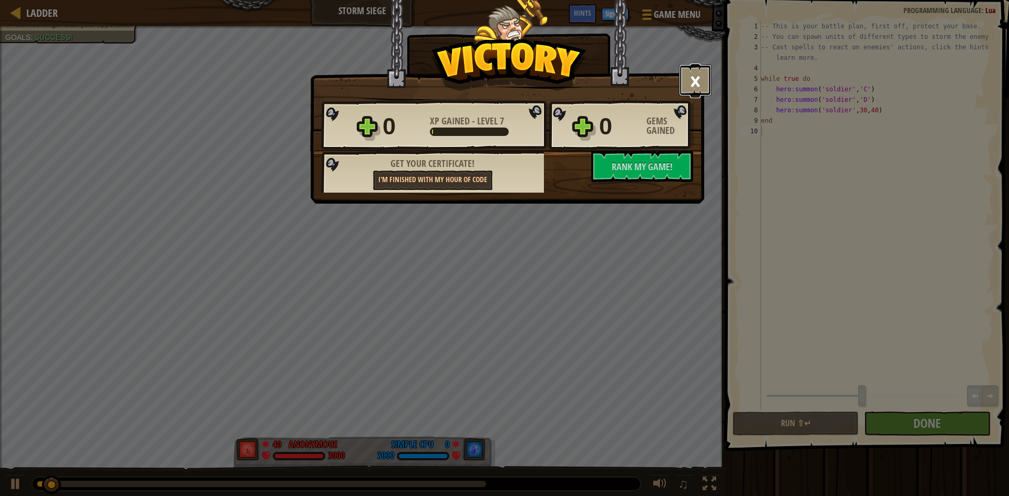
click at [702, 89] on button "×" at bounding box center [695, 81] width 33 height 32
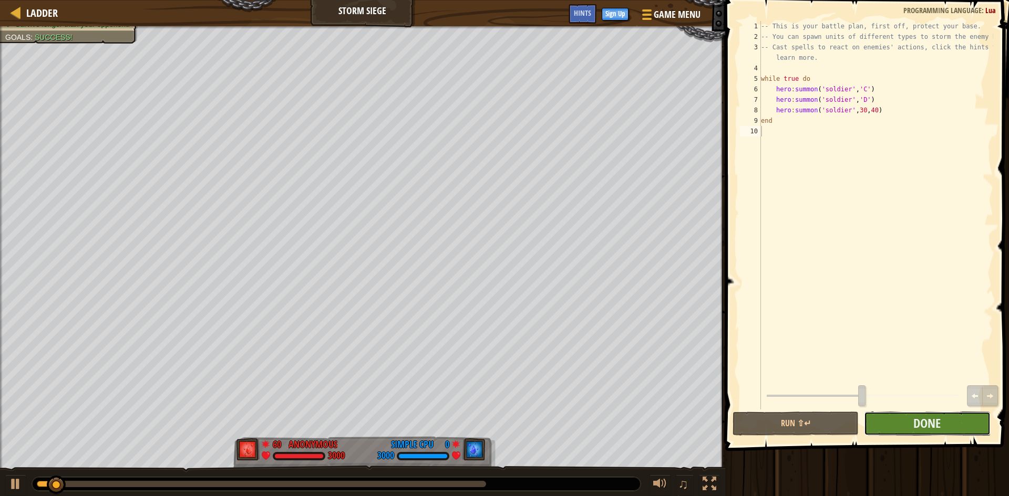
click at [950, 427] on button "Done" at bounding box center [927, 424] width 126 height 24
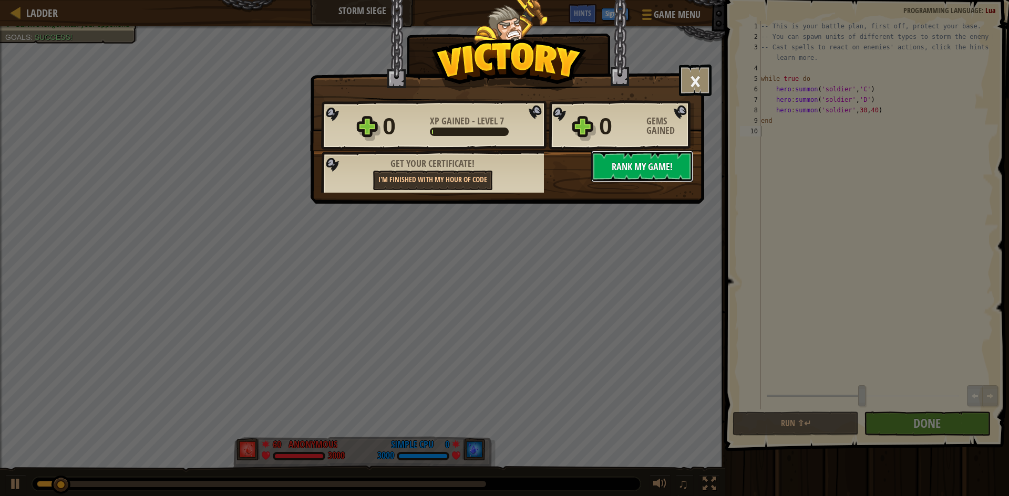
click at [663, 176] on button "No New Code to Rank Rank My Game! Submitting... Submitted for Ranking Failed to…" at bounding box center [642, 167] width 102 height 32
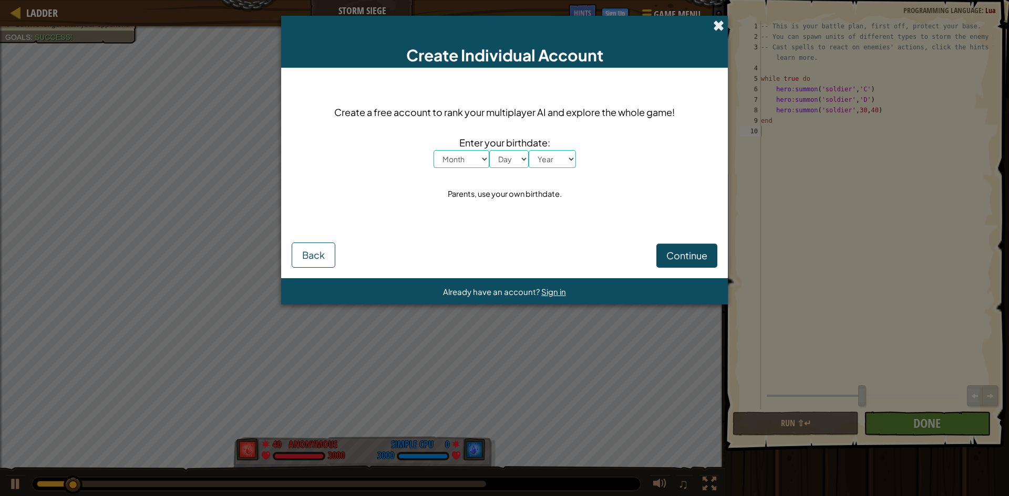
click at [722, 22] on span at bounding box center [718, 25] width 11 height 11
